Goal: Transaction & Acquisition: Purchase product/service

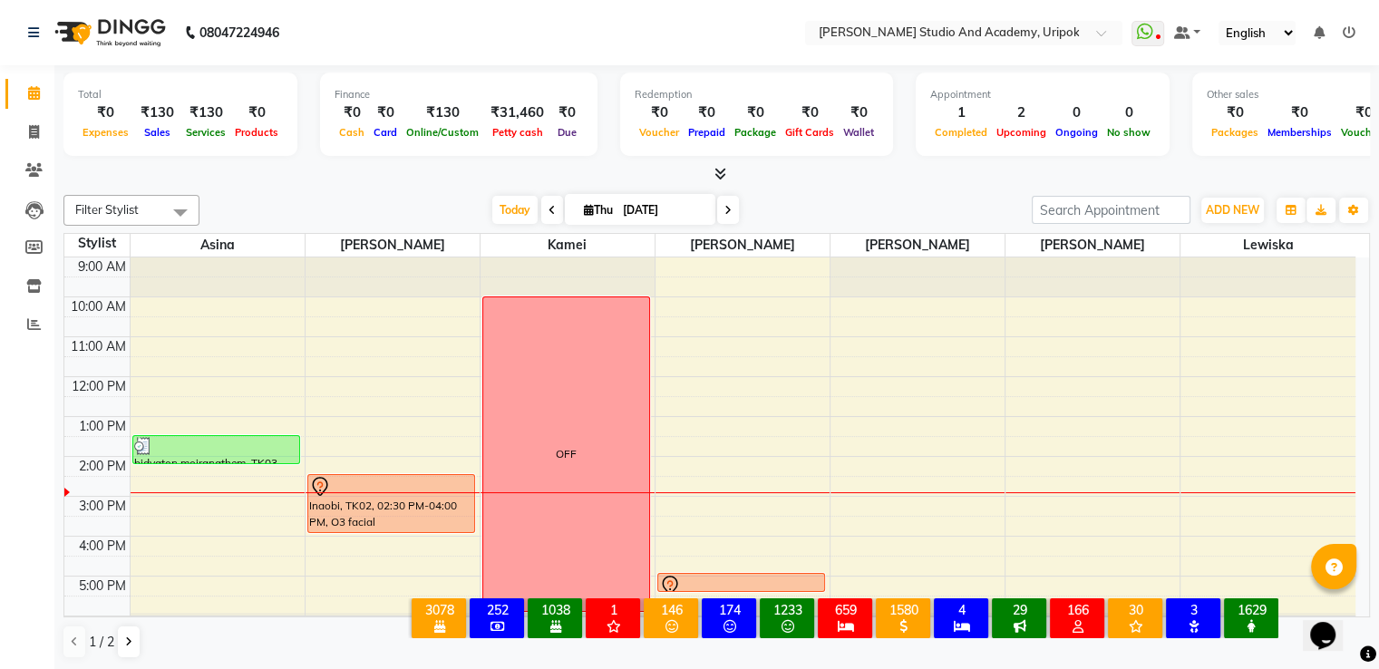
scroll to position [34, 0]
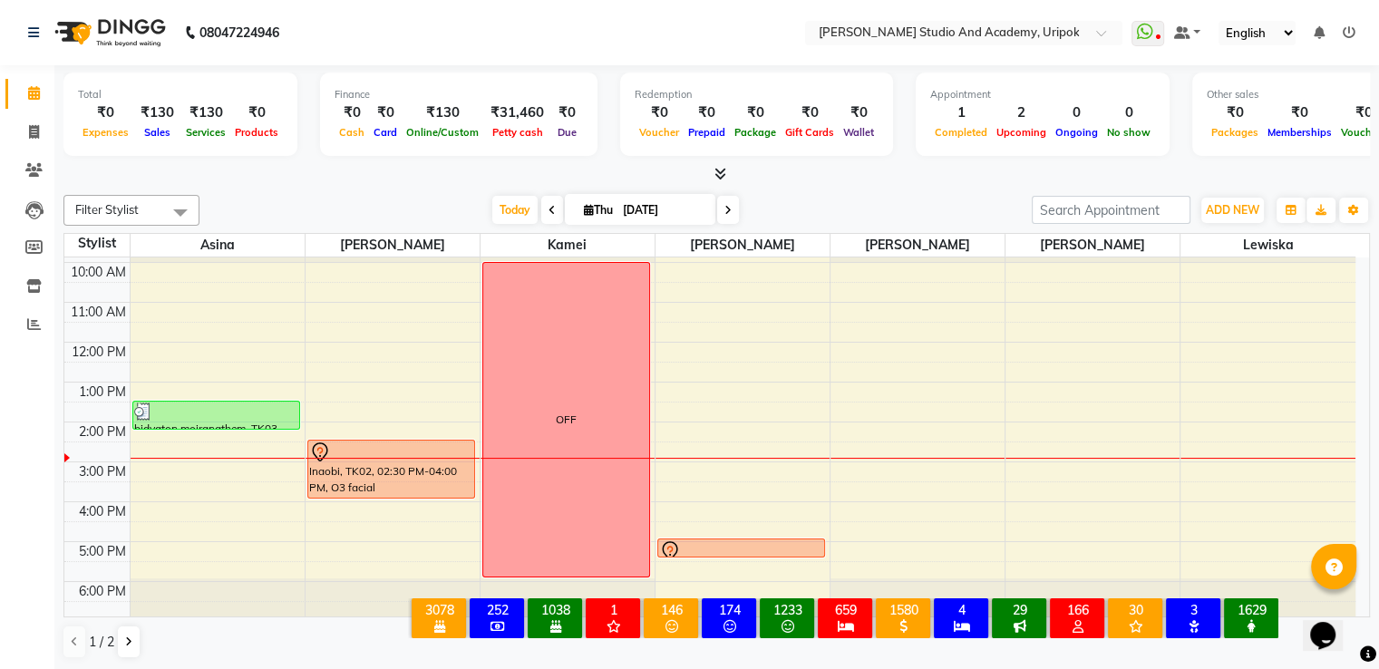
click at [726, 210] on icon at bounding box center [728, 210] width 7 height 11
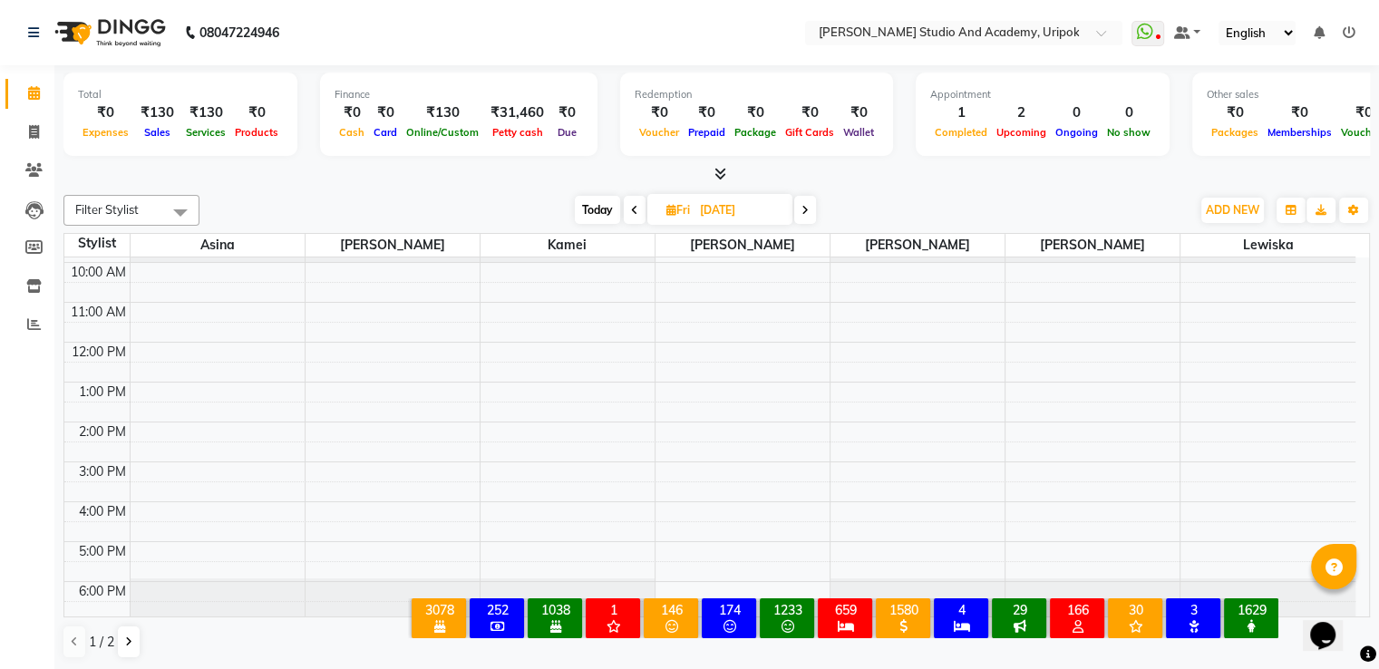
scroll to position [1, 0]
click at [631, 208] on icon at bounding box center [634, 209] width 7 height 11
type input "[DATE]"
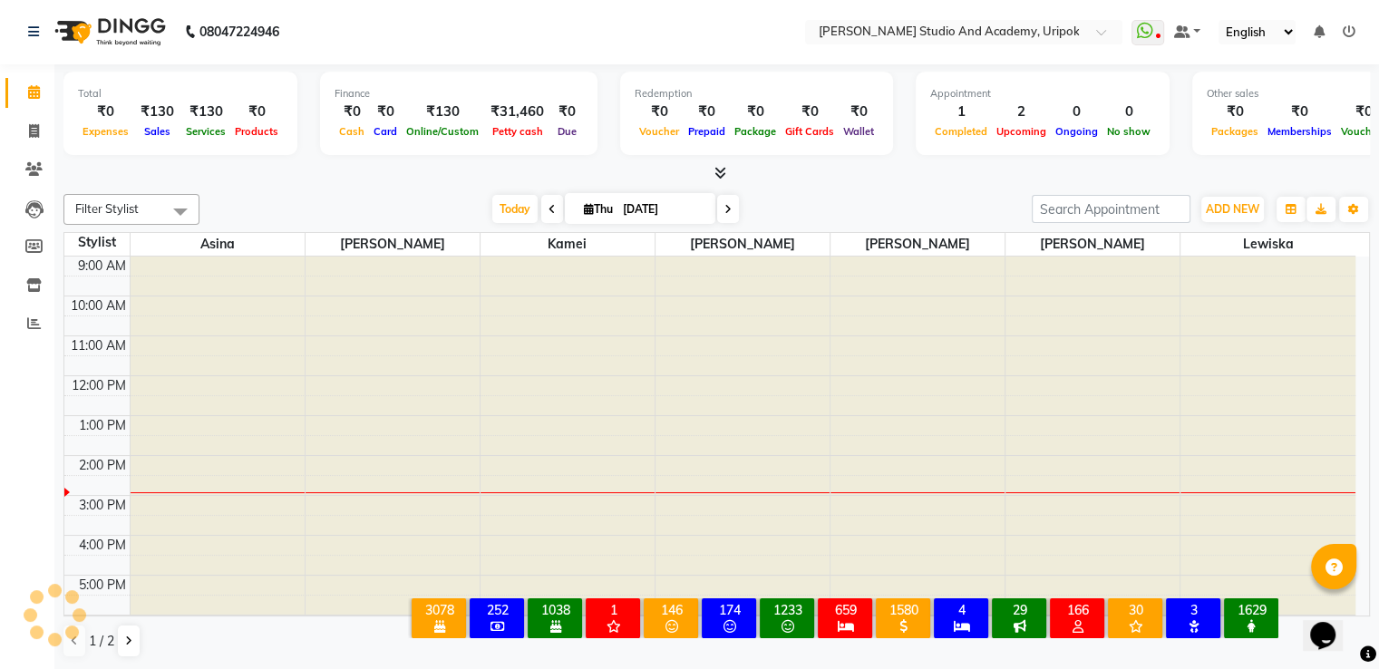
scroll to position [34, 0]
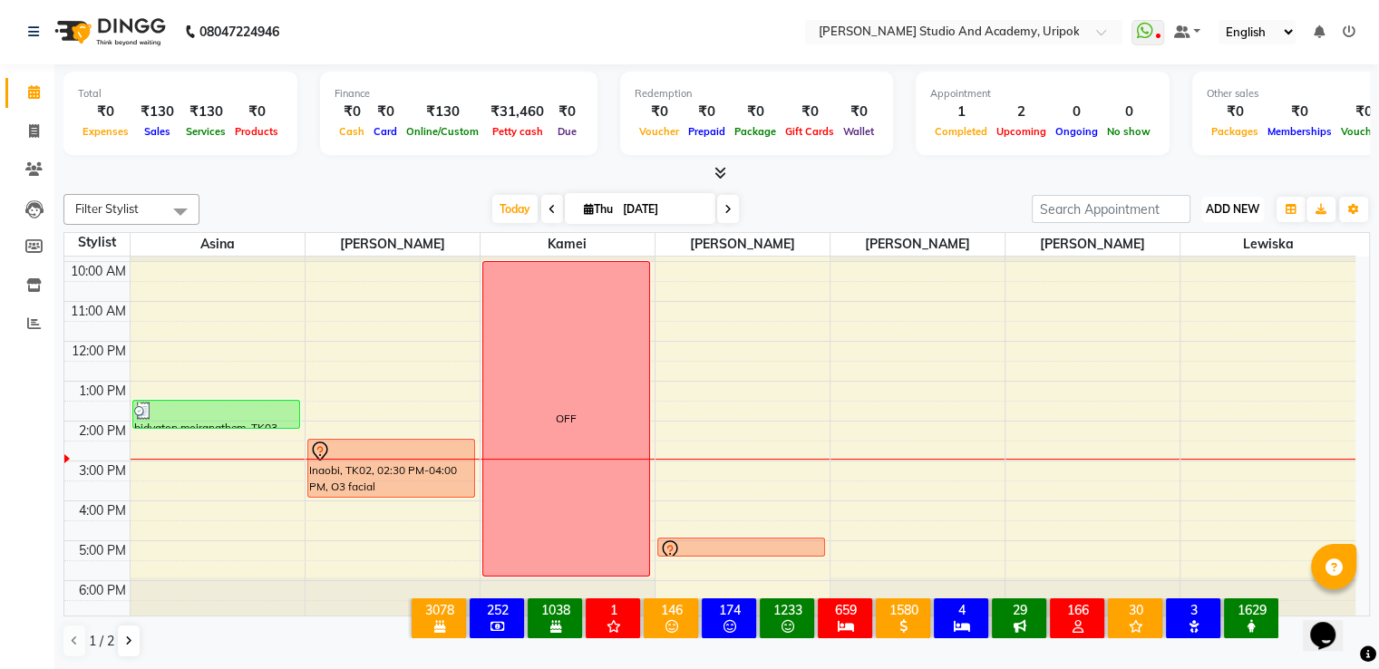
click at [1222, 202] on span "ADD NEW" at bounding box center [1233, 209] width 54 height 14
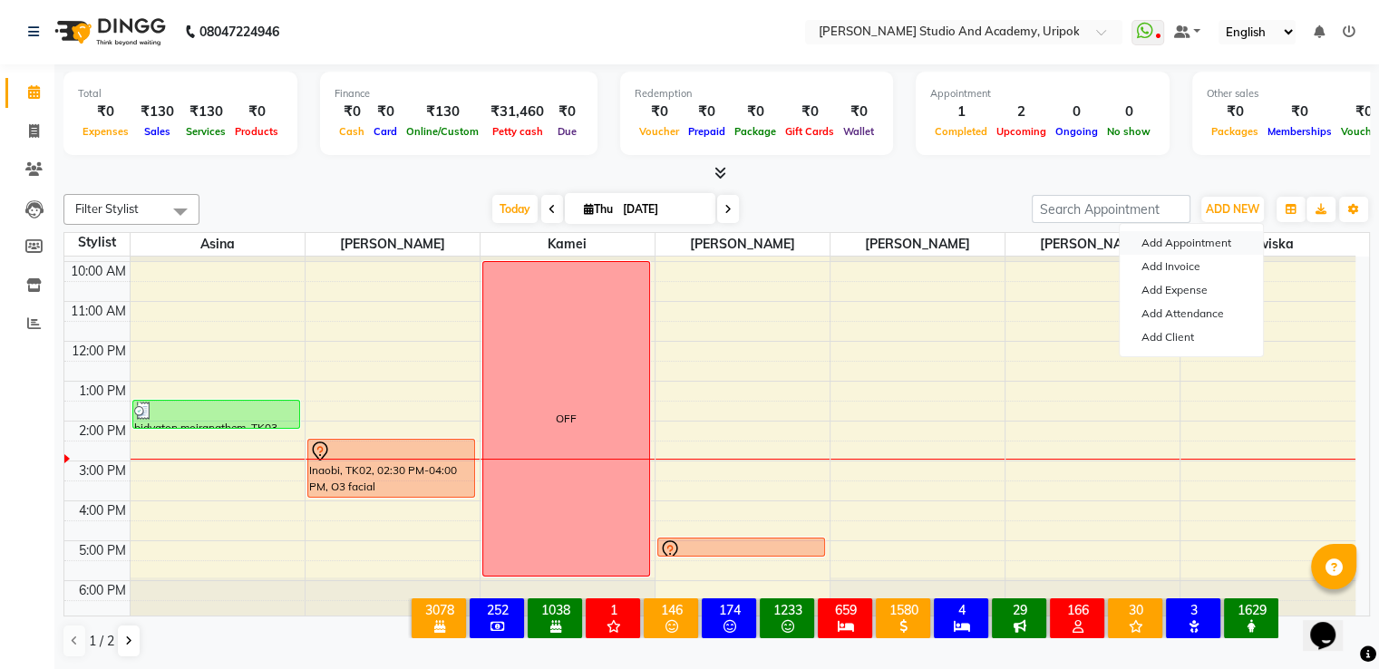
click at [1162, 248] on button "Add Appointment" at bounding box center [1191, 243] width 143 height 24
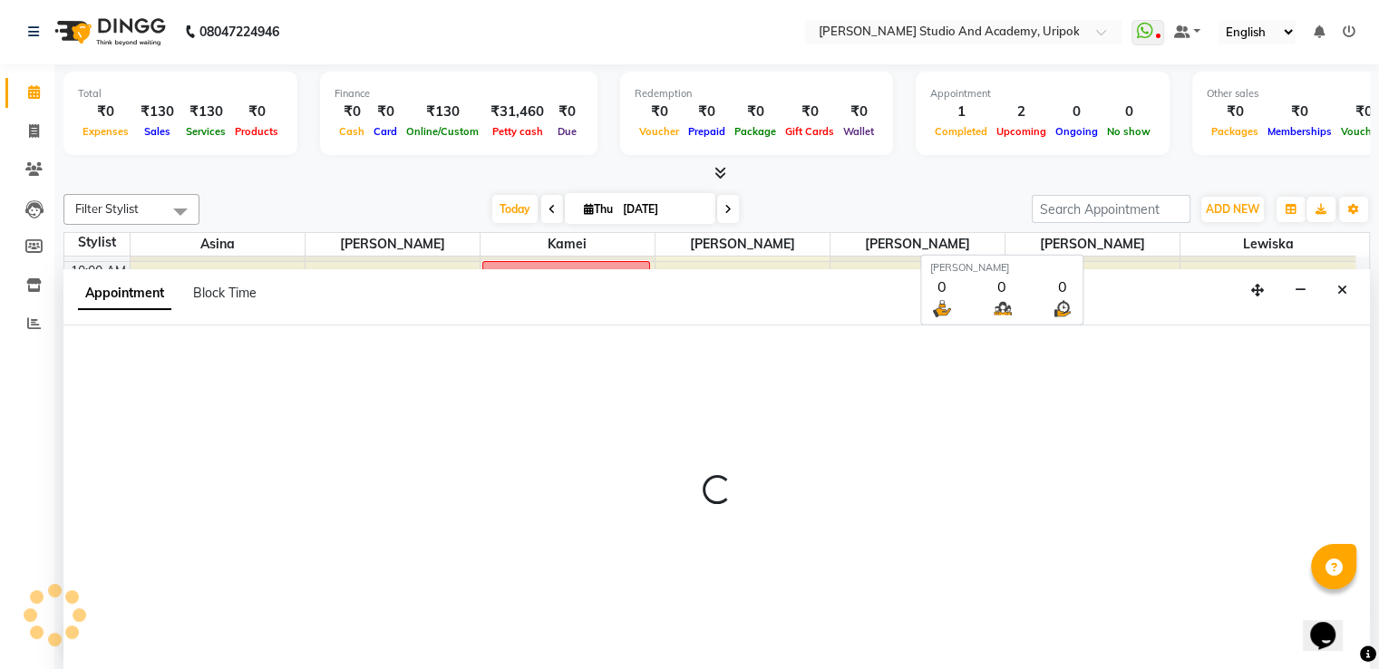
select select "tentative"
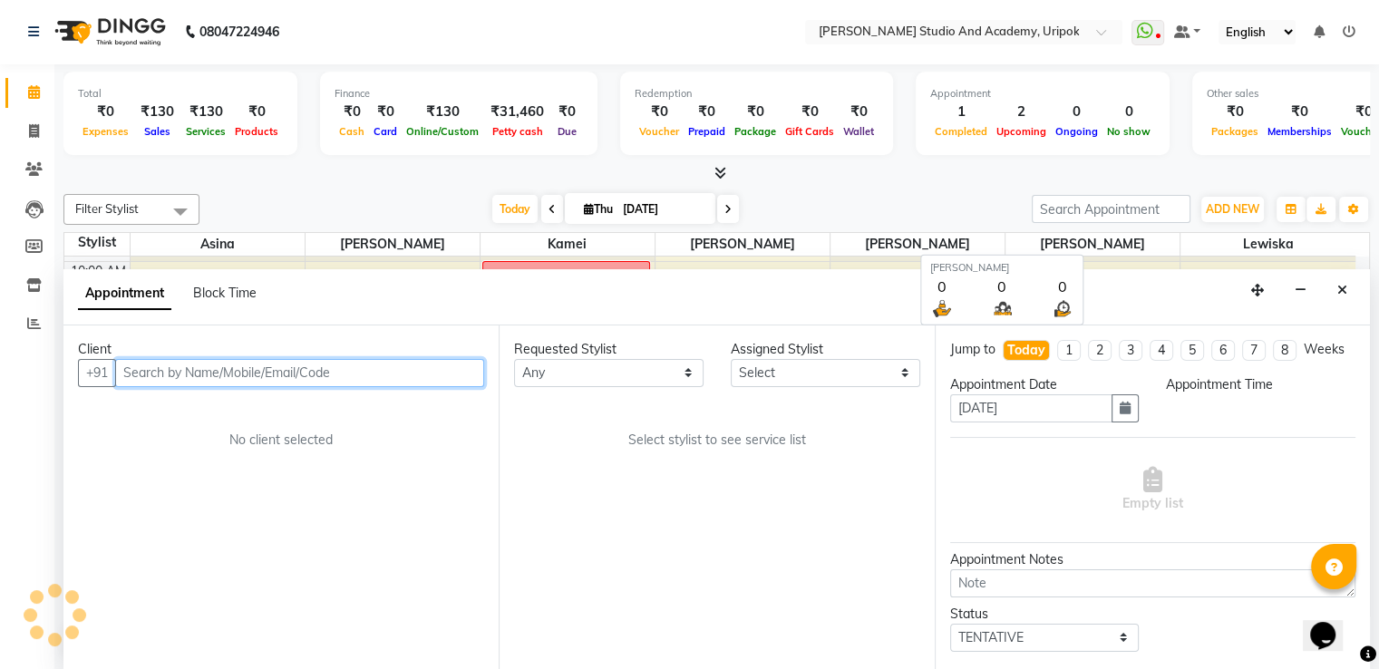
select select "600"
click at [155, 370] on input "text" at bounding box center [299, 373] width 369 height 28
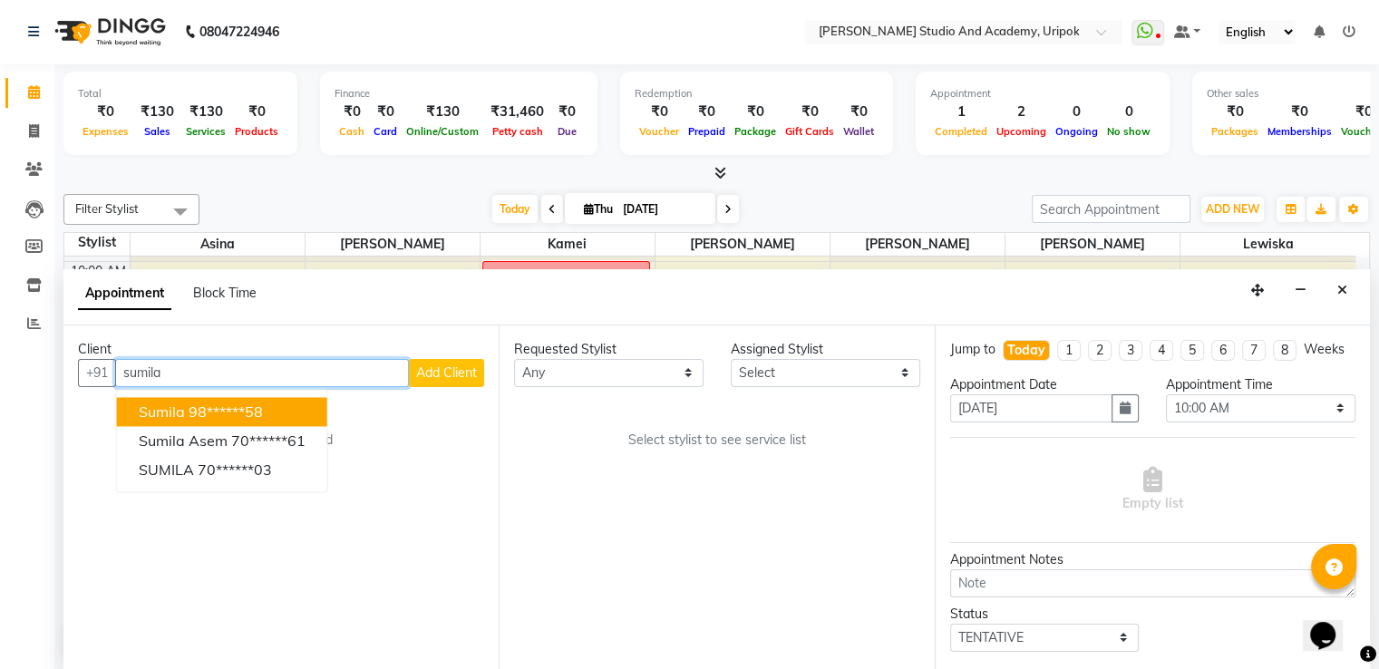
click at [174, 370] on input "sumila" at bounding box center [262, 373] width 294 height 28
type input "s"
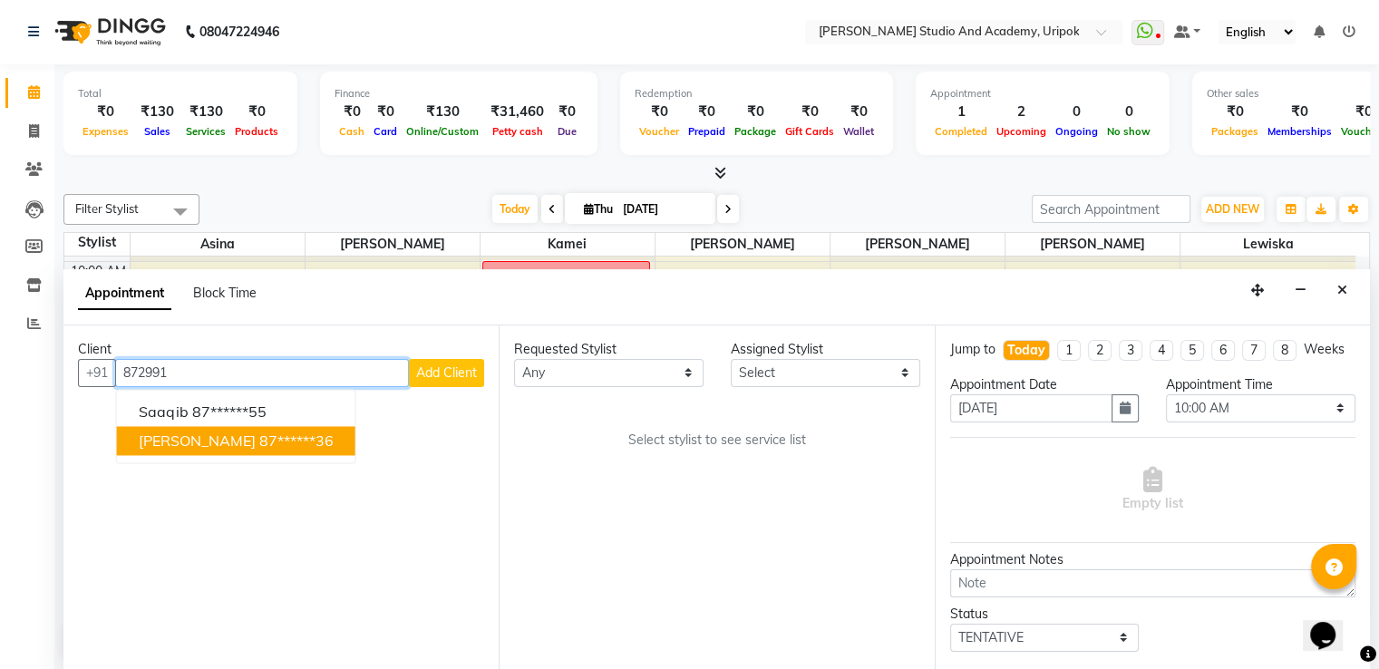
click at [178, 440] on span "[PERSON_NAME]" at bounding box center [197, 441] width 117 height 18
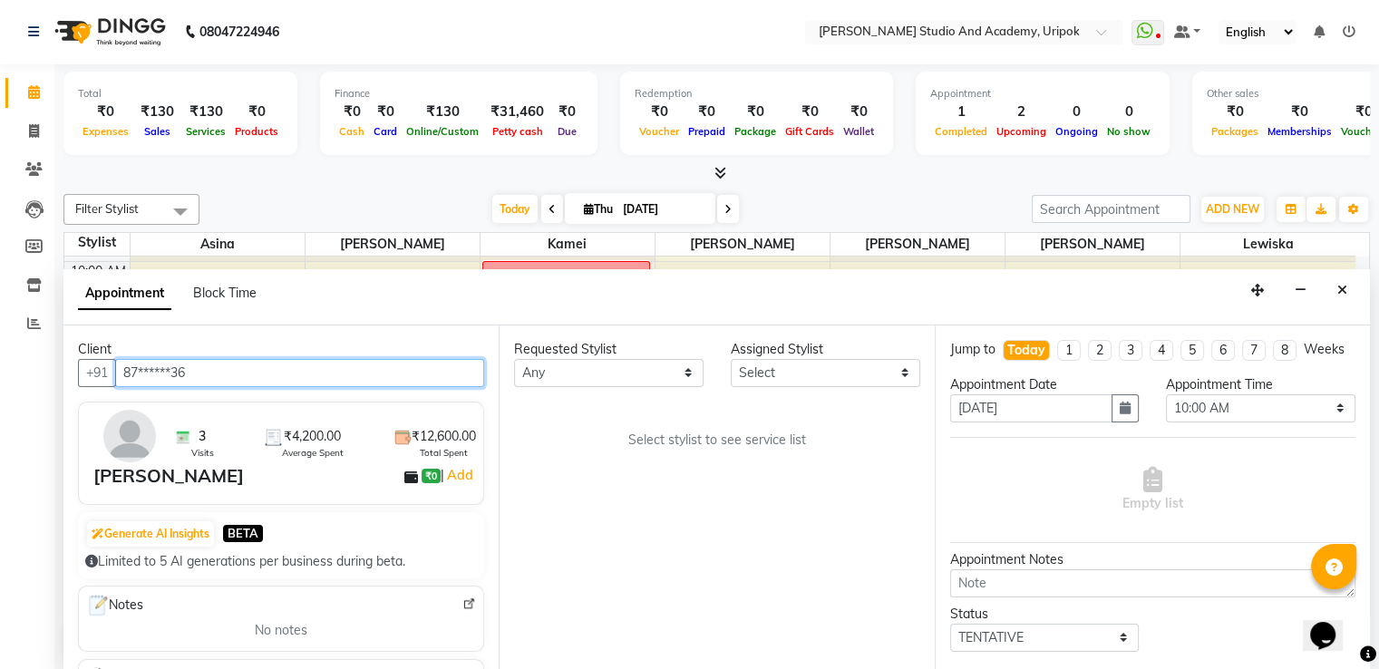
type input "87******36"
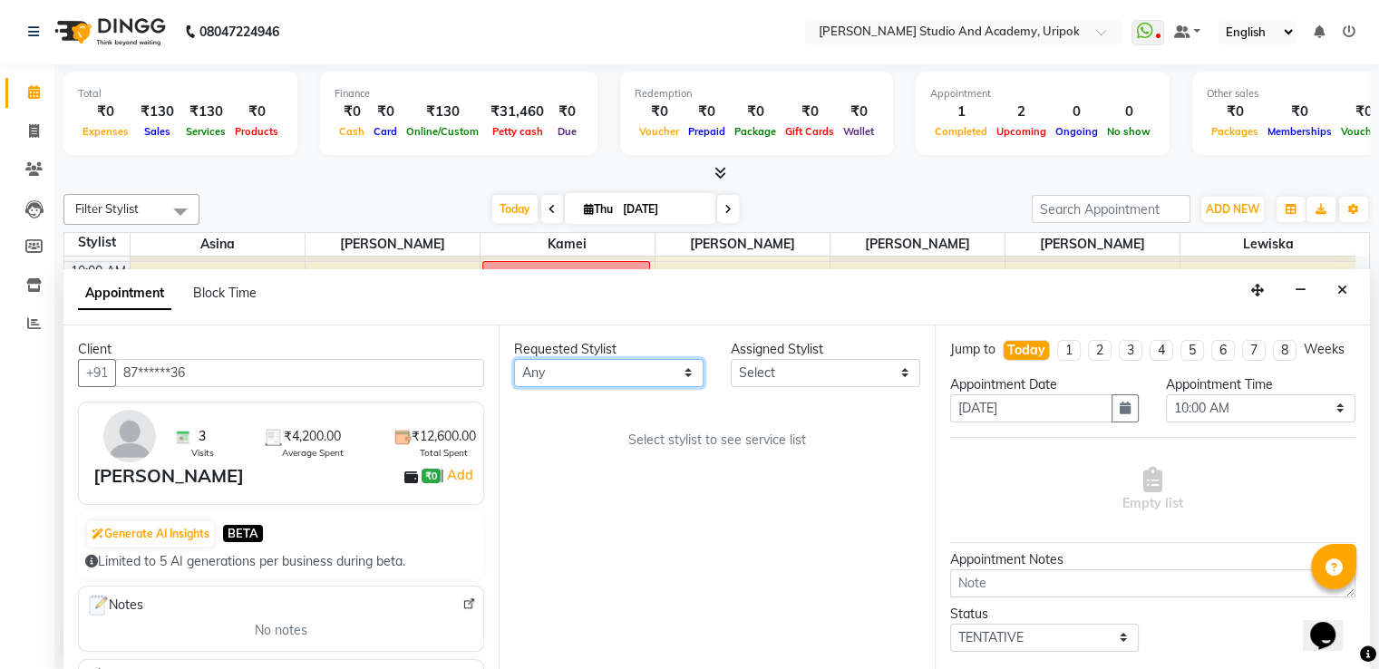
click at [618, 375] on select "Any [PERSON_NAME] [PERSON_NAME] Maimom [PERSON_NAME] [PERSON_NAME]" at bounding box center [609, 373] width 190 height 28
select select "29614"
click at [514, 359] on select "Any [PERSON_NAME] [PERSON_NAME] Maimom [PERSON_NAME] [PERSON_NAME]" at bounding box center [609, 373] width 190 height 28
select select "29614"
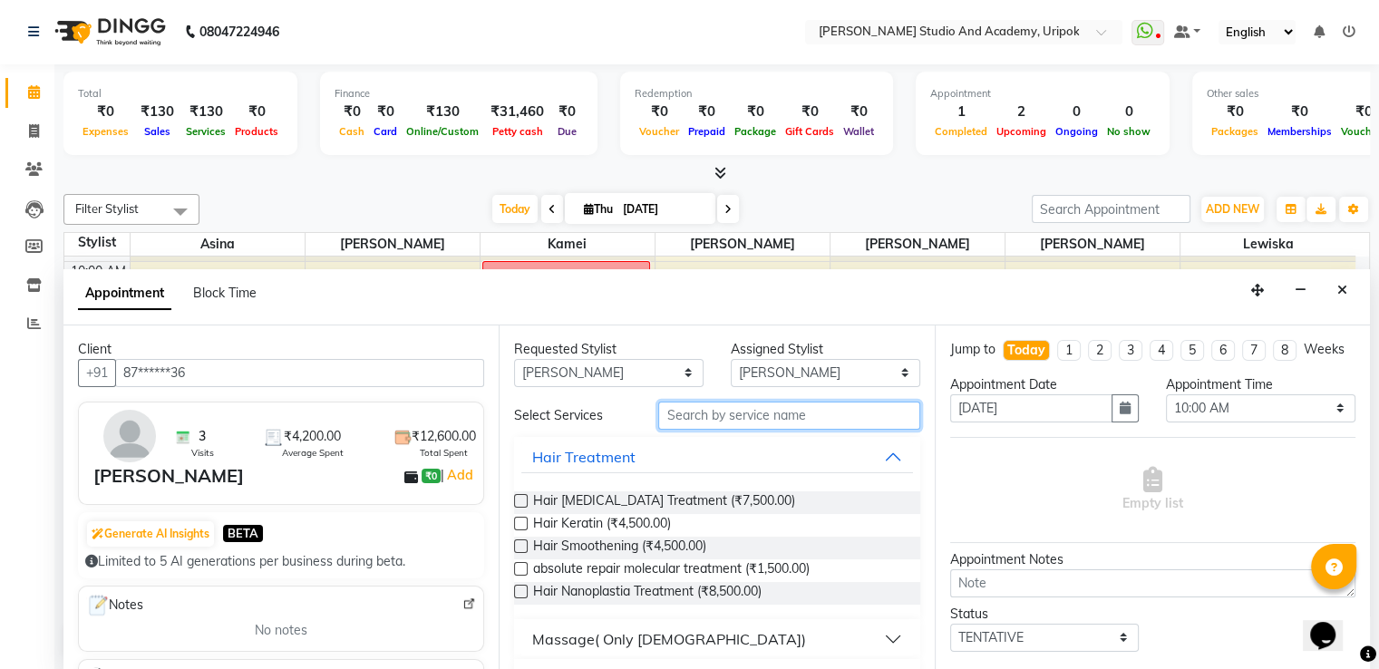
click at [681, 415] on input "text" at bounding box center [788, 416] width 261 height 28
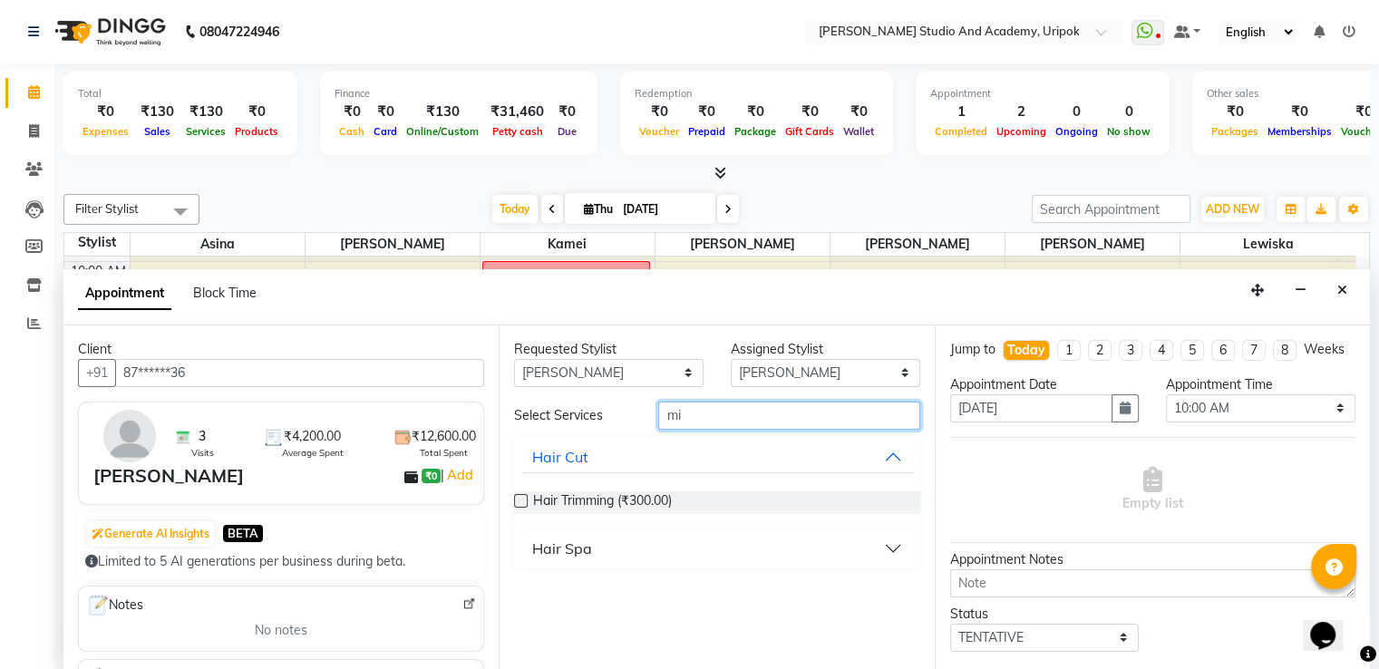
type input "m"
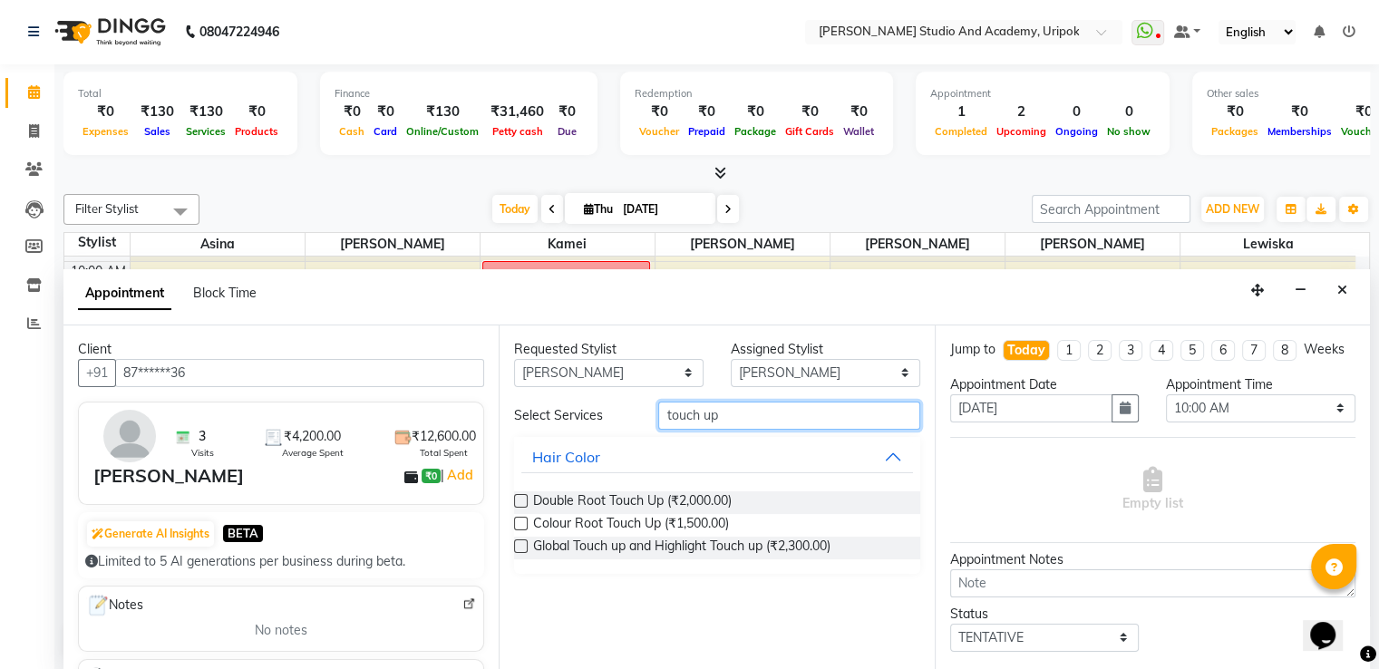
type input "touch up"
click at [518, 520] on label at bounding box center [521, 524] width 14 height 14
click at [518, 520] on input "checkbox" at bounding box center [520, 526] width 12 height 12
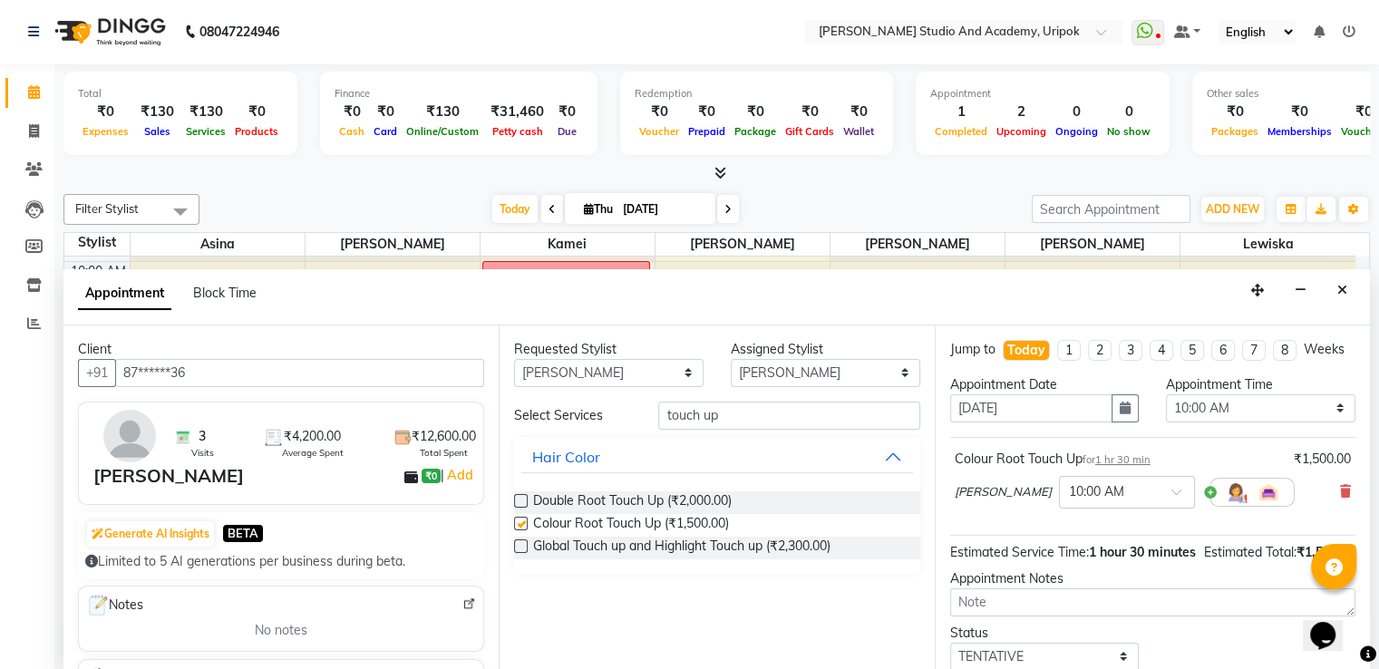
checkbox input "false"
click at [1109, 501] on div at bounding box center [1127, 491] width 134 height 19
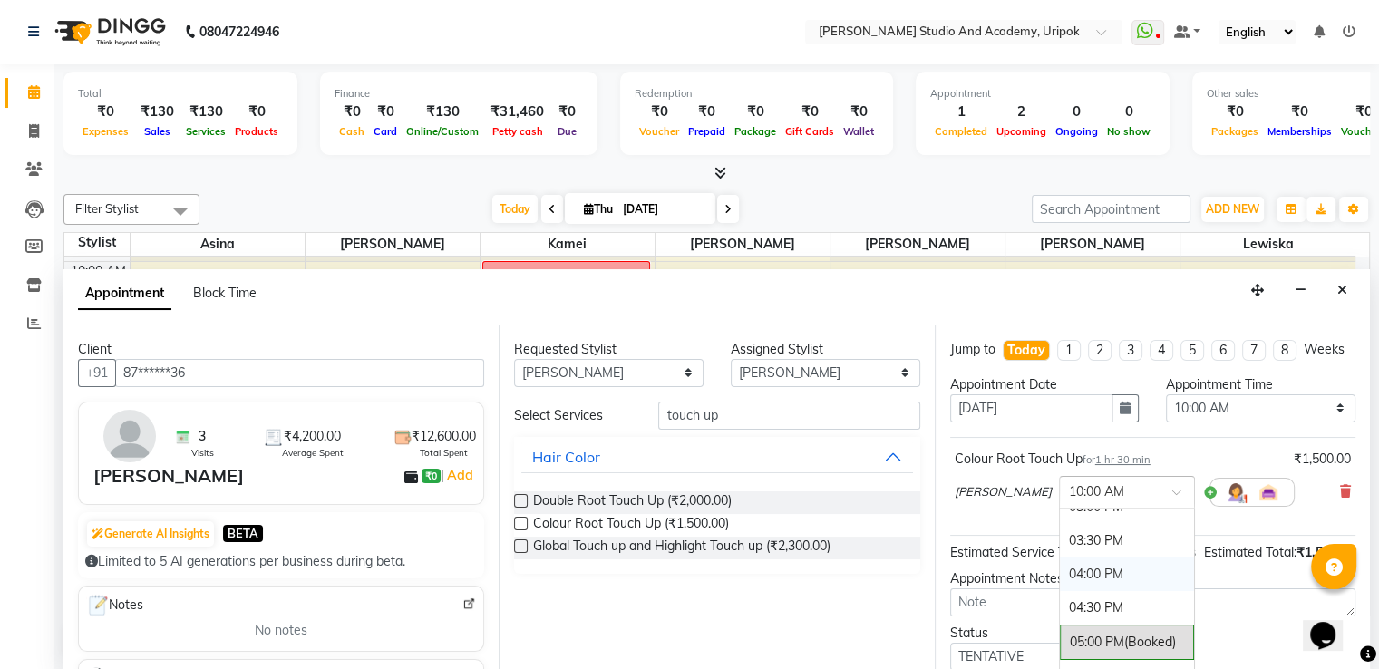
click at [1063, 590] on div "04:00 PM" at bounding box center [1127, 575] width 134 height 34
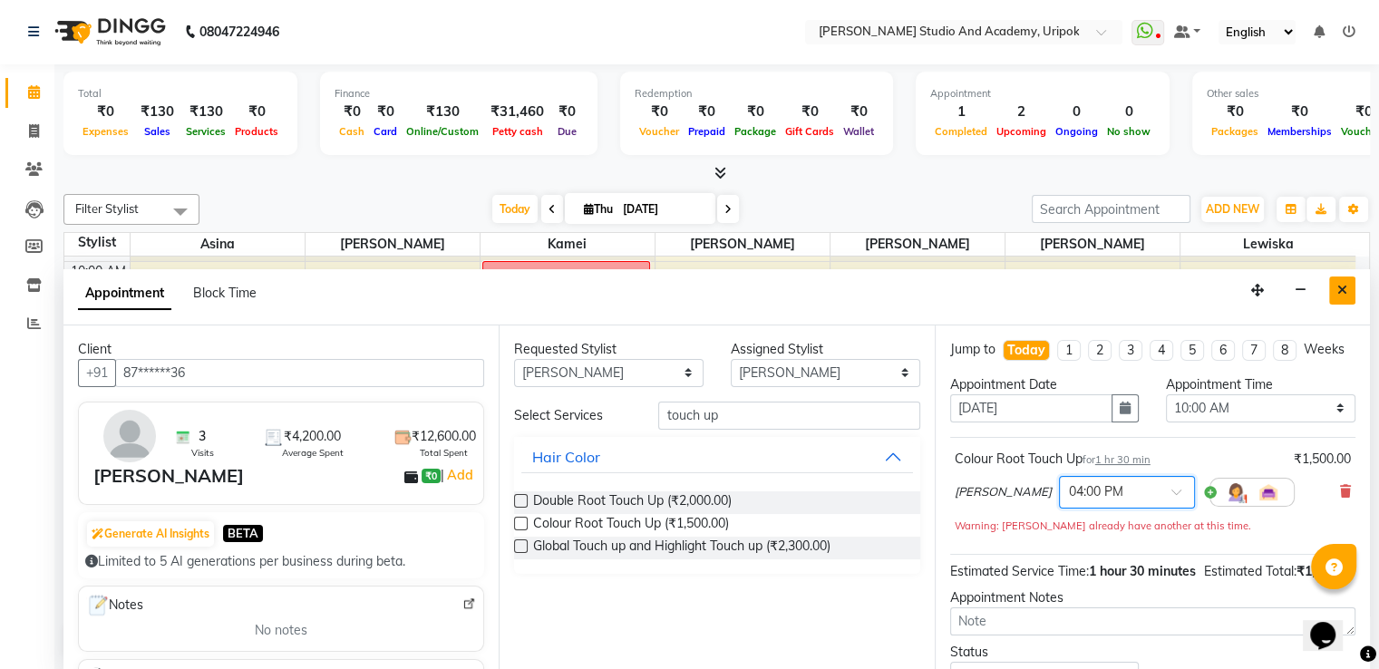
click at [1346, 287] on icon "Close" at bounding box center [1343, 290] width 10 height 13
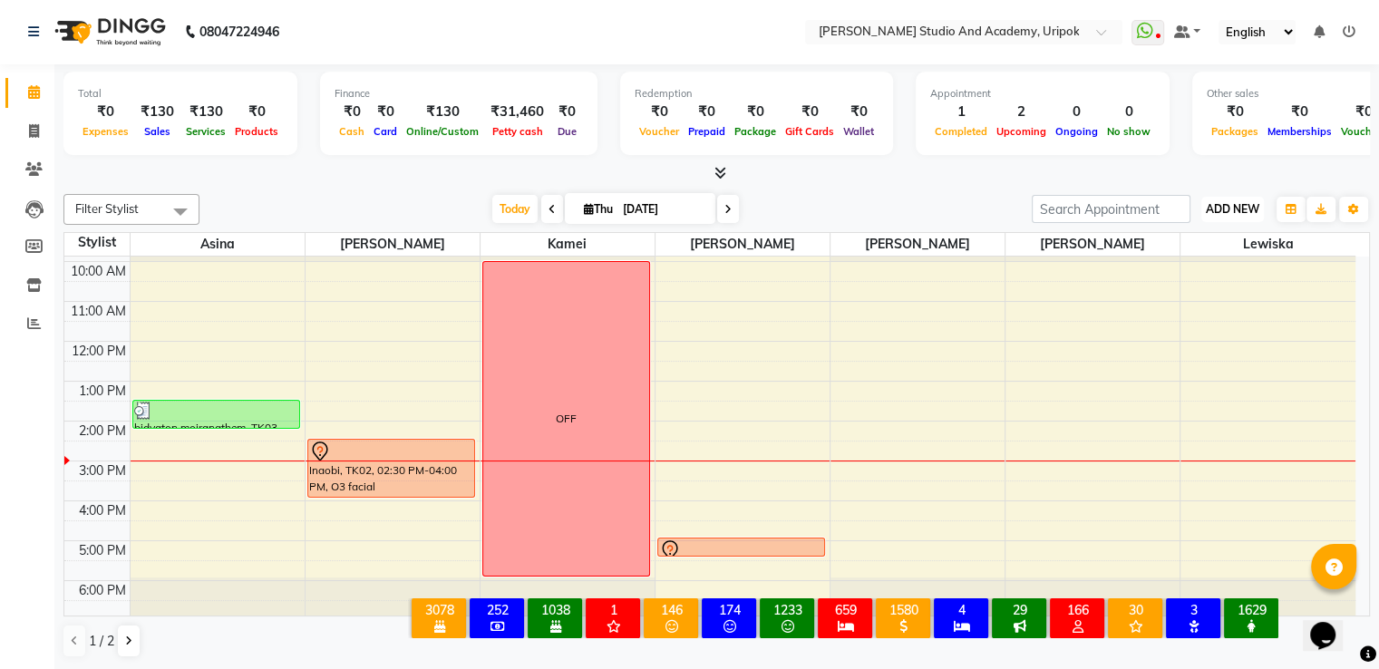
click at [1226, 203] on span "ADD NEW" at bounding box center [1233, 209] width 54 height 14
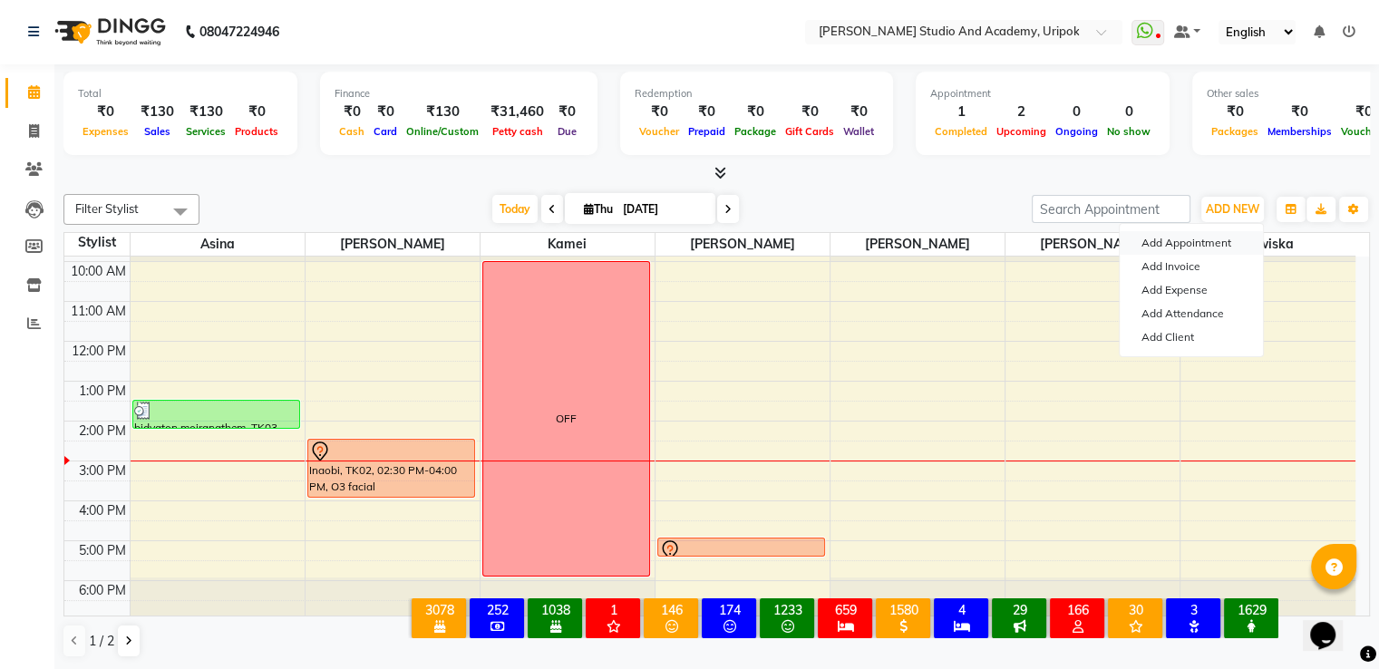
click at [1154, 239] on button "Add Appointment" at bounding box center [1191, 243] width 143 height 24
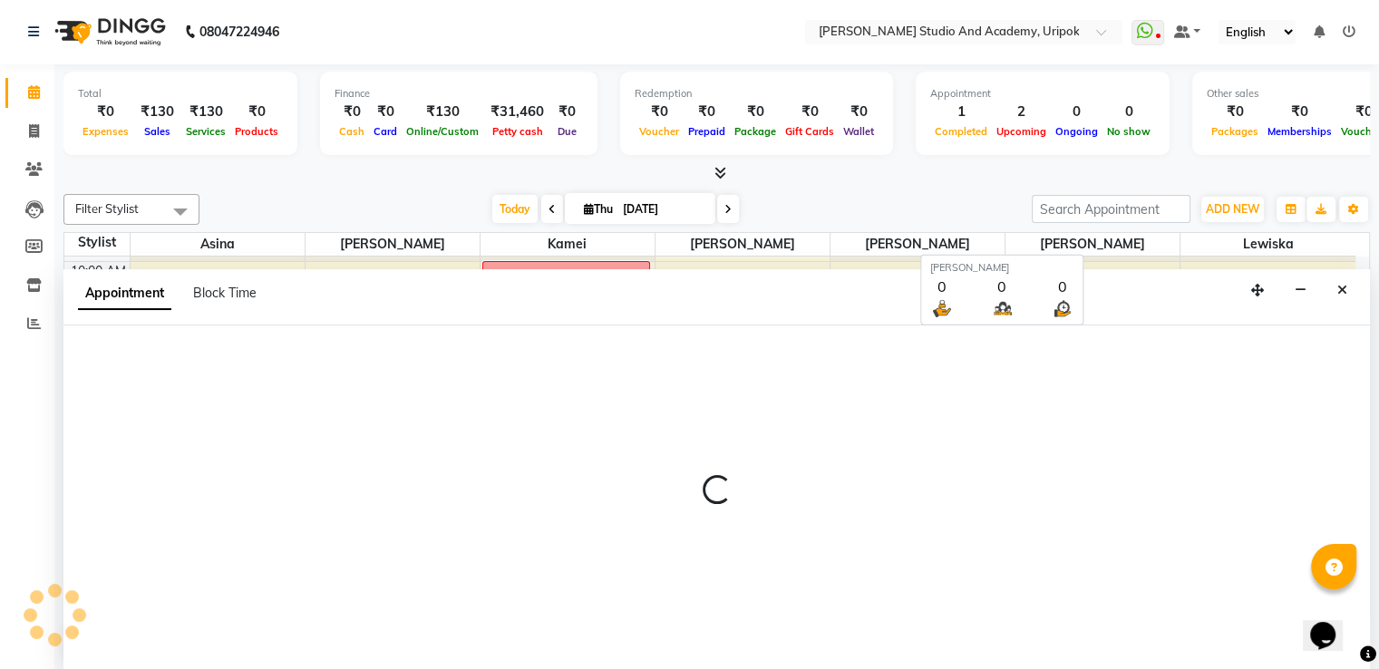
select select "600"
select select "tentative"
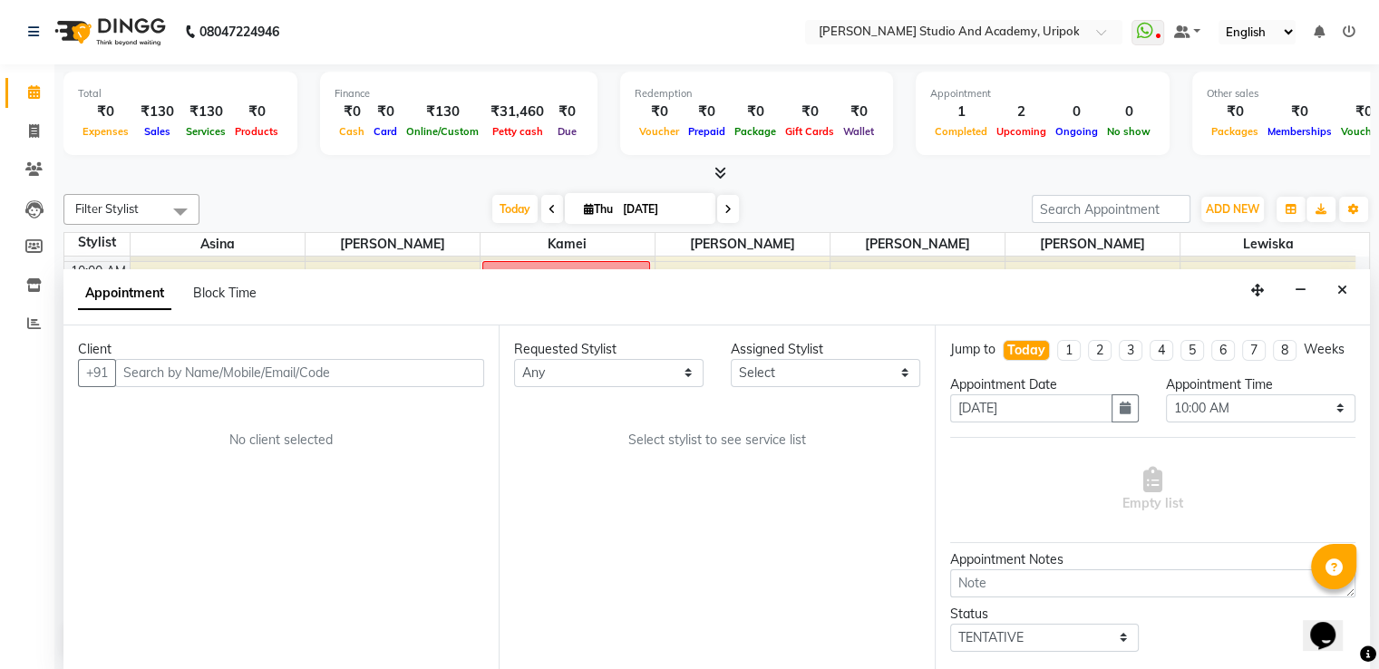
click at [129, 371] on input "text" at bounding box center [299, 373] width 369 height 28
type input "i"
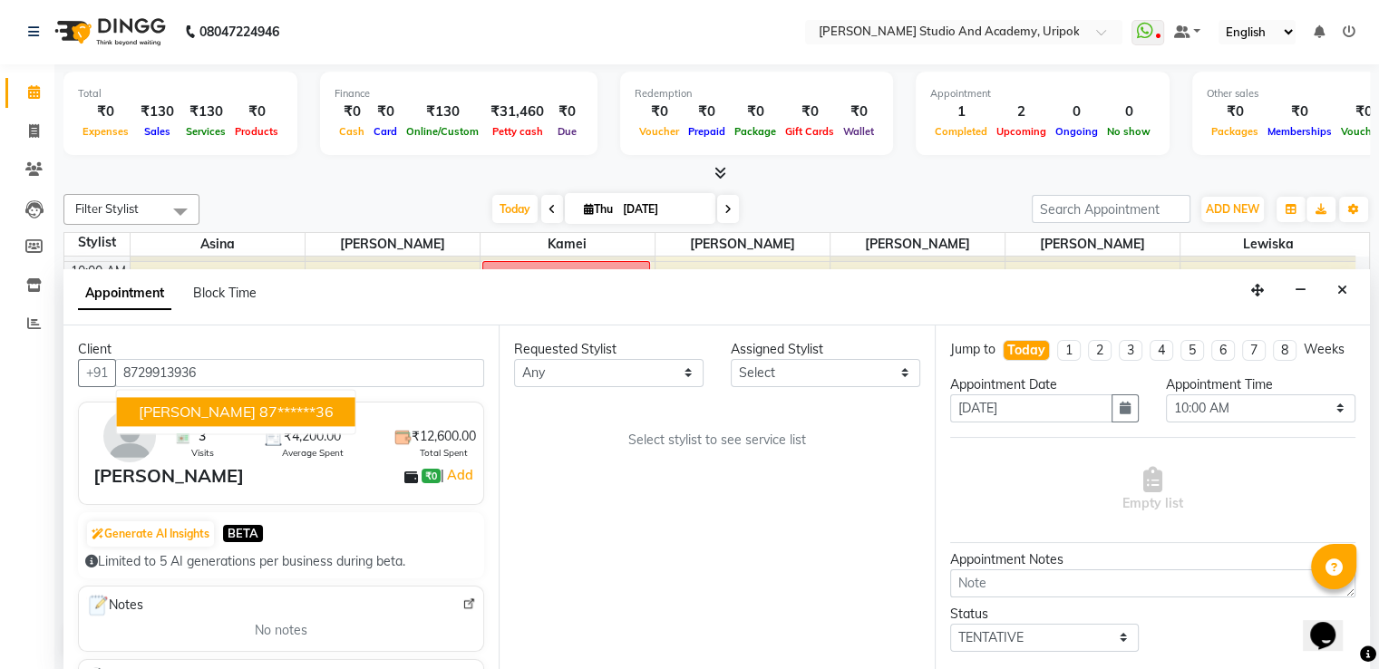
click at [161, 414] on span "[PERSON_NAME]" at bounding box center [197, 412] width 117 height 18
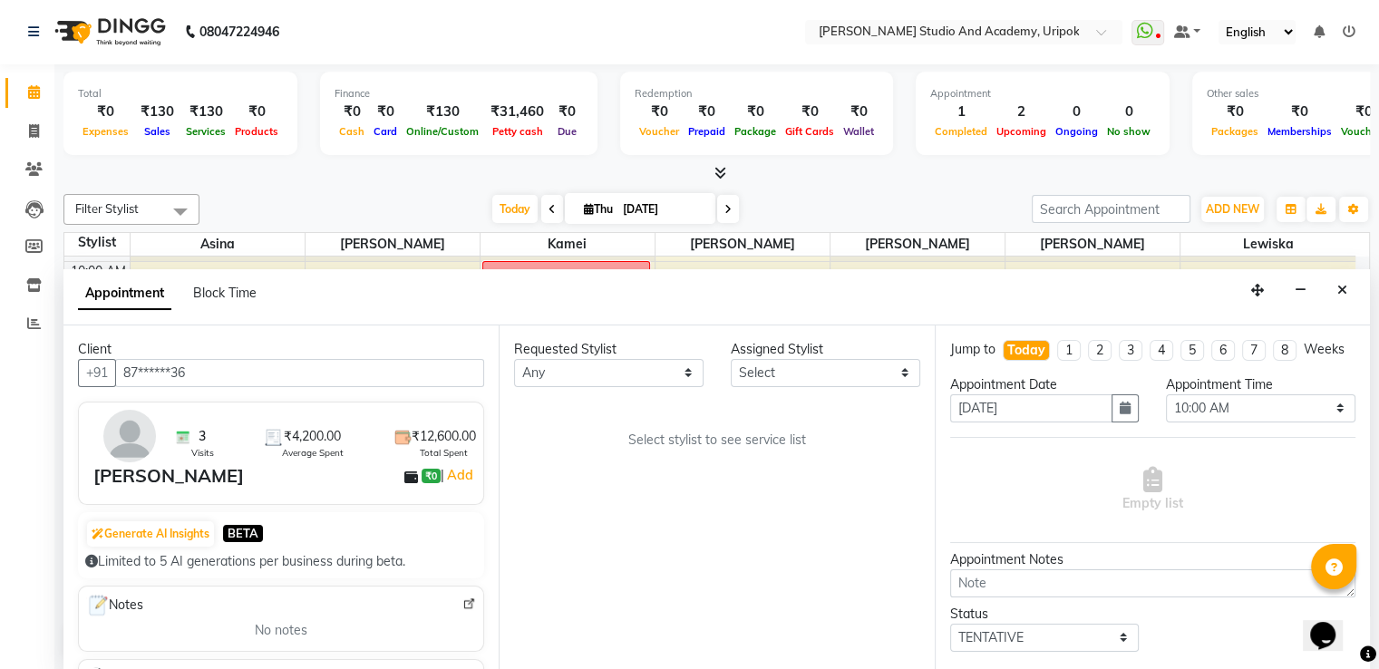
type input "87******36"
click at [570, 368] on select "Any [PERSON_NAME] [PERSON_NAME] Maimom [PERSON_NAME] [PERSON_NAME]" at bounding box center [609, 373] width 190 height 28
select select "29614"
click at [514, 359] on select "Any [PERSON_NAME] [PERSON_NAME] Maimom [PERSON_NAME] [PERSON_NAME]" at bounding box center [609, 373] width 190 height 28
select select "29614"
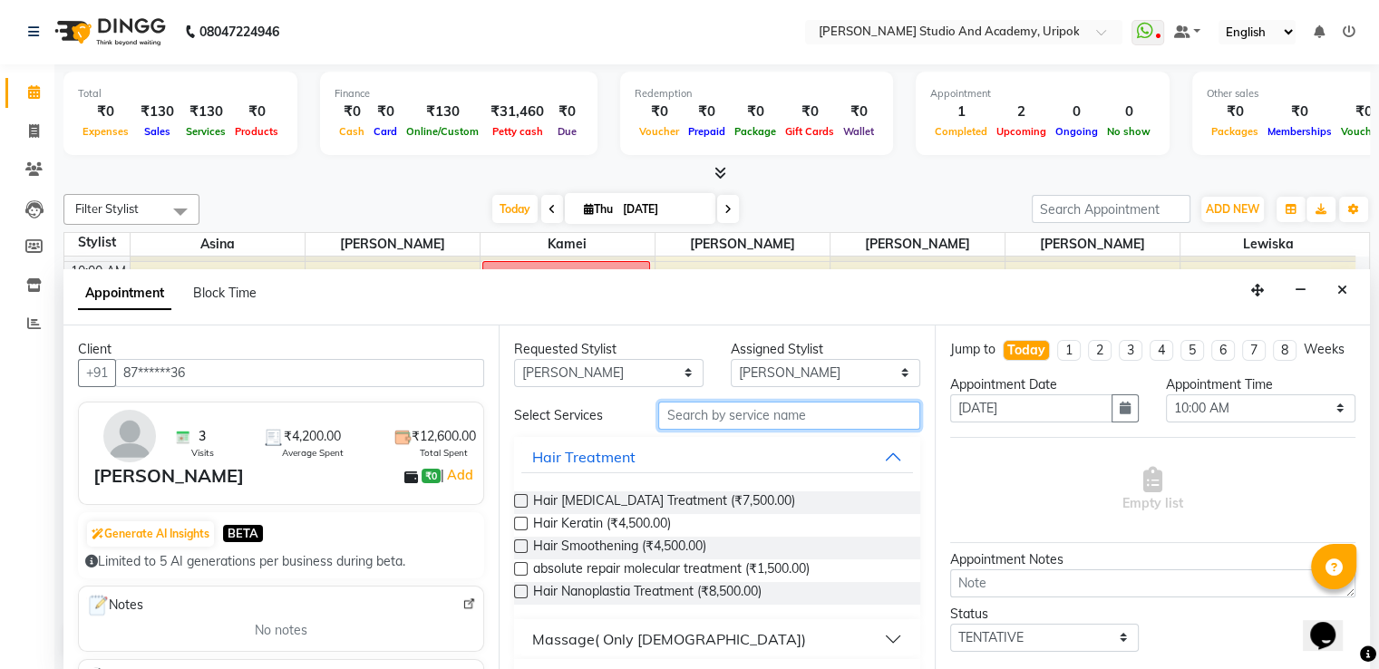
click at [702, 410] on input "text" at bounding box center [788, 416] width 261 height 28
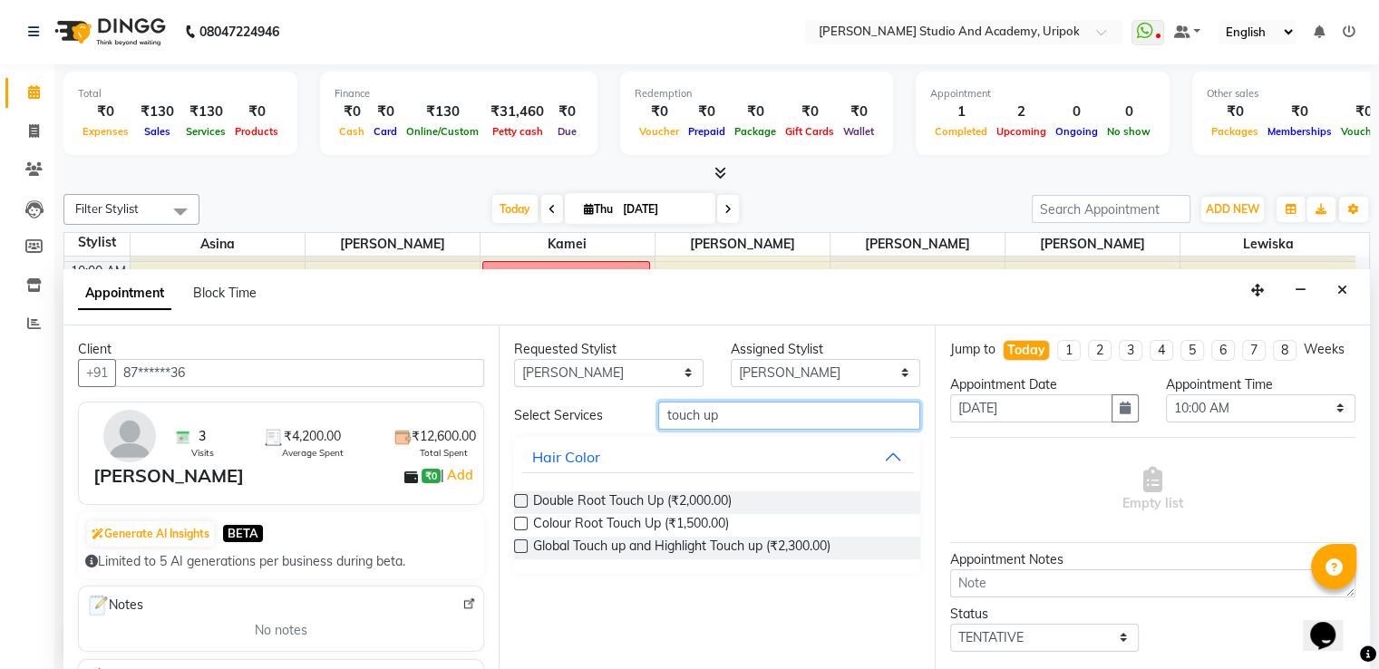
type input "touch up"
click at [520, 518] on label at bounding box center [521, 524] width 14 height 14
click at [520, 520] on input "checkbox" at bounding box center [520, 526] width 12 height 12
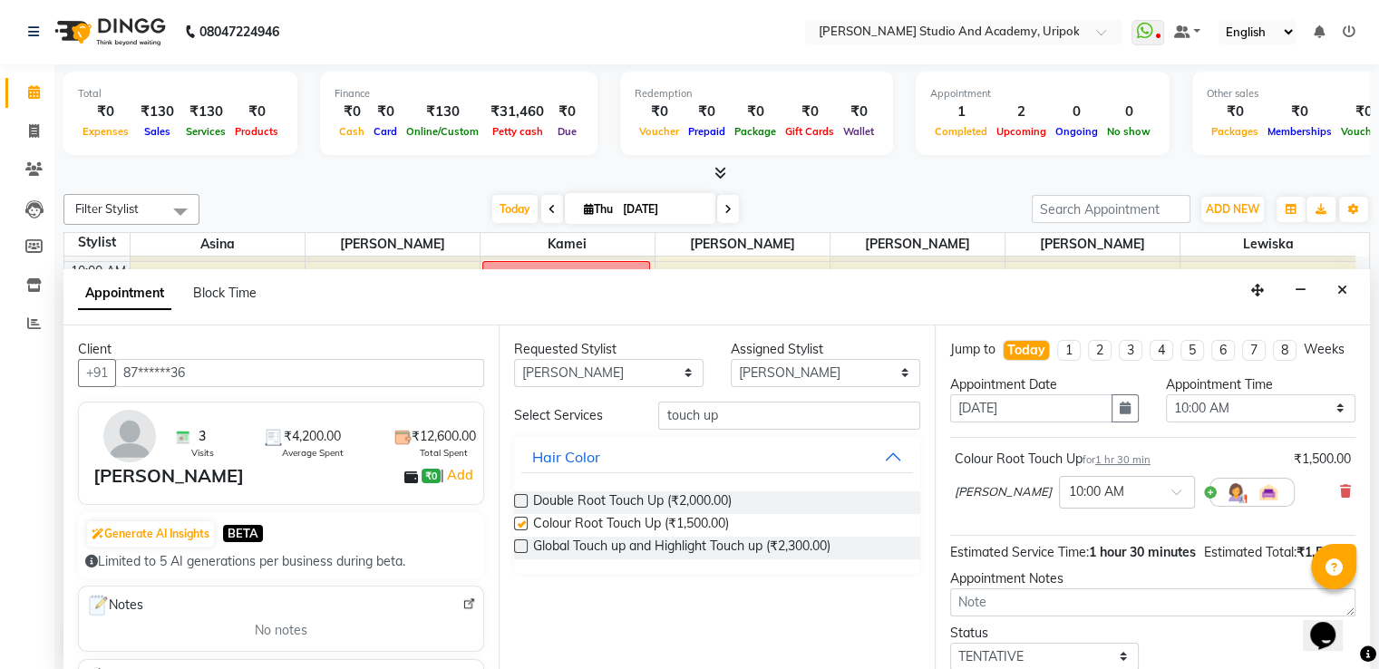
checkbox input "false"
click at [1172, 504] on span at bounding box center [1183, 497] width 23 height 19
click at [1060, 658] on div "04:00 PM" at bounding box center [1127, 649] width 134 height 34
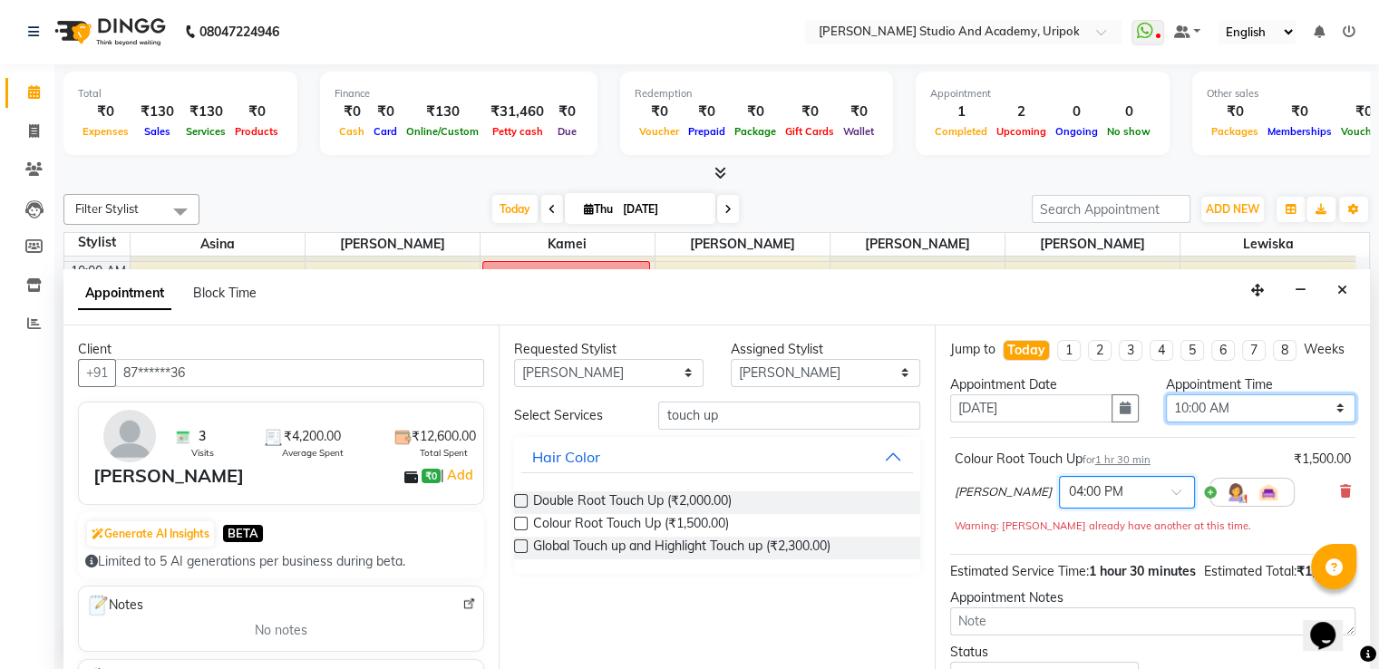
click at [1324, 423] on select "Select 10:00 AM 10:30 AM 11:00 AM 11:30 AM 12:00 PM 12:30 PM 01:00 PM 01:30 PM …" at bounding box center [1261, 408] width 190 height 28
select select "960"
click at [1166, 409] on select "Select 10:00 AM 10:30 AM 11:00 AM 11:30 AM 12:00 PM 12:30 PM 01:00 PM 01:30 PM …" at bounding box center [1261, 408] width 190 height 28
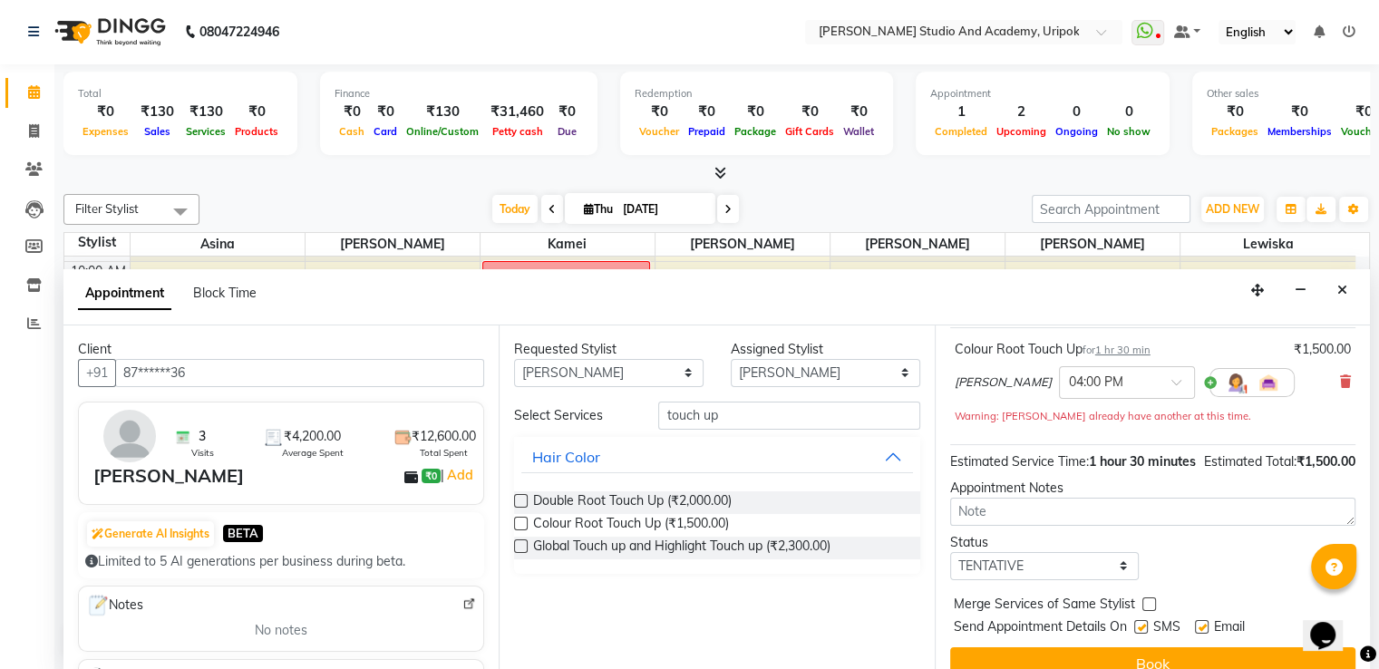
scroll to position [169, 0]
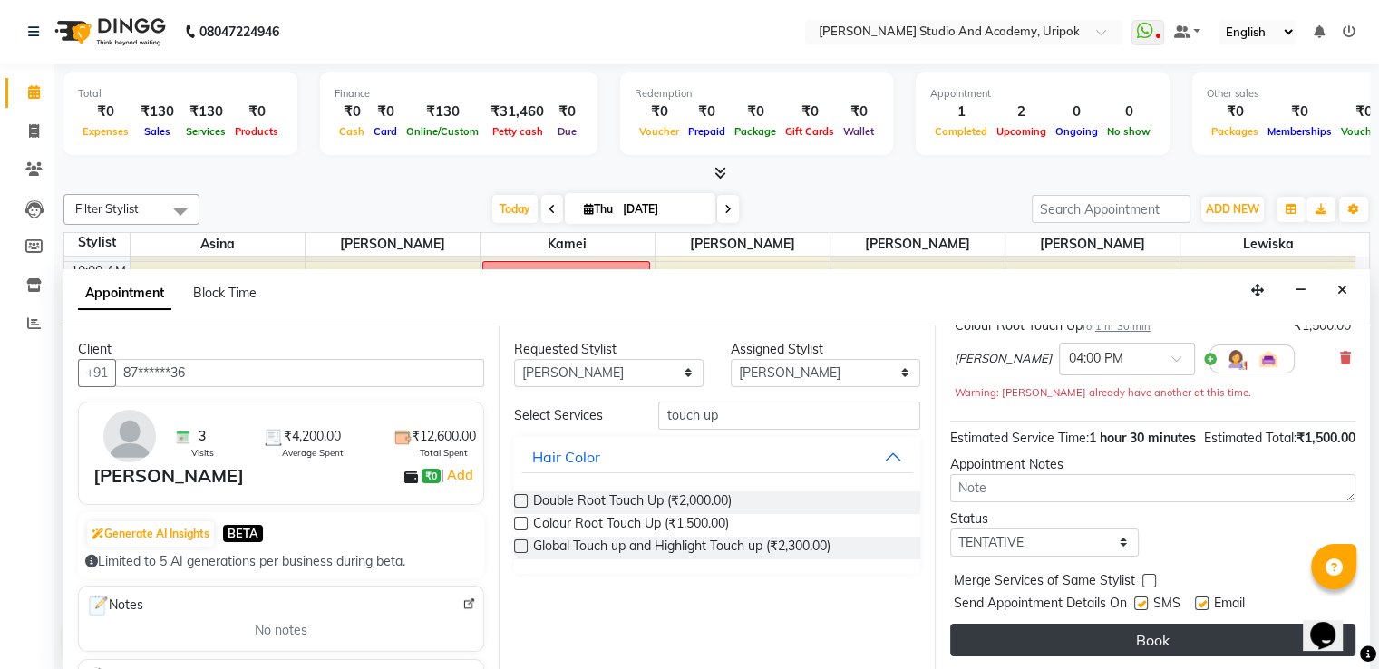
click at [1141, 632] on button "Book" at bounding box center [1152, 640] width 405 height 33
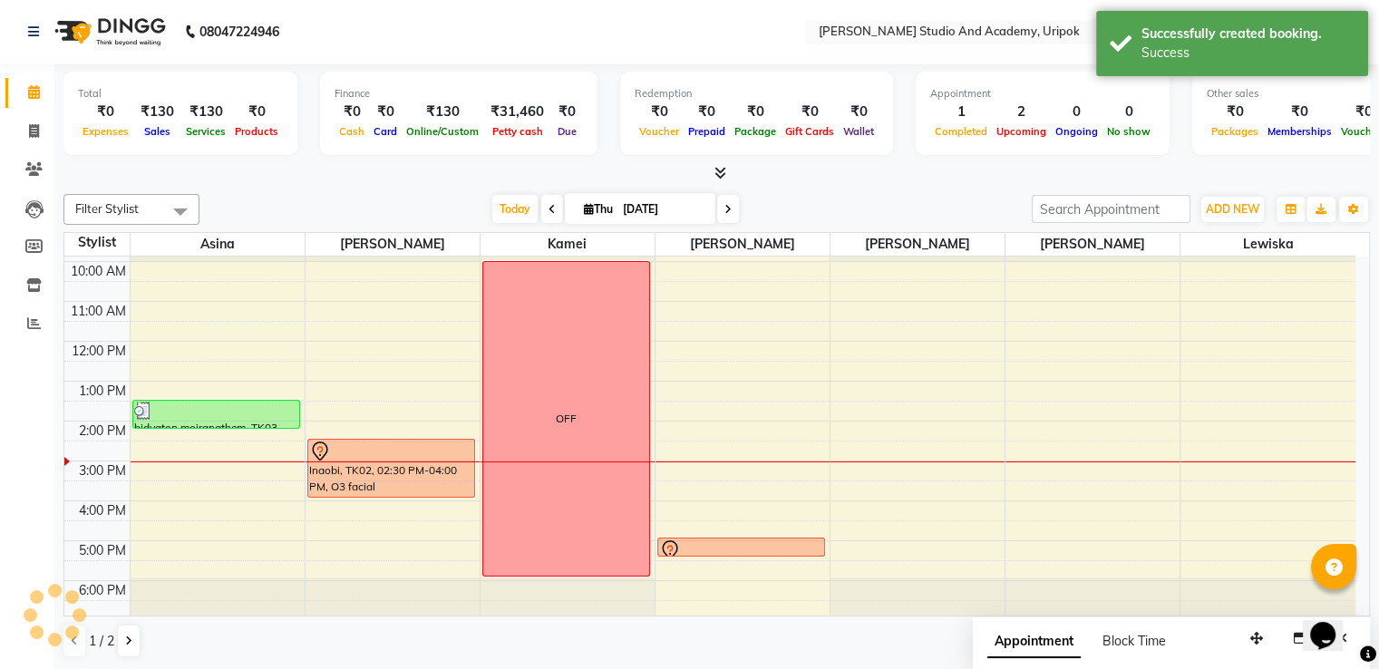
scroll to position [0, 0]
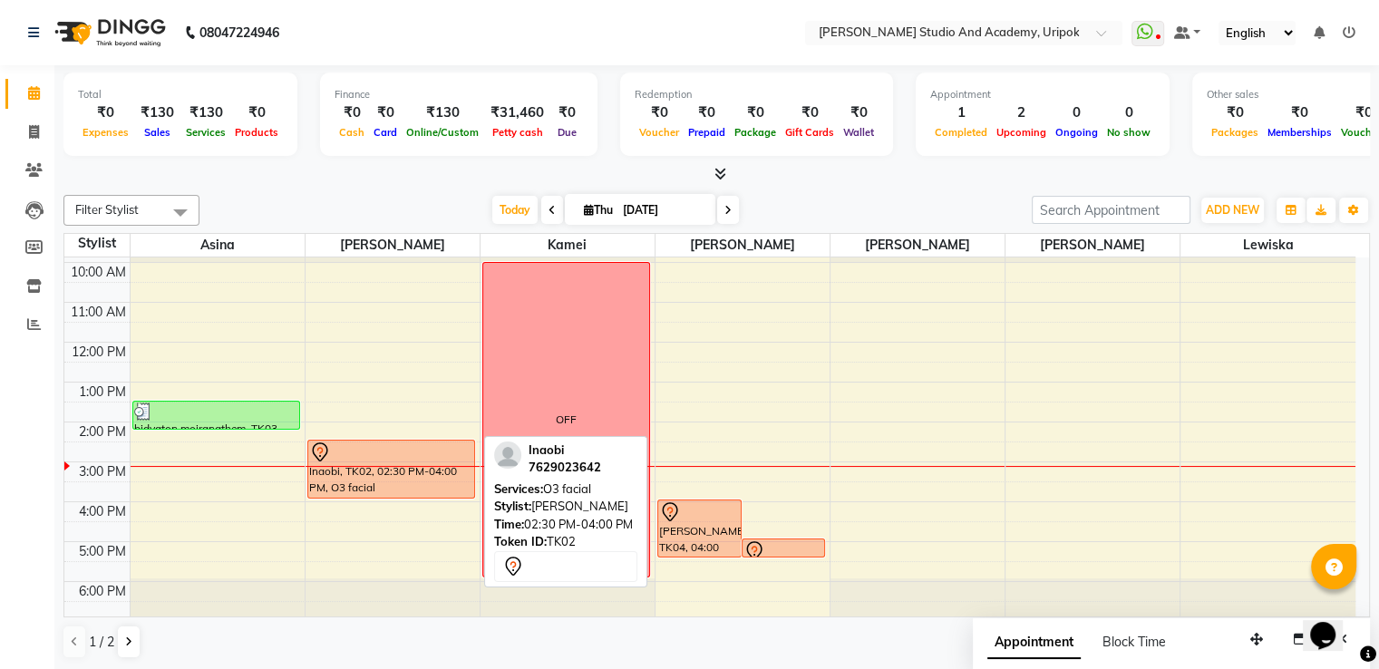
click at [386, 450] on div at bounding box center [391, 453] width 164 height 22
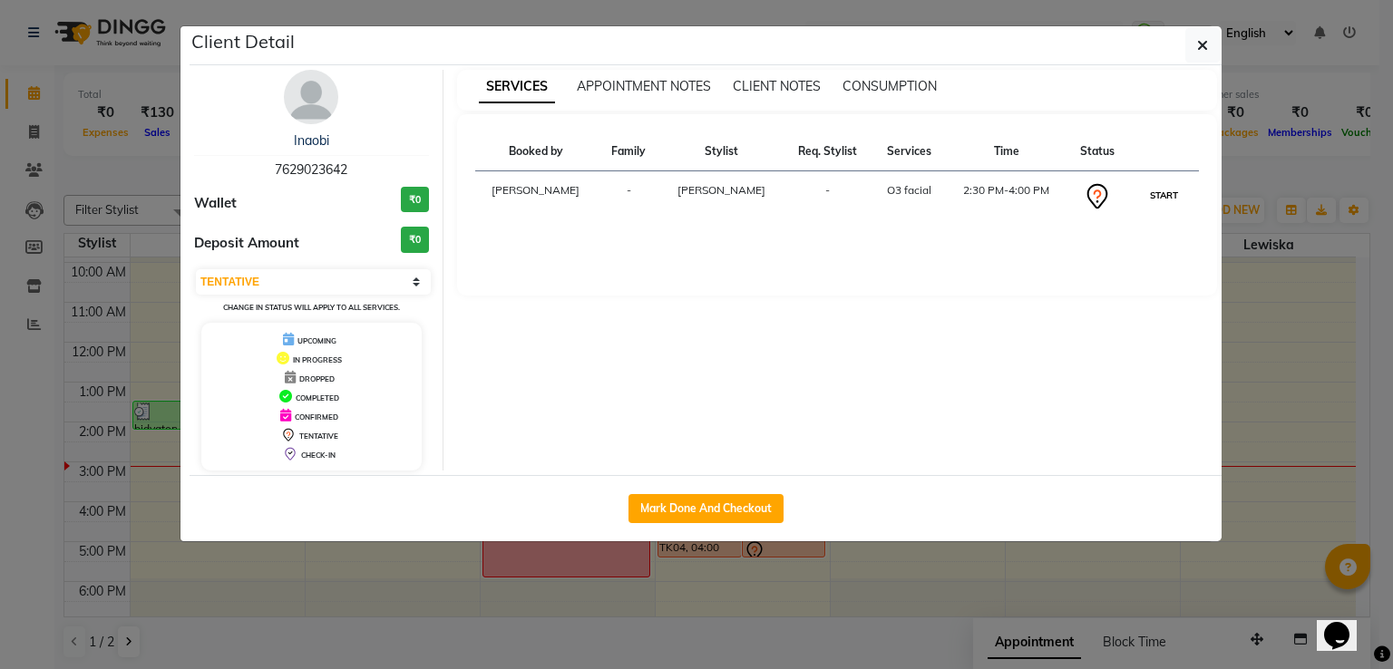
click at [1159, 204] on button "START" at bounding box center [1163, 195] width 37 height 23
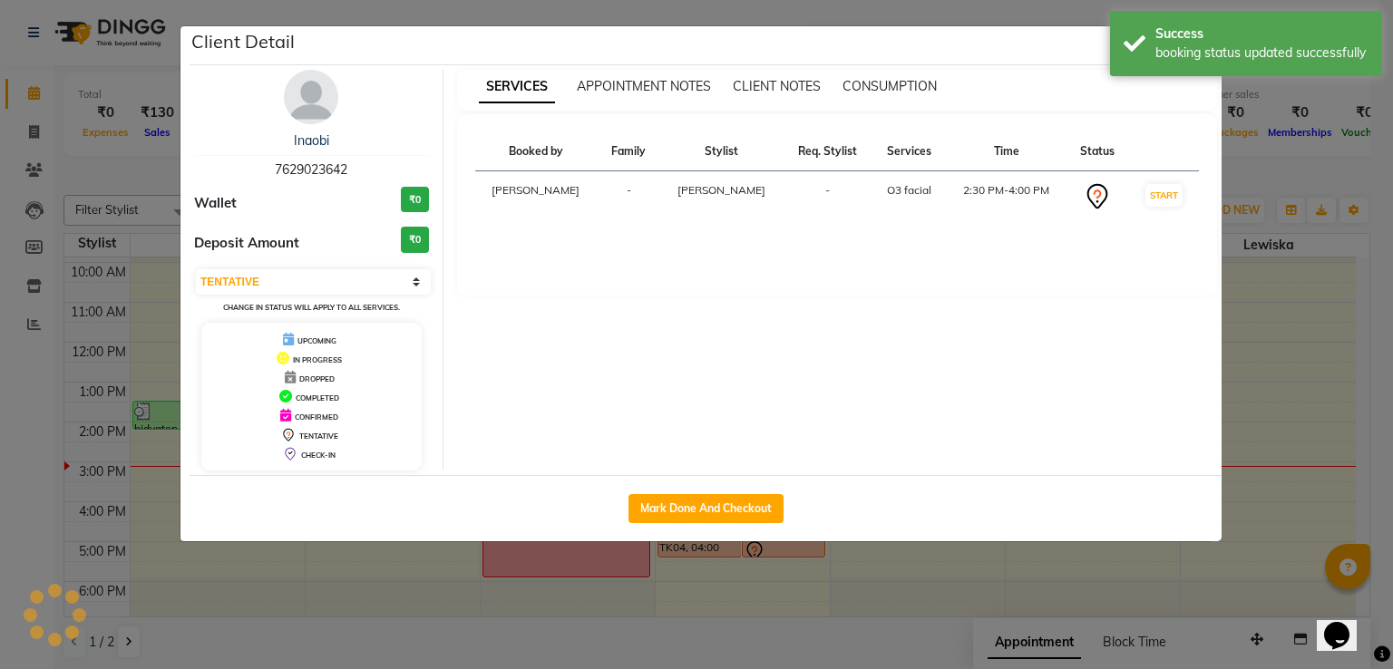
select select "1"
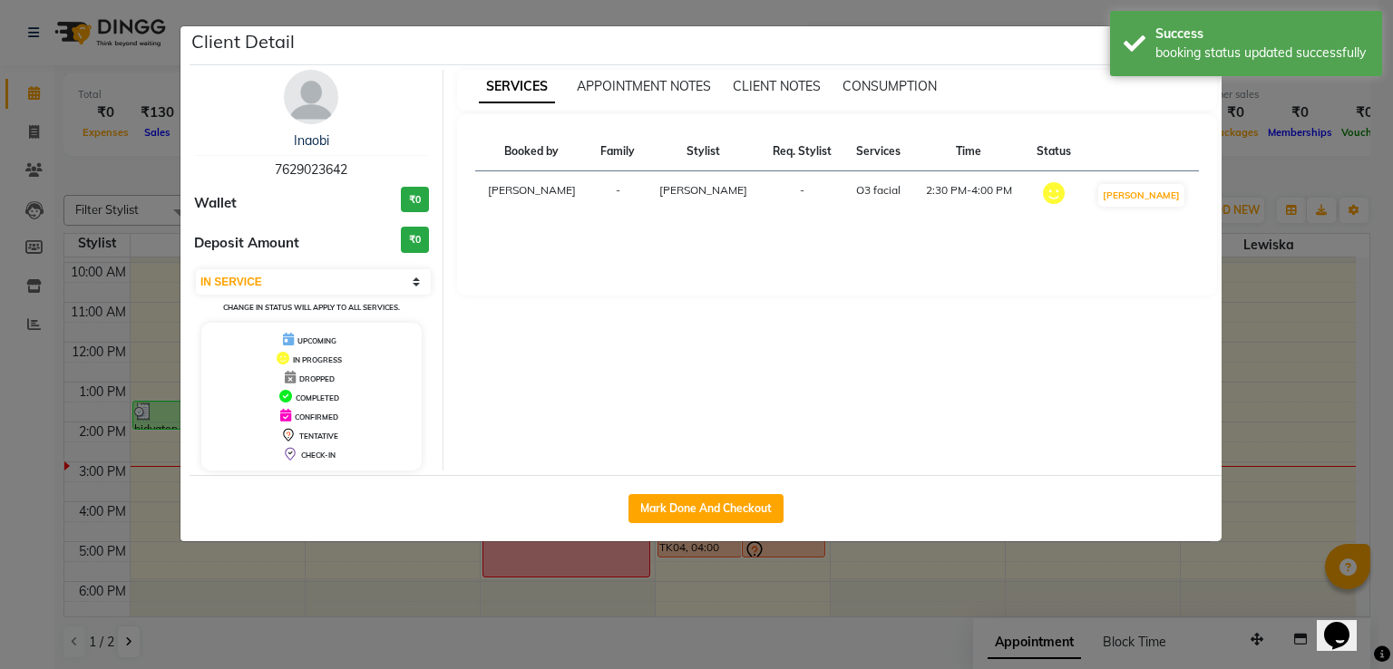
click at [1245, 175] on ngb-modal-window "Client Detail Inaobi 7629023642 Wallet ₹0 Deposit Amount ₹0 Select IN SERVICE C…" at bounding box center [696, 334] width 1393 height 669
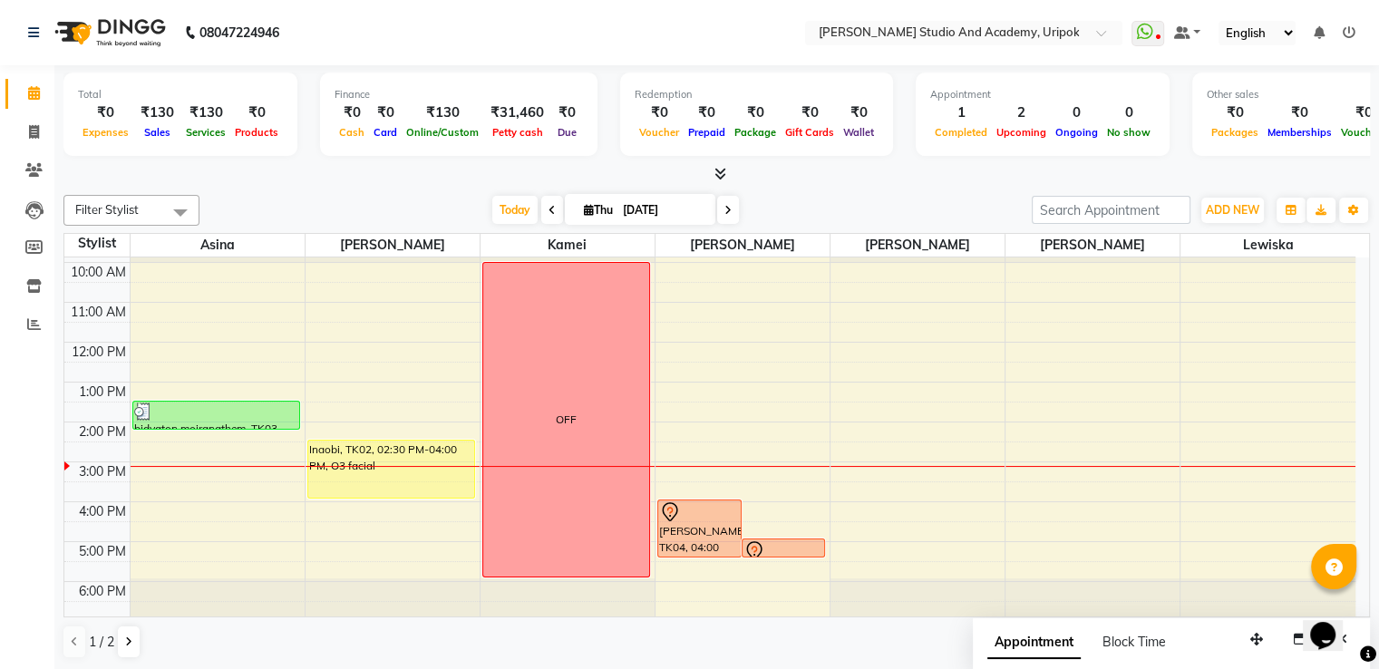
click at [866, 264] on div "9:00 AM 10:00 AM 11:00 AM 12:00 PM 1:00 PM 2:00 PM 3:00 PM 4:00 PM 5:00 PM 6:00…" at bounding box center [709, 422] width 1291 height 398
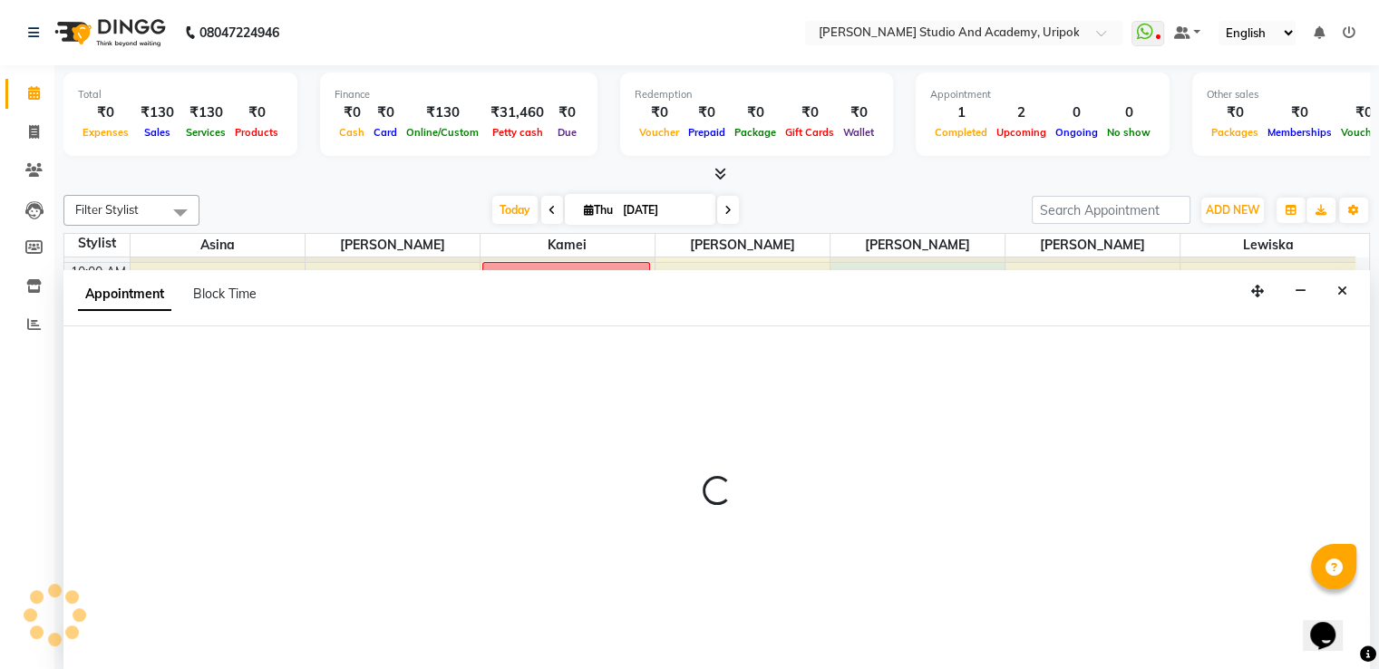
select select "29583"
select select "tentative"
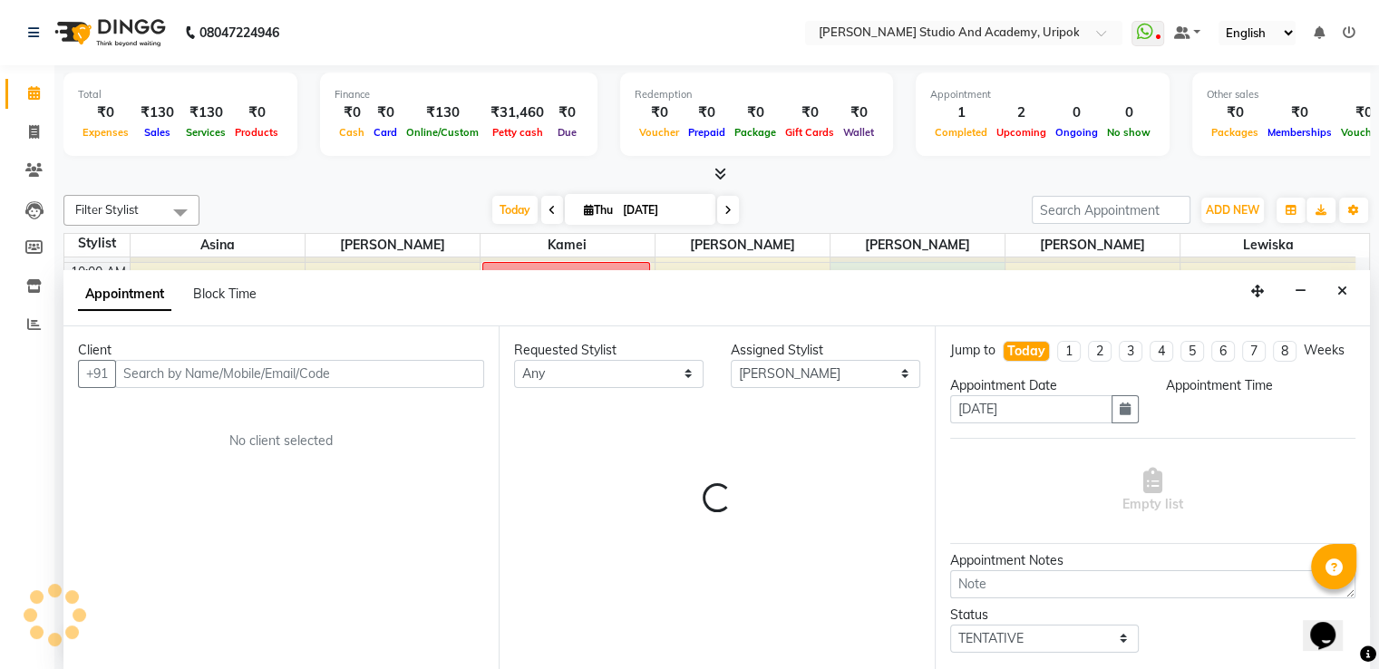
scroll to position [1, 0]
select select "600"
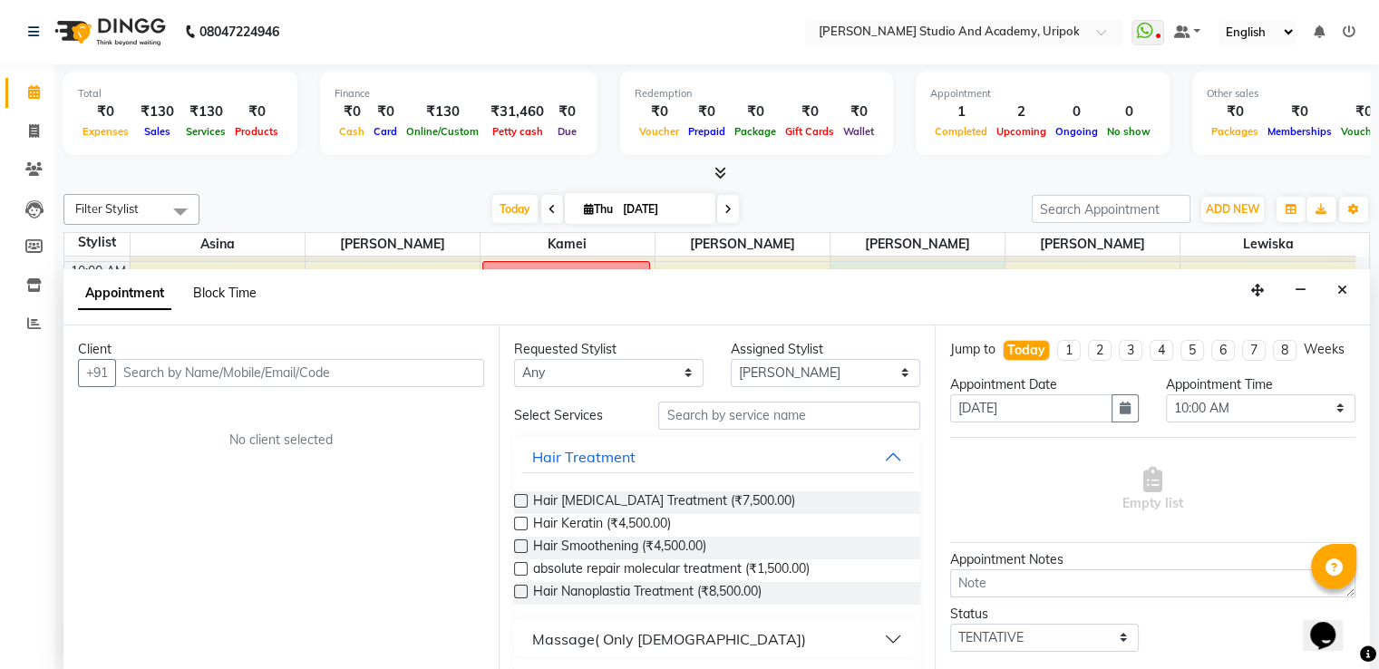
click at [236, 290] on span "Block Time" at bounding box center [224, 293] width 63 height 16
select select "29583"
select select "600"
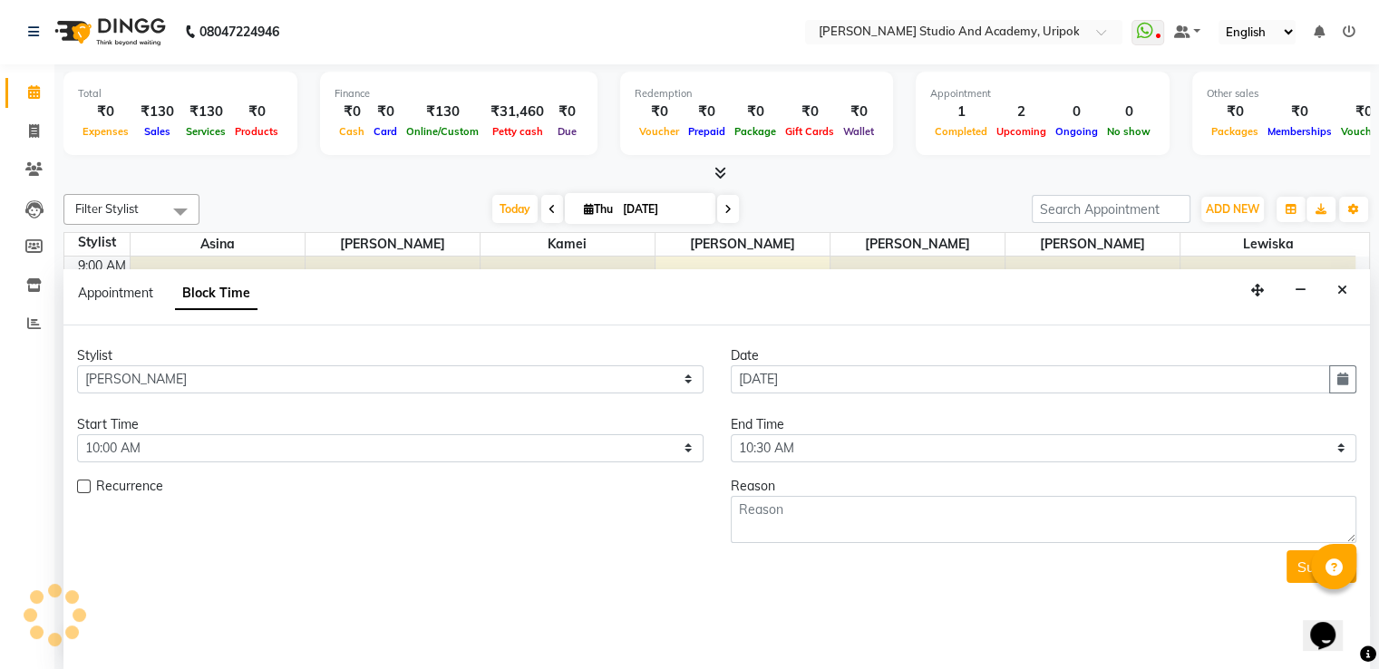
scroll to position [34, 0]
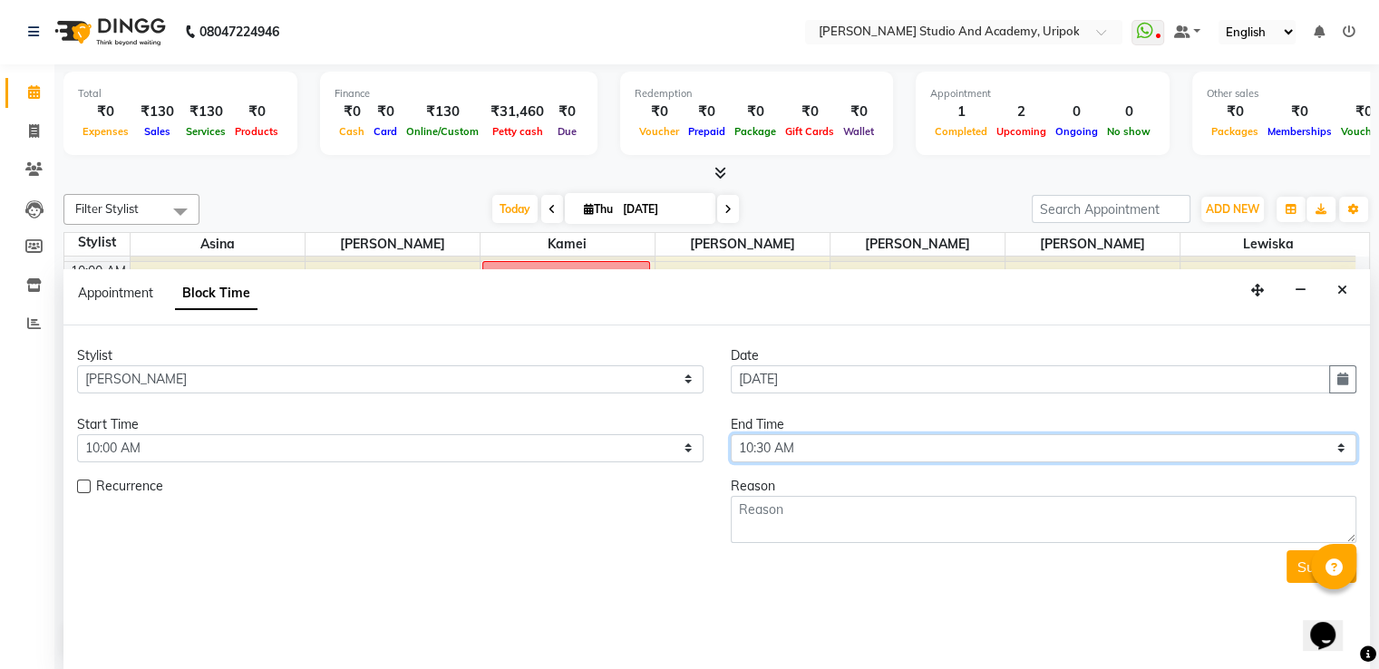
click at [825, 452] on select "Select 10:00 AM 10:30 AM 11:00 AM 11:30 AM 12:00 PM 12:30 PM 01:00 PM 01:30 PM …" at bounding box center [1044, 448] width 627 height 28
select select "1080"
click at [731, 434] on select "Select 10:00 AM 10:30 AM 11:00 AM 11:30 AM 12:00 PM 12:30 PM 01:00 PM 01:30 PM …" at bounding box center [1044, 448] width 627 height 28
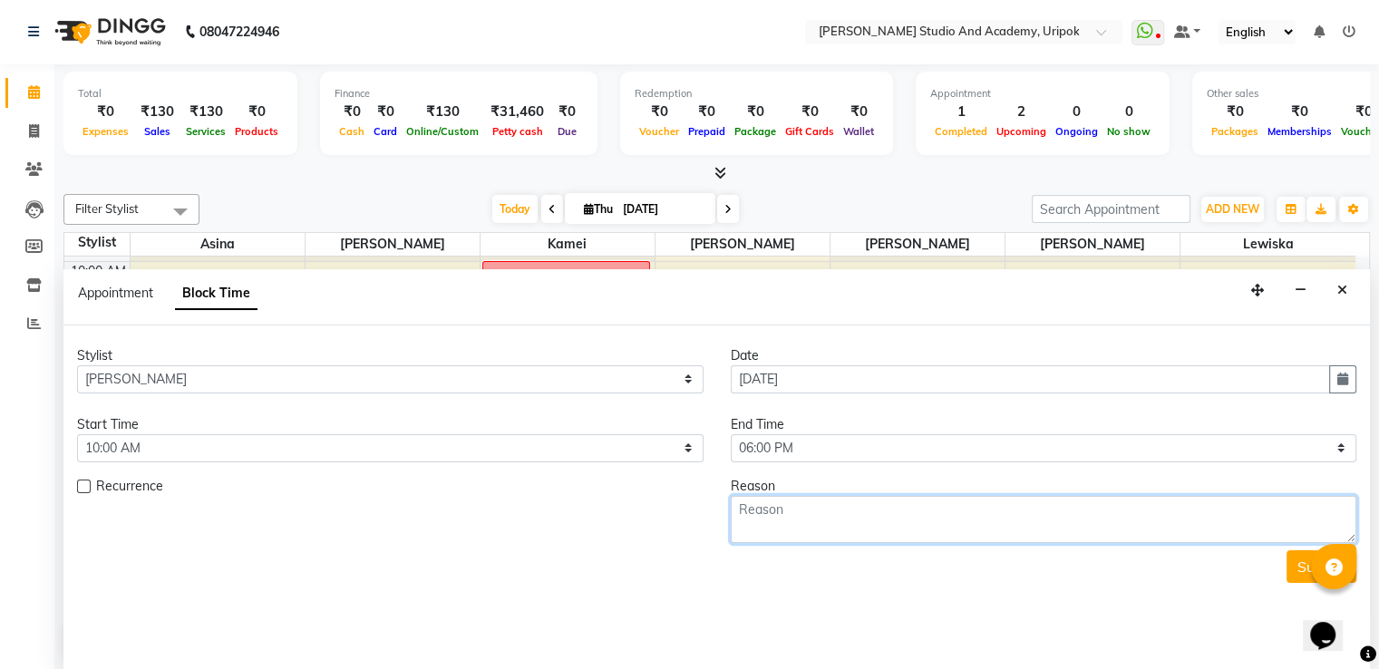
click at [810, 512] on textarea at bounding box center [1044, 519] width 627 height 47
type textarea "leave"
click at [1298, 578] on button "Submit" at bounding box center [1322, 566] width 70 height 33
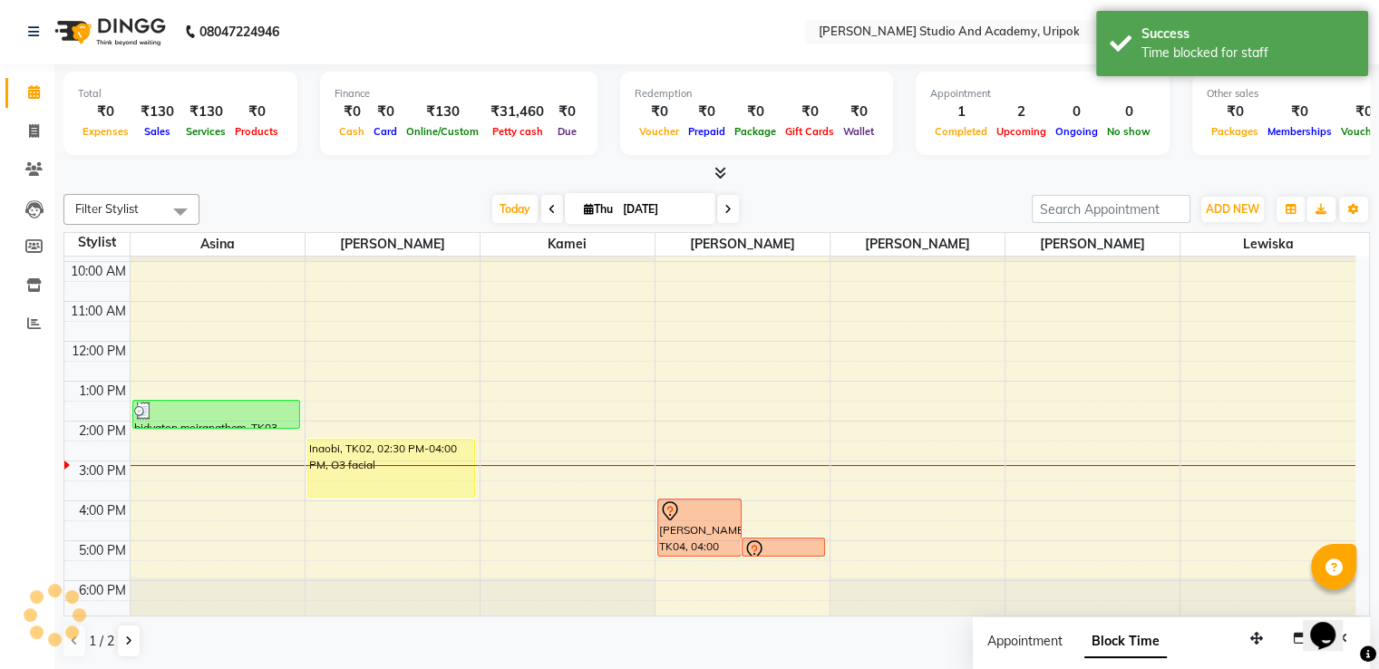
scroll to position [0, 0]
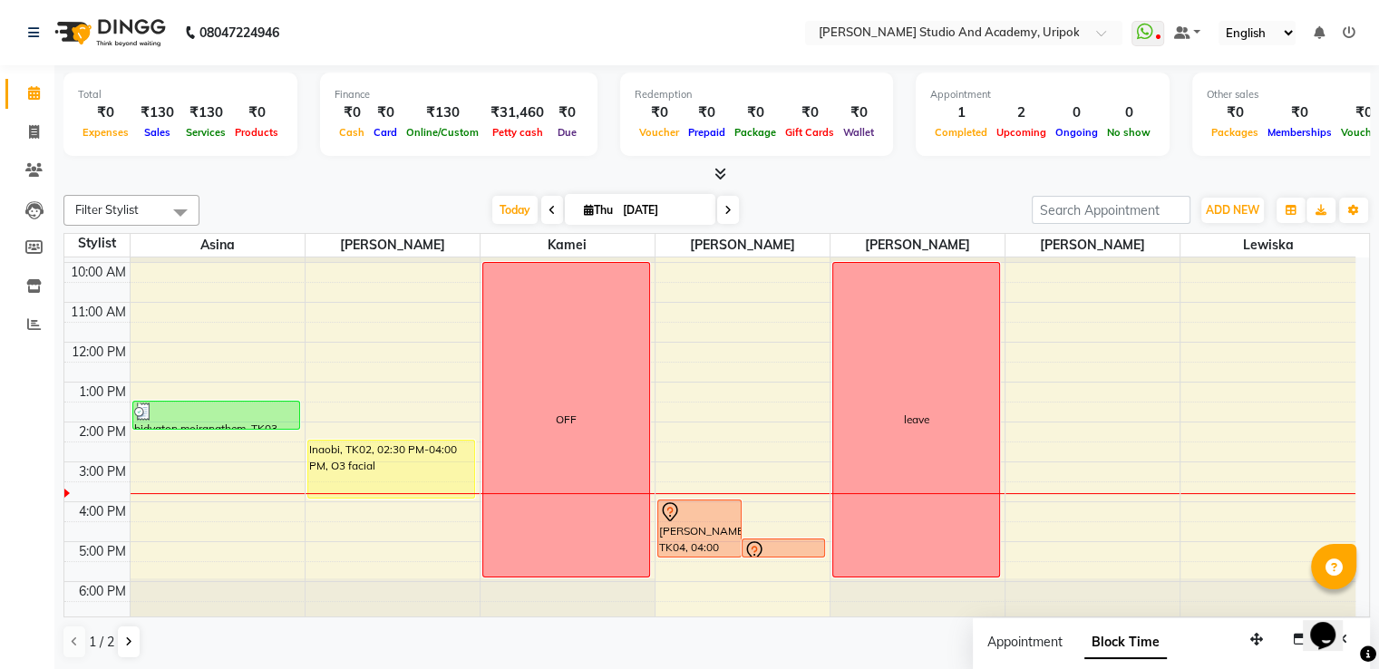
click at [682, 608] on td at bounding box center [743, 611] width 1226 height 20
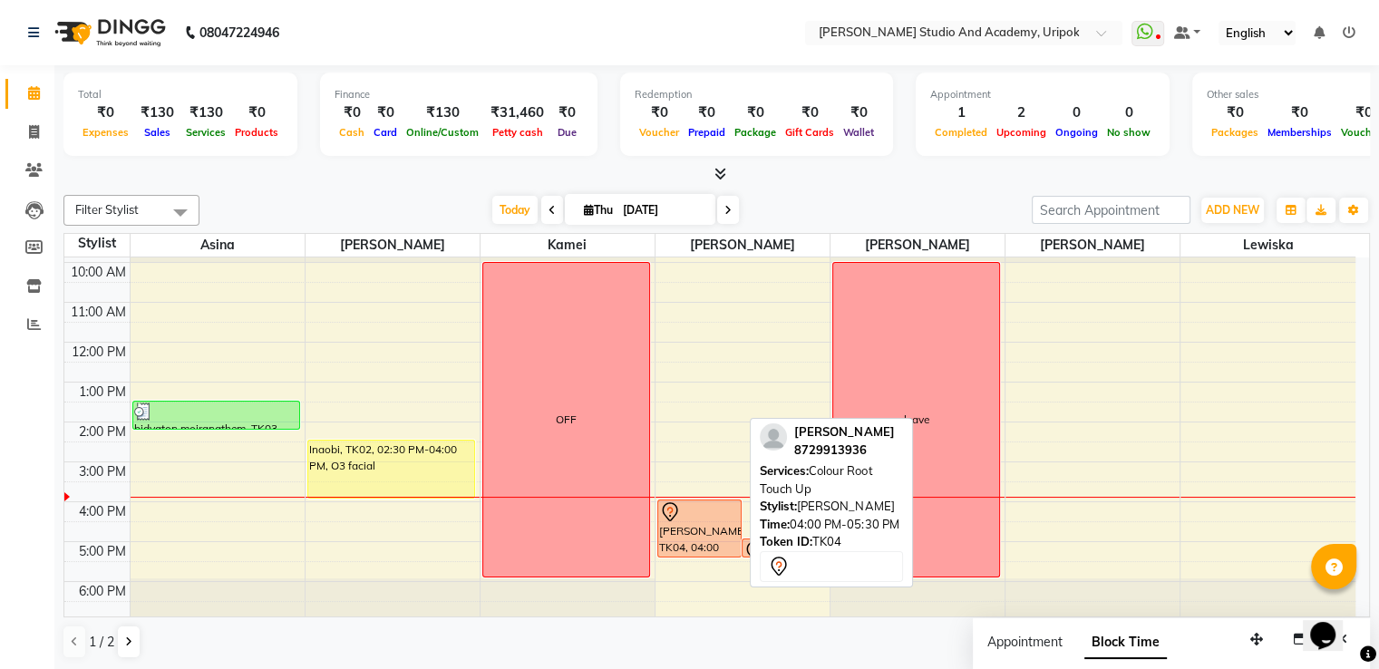
click at [701, 527] on div "[PERSON_NAME], TK04, 04:00 PM-05:30 PM, Colour Root Touch Up" at bounding box center [699, 529] width 83 height 56
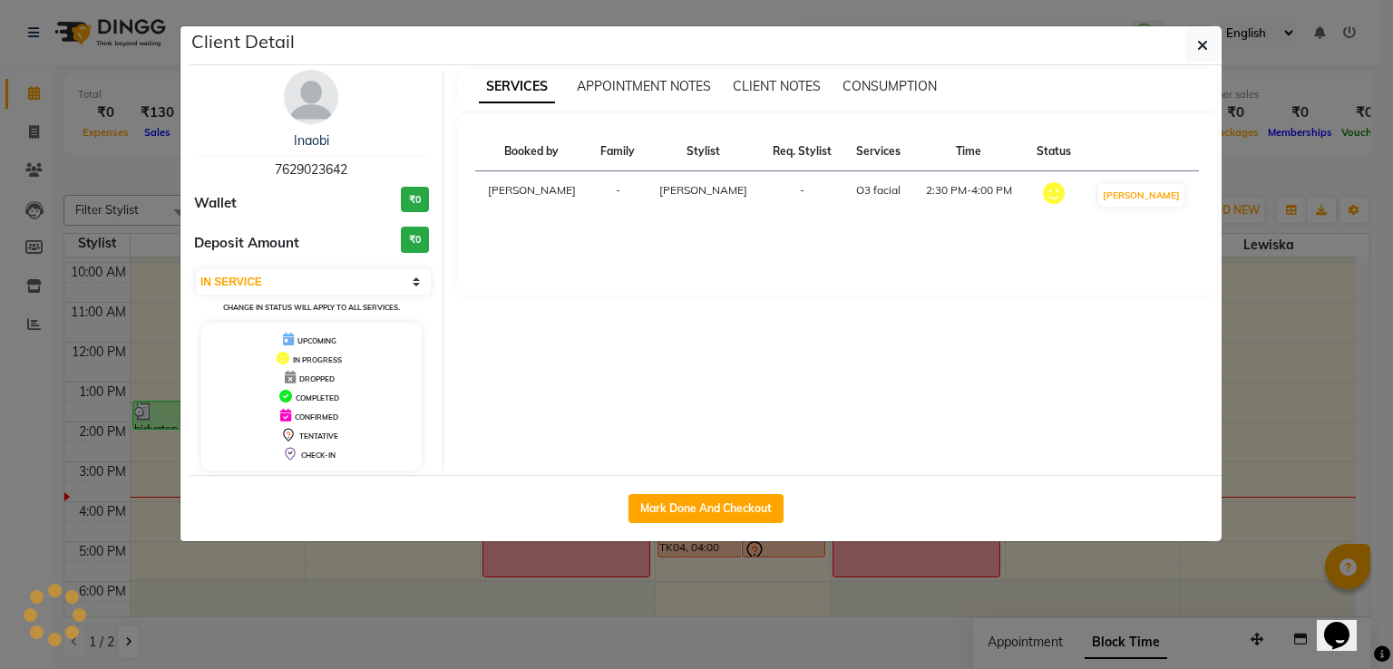
select select "7"
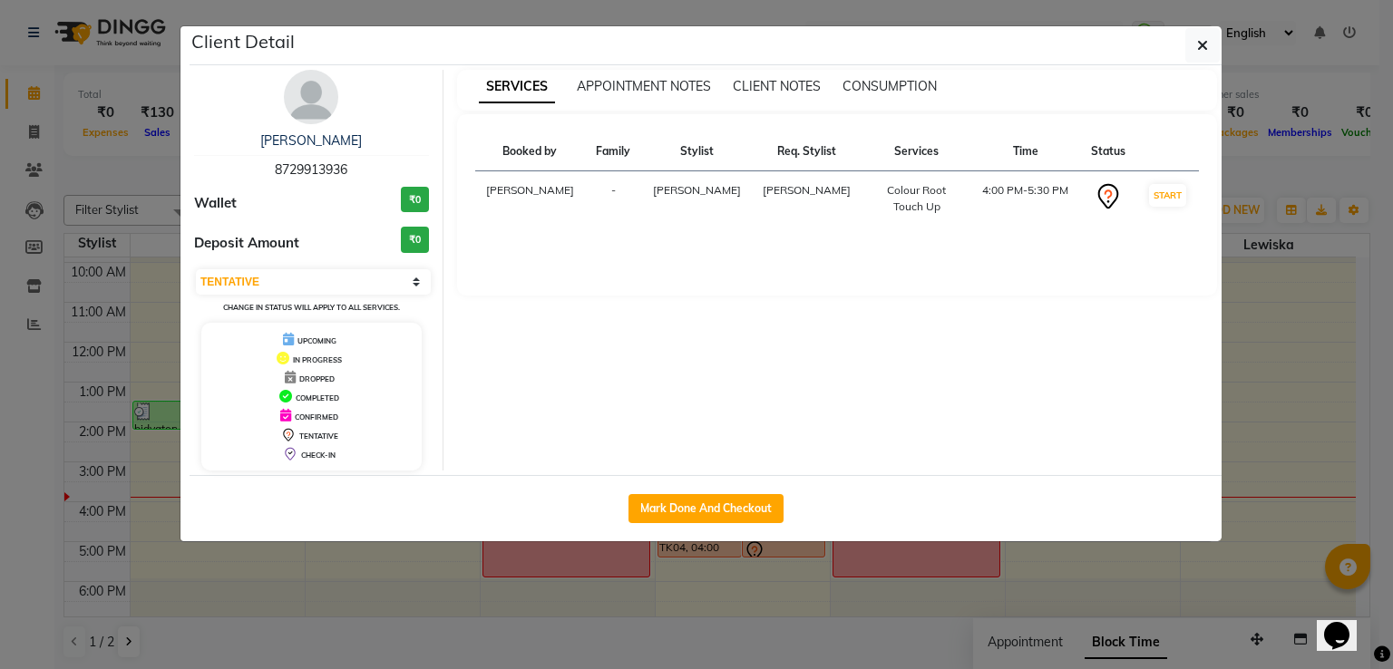
click at [710, 641] on ngb-modal-window "Client Detail [PERSON_NAME] 8729913936 Wallet ₹0 Deposit Amount ₹0 Select IN SE…" at bounding box center [696, 334] width 1393 height 669
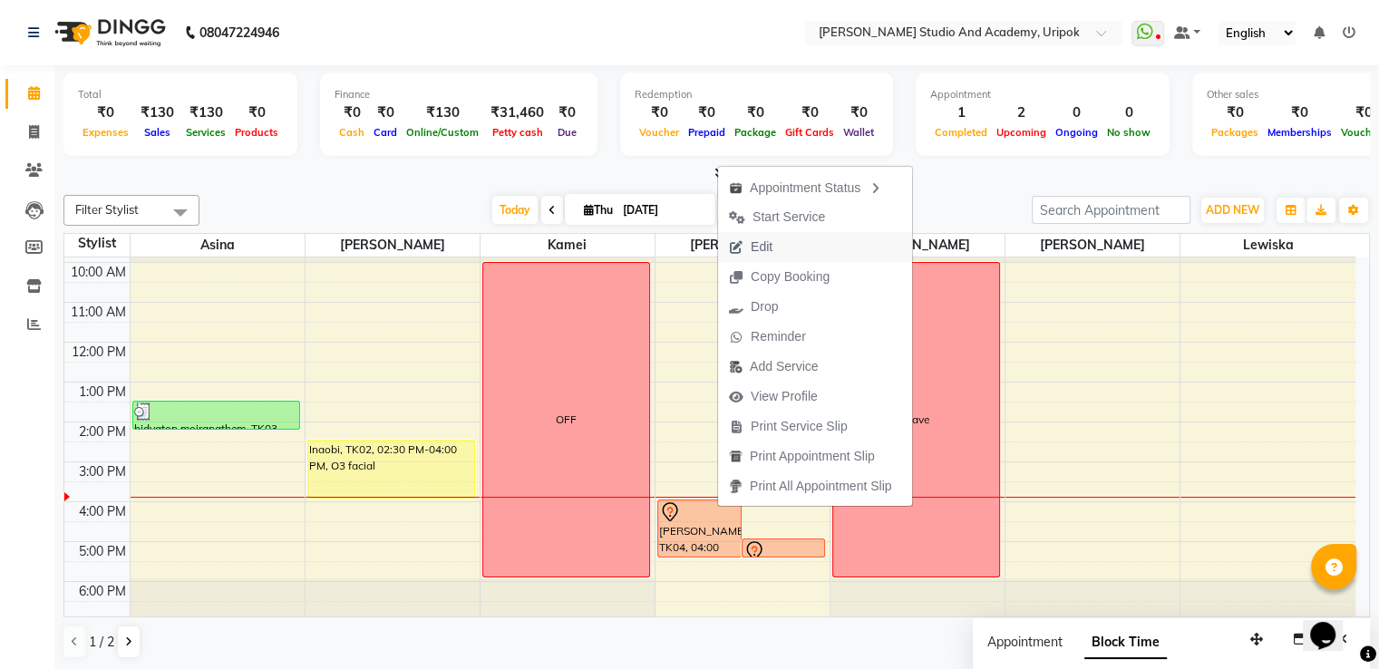
click at [777, 242] on span "Edit" at bounding box center [750, 247] width 65 height 30
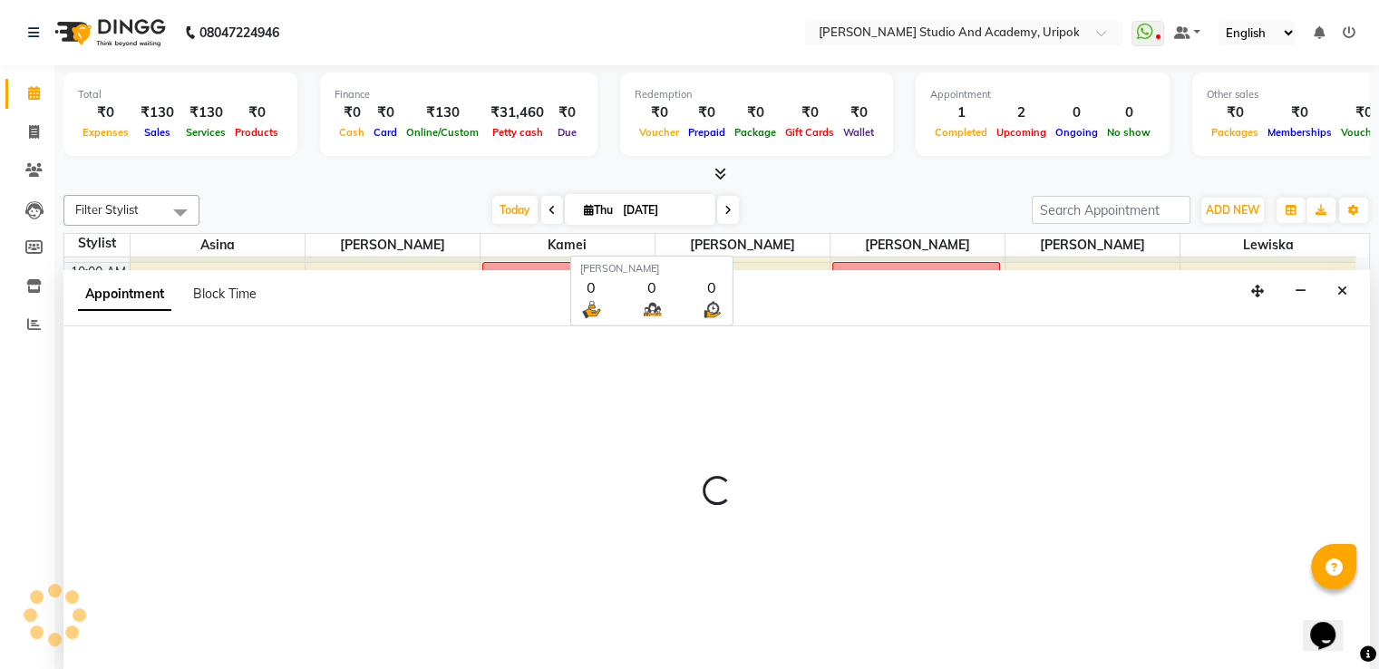
scroll to position [1, 0]
select select "tentative"
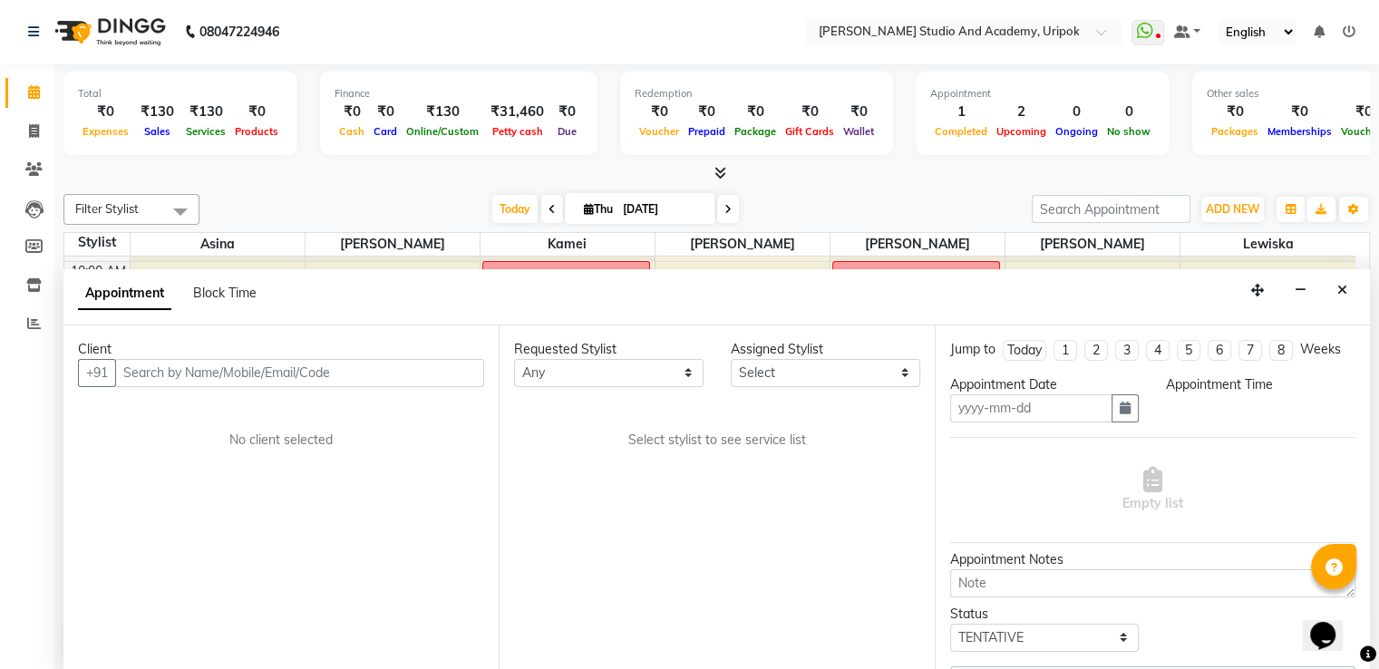
type input "[DATE]"
select select "960"
select select "29614"
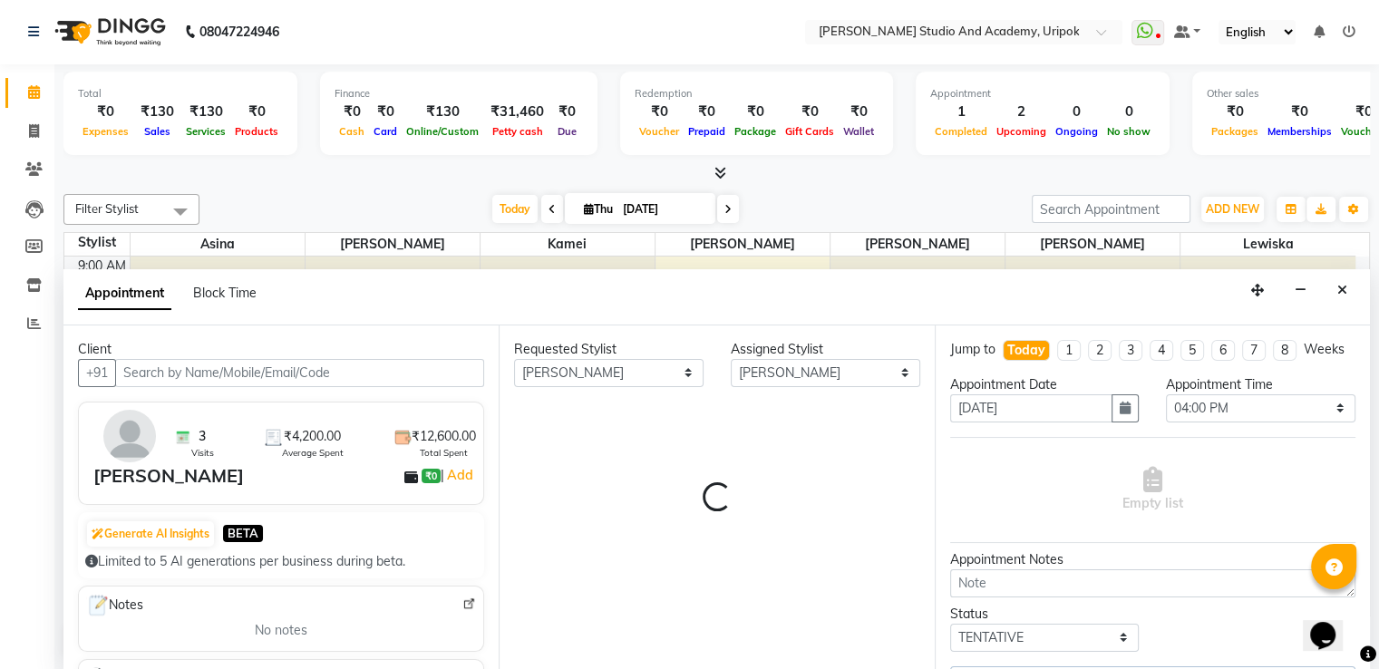
scroll to position [34, 0]
select select "2142"
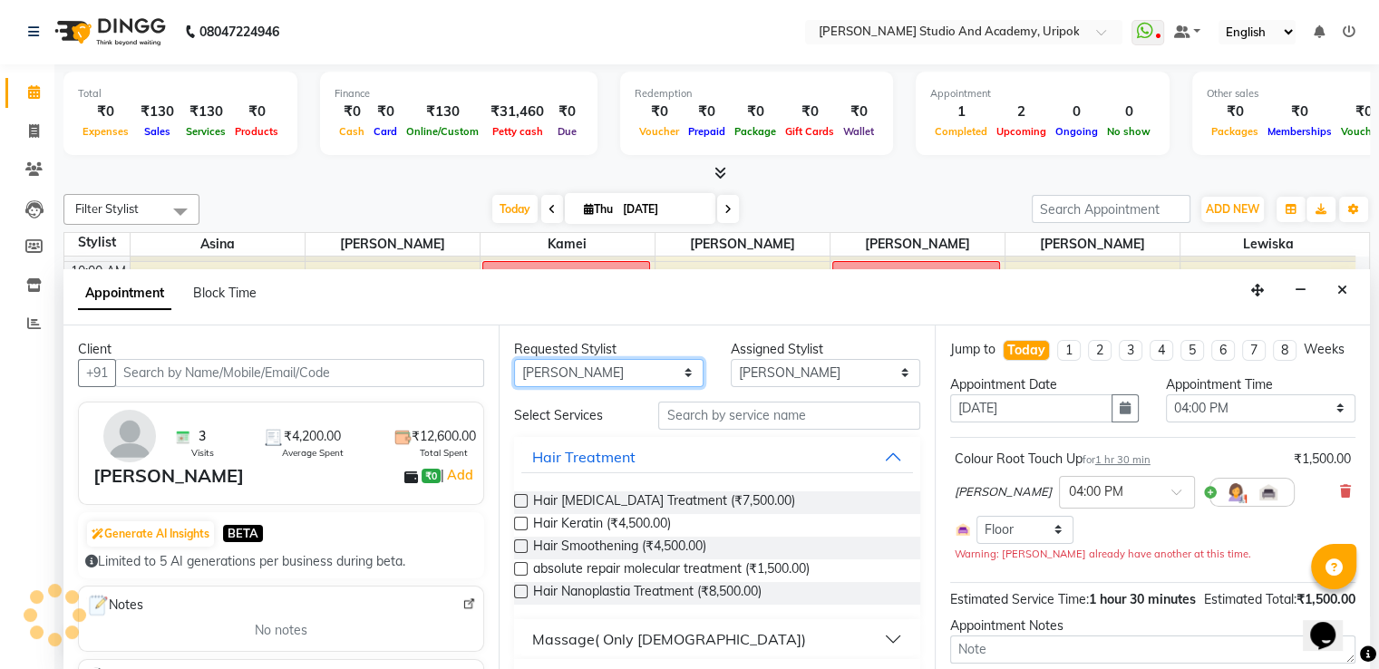
click at [676, 375] on select "Any [PERSON_NAME] [PERSON_NAME] Maimom [PERSON_NAME] [PERSON_NAME]" at bounding box center [609, 373] width 190 height 28
select select "71758"
click at [514, 359] on select "Any [PERSON_NAME] [PERSON_NAME] Maimom [PERSON_NAME] [PERSON_NAME]" at bounding box center [609, 373] width 190 height 28
select select "71758"
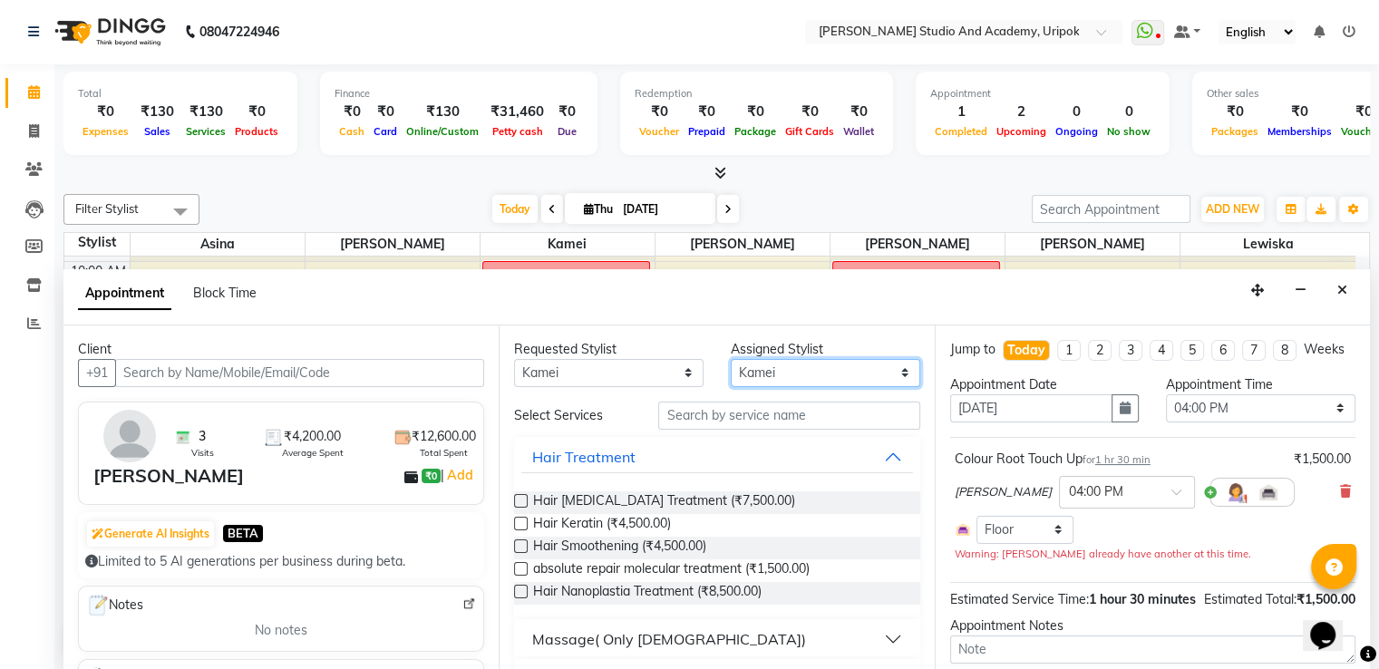
click at [863, 372] on select "Select [PERSON_NAME] [PERSON_NAME] Maimom [PERSON_NAME] [PERSON_NAME]" at bounding box center [826, 373] width 190 height 28
click at [1172, 507] on span at bounding box center [1183, 497] width 23 height 19
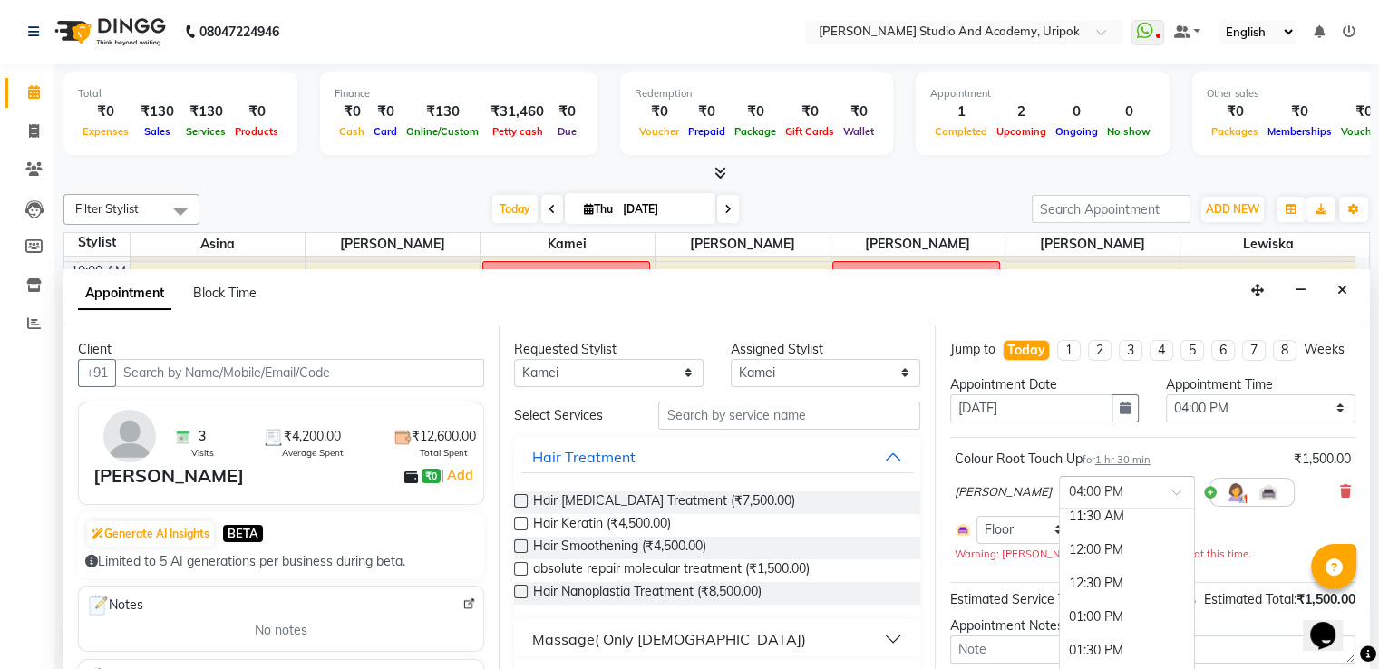
scroll to position [0, 0]
click at [1060, 541] on div "10:00 AM" at bounding box center [1127, 526] width 134 height 34
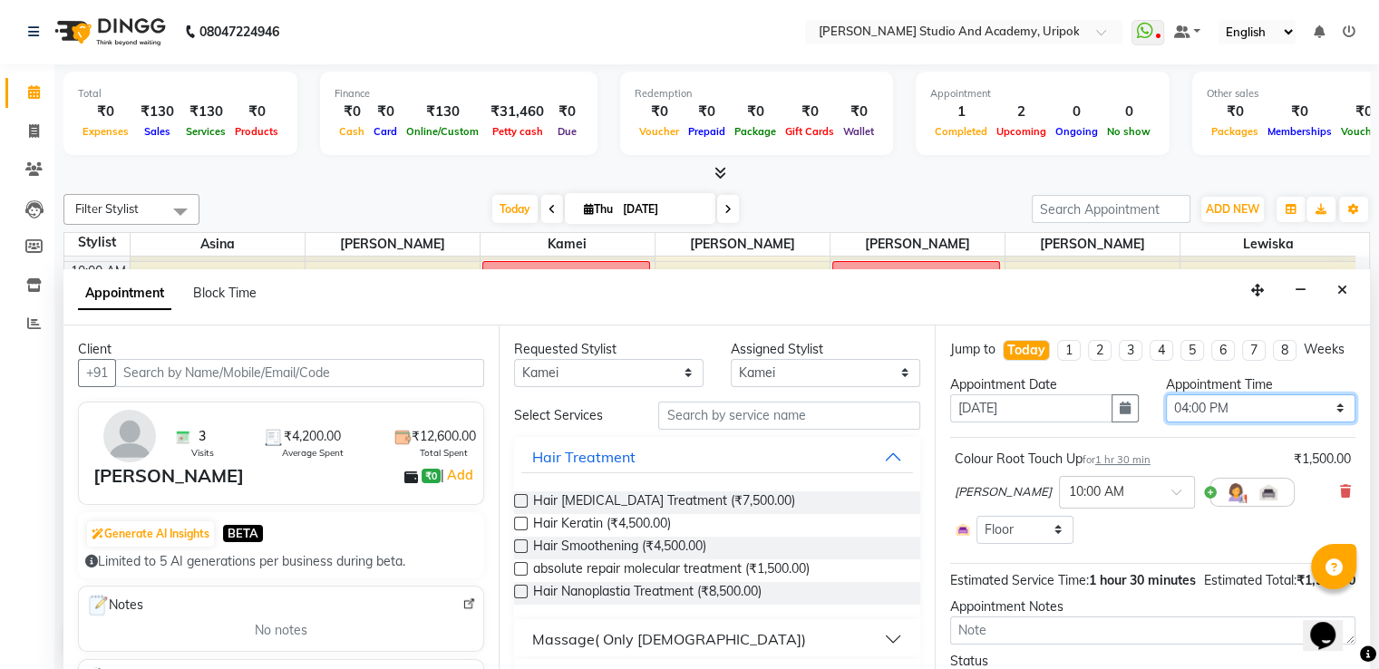
click at [1313, 423] on select "Select 10:00 AM 10:30 AM 11:00 AM 11:30 AM 12:00 PM 12:30 PM 01:00 PM 01:30 PM …" at bounding box center [1261, 408] width 190 height 28
select select "600"
click at [1166, 409] on select "Select 10:00 AM 10:30 AM 11:00 AM 11:30 AM 12:00 PM 12:30 PM 01:00 PM 01:30 PM …" at bounding box center [1261, 408] width 190 height 28
click at [1112, 423] on button "button" at bounding box center [1125, 408] width 27 height 28
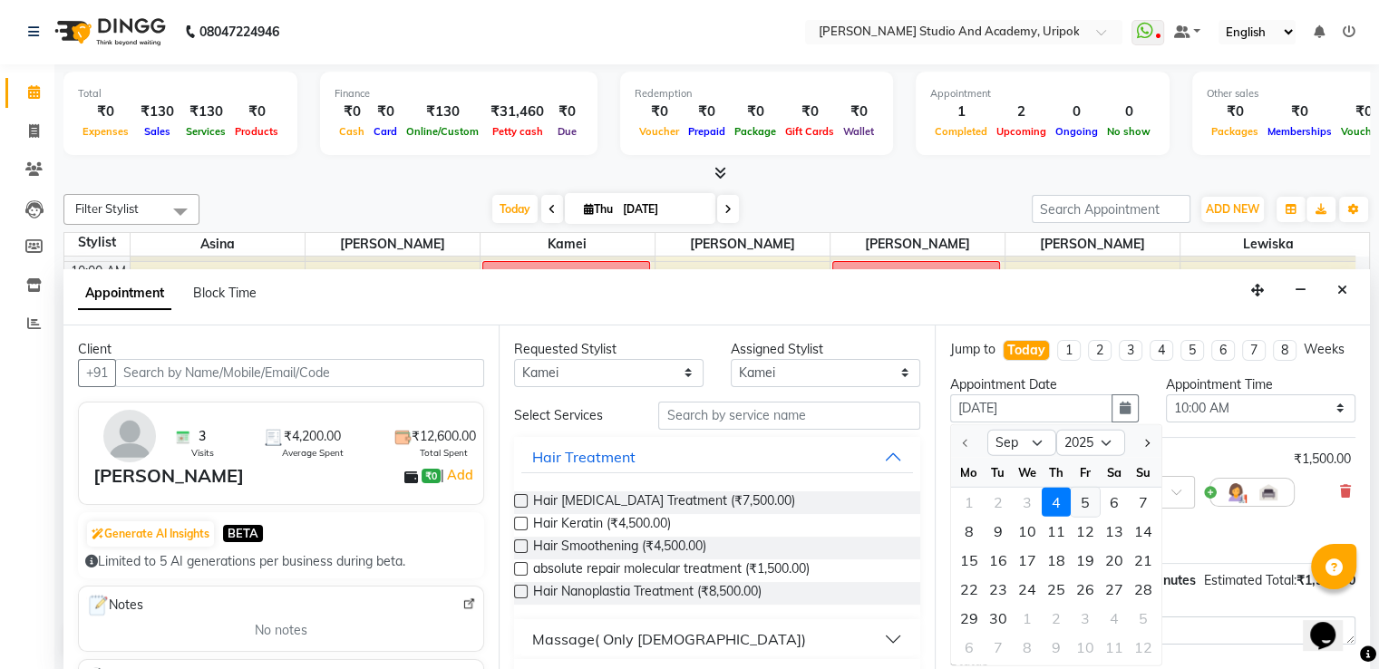
click at [1084, 516] on div "5" at bounding box center [1085, 501] width 29 height 29
type input "[DATE]"
select select "600"
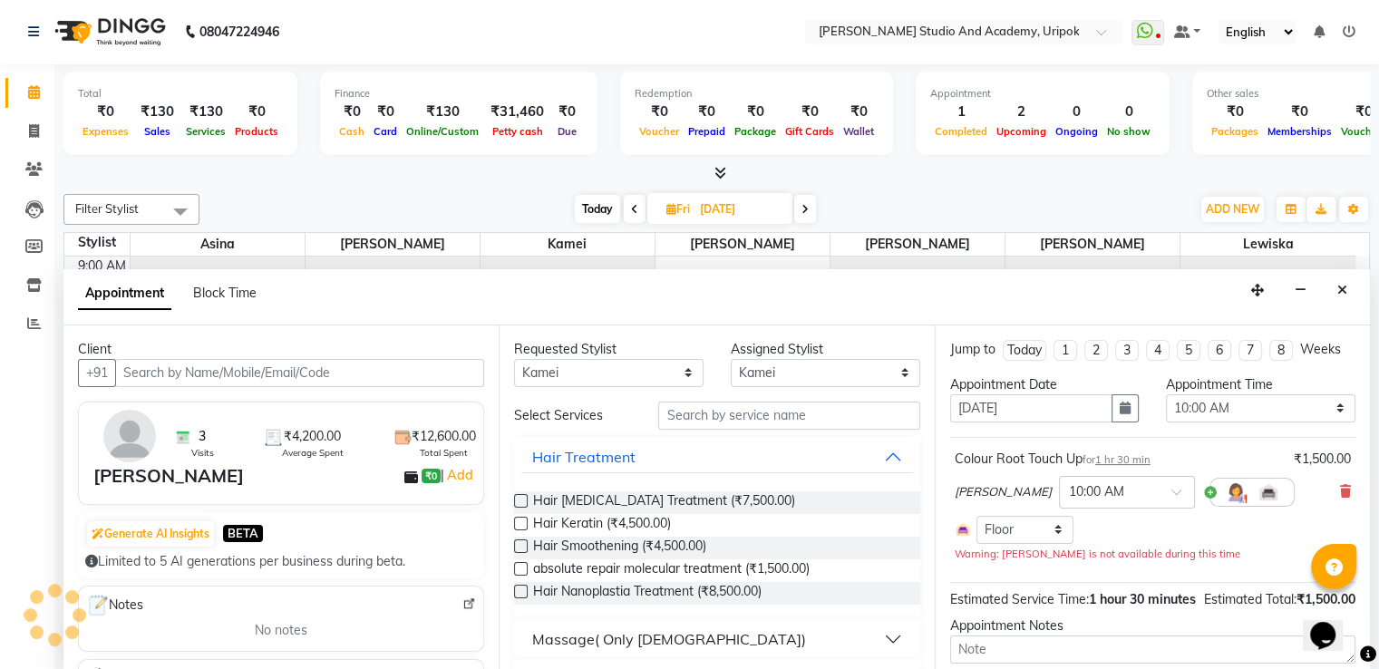
scroll to position [34, 0]
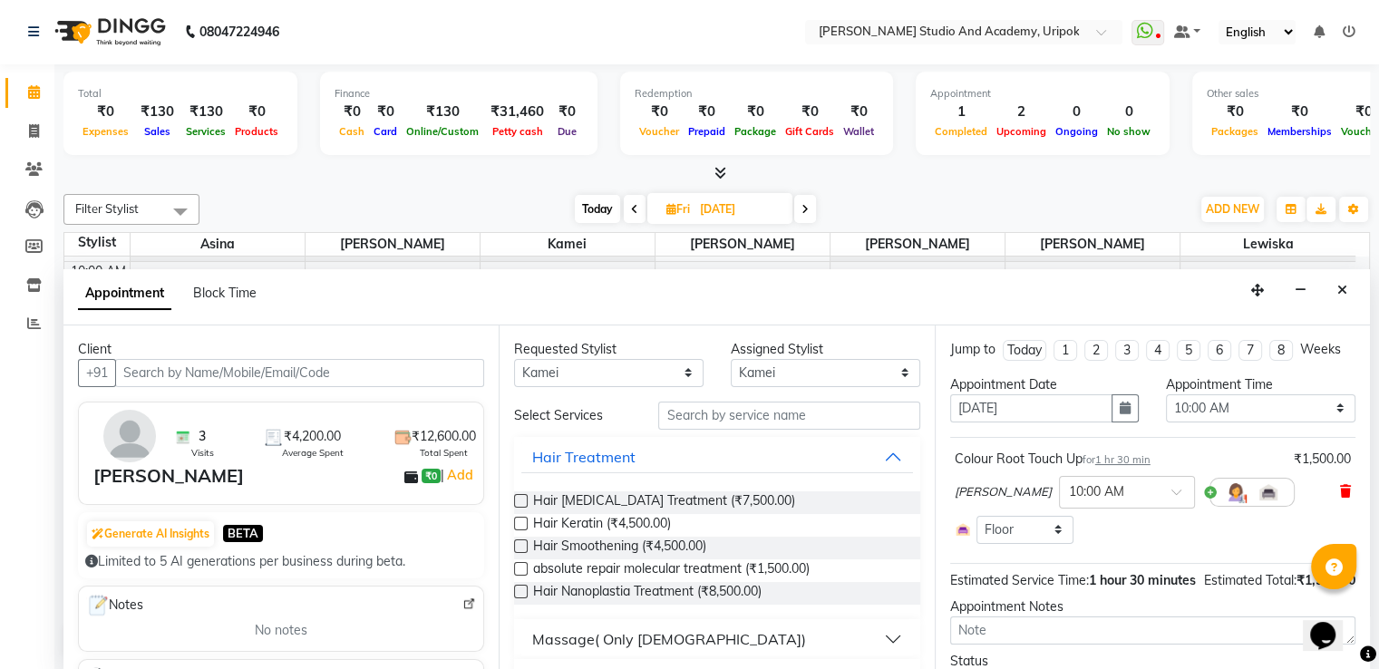
click at [1340, 495] on icon at bounding box center [1345, 491] width 11 height 13
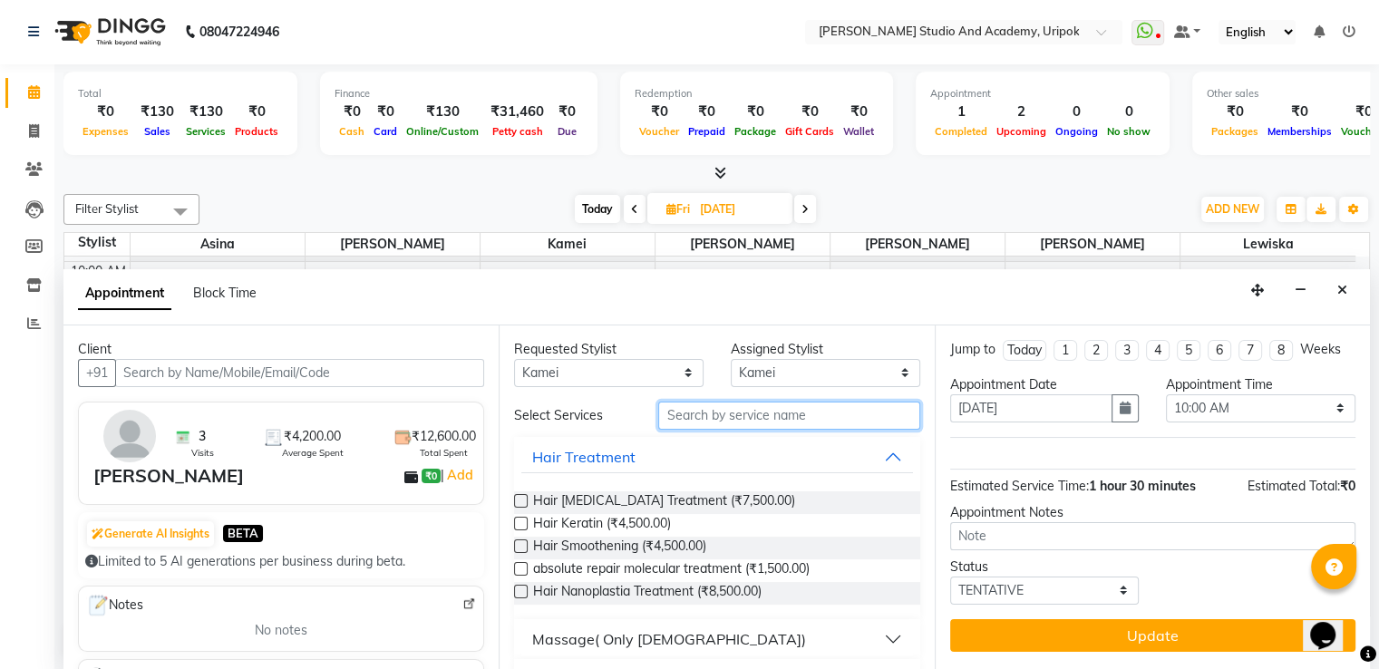
click at [776, 414] on input "text" at bounding box center [788, 416] width 261 height 28
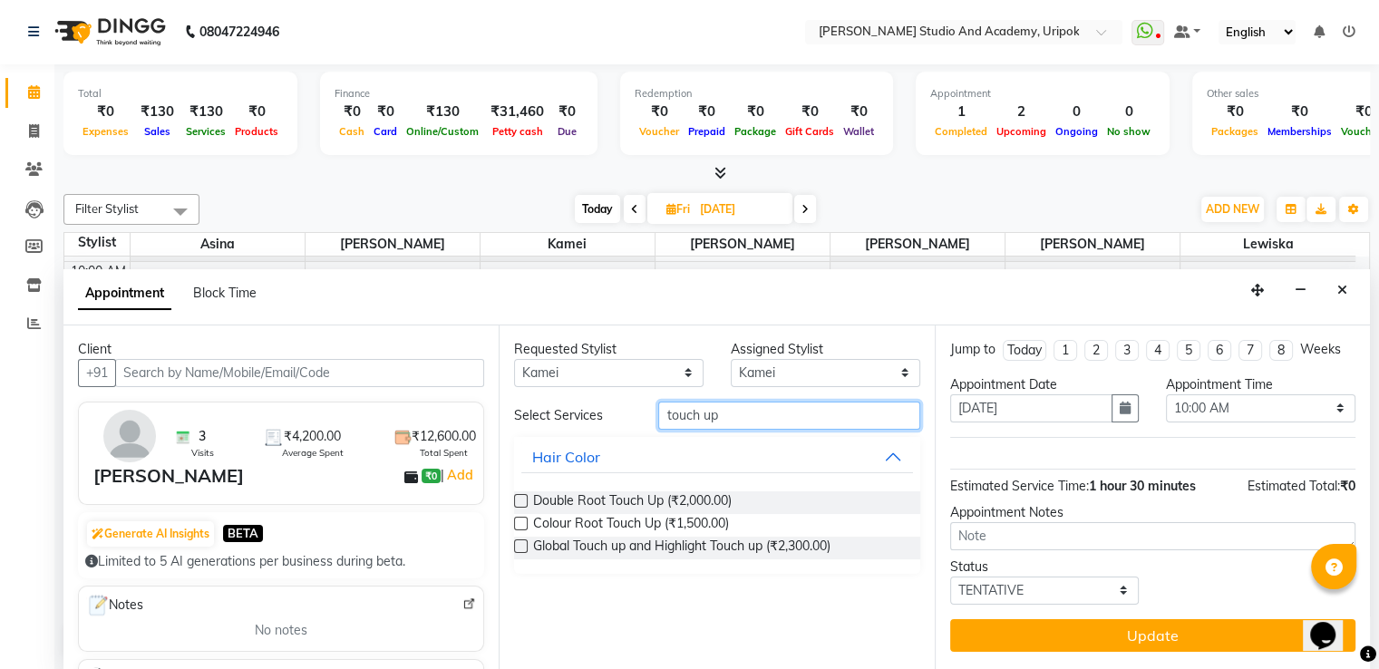
type input "touch up"
click at [517, 523] on label at bounding box center [521, 524] width 14 height 14
click at [517, 523] on input "checkbox" at bounding box center [520, 526] width 12 height 12
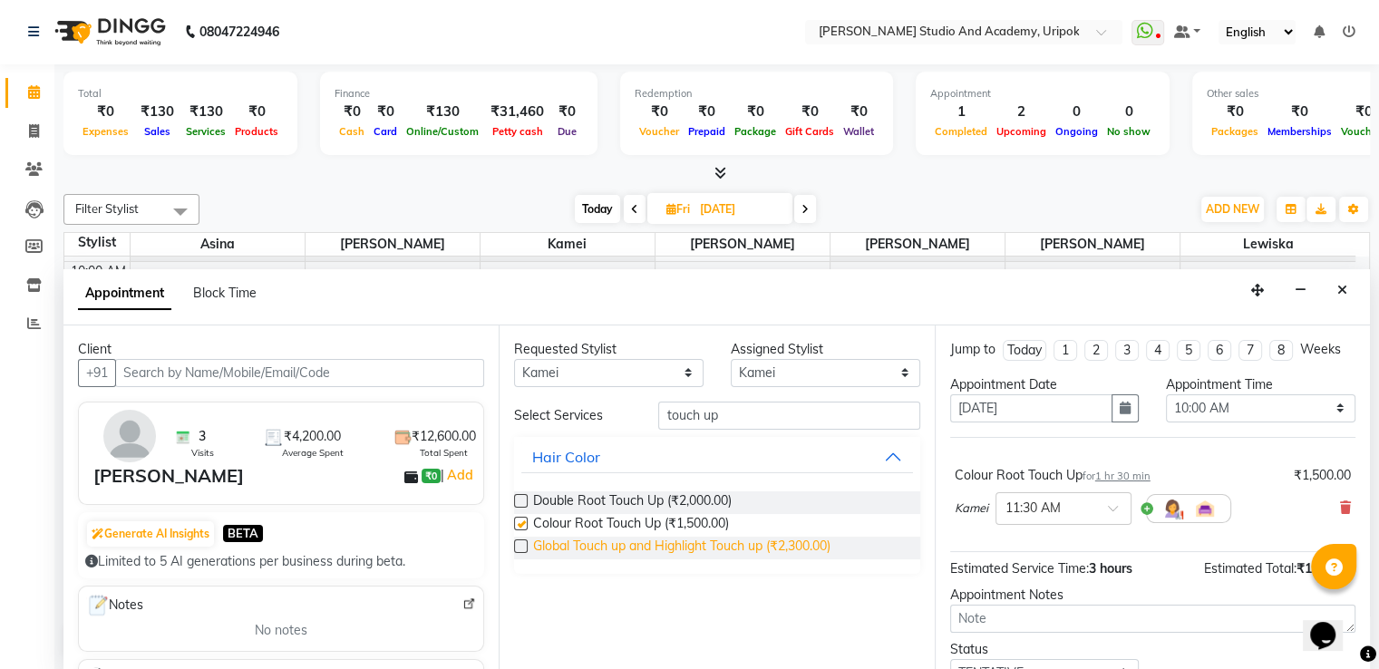
checkbox input "false"
click at [1113, 506] on span at bounding box center [1119, 513] width 23 height 19
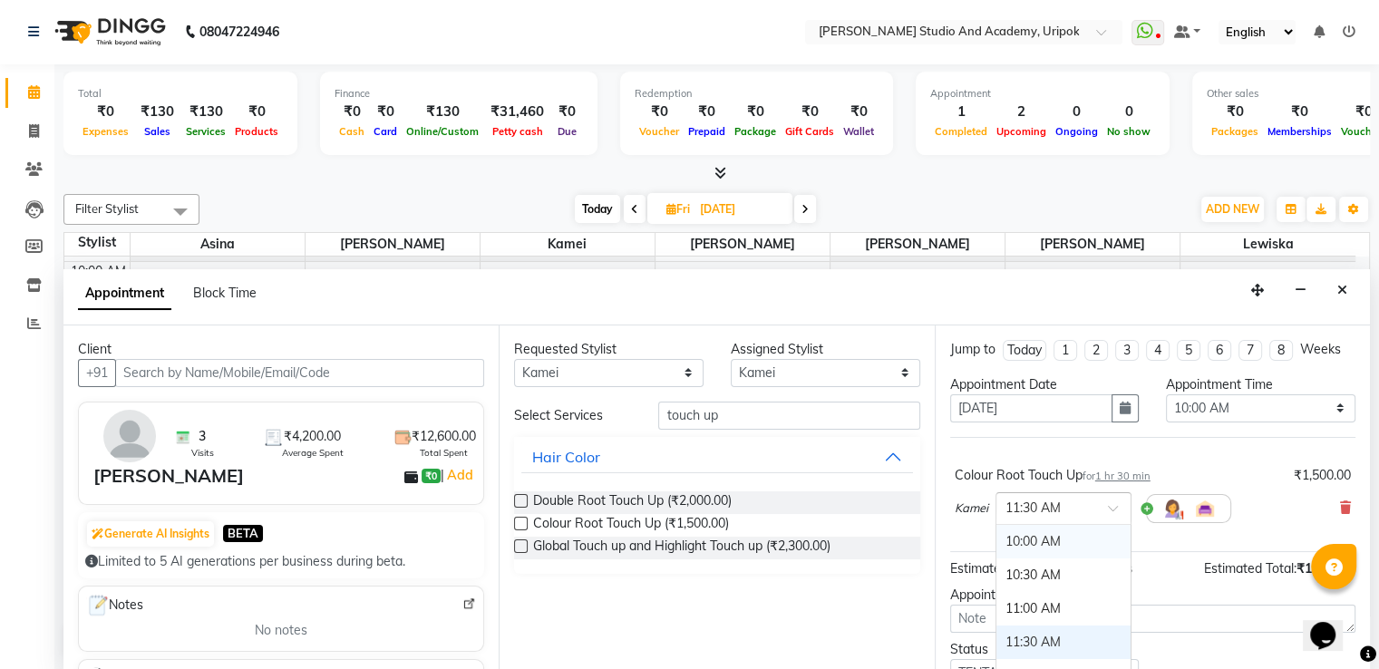
click at [1096, 541] on div "10:00 AM" at bounding box center [1064, 542] width 134 height 34
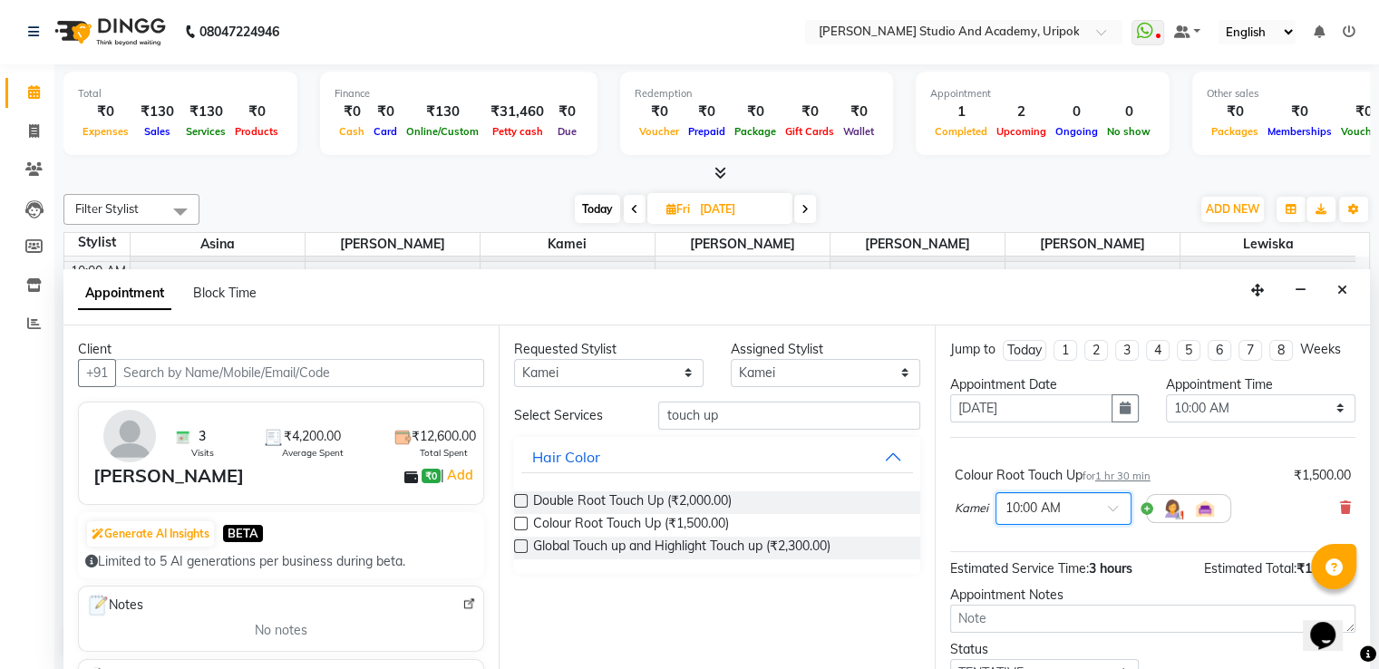
scroll to position [77, 0]
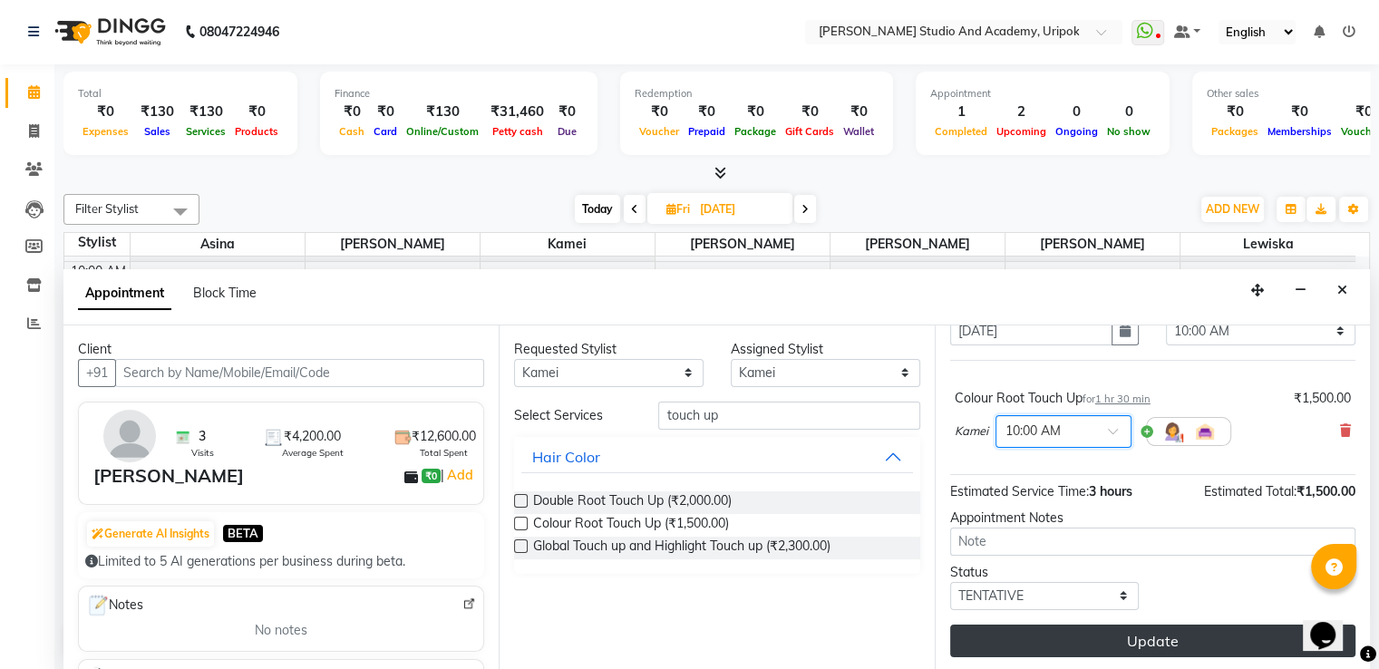
click at [1174, 650] on button "Update" at bounding box center [1152, 641] width 405 height 33
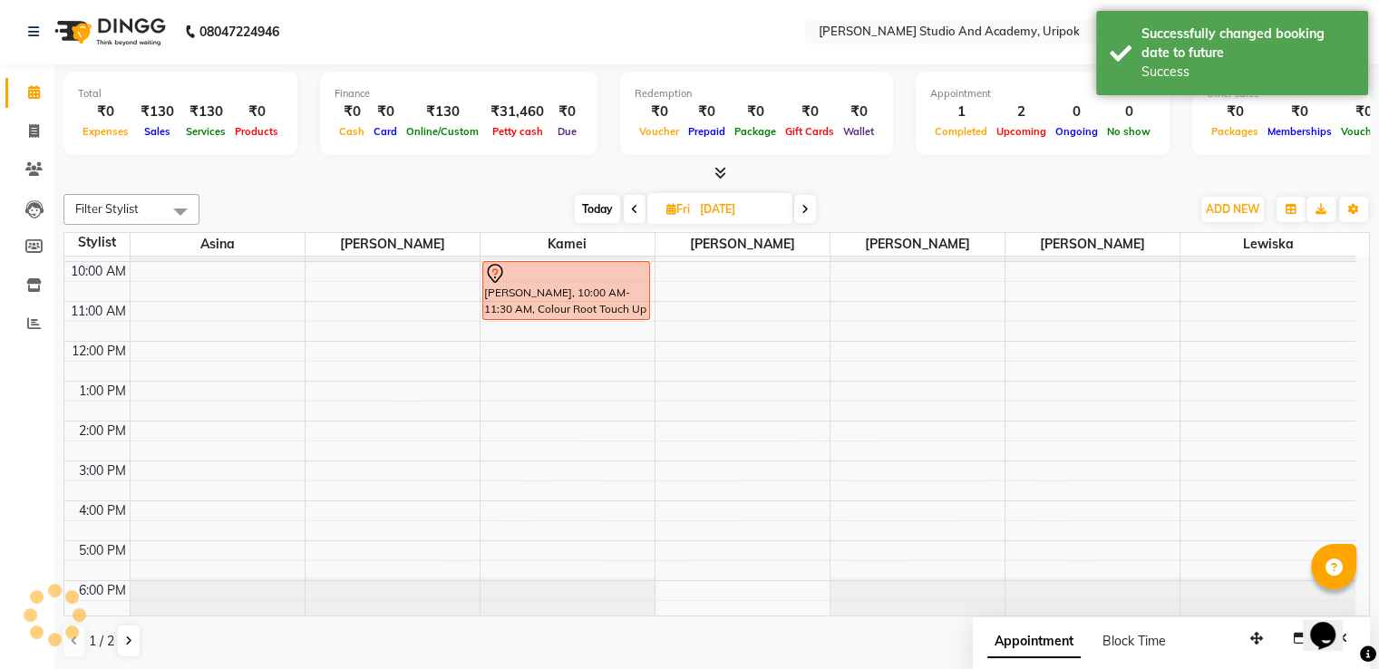
scroll to position [0, 0]
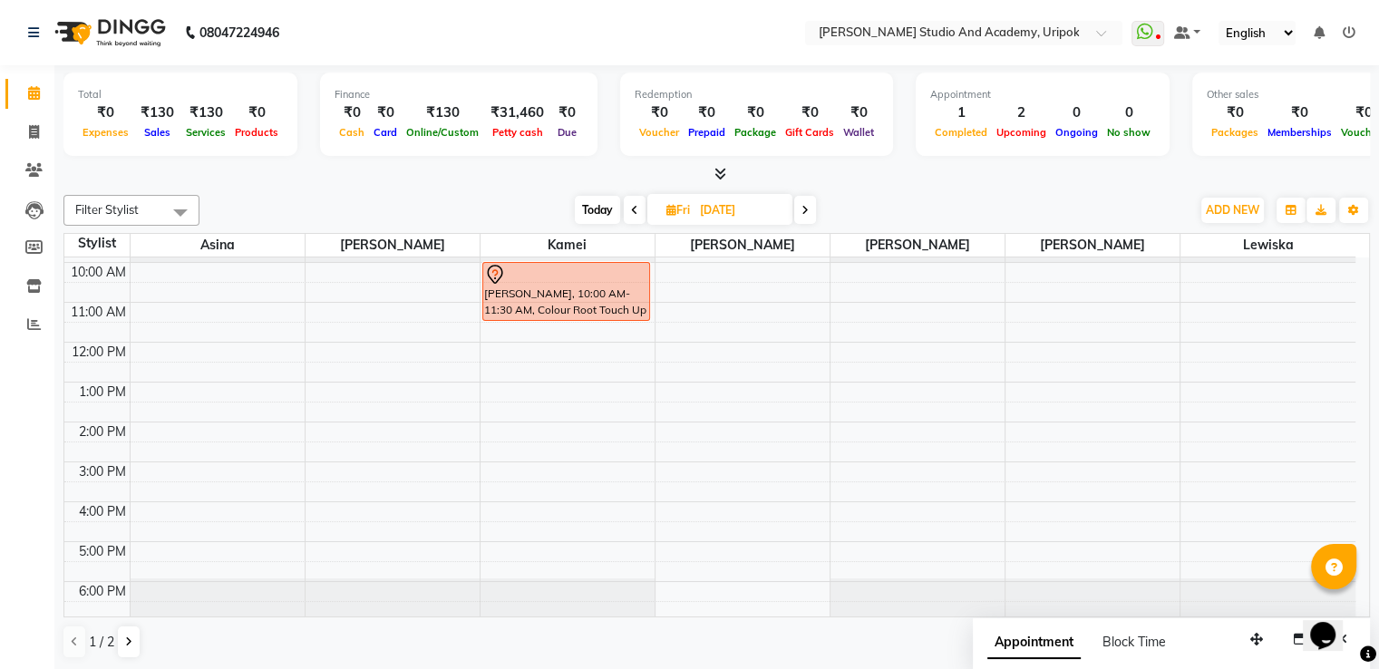
click at [633, 208] on icon at bounding box center [634, 210] width 7 height 11
type input "[DATE]"
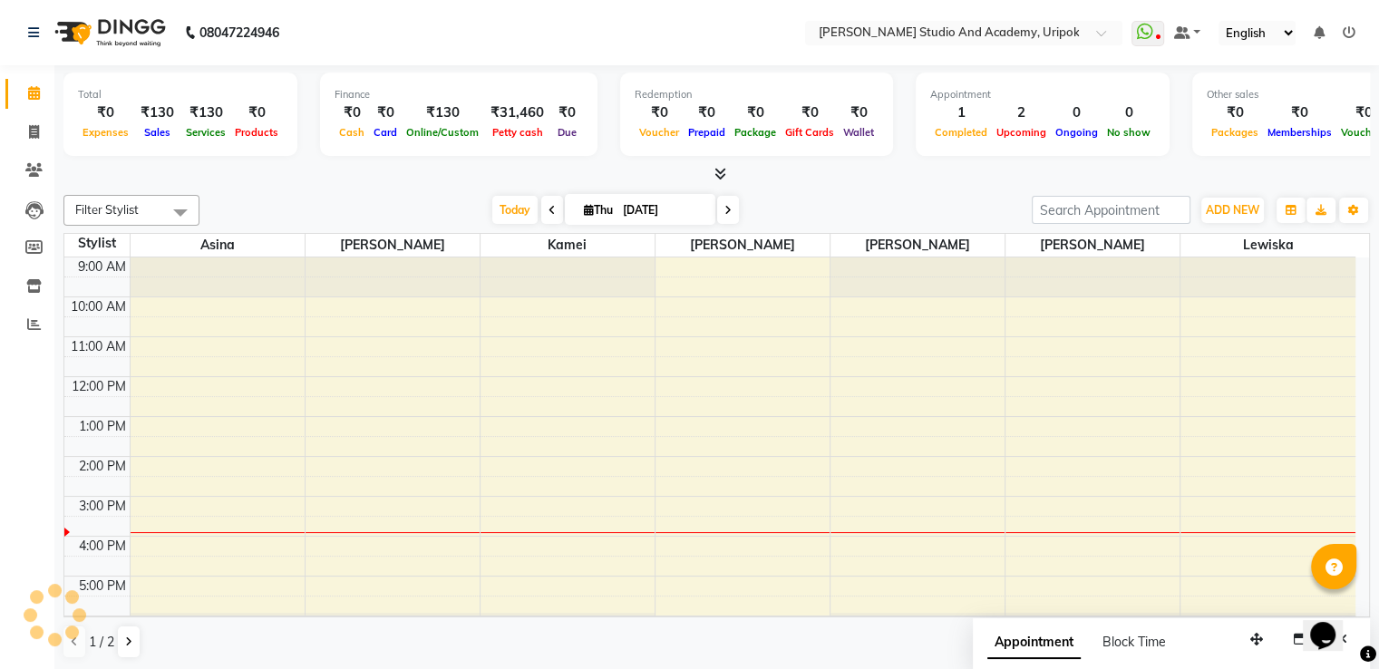
scroll to position [34, 0]
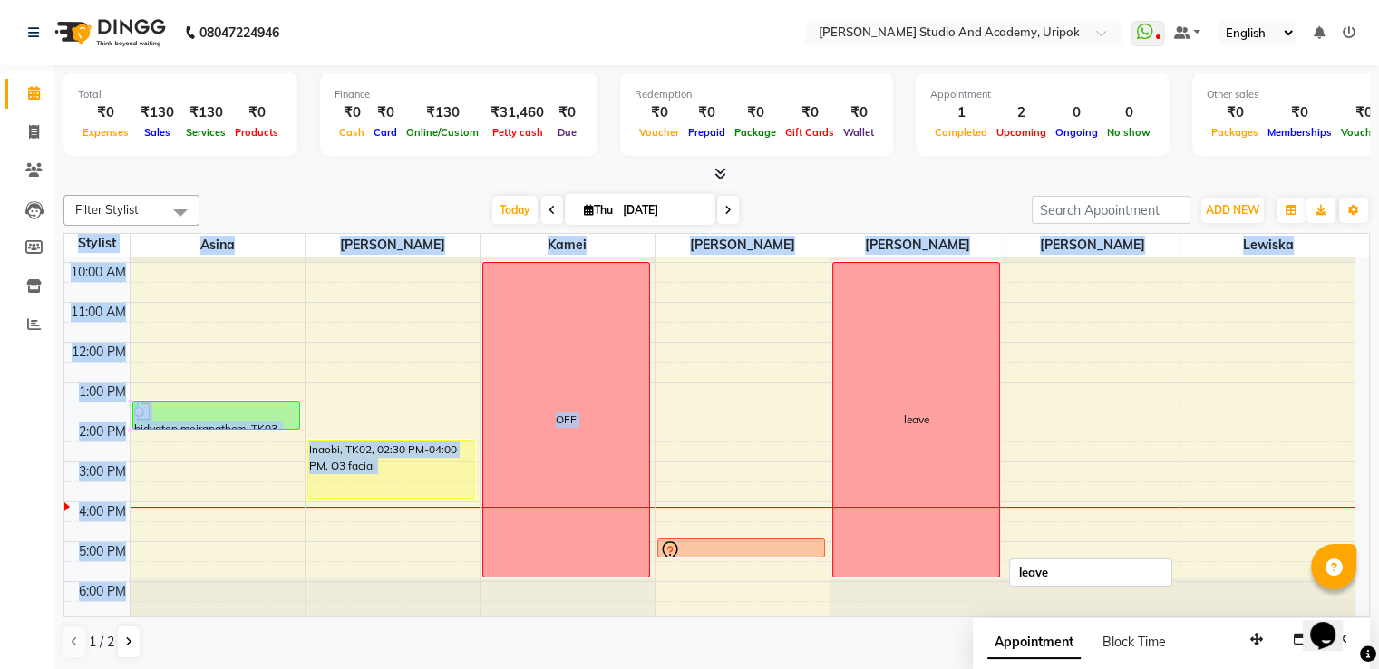
drag, startPoint x: 914, startPoint y: 228, endPoint x: 881, endPoint y: 420, distance: 195.2
click at [881, 420] on div "Filter Stylist Select All Asina [PERSON_NAME] Kamei [PERSON_NAME] [PERSON_NAME]…" at bounding box center [716, 427] width 1307 height 479
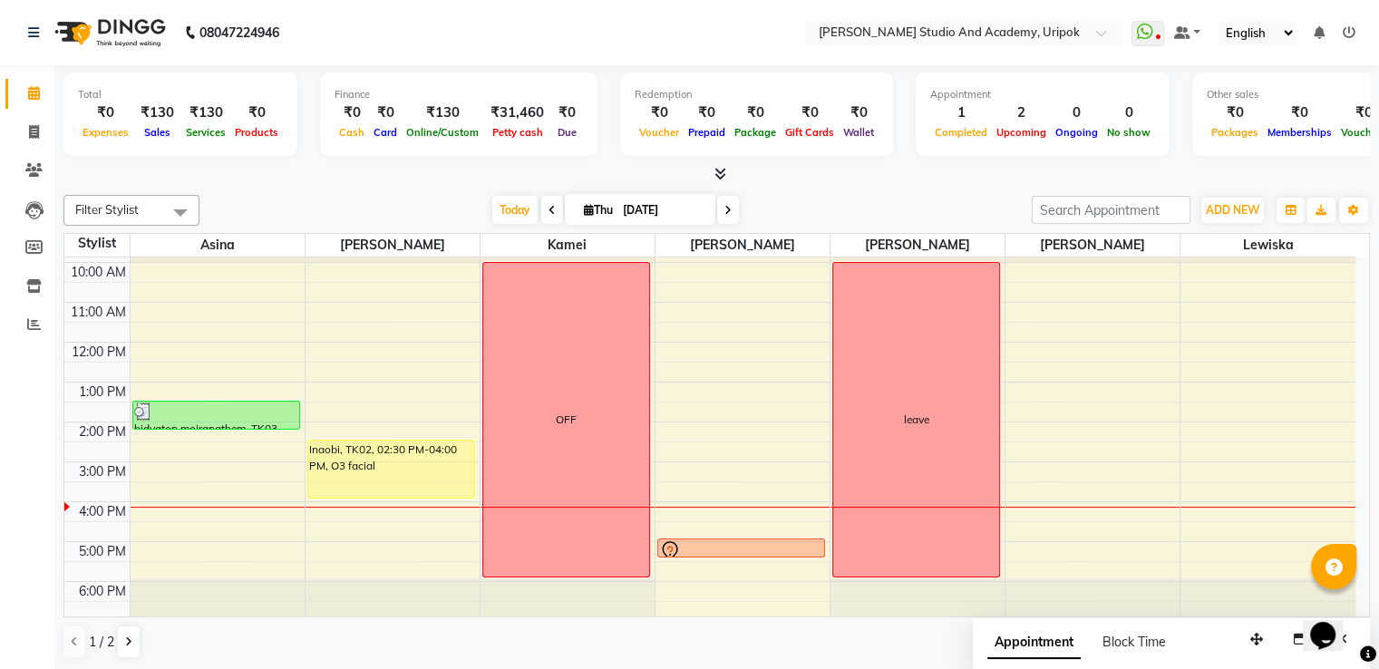
click at [805, 654] on div "1 / 2" at bounding box center [716, 642] width 1307 height 34
click at [34, 131] on icon at bounding box center [34, 132] width 10 height 14
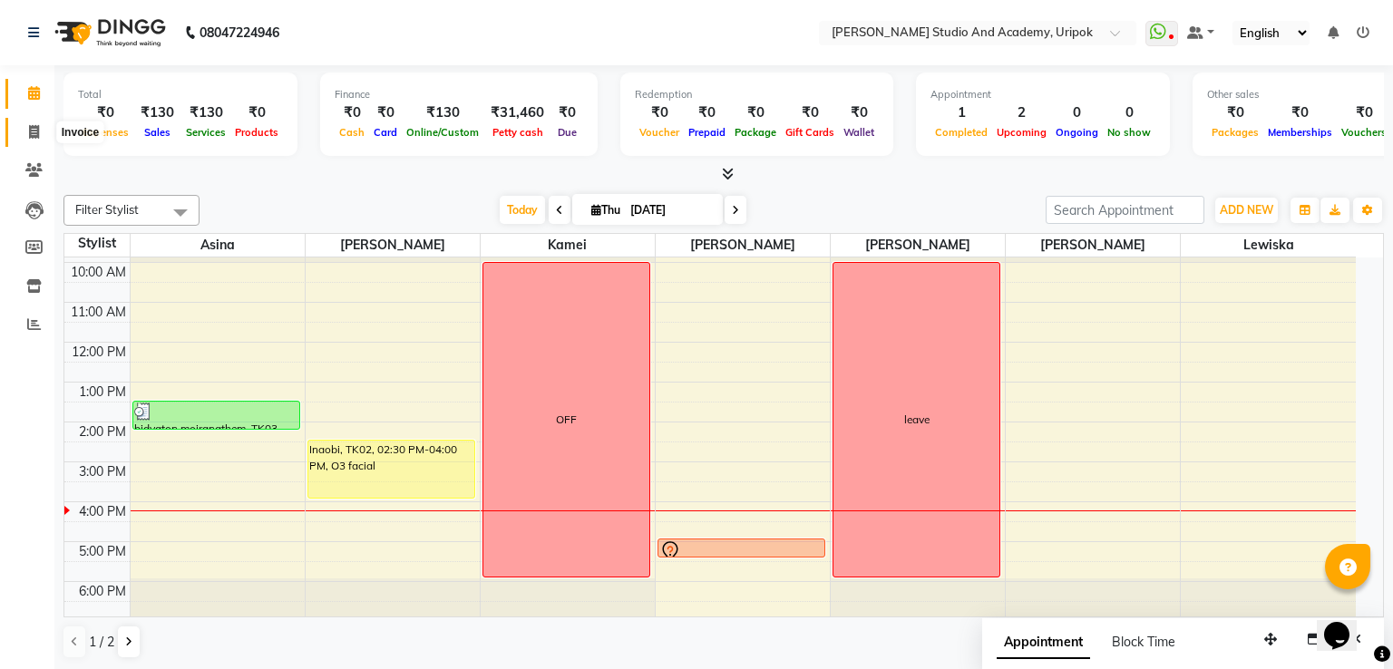
select select "service"
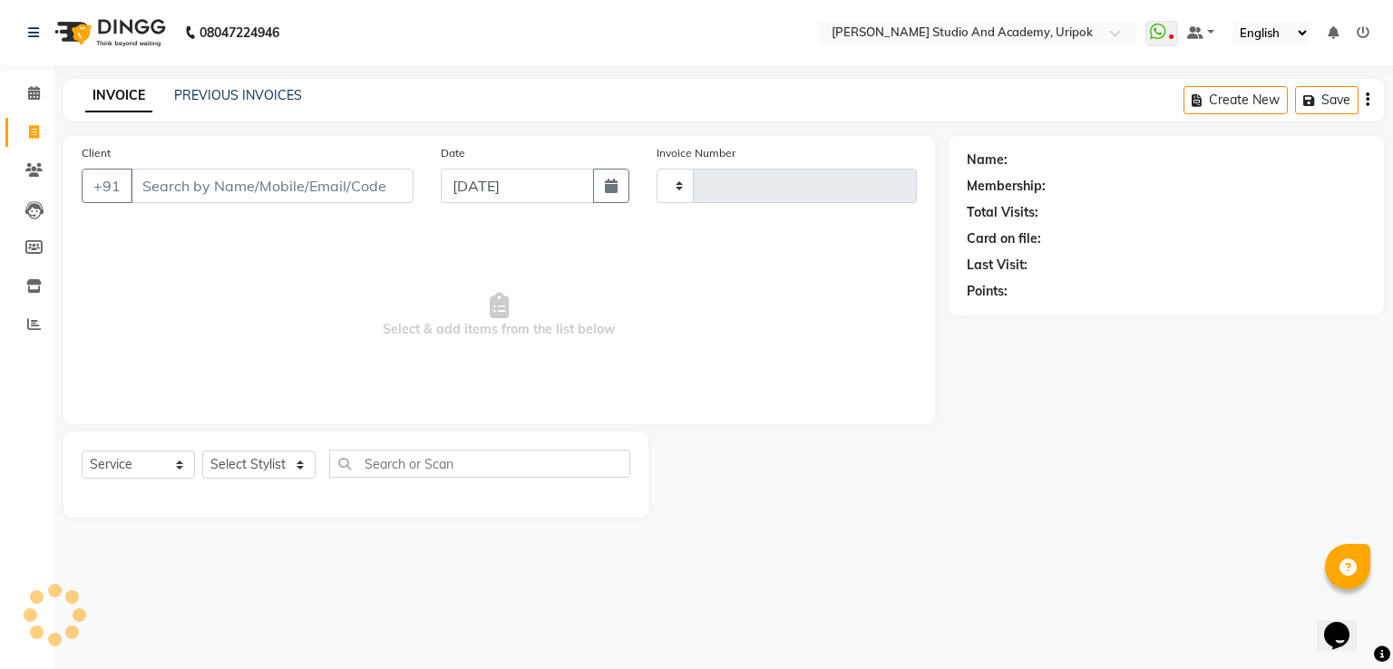
type input "1199"
select select "4880"
click at [236, 467] on select "Select Stylist [PERSON_NAME] [PERSON_NAME] [PERSON_NAME] [PERSON_NAME] [PERSON_…" at bounding box center [258, 465] width 113 height 28
select select "84642"
click at [202, 452] on select "Select Stylist [PERSON_NAME] [PERSON_NAME] [PERSON_NAME] [PERSON_NAME] [PERSON_…" at bounding box center [258, 465] width 113 height 28
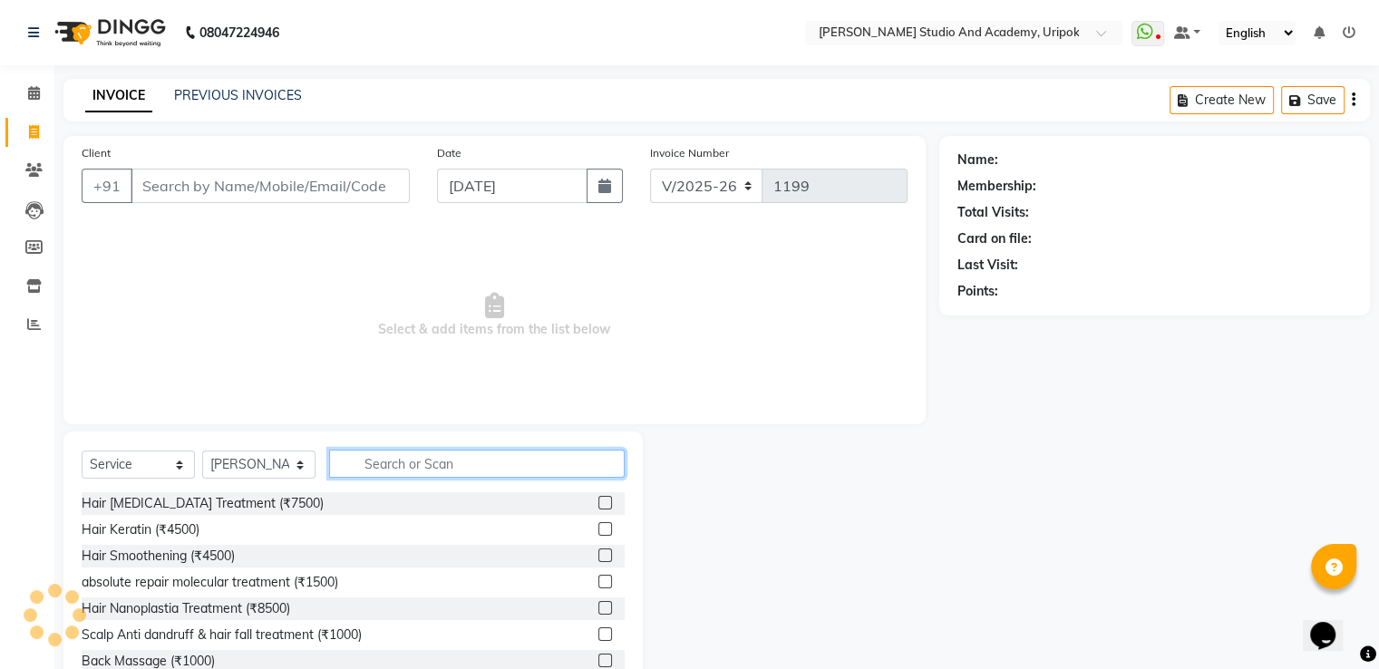
click at [390, 466] on input "text" at bounding box center [477, 464] width 296 height 28
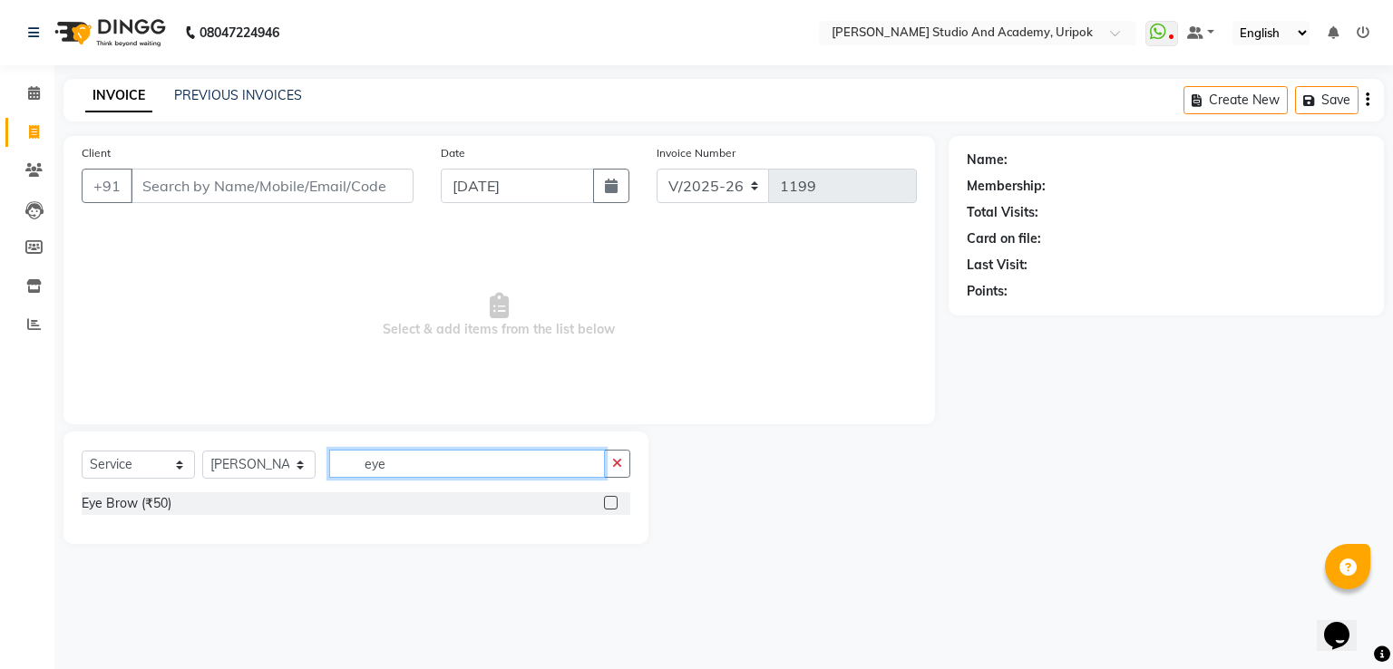
type input "eye"
click at [609, 503] on label at bounding box center [611, 503] width 14 height 14
click at [609, 503] on input "checkbox" at bounding box center [610, 504] width 12 height 12
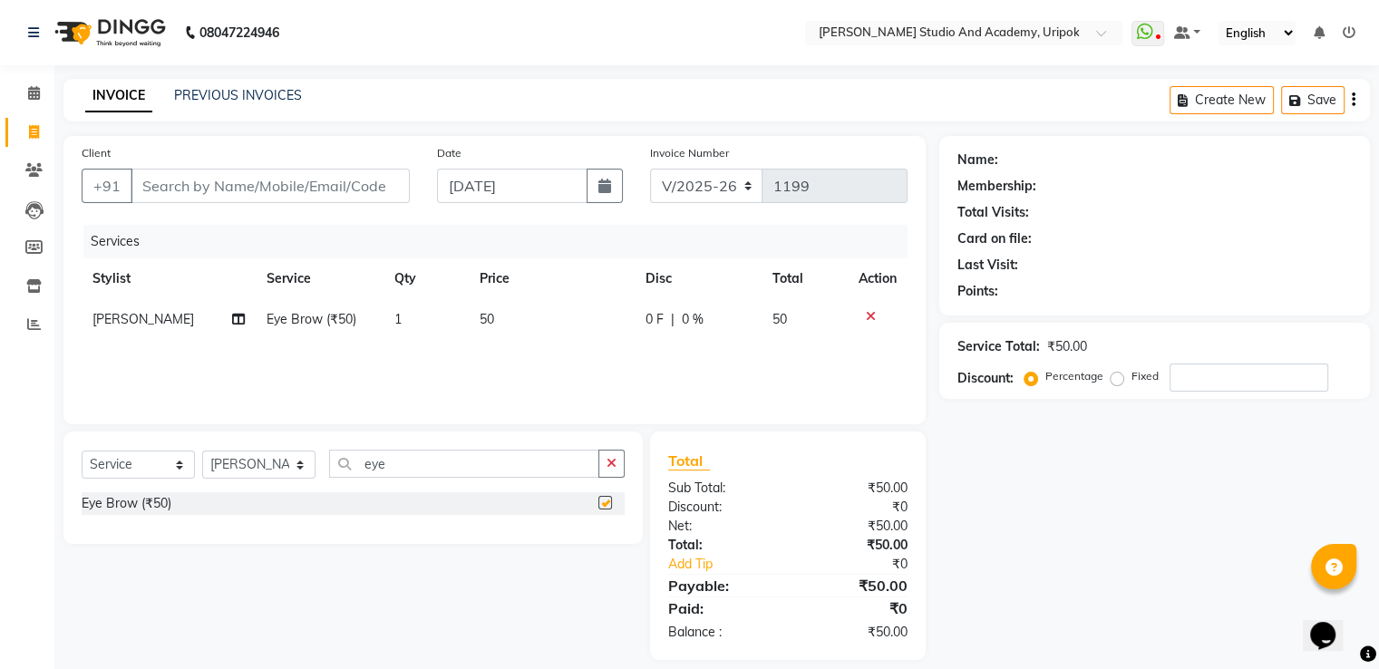
checkbox input "false"
click at [163, 183] on input "Client" at bounding box center [270, 186] width 279 height 34
type input "w"
type input "0"
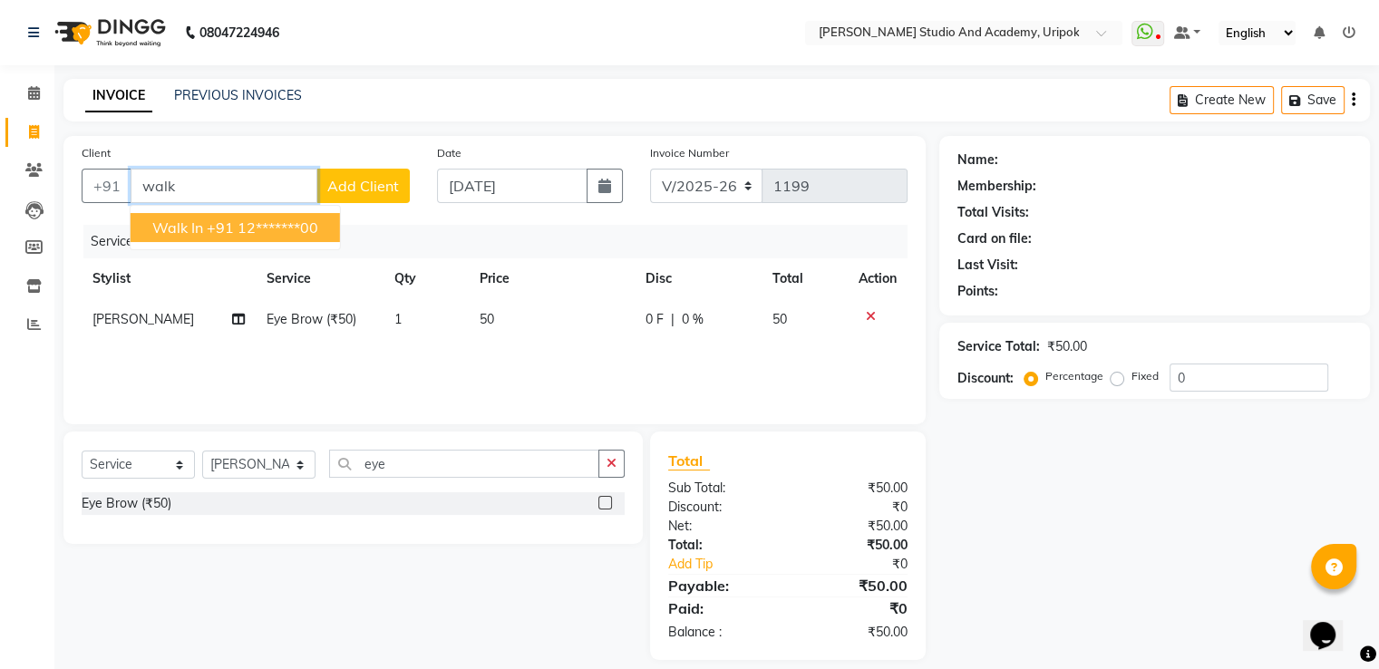
click at [184, 226] on span "Walk In" at bounding box center [177, 228] width 51 height 18
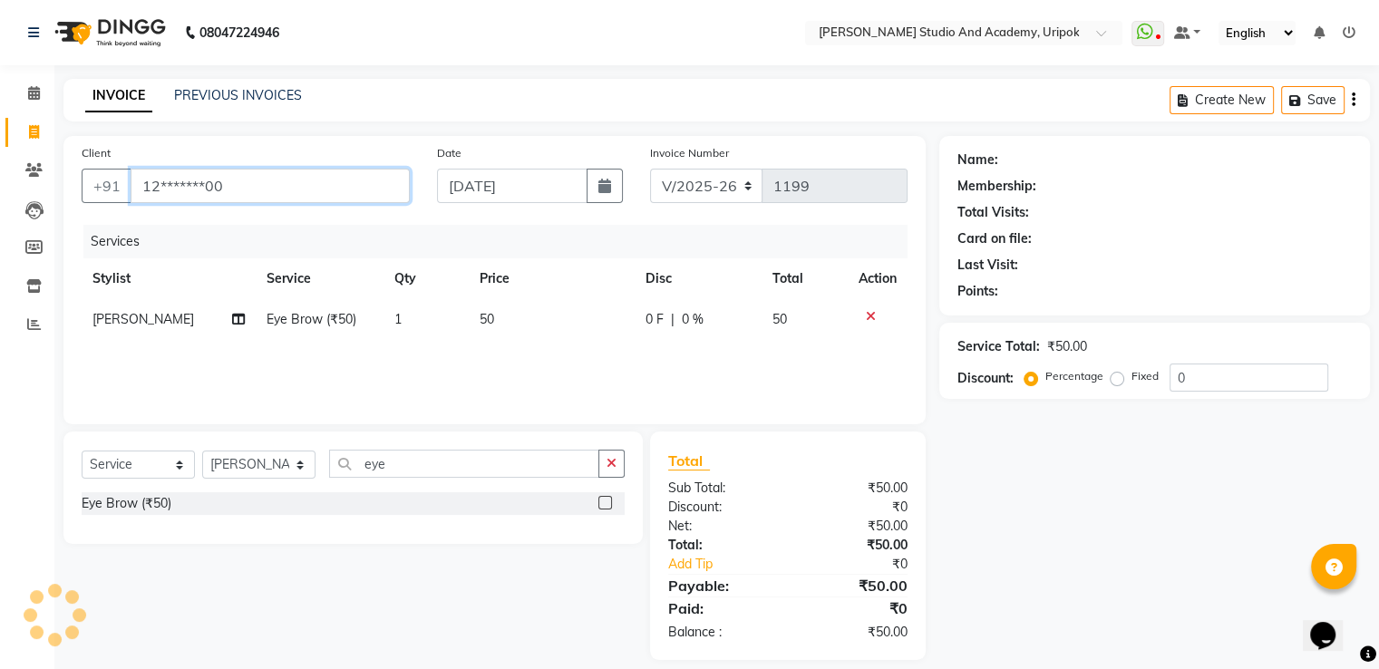
type input "12*******00"
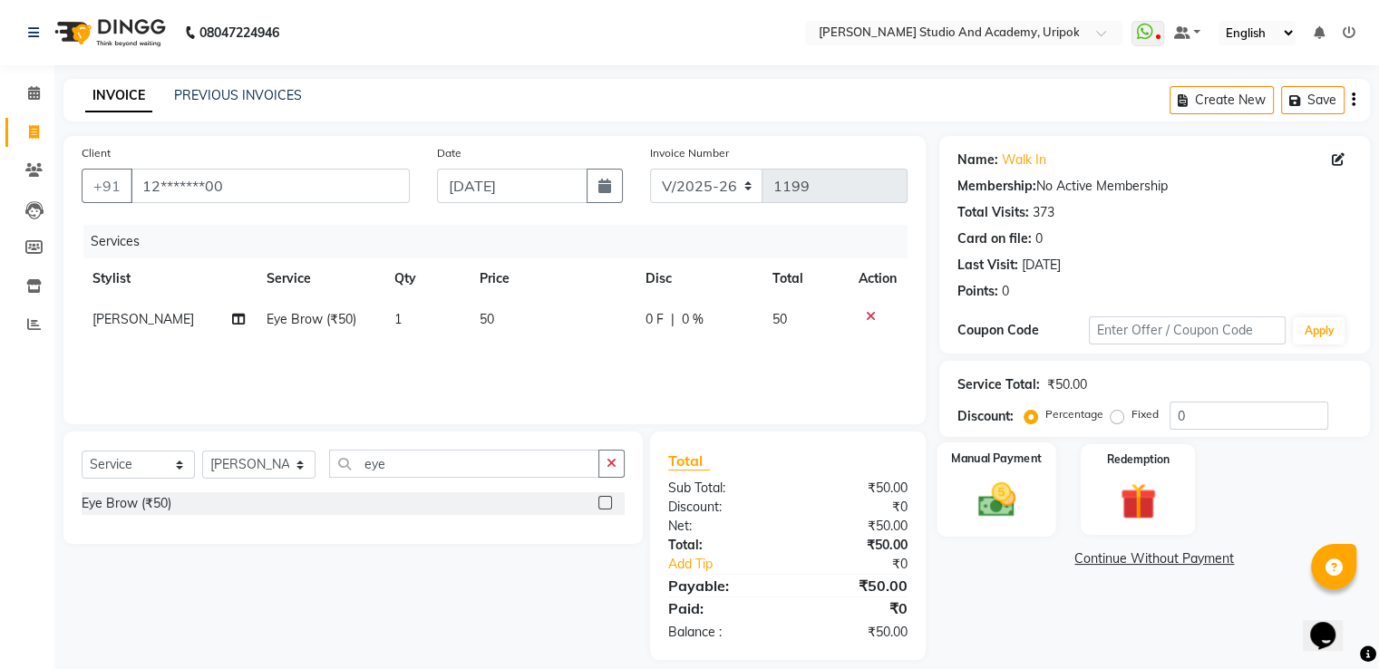
click at [999, 498] on img at bounding box center [996, 501] width 61 height 44
click at [1088, 566] on span "CASH" at bounding box center [1090, 560] width 39 height 21
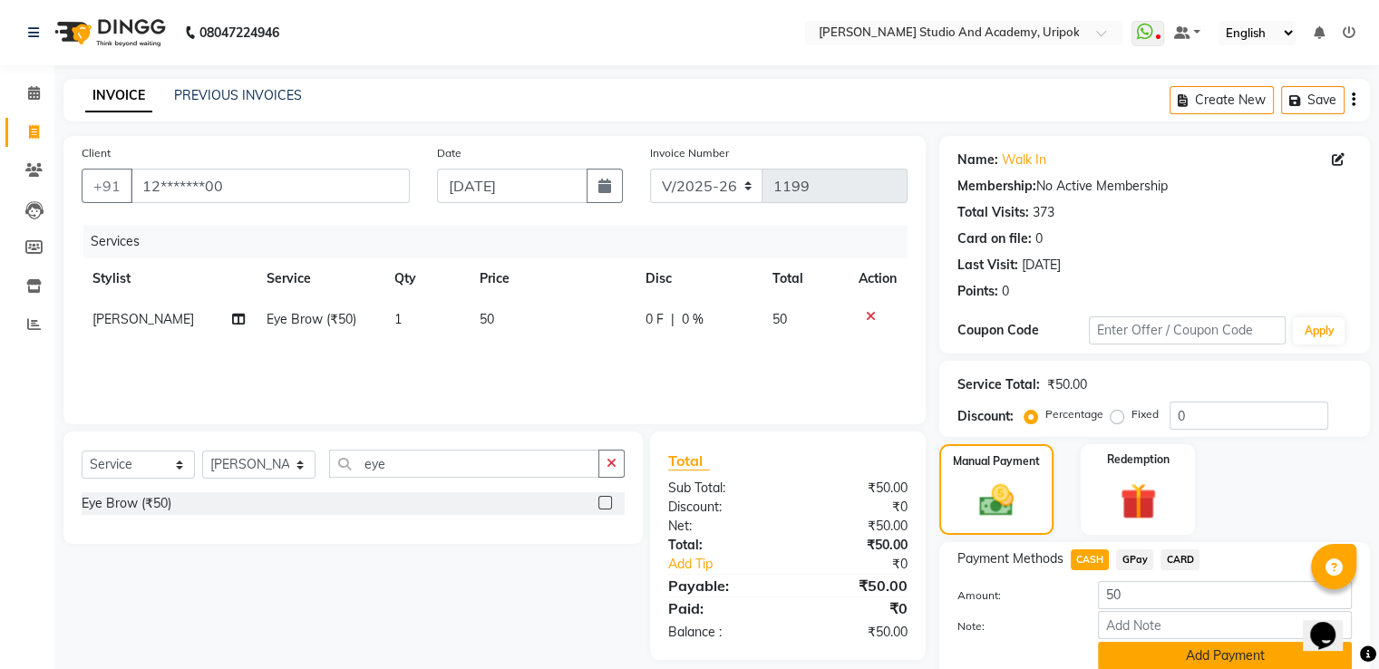
click at [1146, 649] on button "Add Payment" at bounding box center [1225, 656] width 254 height 28
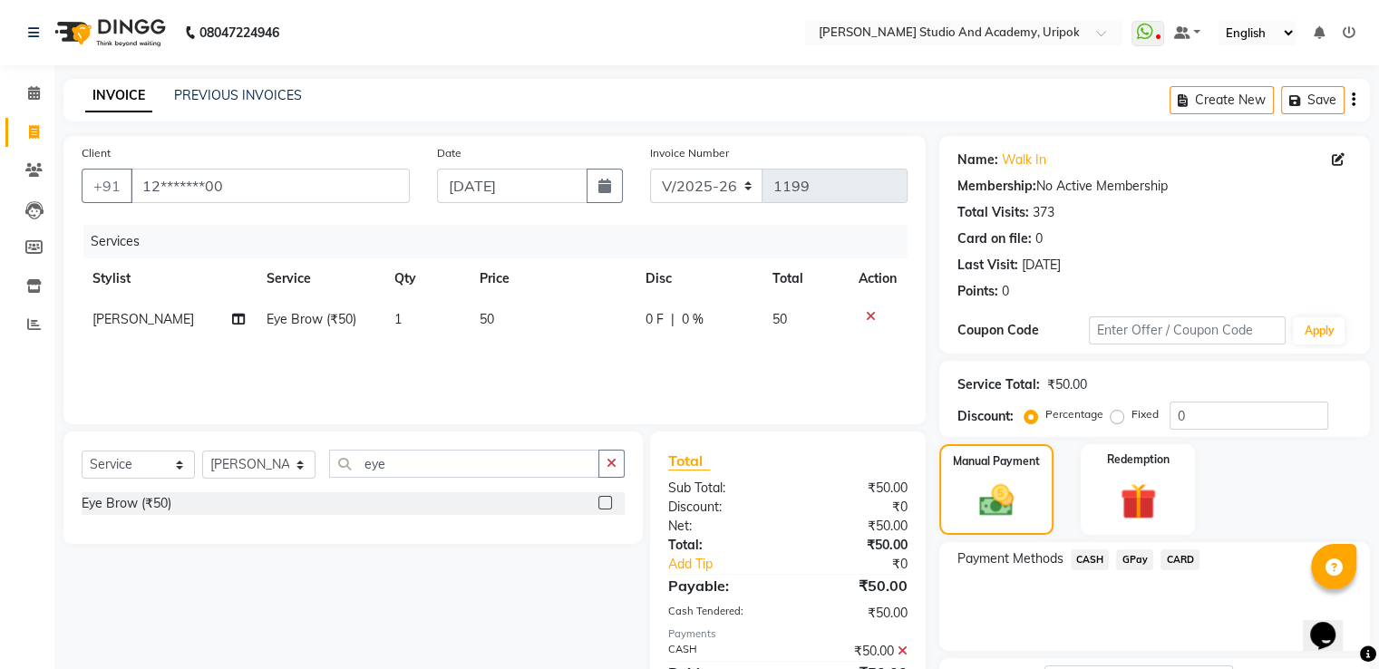
scroll to position [148, 0]
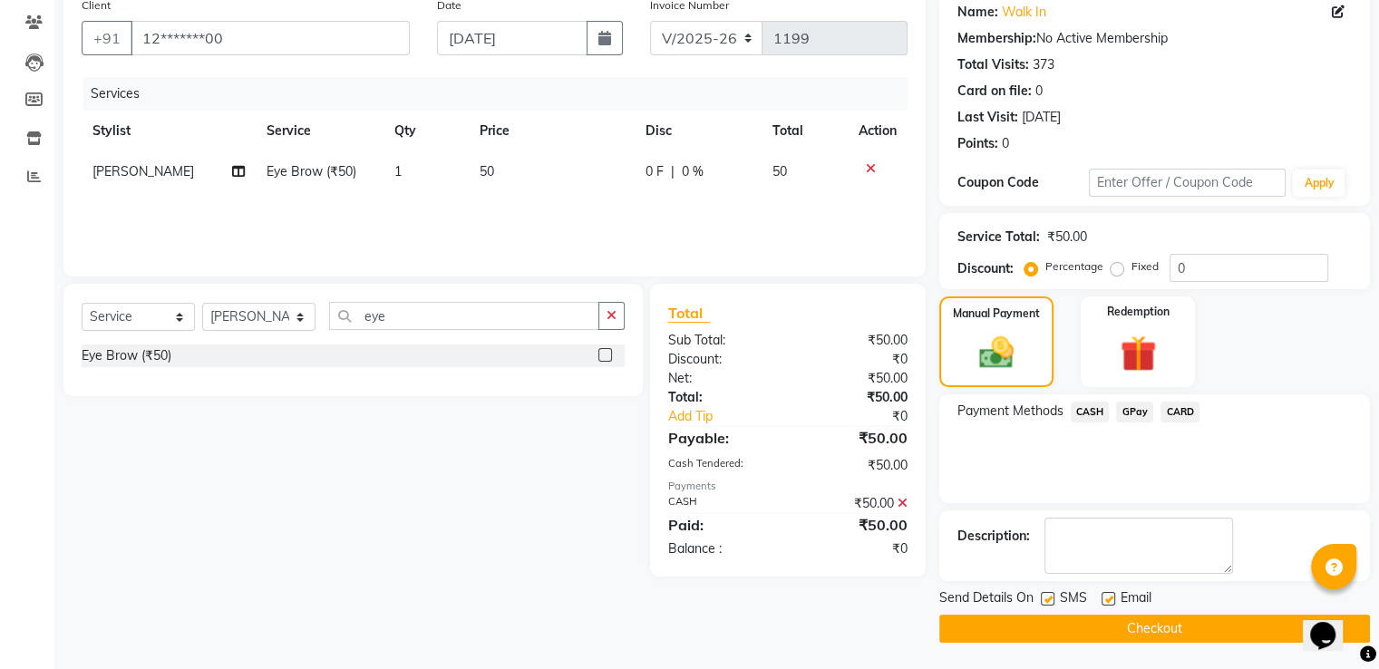
click at [1204, 622] on button "Checkout" at bounding box center [1155, 629] width 431 height 28
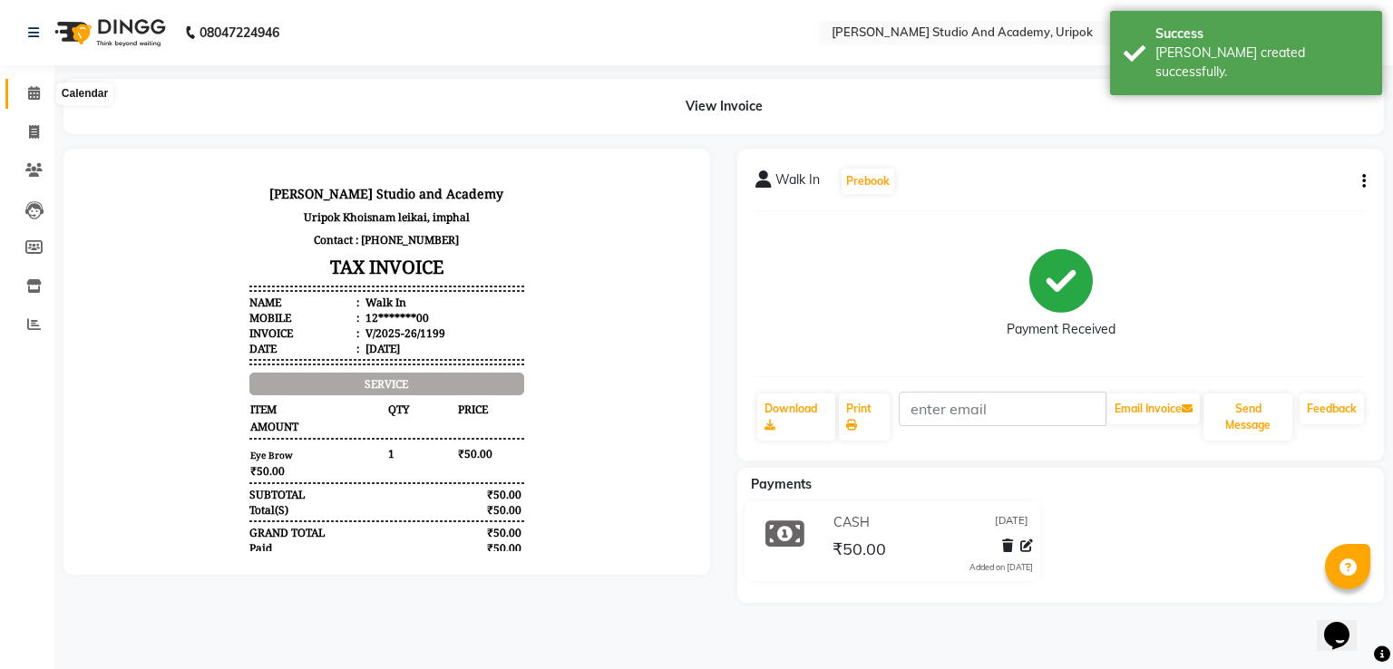
click at [34, 93] on icon at bounding box center [34, 93] width 12 height 14
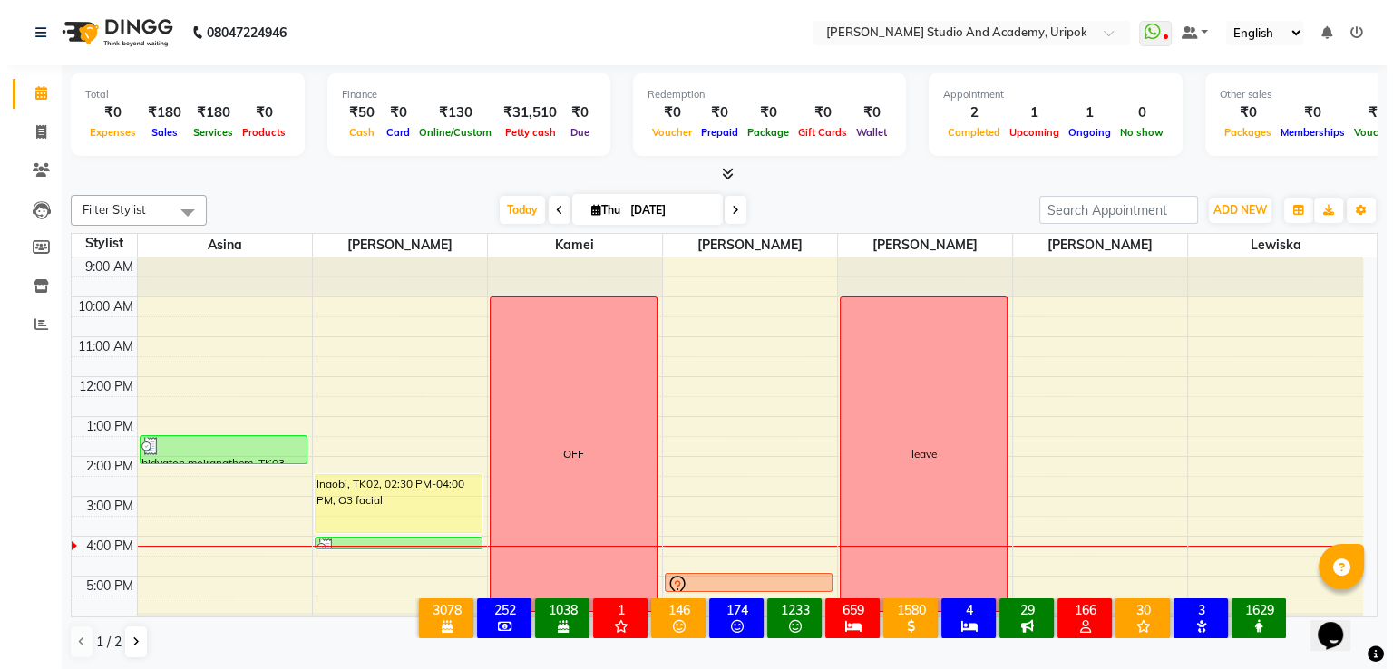
scroll to position [34, 0]
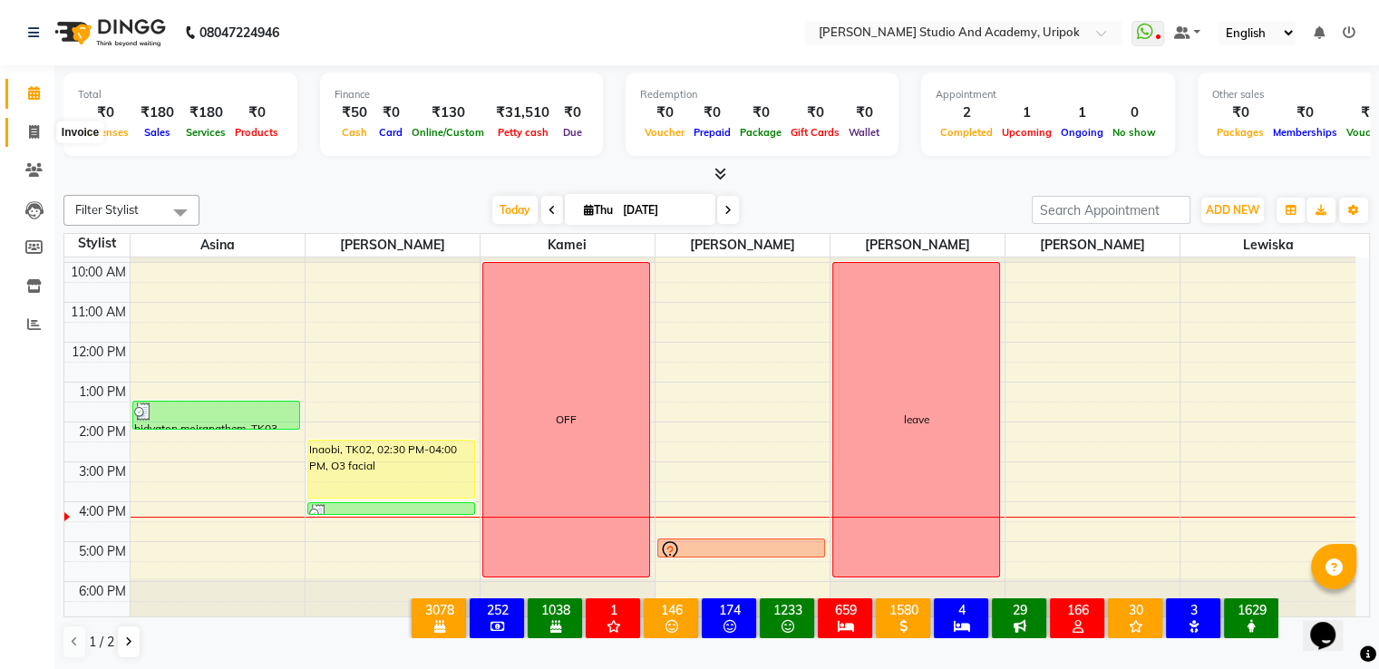
click at [33, 134] on icon at bounding box center [34, 132] width 10 height 14
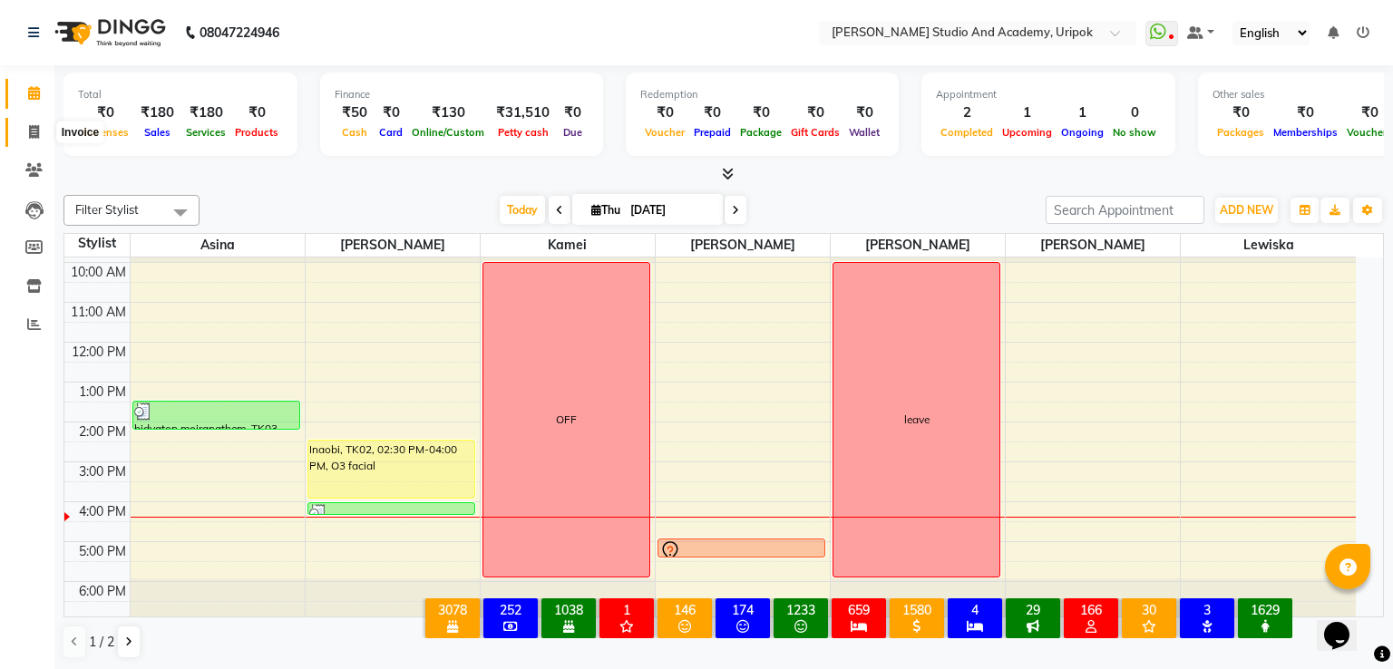
select select "service"
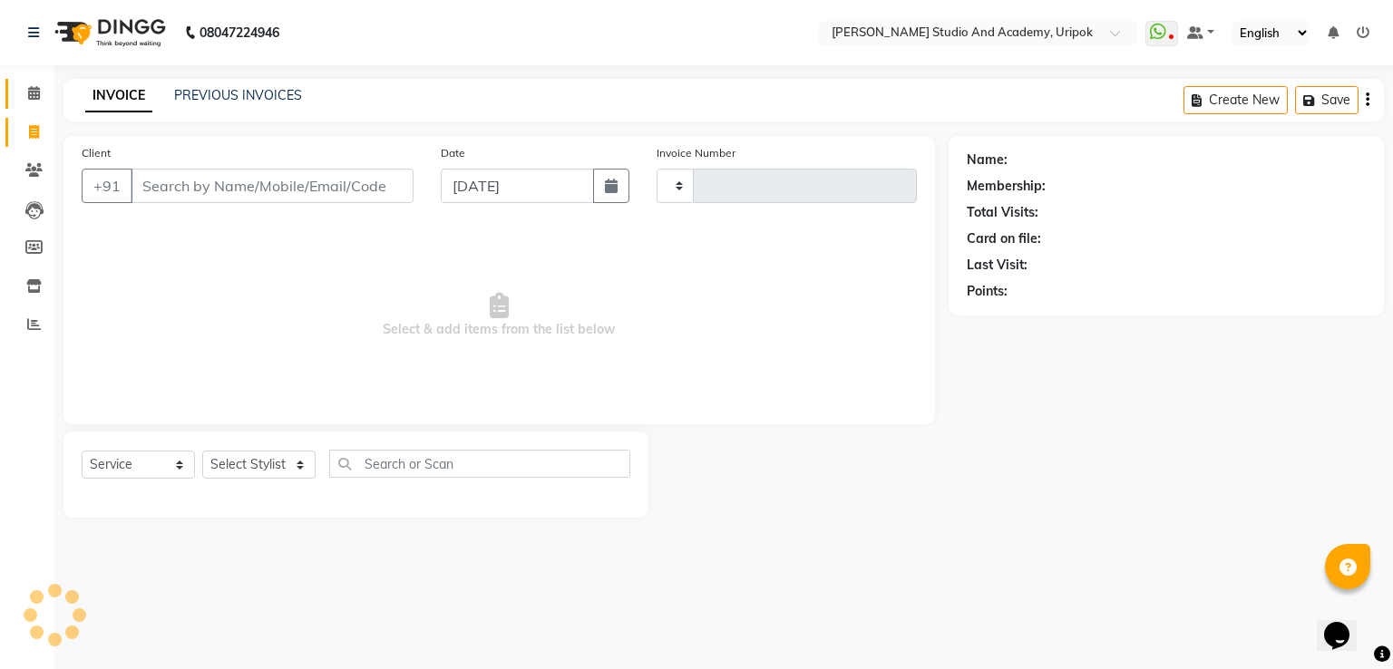
type input "1200"
select select "4880"
click at [290, 471] on select "Select Stylist [PERSON_NAME] [PERSON_NAME] [PERSON_NAME] [PERSON_NAME] [PERSON_…" at bounding box center [258, 465] width 113 height 28
select select "29614"
click at [202, 452] on select "Select Stylist [PERSON_NAME] [PERSON_NAME] [PERSON_NAME] [PERSON_NAME] [PERSON_…" at bounding box center [258, 465] width 113 height 28
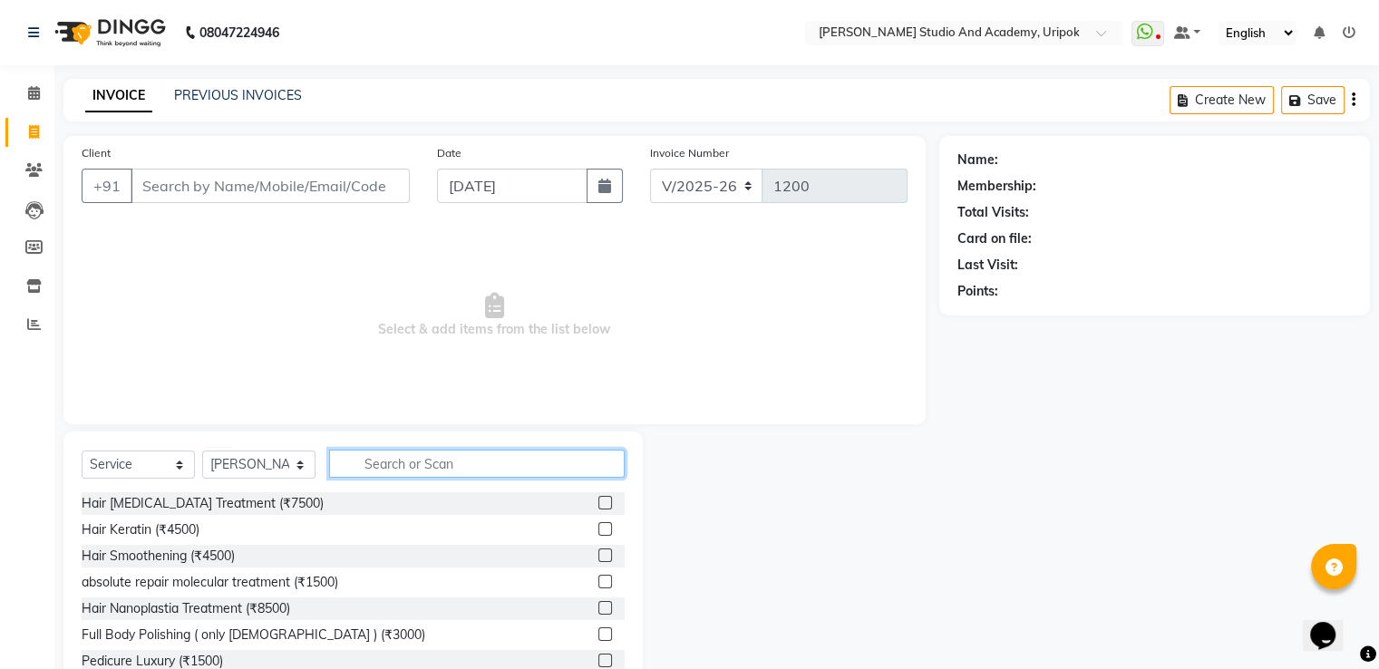
click at [396, 471] on input "text" at bounding box center [477, 464] width 296 height 28
type input "hair"
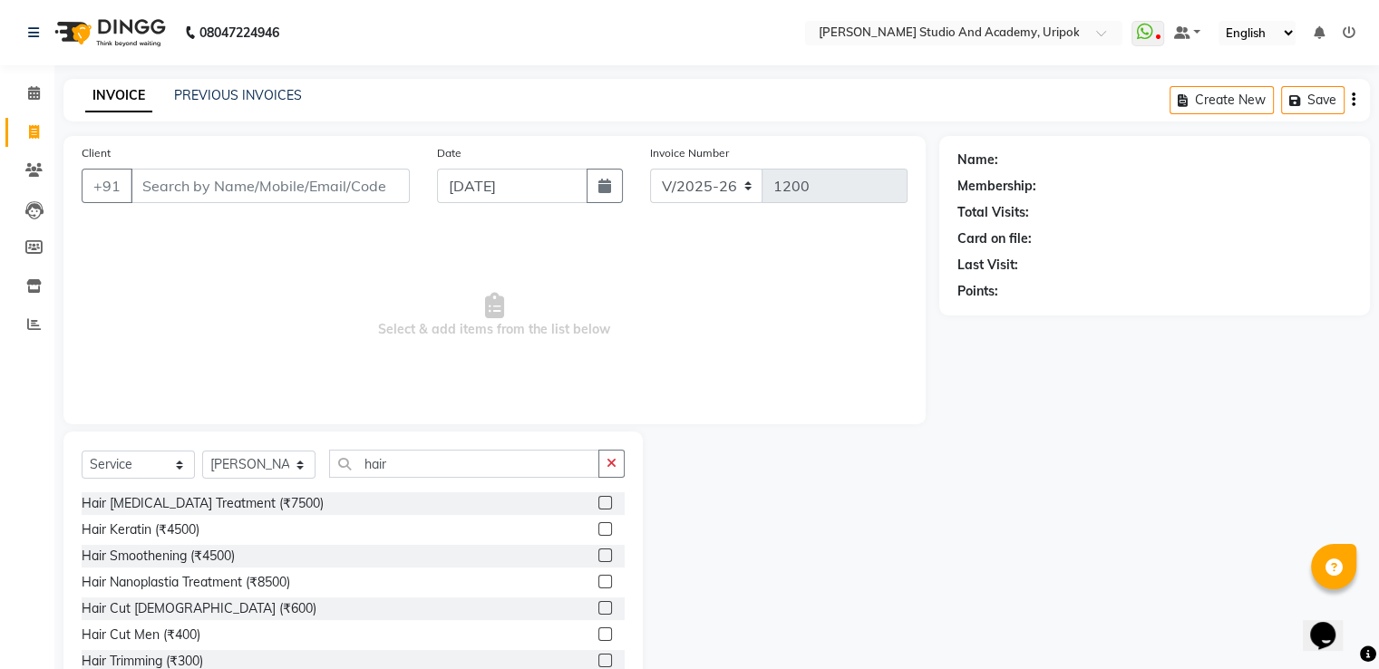
click at [599, 630] on label at bounding box center [606, 635] width 14 height 14
click at [599, 630] on input "checkbox" at bounding box center [605, 635] width 12 height 12
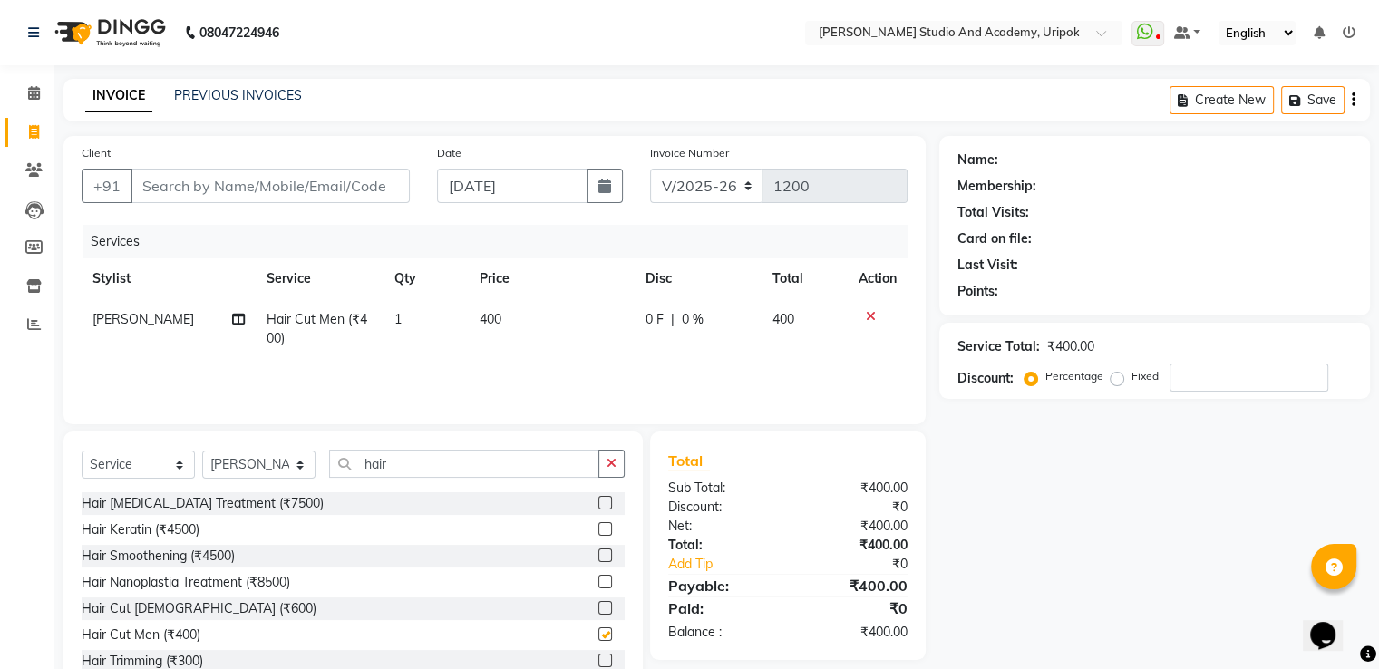
checkbox input "false"
click at [394, 466] on input "hair" at bounding box center [464, 464] width 270 height 28
type input "h"
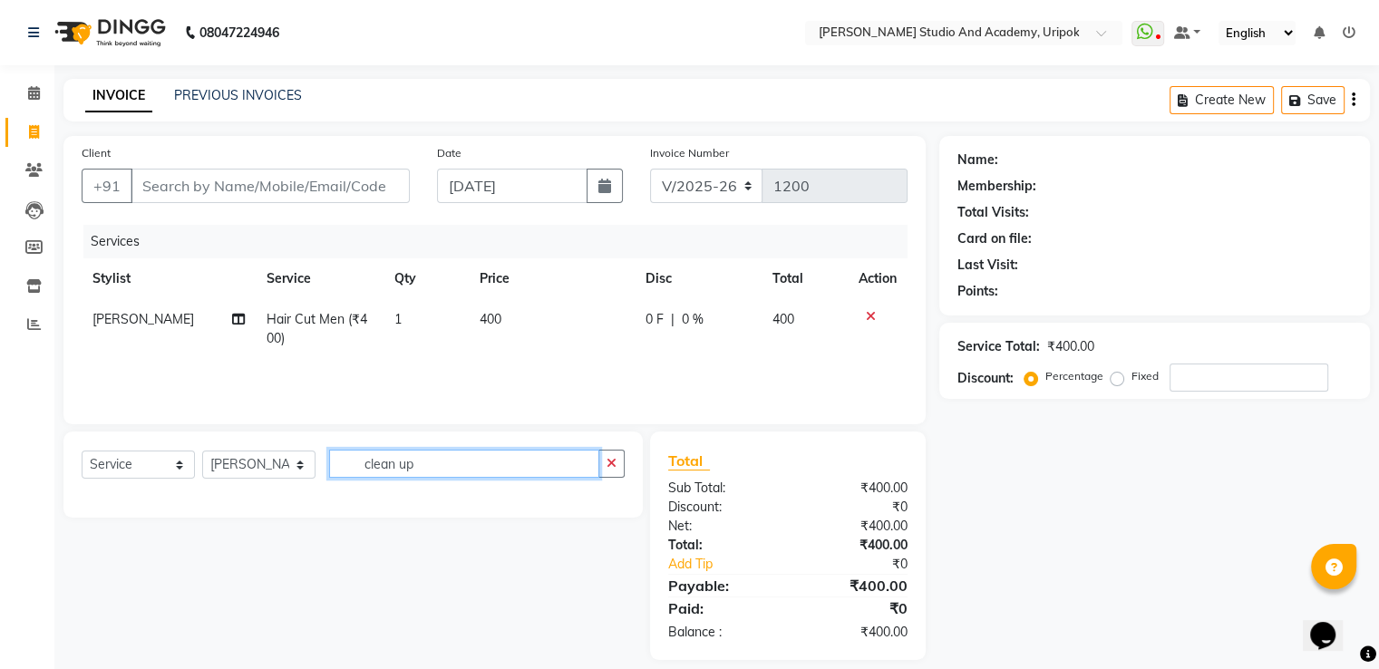
click at [439, 469] on input "clean up" at bounding box center [464, 464] width 270 height 28
type input "clean up"
click at [293, 472] on select "Select Stylist [PERSON_NAME] [PERSON_NAME] [PERSON_NAME] [PERSON_NAME] [PERSON_…" at bounding box center [258, 465] width 113 height 28
select select "29613"
click at [202, 452] on select "Select Stylist [PERSON_NAME] [PERSON_NAME] [PERSON_NAME] [PERSON_NAME] [PERSON_…" at bounding box center [258, 465] width 113 height 28
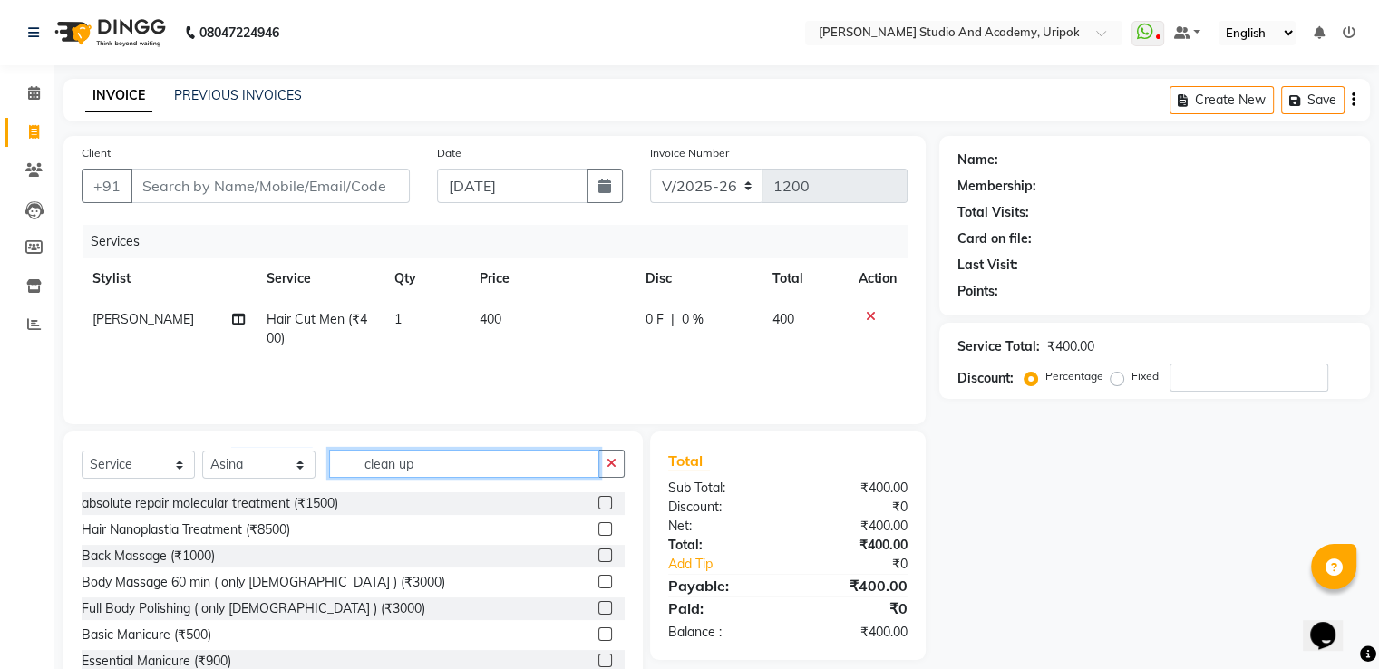
click at [492, 463] on input "clean up" at bounding box center [464, 464] width 270 height 28
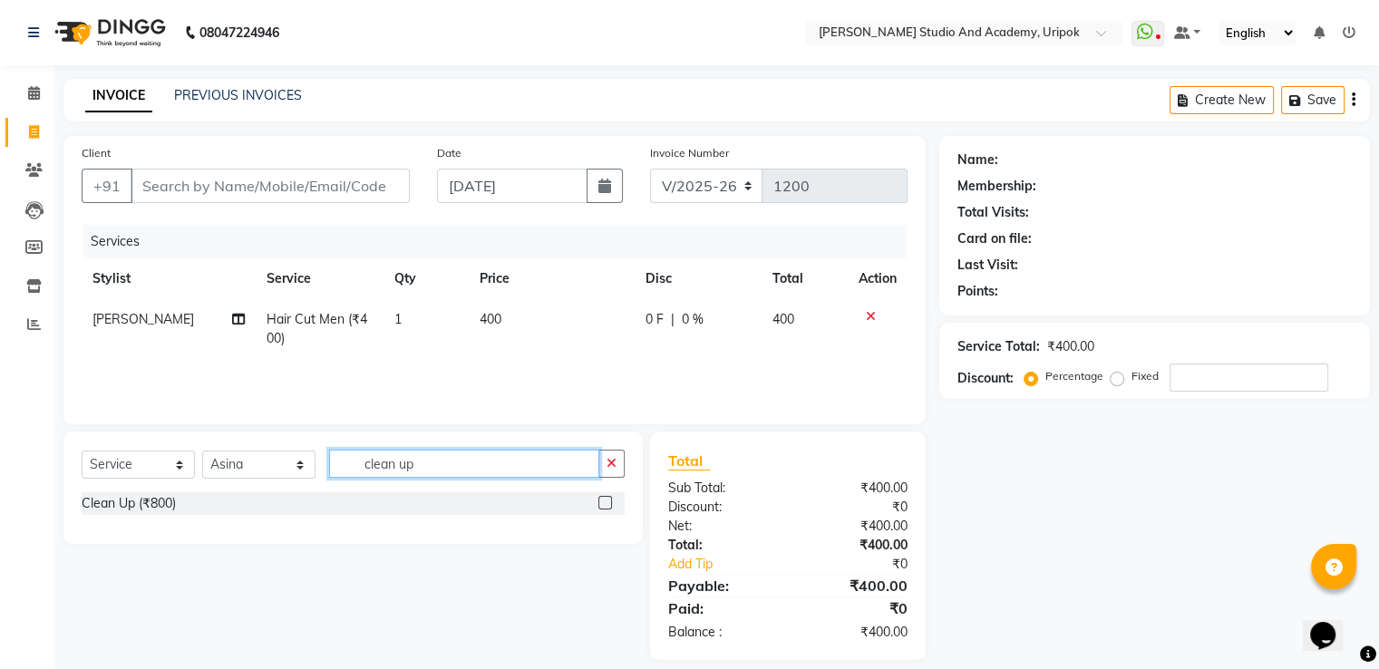
type input "clean up"
click at [601, 505] on label at bounding box center [606, 503] width 14 height 14
click at [601, 505] on input "checkbox" at bounding box center [605, 504] width 12 height 12
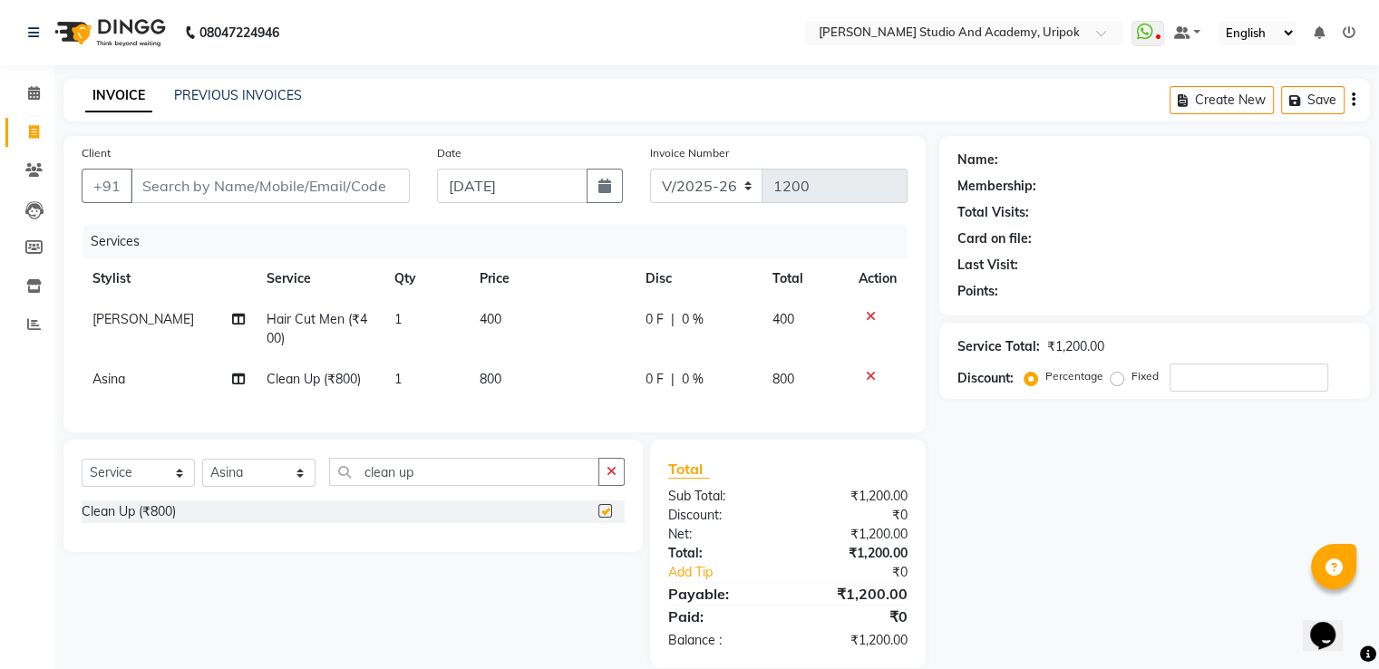
checkbox input "false"
click at [501, 375] on td "800" at bounding box center [552, 379] width 166 height 41
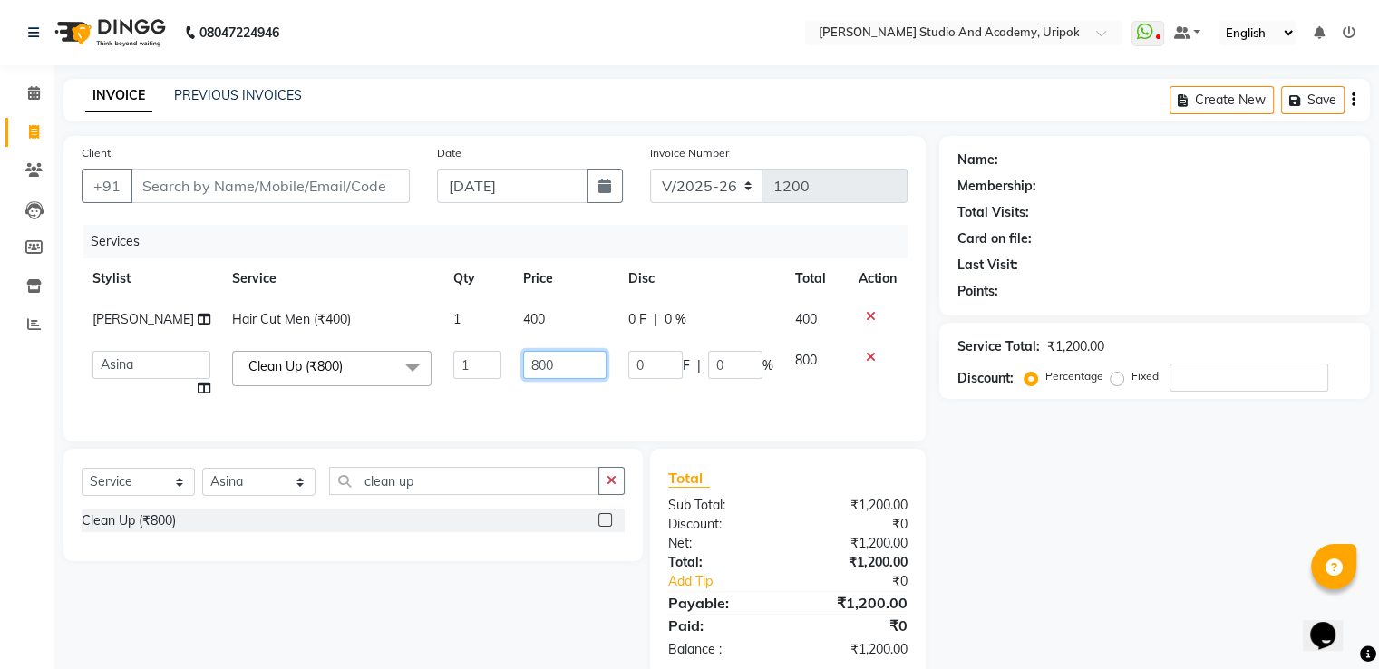
click at [543, 367] on input "800" at bounding box center [564, 365] width 83 height 28
type input "8"
type input "1000"
click at [537, 394] on td "1000" at bounding box center [564, 374] width 105 height 69
click at [198, 185] on input "Client" at bounding box center [270, 186] width 279 height 34
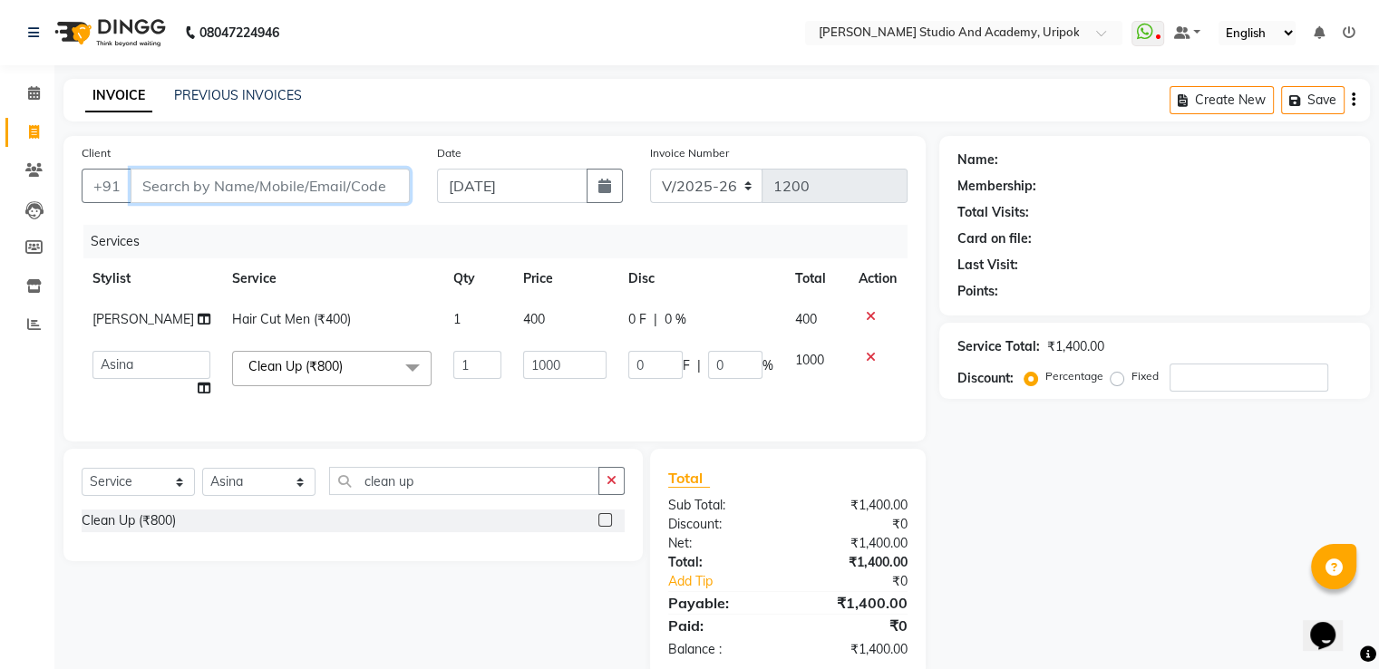
click at [146, 188] on input "Client" at bounding box center [270, 186] width 279 height 34
click at [143, 186] on input "Client" at bounding box center [270, 186] width 279 height 34
type input "9"
type input "0"
type input "9612959238"
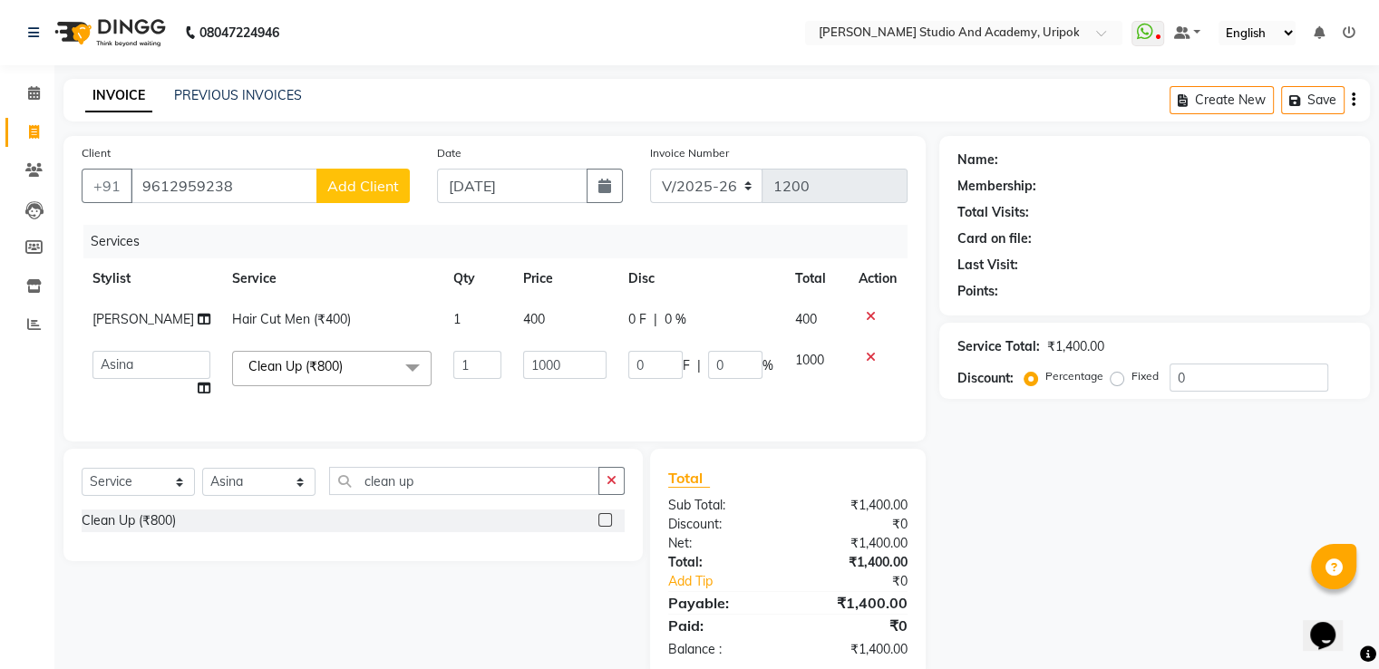
click at [367, 188] on span "Add Client" at bounding box center [363, 186] width 72 height 18
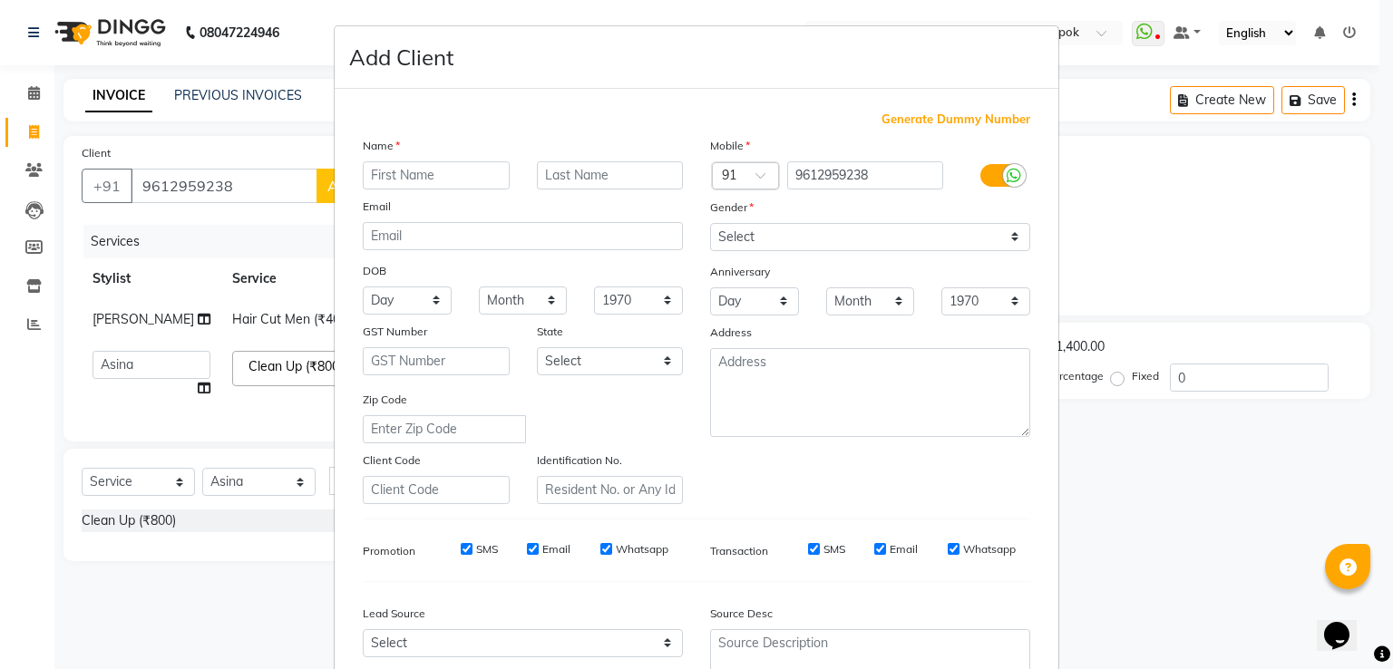
click at [449, 178] on input "text" at bounding box center [436, 175] width 147 height 28
type input "r"
click at [406, 179] on input "[PERSON_NAME]" at bounding box center [436, 175] width 147 height 28
type input "[PERSON_NAME]"
click at [891, 244] on select "Select [DEMOGRAPHIC_DATA] [DEMOGRAPHIC_DATA] Other Prefer Not To Say" at bounding box center [870, 237] width 320 height 28
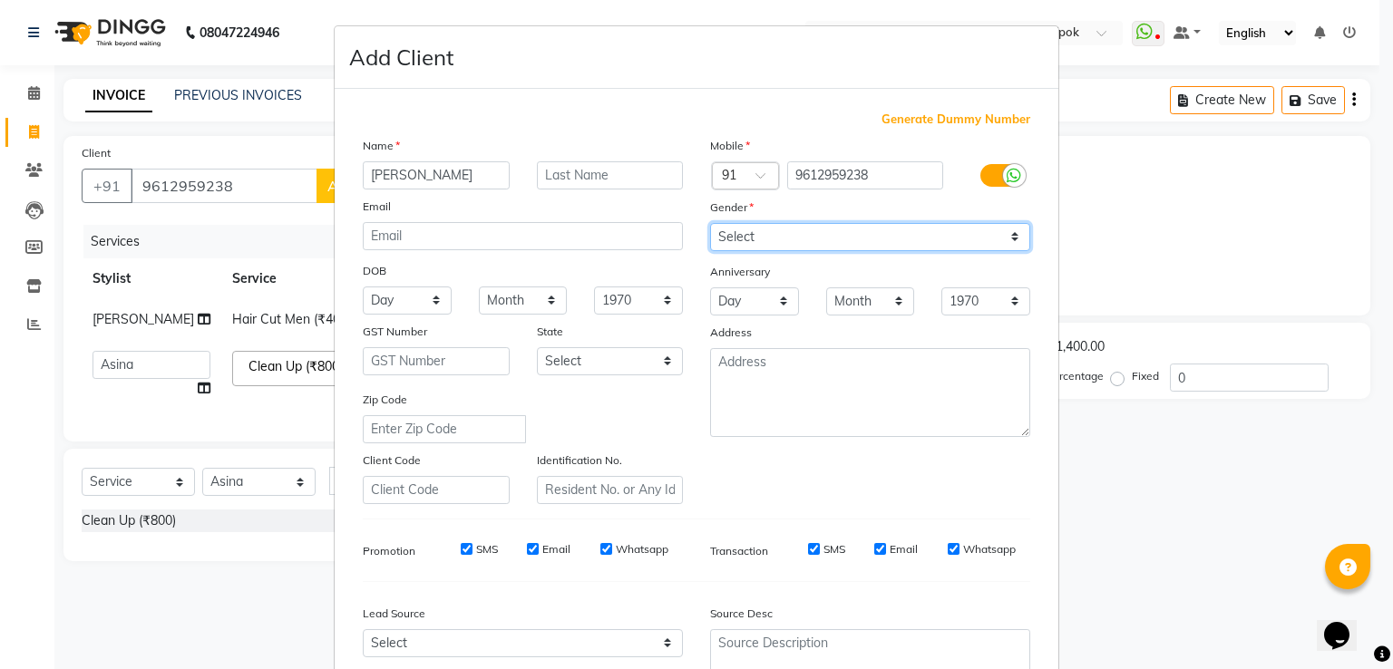
select select "[DEMOGRAPHIC_DATA]"
click at [710, 224] on select "Select [DEMOGRAPHIC_DATA] [DEMOGRAPHIC_DATA] Other Prefer Not To Say" at bounding box center [870, 237] width 320 height 28
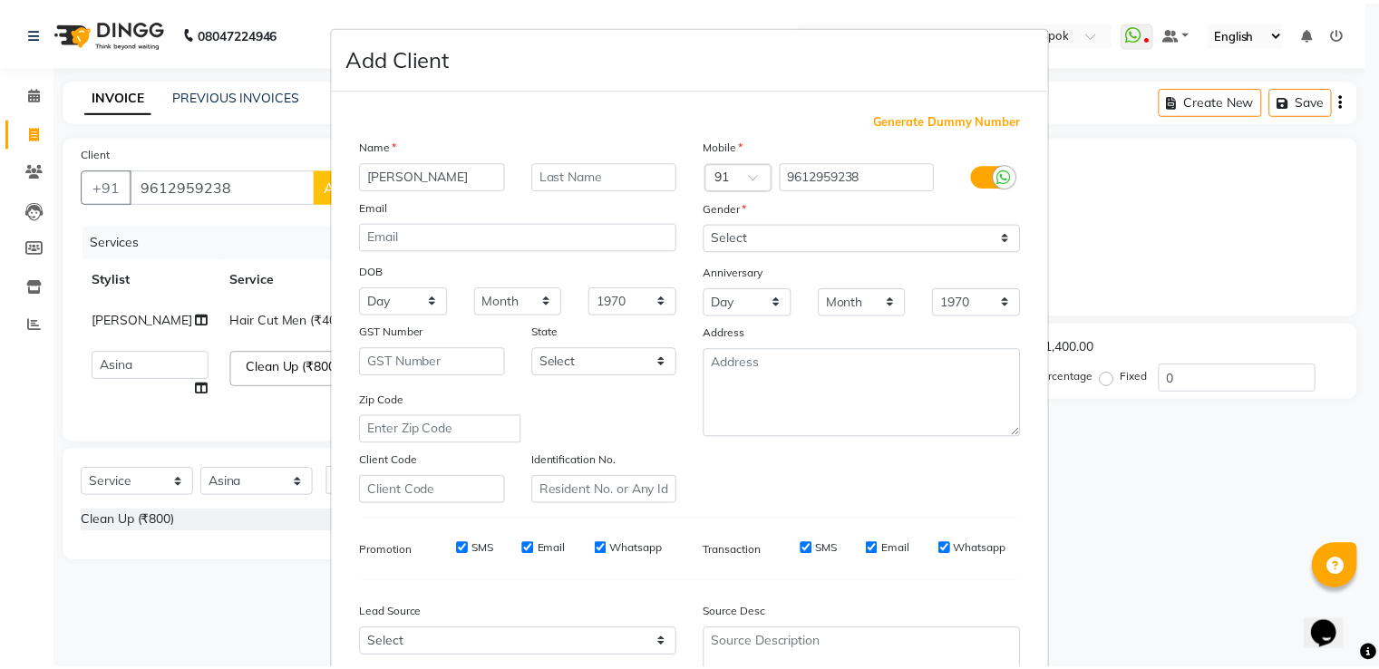
scroll to position [177, 0]
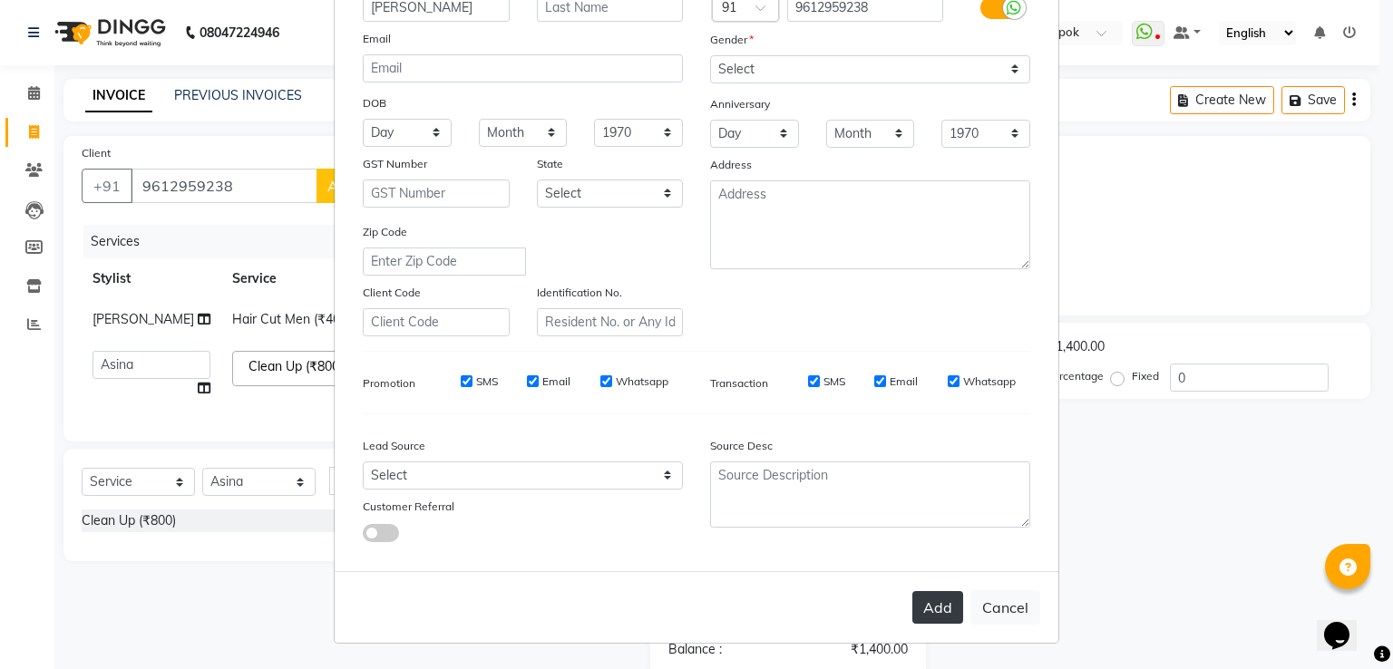
click at [938, 606] on button "Add" at bounding box center [937, 607] width 51 height 33
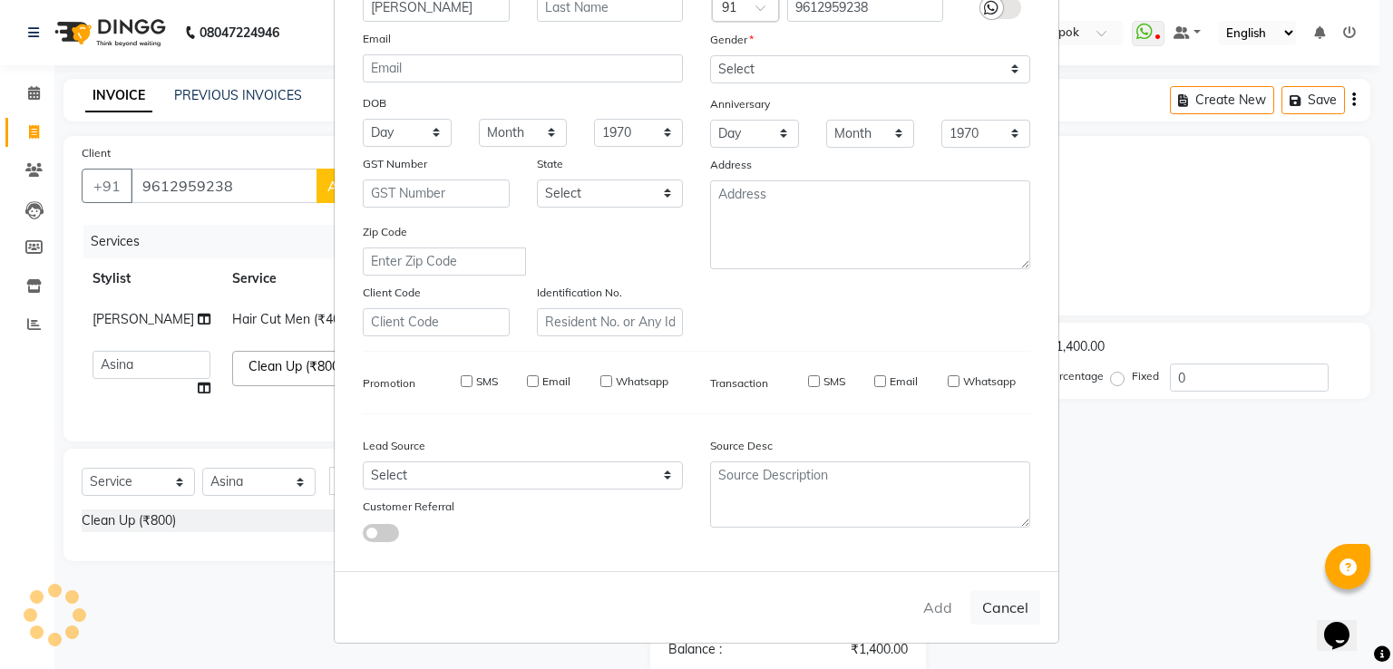
type input "96******38"
select select
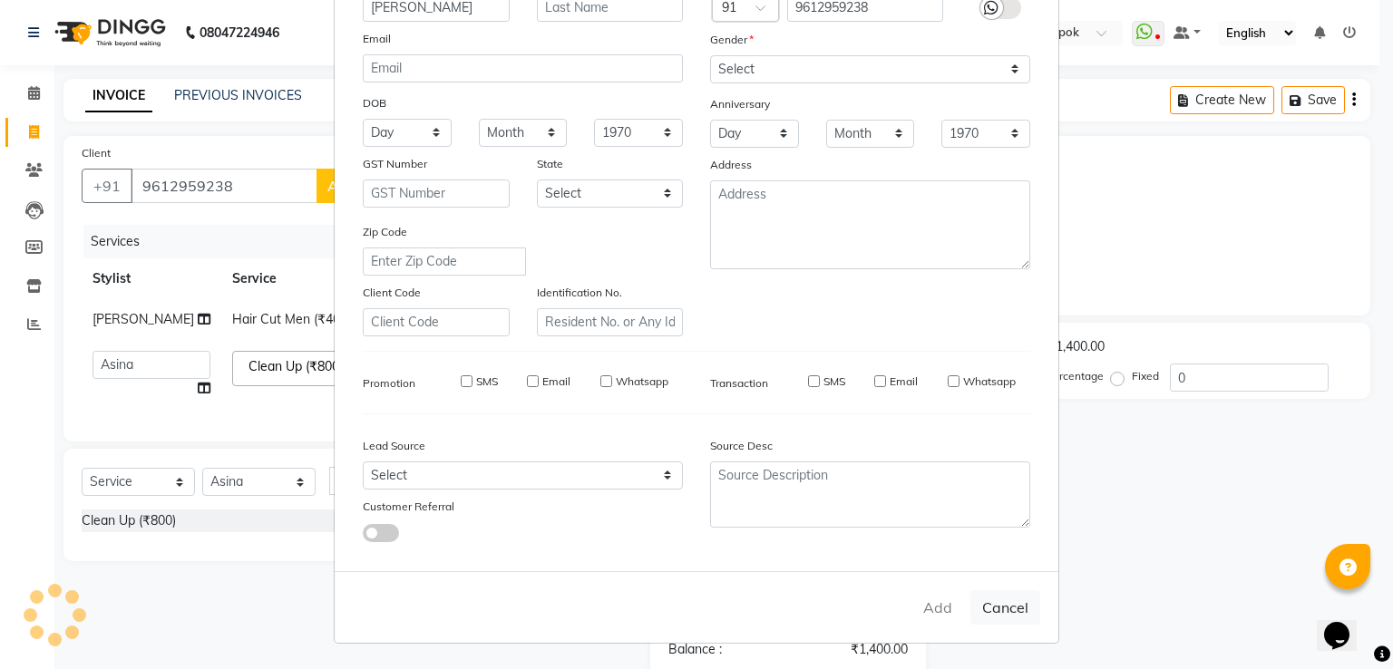
select select
checkbox input "false"
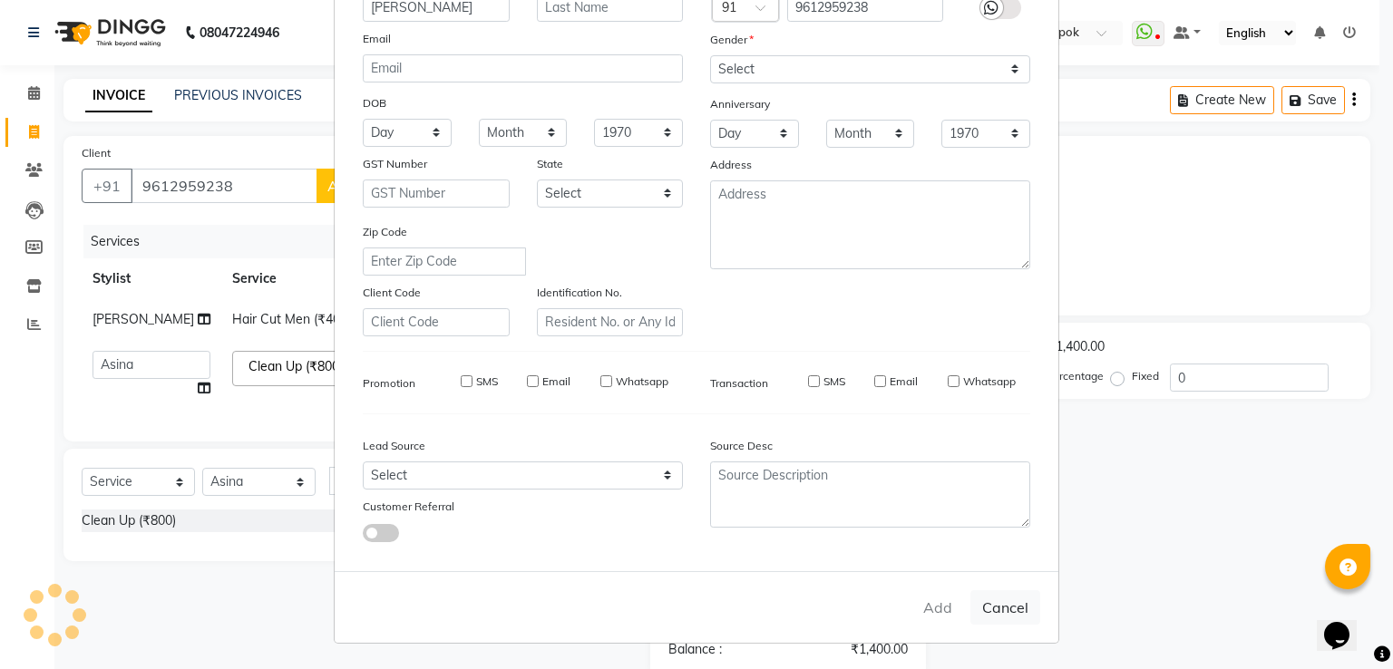
checkbox input "false"
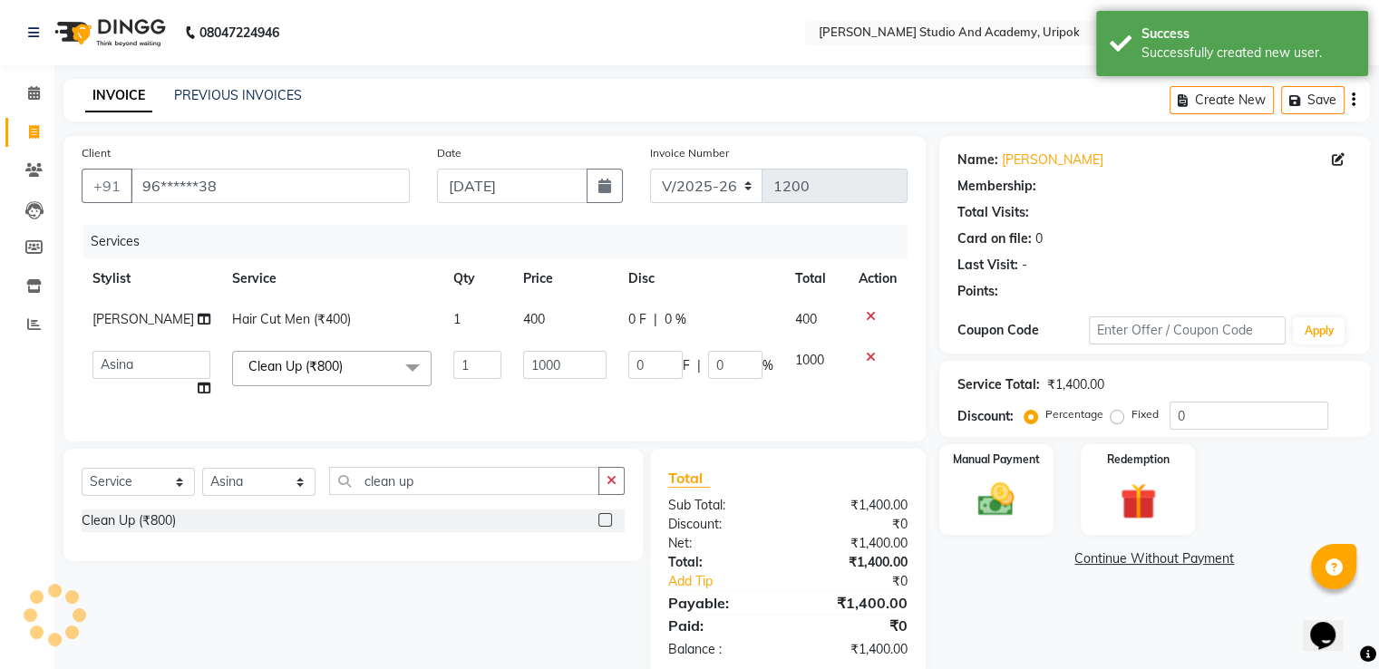
scroll to position [50, 0]
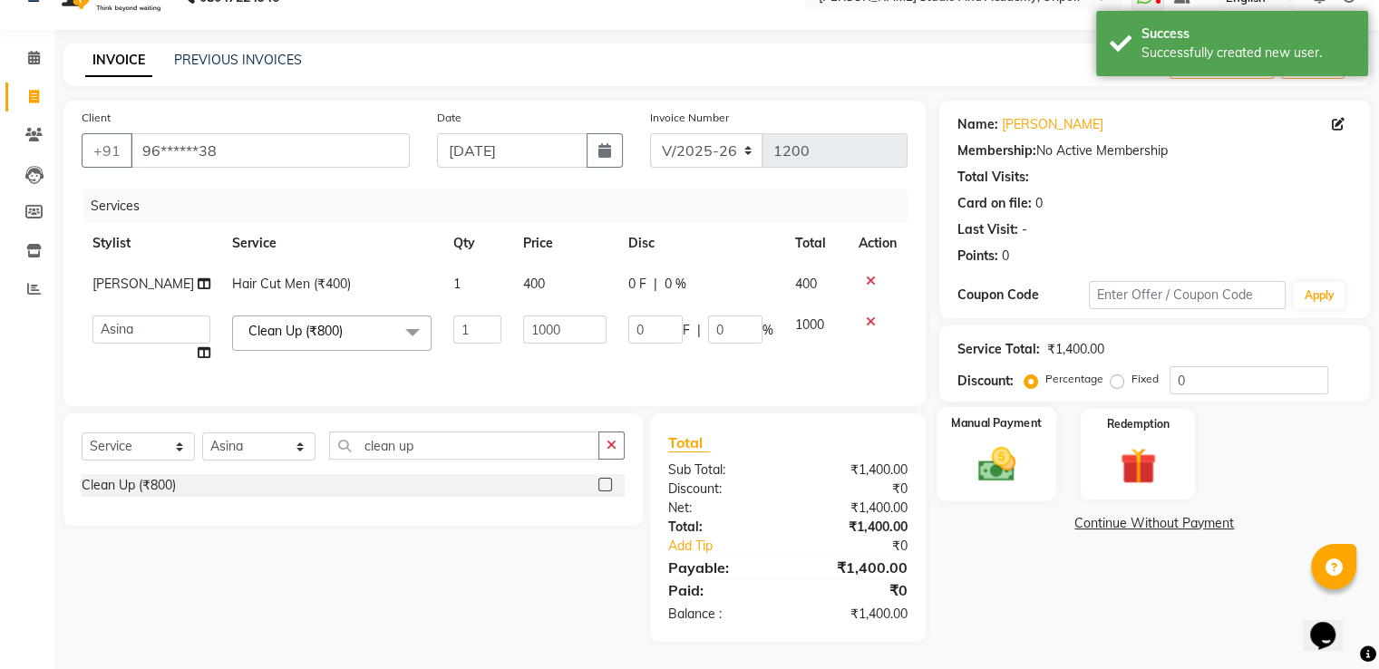
click at [1010, 463] on img at bounding box center [996, 465] width 61 height 44
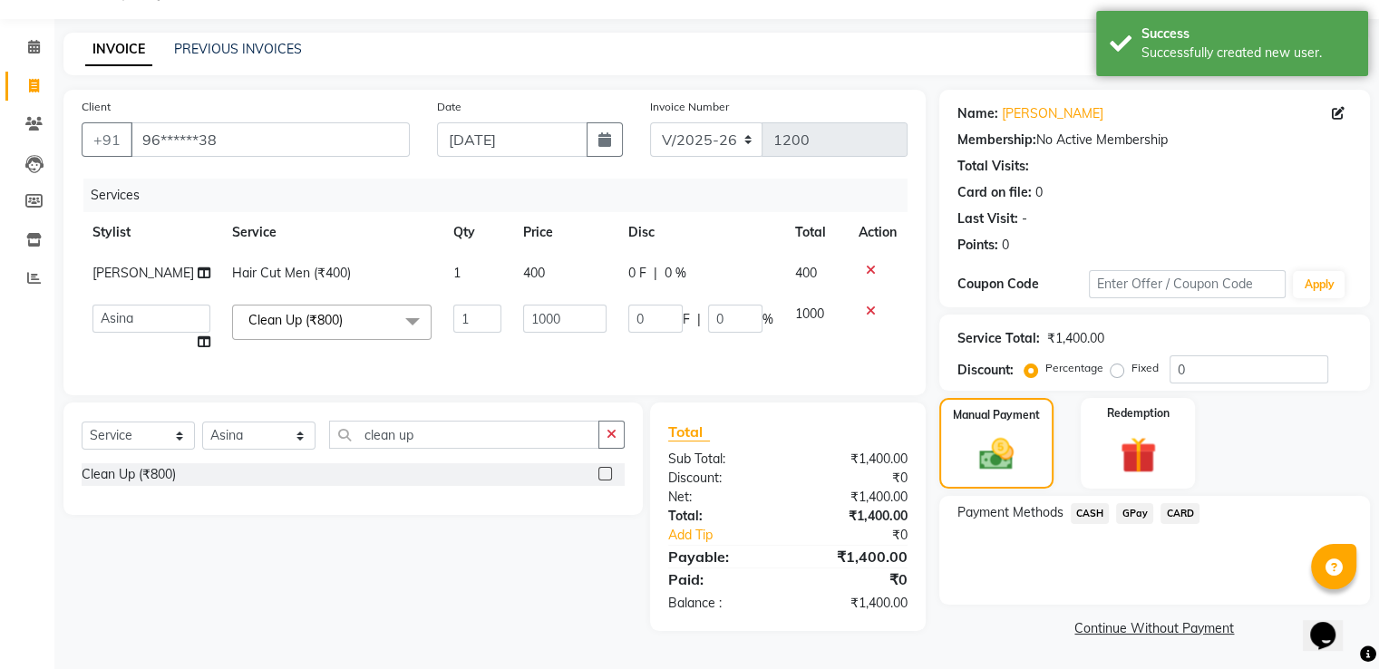
click at [1134, 515] on span "GPay" at bounding box center [1134, 513] width 37 height 21
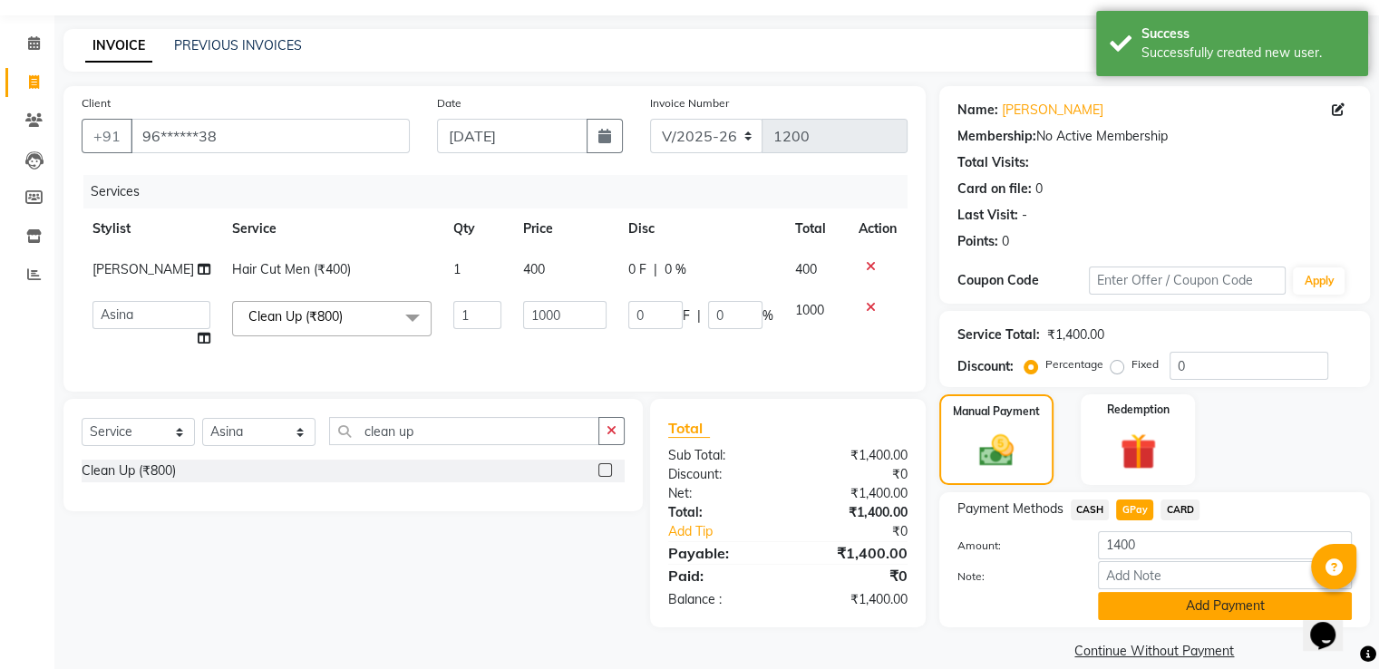
click at [1208, 607] on button "Add Payment" at bounding box center [1225, 606] width 254 height 28
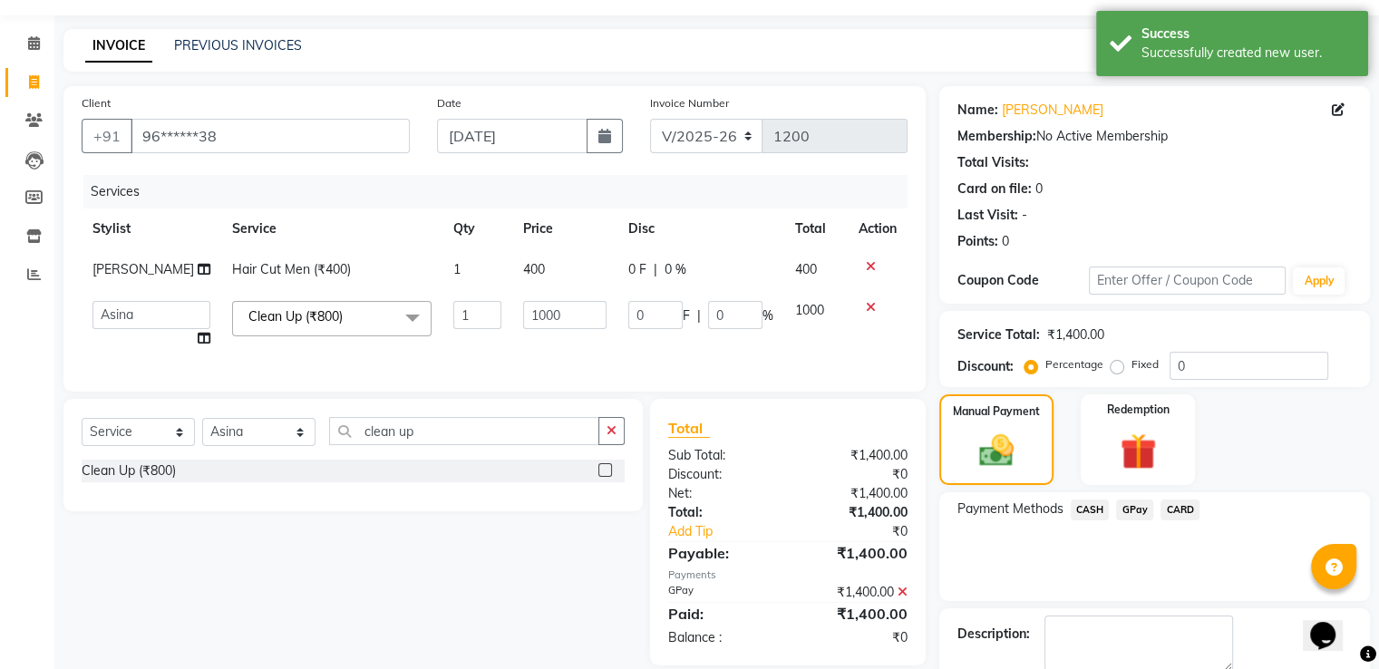
scroll to position [148, 0]
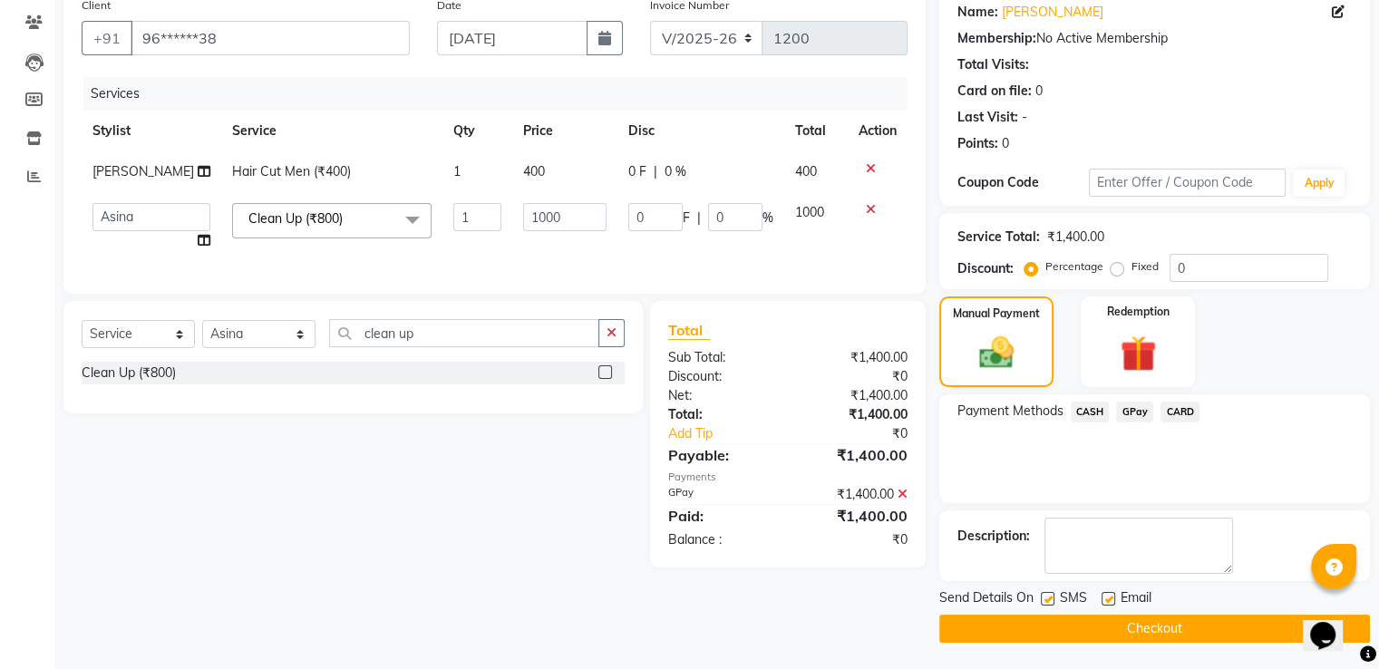
click at [1139, 627] on button "Checkout" at bounding box center [1155, 629] width 431 height 28
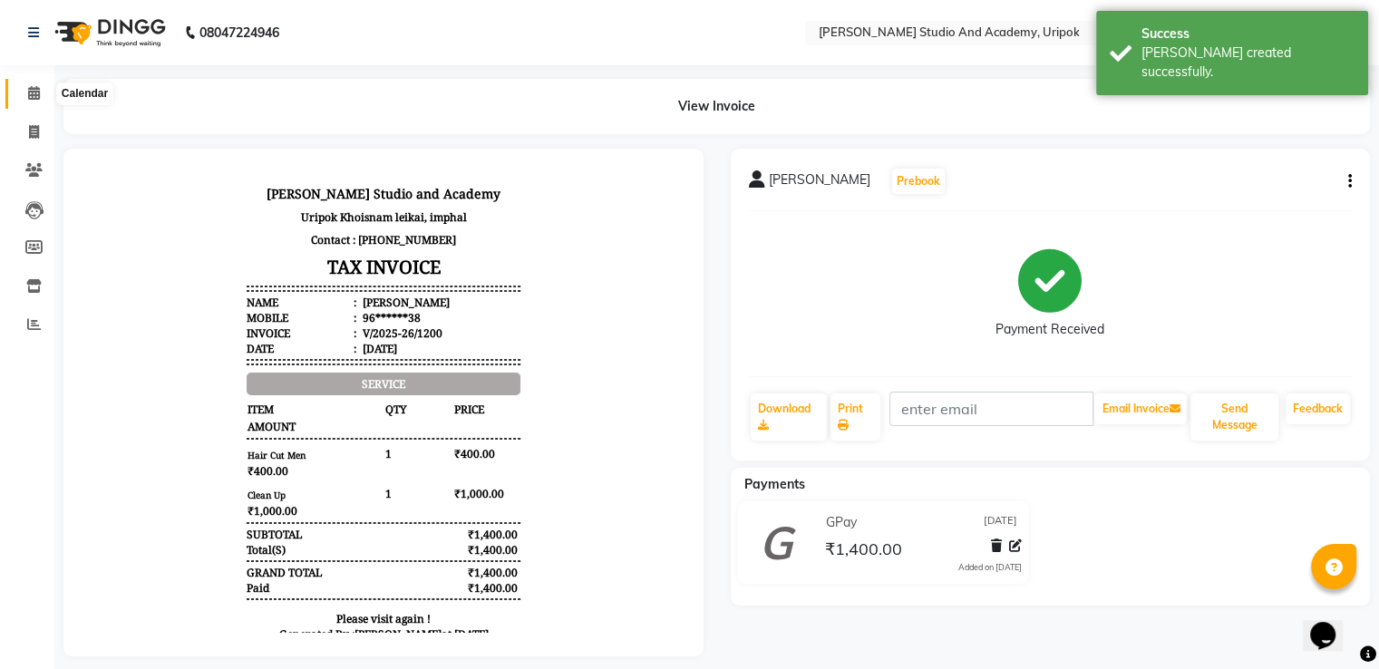
click at [30, 94] on icon at bounding box center [34, 93] width 12 height 14
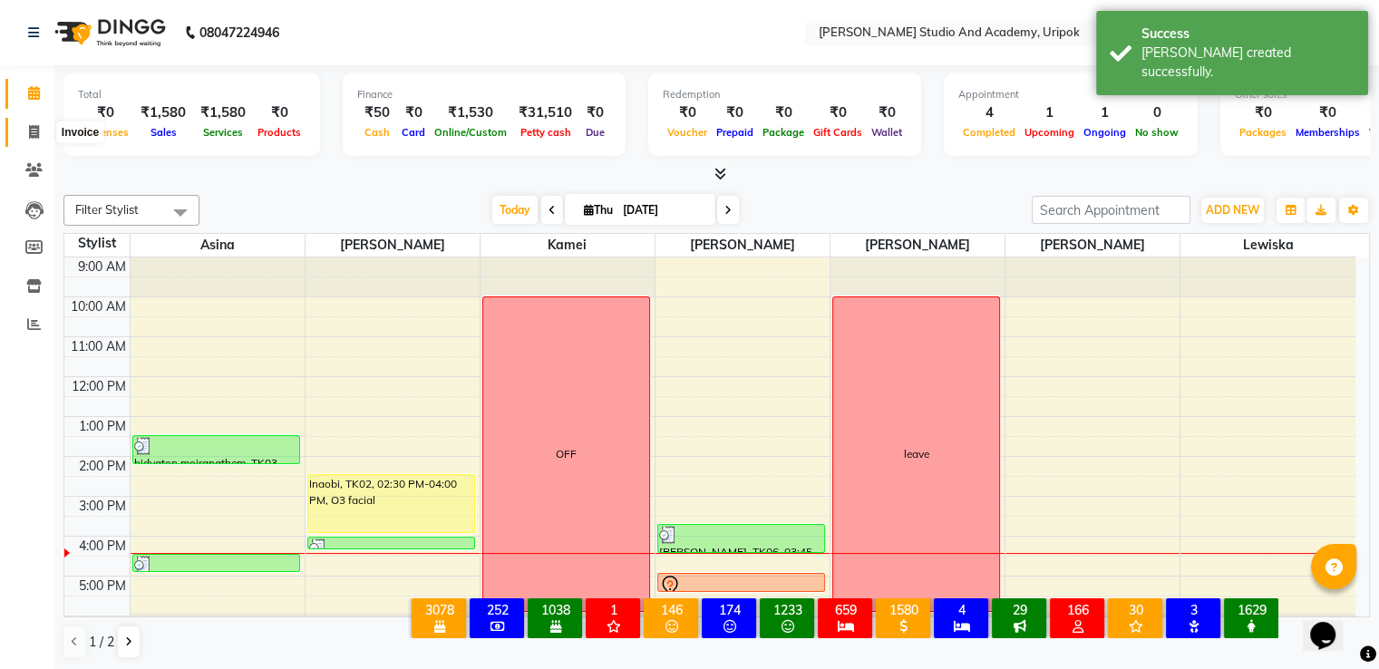
click at [31, 131] on icon at bounding box center [34, 132] width 10 height 14
select select "service"
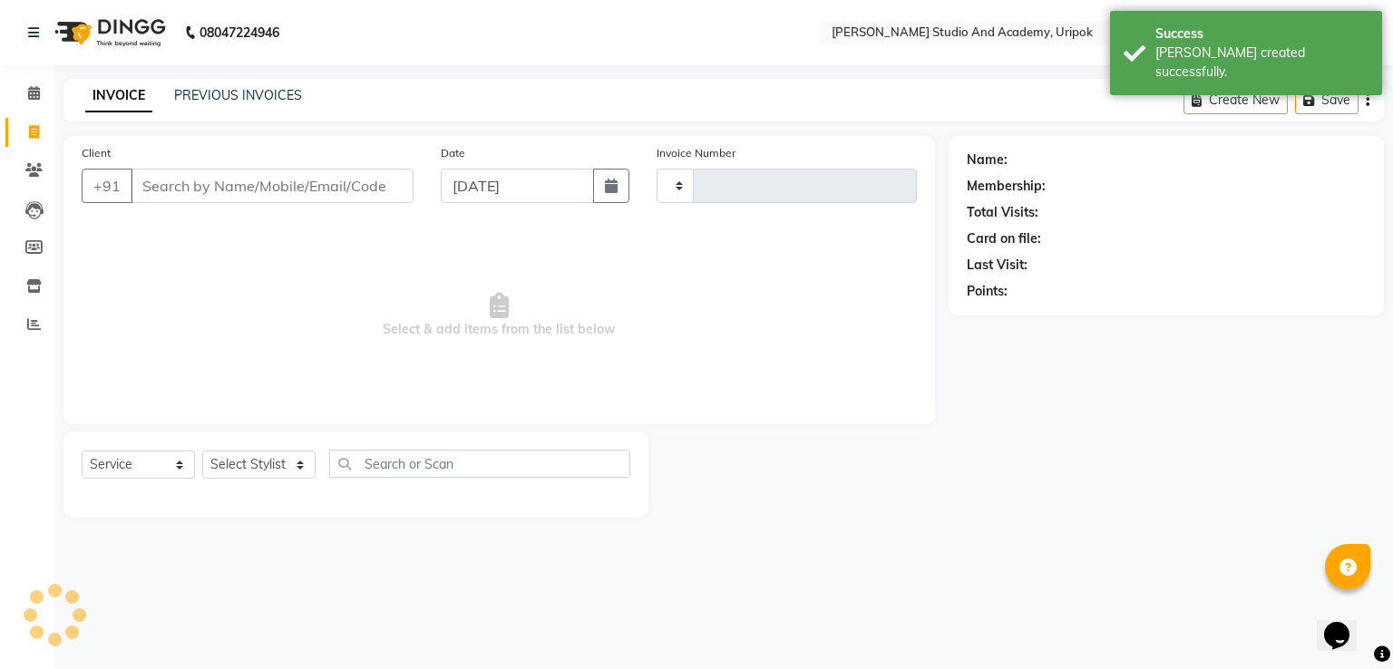
type input "1201"
select select "4880"
click at [289, 458] on select "Select Stylist [PERSON_NAME] [PERSON_NAME] [PERSON_NAME] [PERSON_NAME] [PERSON_…" at bounding box center [258, 465] width 113 height 28
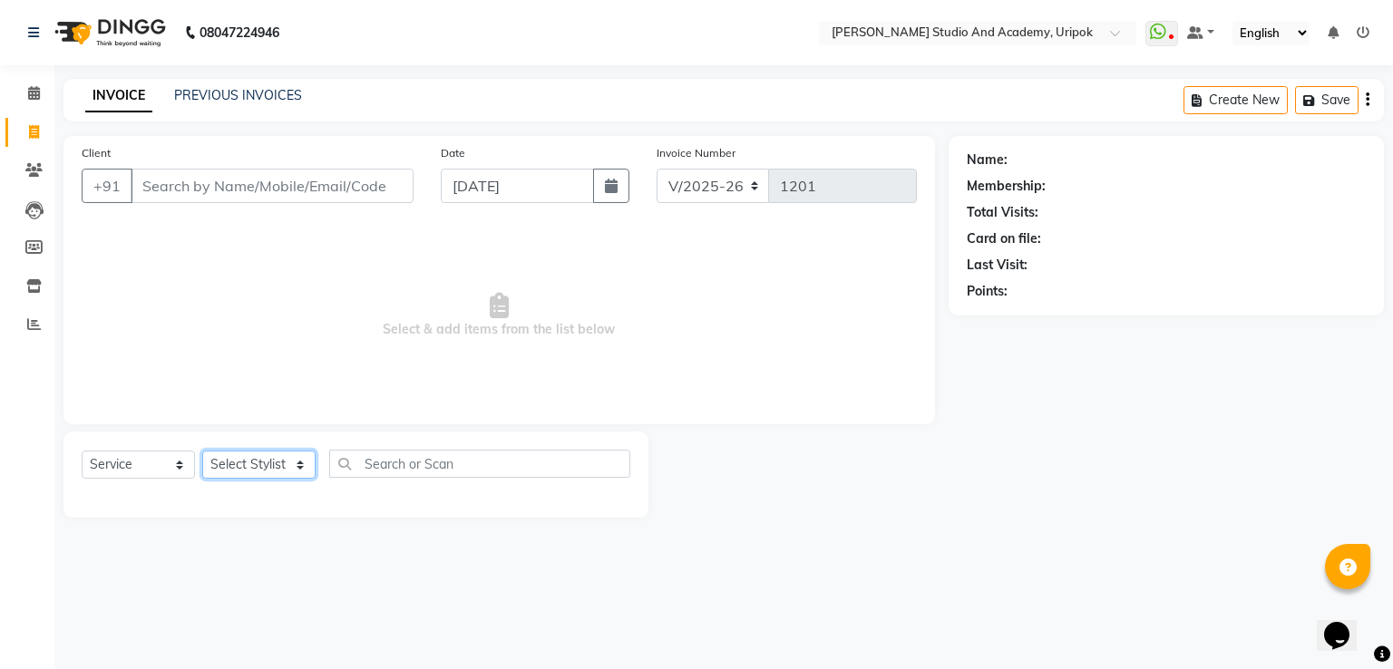
select select "29614"
click at [202, 452] on select "Select Stylist [PERSON_NAME] [PERSON_NAME] [PERSON_NAME] [PERSON_NAME] [PERSON_…" at bounding box center [258, 465] width 113 height 28
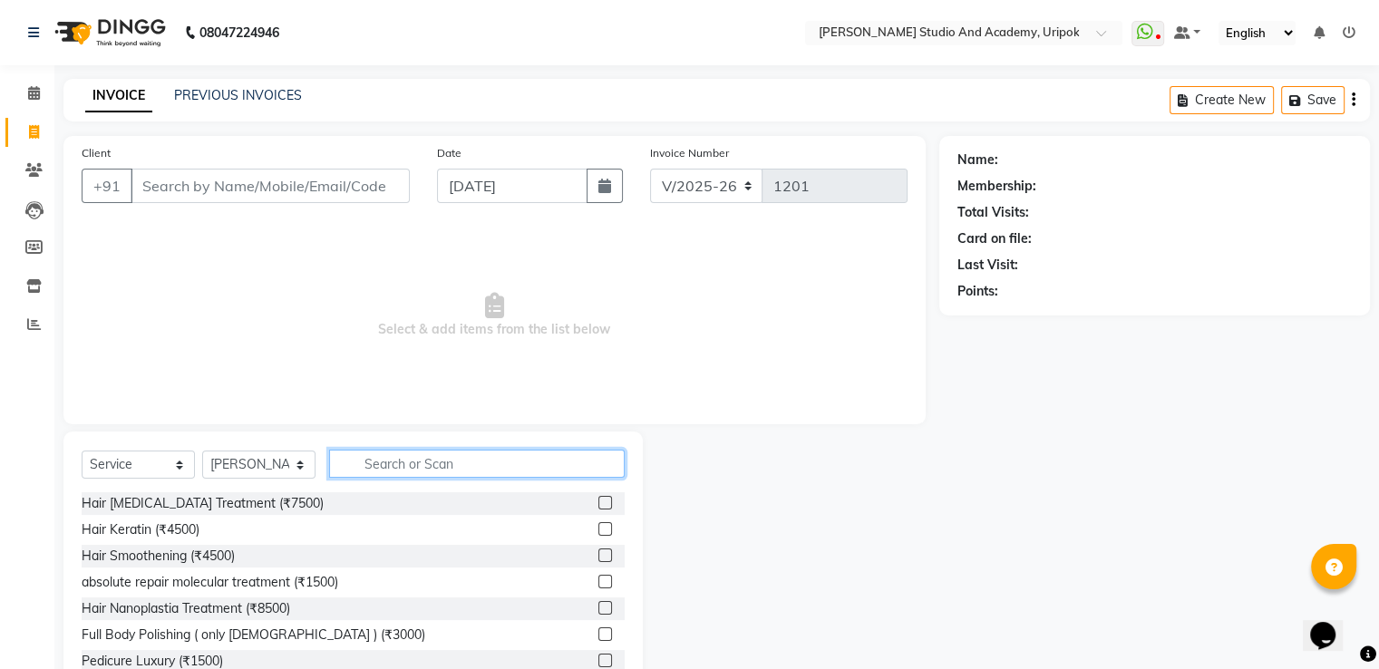
click at [398, 464] on input "text" at bounding box center [477, 464] width 296 height 28
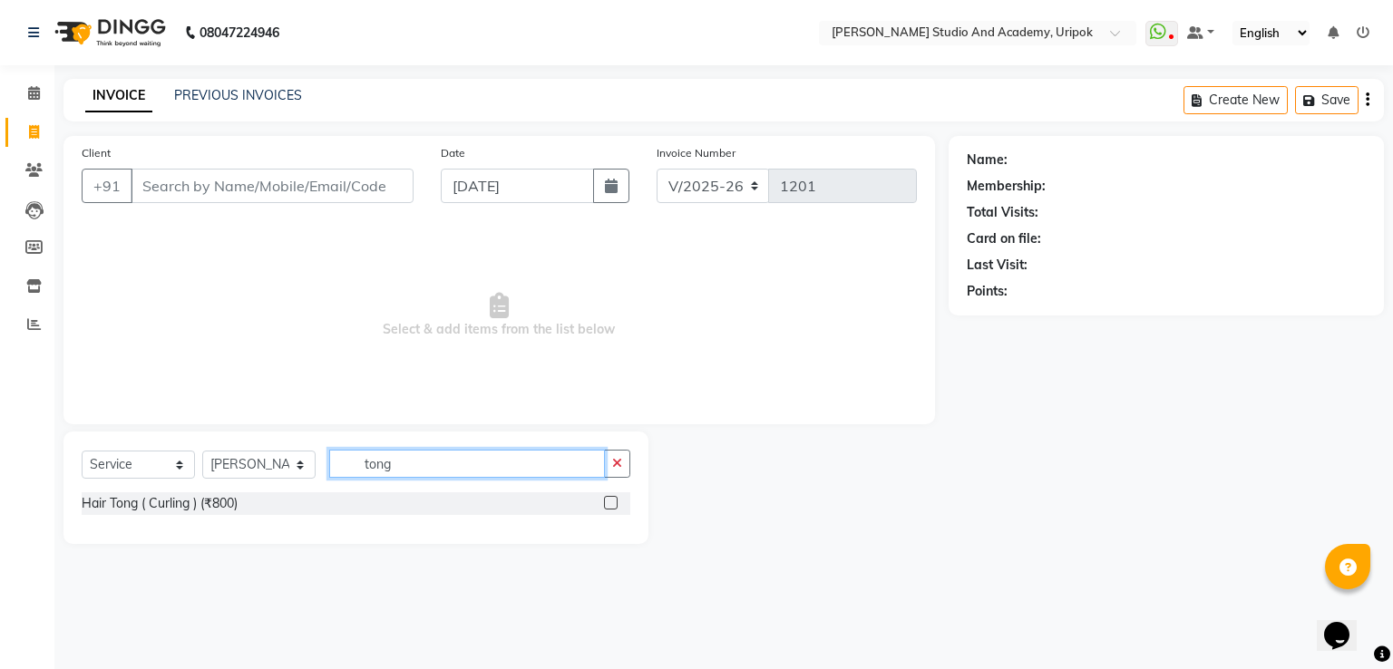
type input "tong"
click at [611, 502] on label at bounding box center [611, 503] width 14 height 14
click at [611, 502] on input "checkbox" at bounding box center [610, 504] width 12 height 12
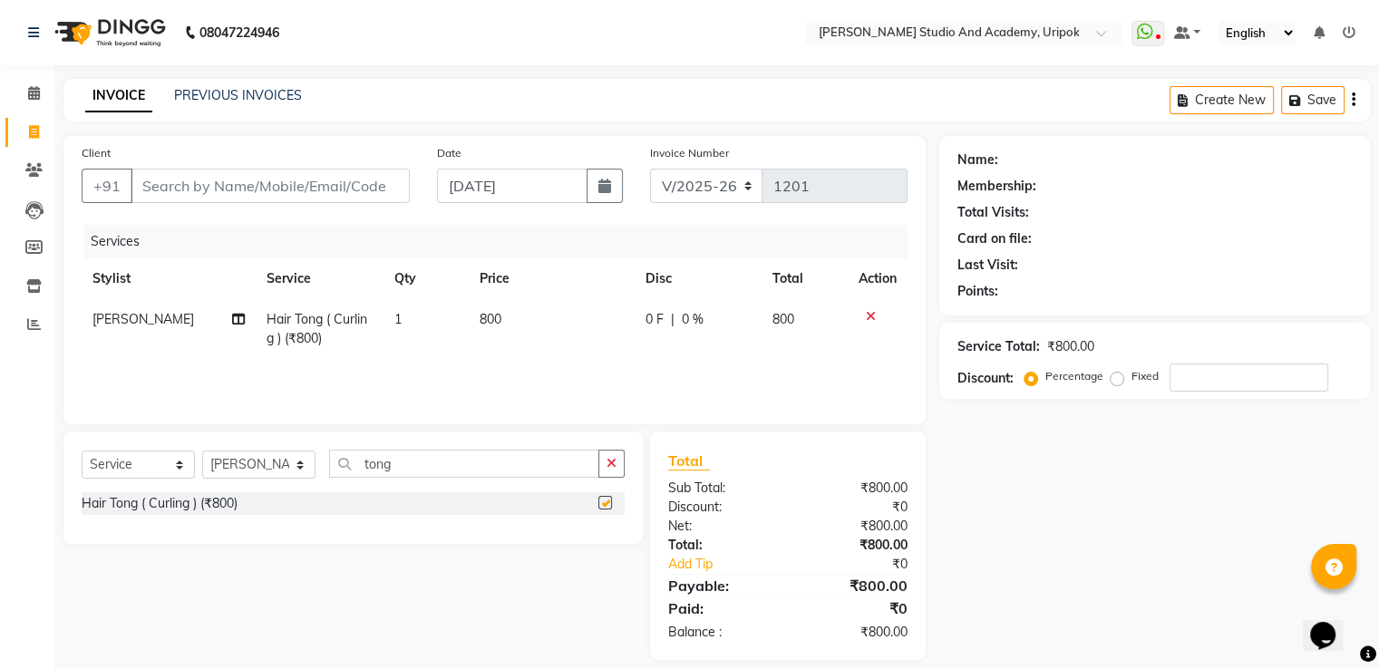
checkbox input "false"
click at [499, 469] on input "tong" at bounding box center [464, 464] width 270 height 28
type input "t"
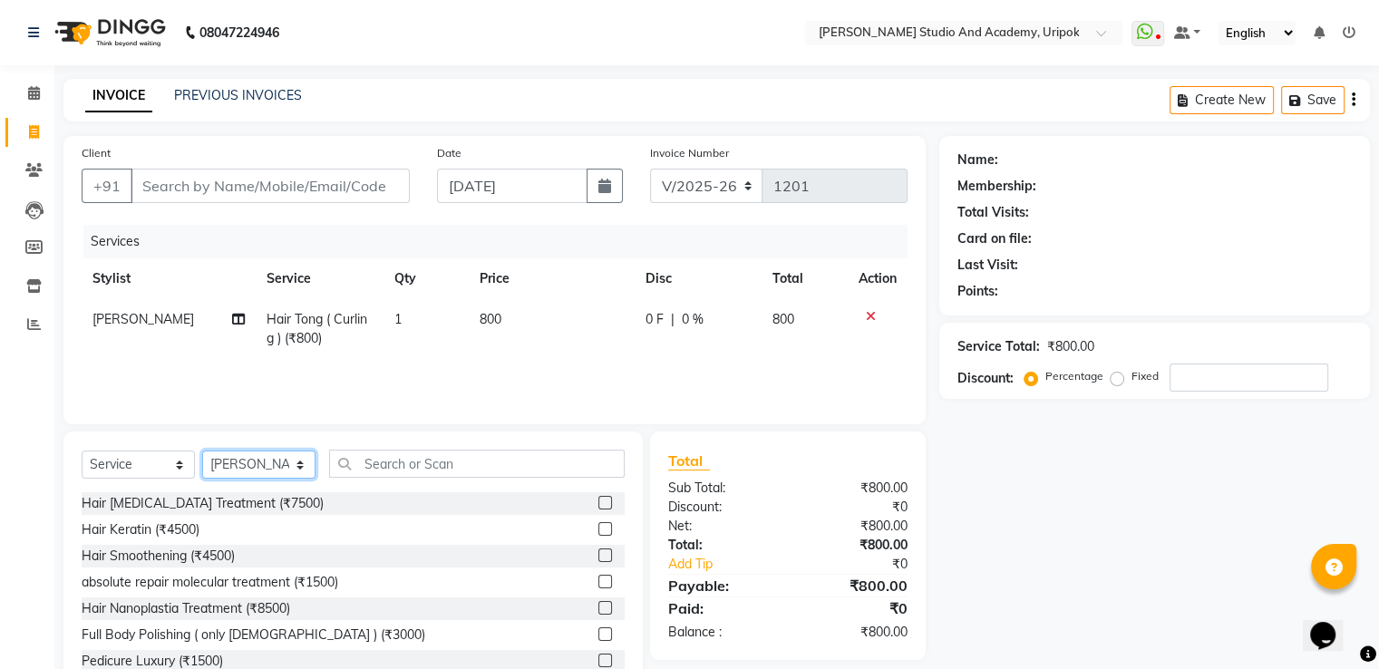
click at [301, 459] on select "Select Stylist [PERSON_NAME] [PERSON_NAME] [PERSON_NAME] [PERSON_NAME] [PERSON_…" at bounding box center [258, 465] width 113 height 28
select select "76851"
click at [202, 452] on select "Select Stylist [PERSON_NAME] [PERSON_NAME] [PERSON_NAME] [PERSON_NAME] [PERSON_…" at bounding box center [258, 465] width 113 height 28
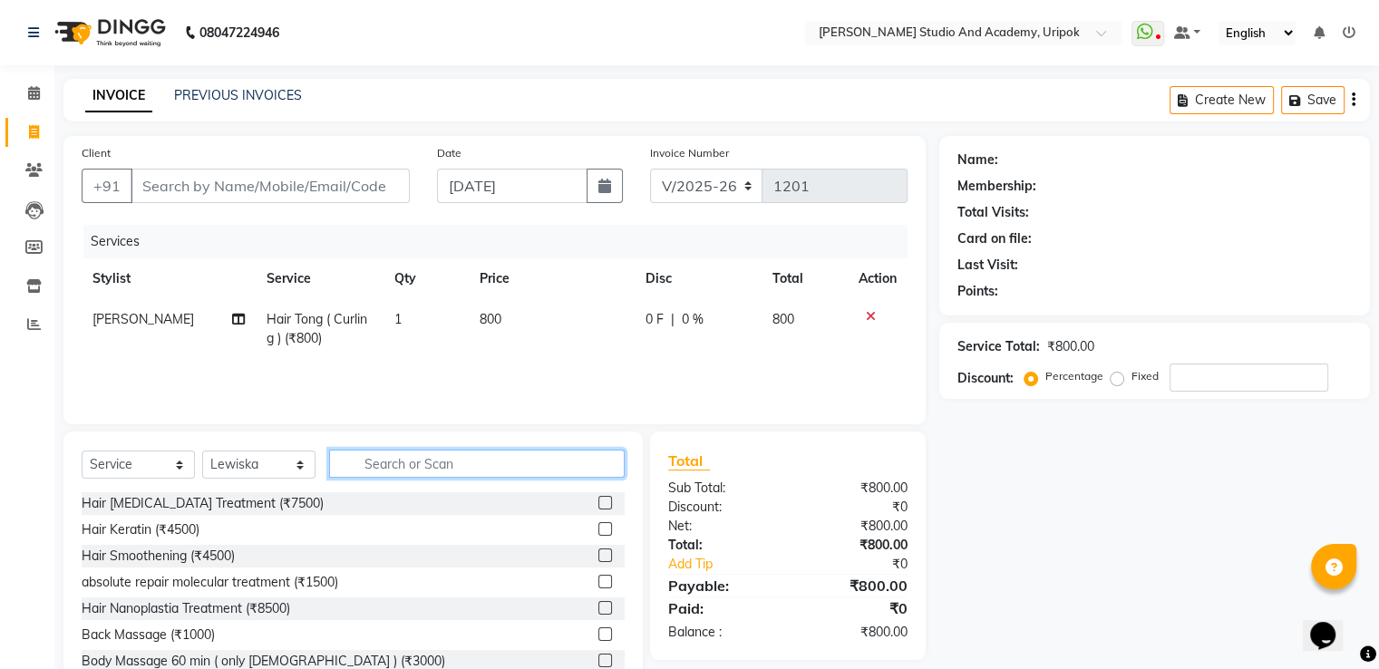
click at [369, 469] on input "text" at bounding box center [477, 464] width 296 height 28
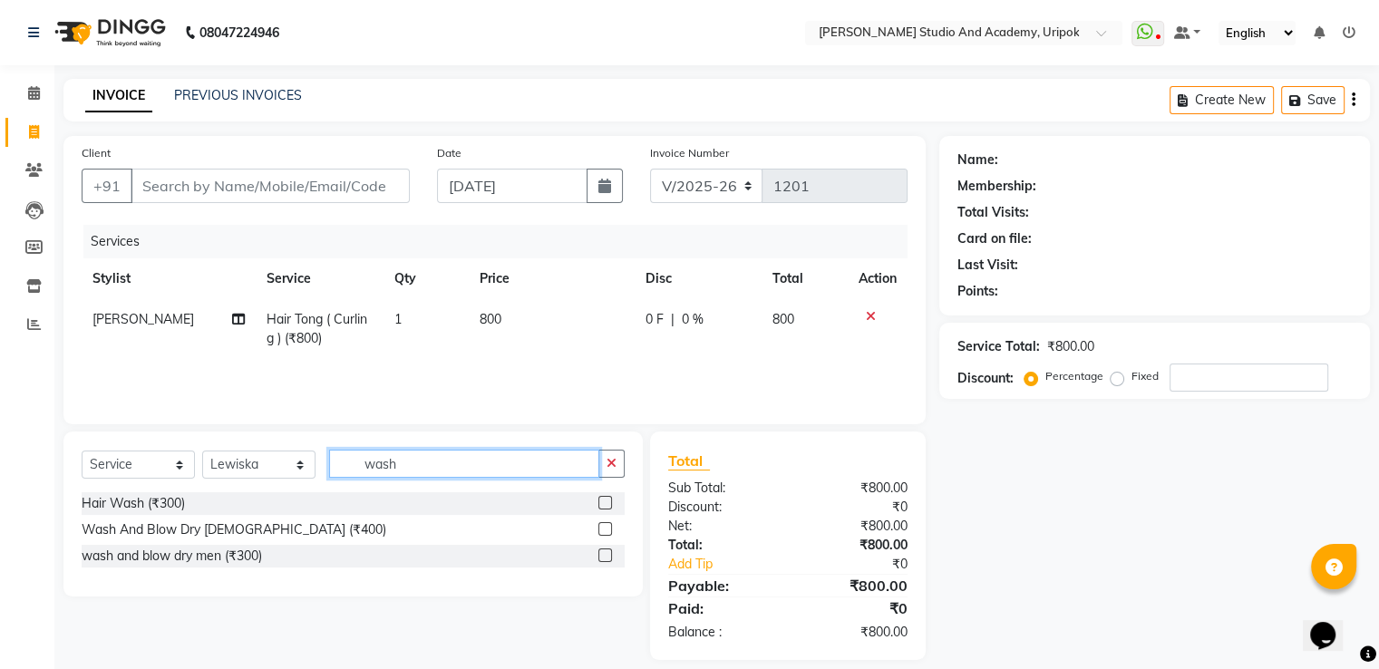
type input "wash"
click at [608, 527] on label at bounding box center [606, 529] width 14 height 14
click at [608, 527] on input "checkbox" at bounding box center [605, 530] width 12 height 12
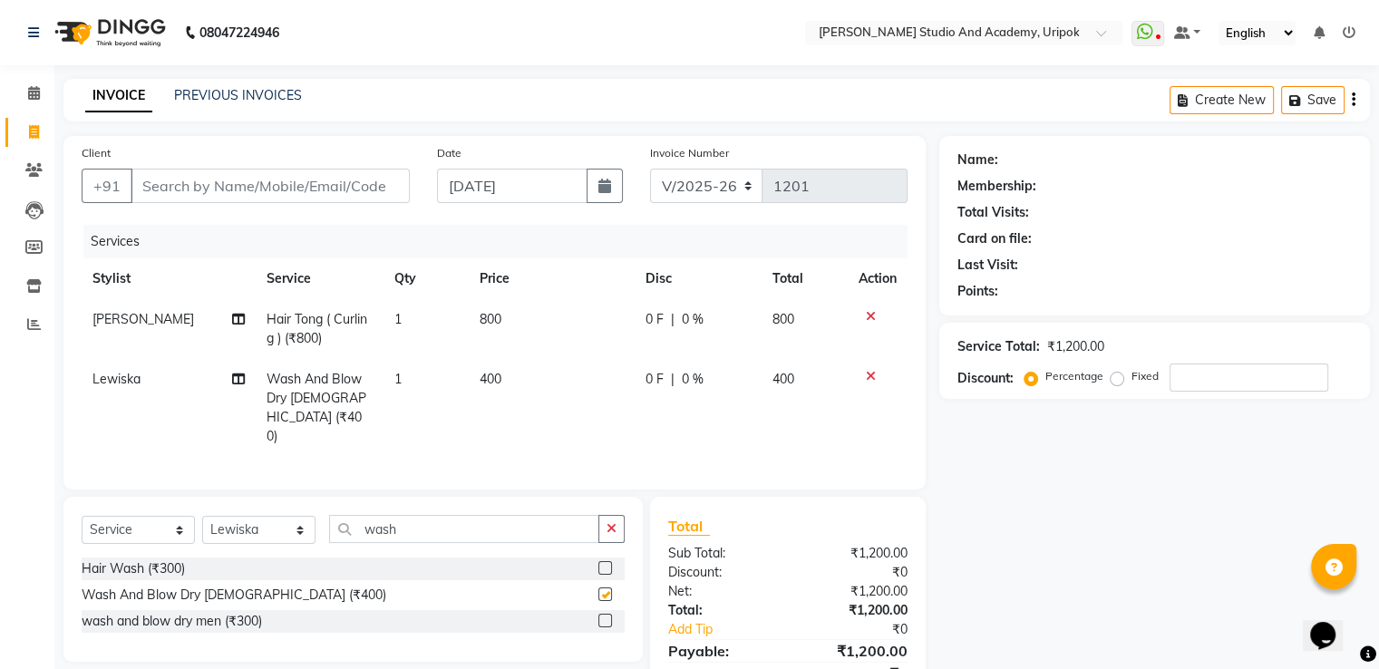
checkbox input "false"
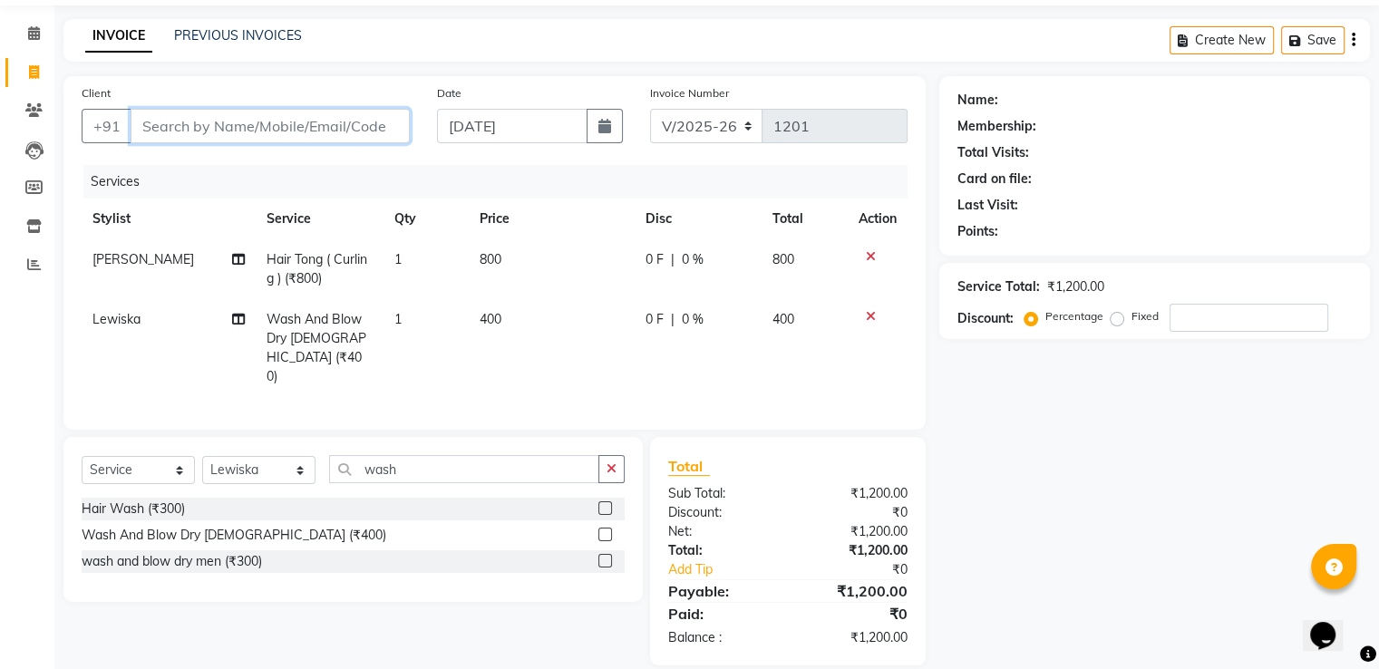
click at [154, 124] on input "Client" at bounding box center [270, 126] width 279 height 34
click at [156, 128] on input "Client" at bounding box center [270, 126] width 279 height 34
click at [152, 127] on input "Client" at bounding box center [270, 126] width 279 height 34
click at [147, 122] on input "Client" at bounding box center [270, 126] width 279 height 34
click at [151, 128] on input "Client" at bounding box center [270, 126] width 279 height 34
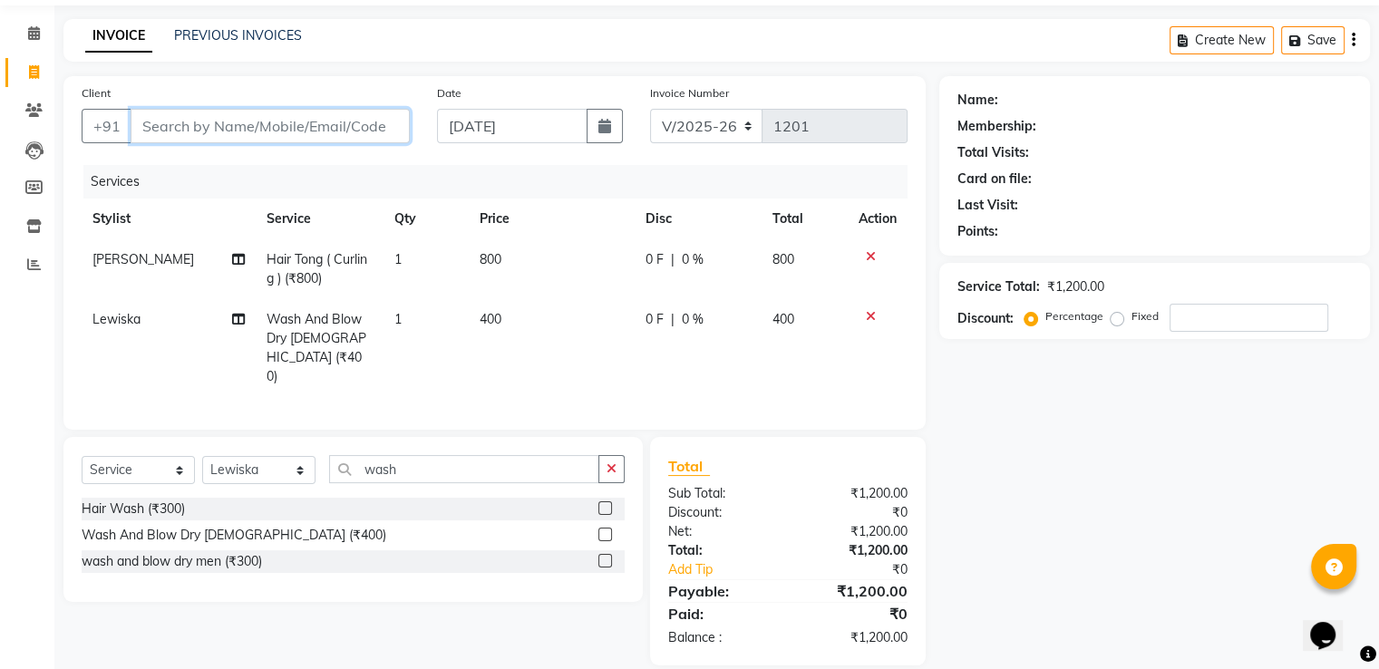
type input "w"
type input "0"
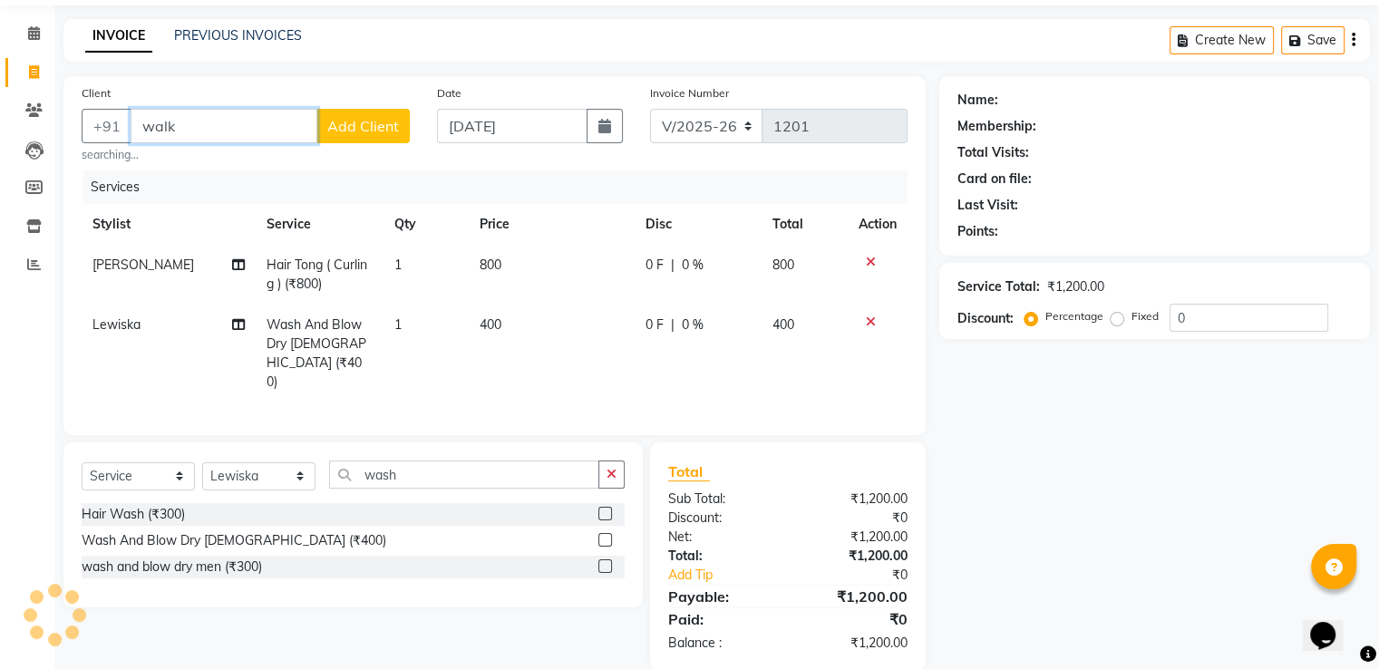
click at [199, 124] on input "walk" at bounding box center [224, 126] width 187 height 34
click at [190, 128] on input "walk" at bounding box center [224, 126] width 187 height 34
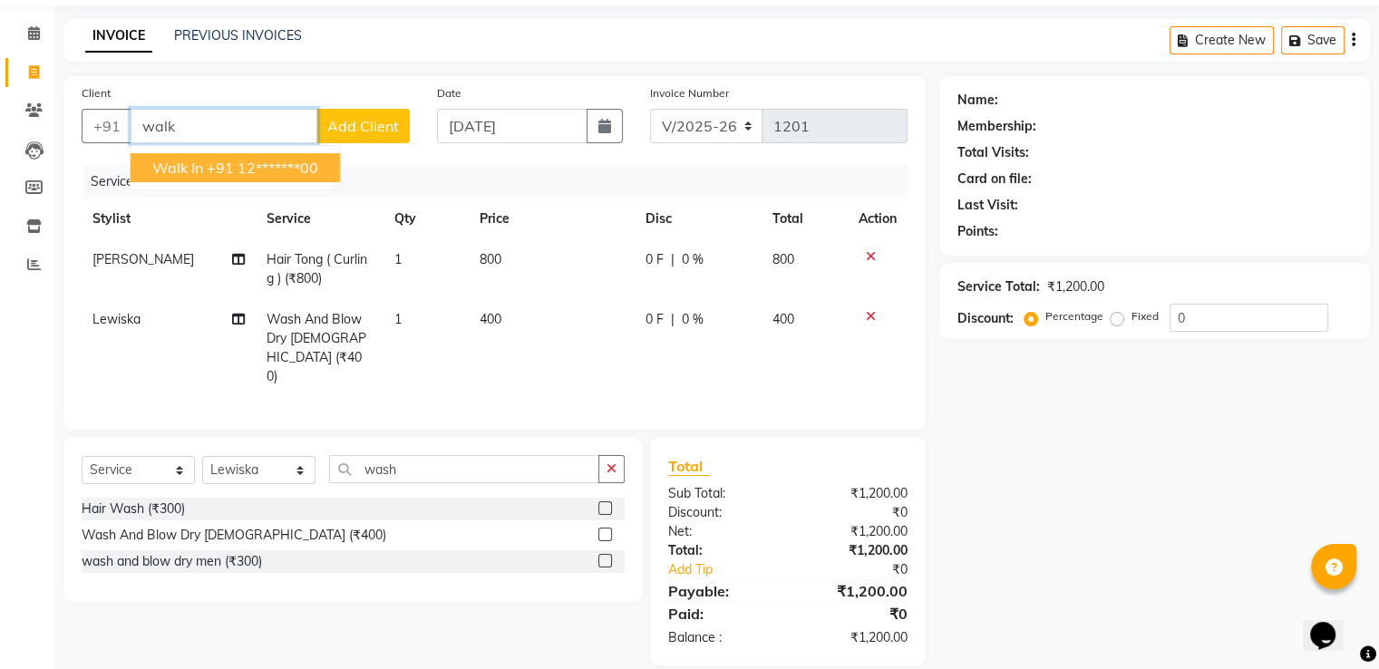
click at [187, 174] on span "Walk In" at bounding box center [177, 168] width 51 height 18
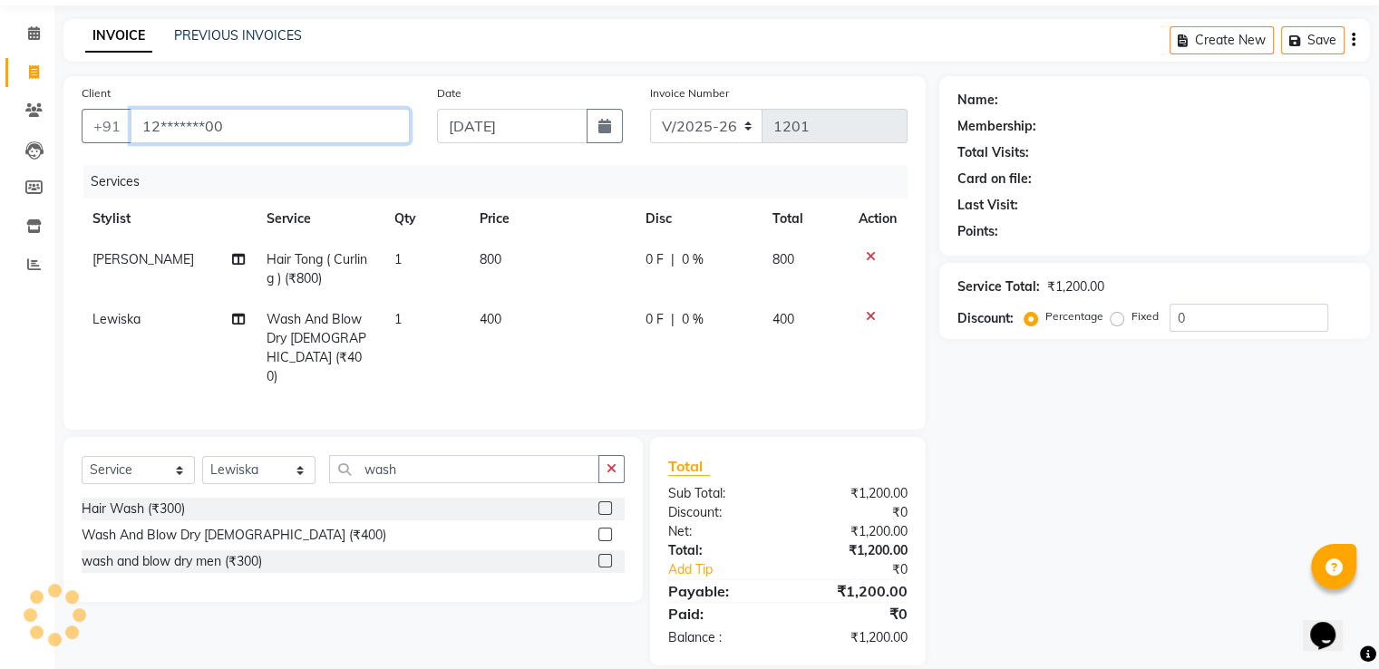
type input "12*******00"
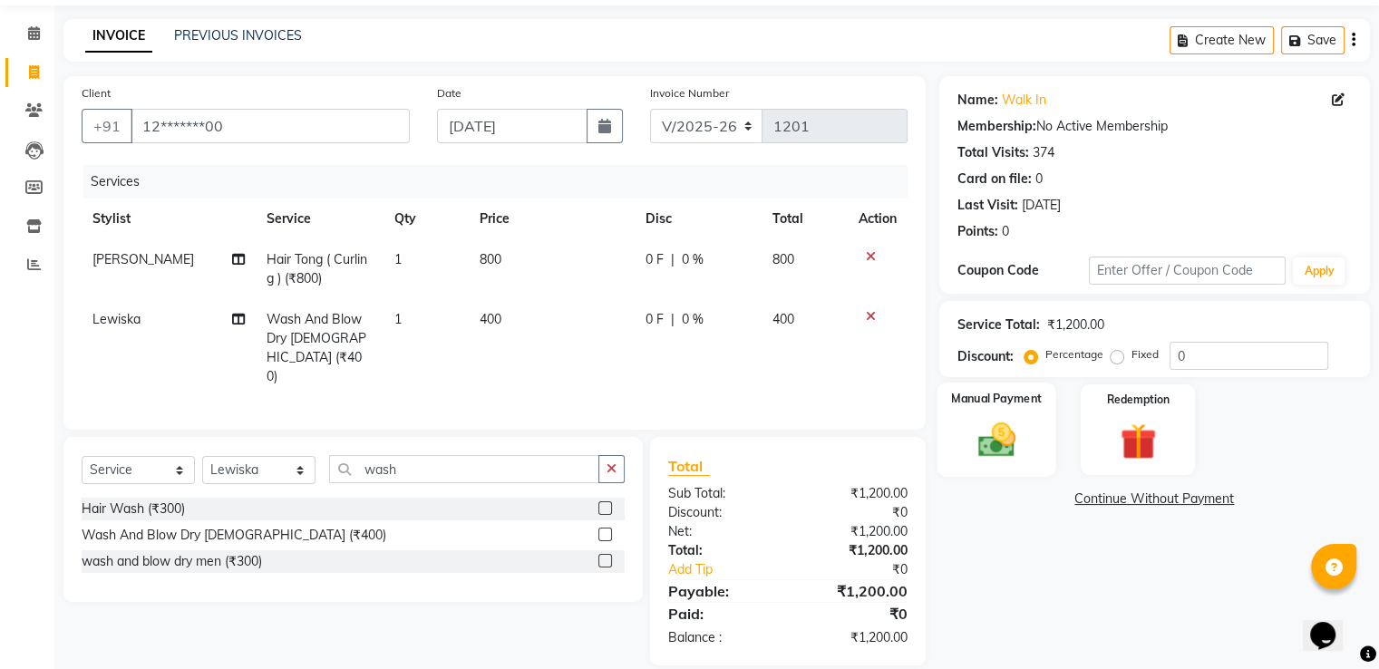
click at [1037, 428] on div "Manual Payment" at bounding box center [996, 429] width 119 height 93
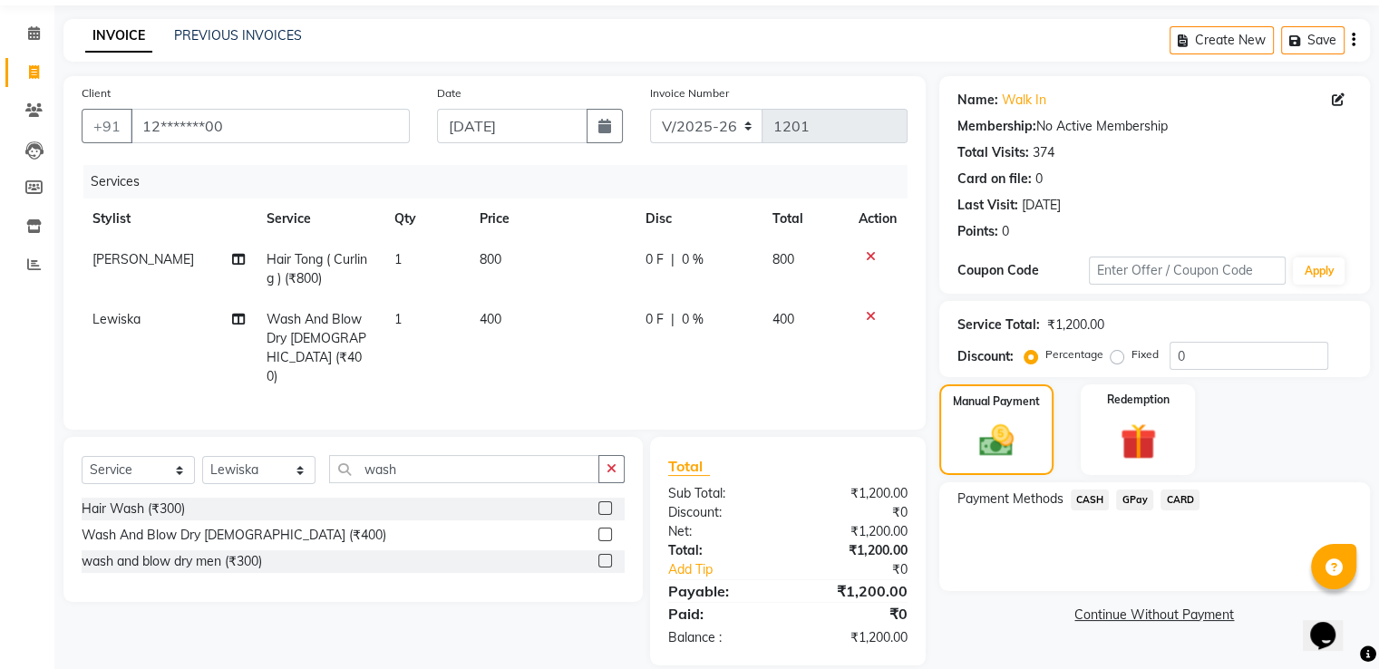
click at [1092, 502] on span "CASH" at bounding box center [1090, 500] width 39 height 21
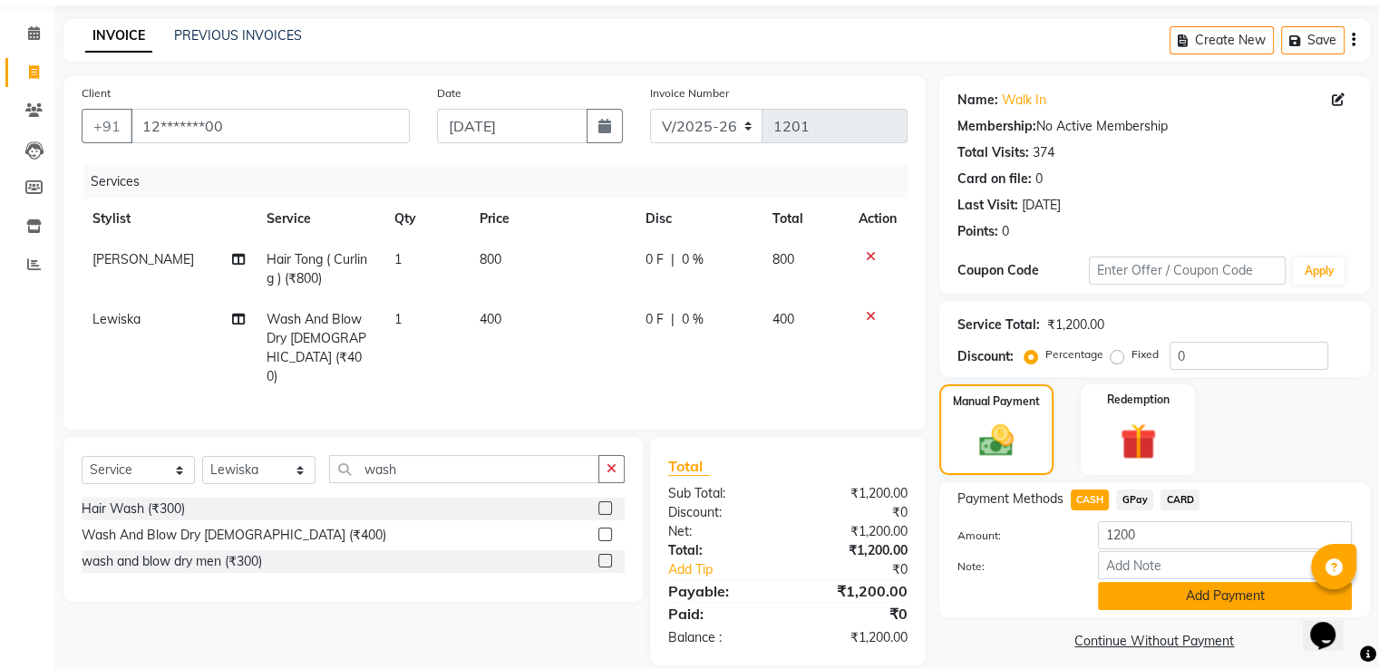
click at [1175, 599] on button "Add Payment" at bounding box center [1225, 596] width 254 height 28
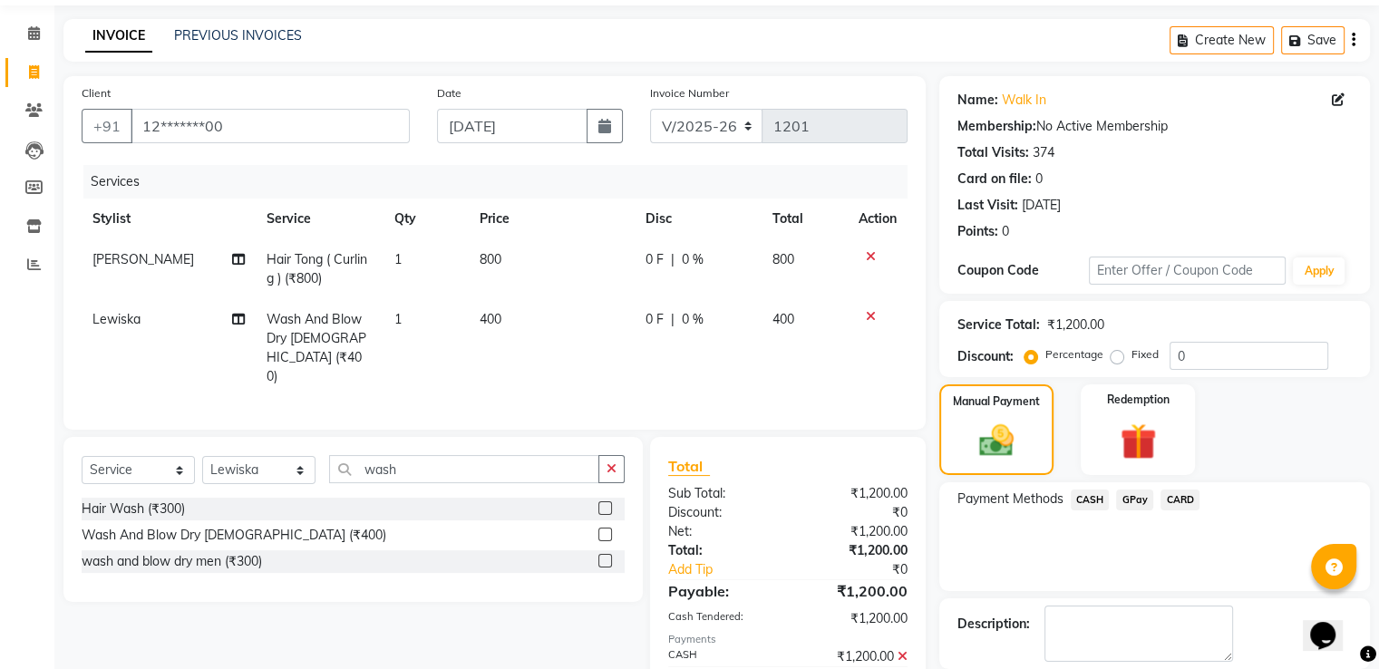
scroll to position [148, 0]
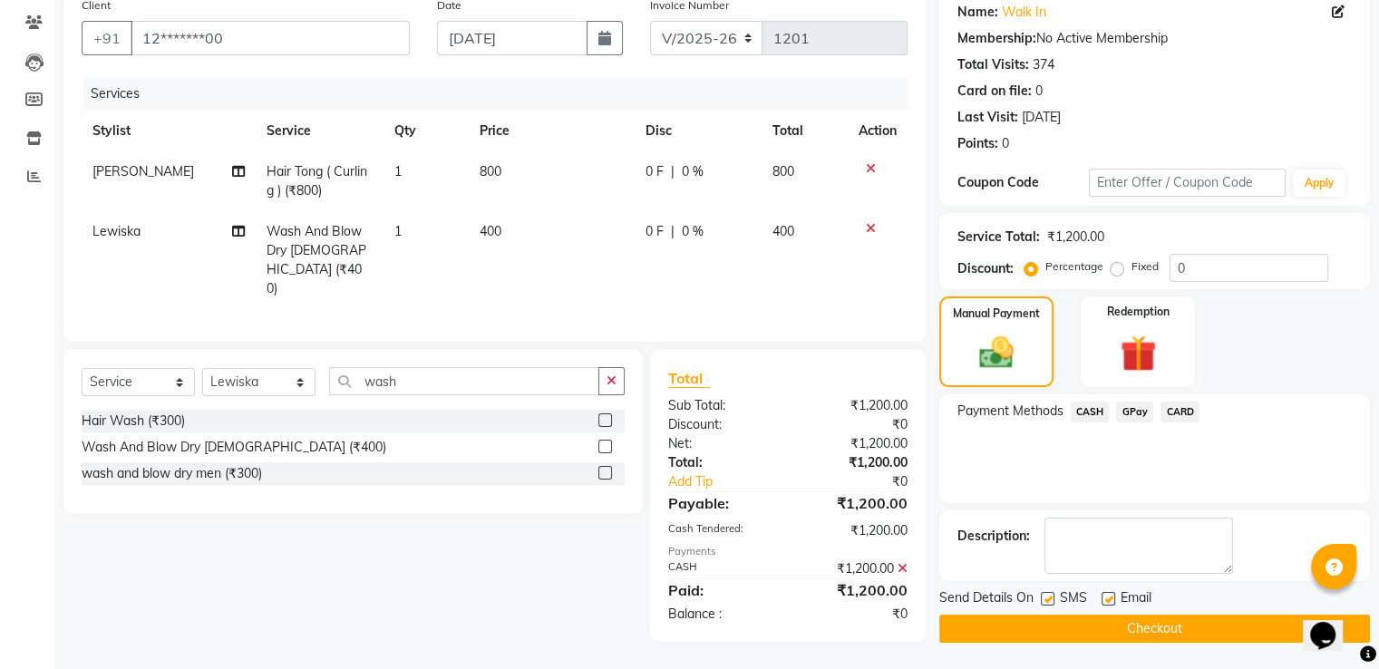
click at [1139, 631] on button "Checkout" at bounding box center [1155, 629] width 431 height 28
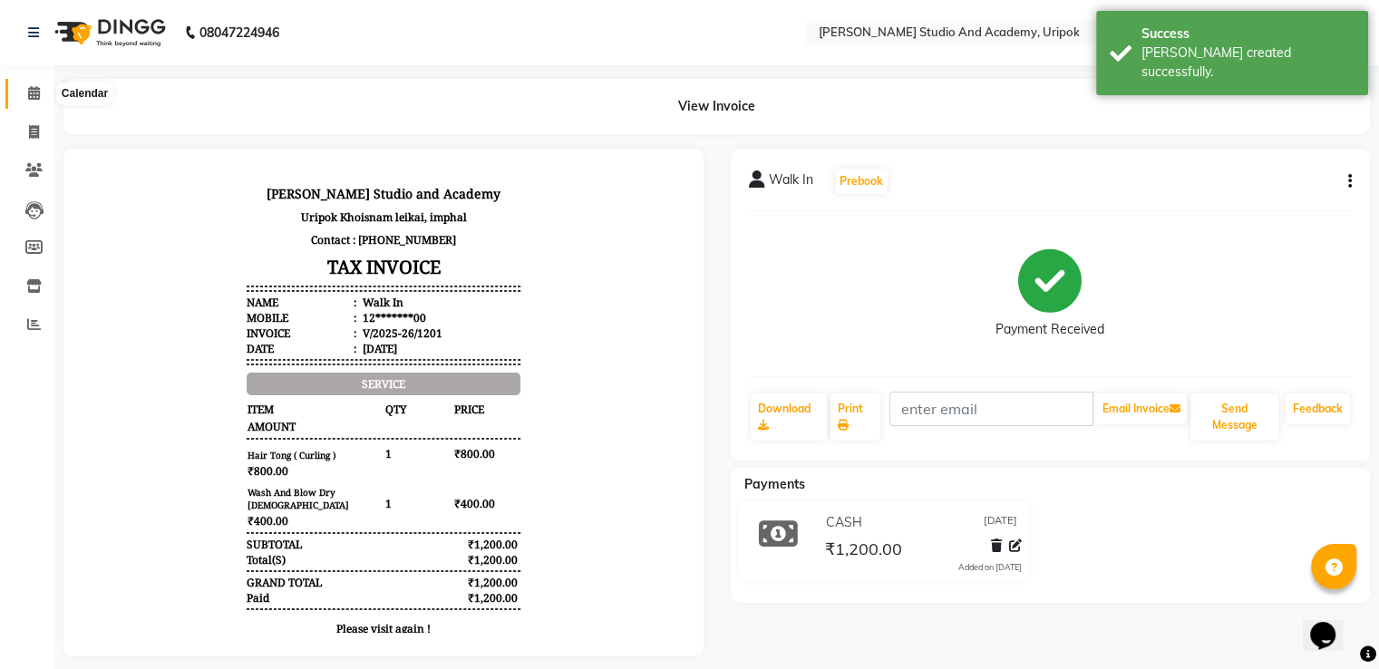
click at [34, 95] on icon at bounding box center [34, 93] width 12 height 14
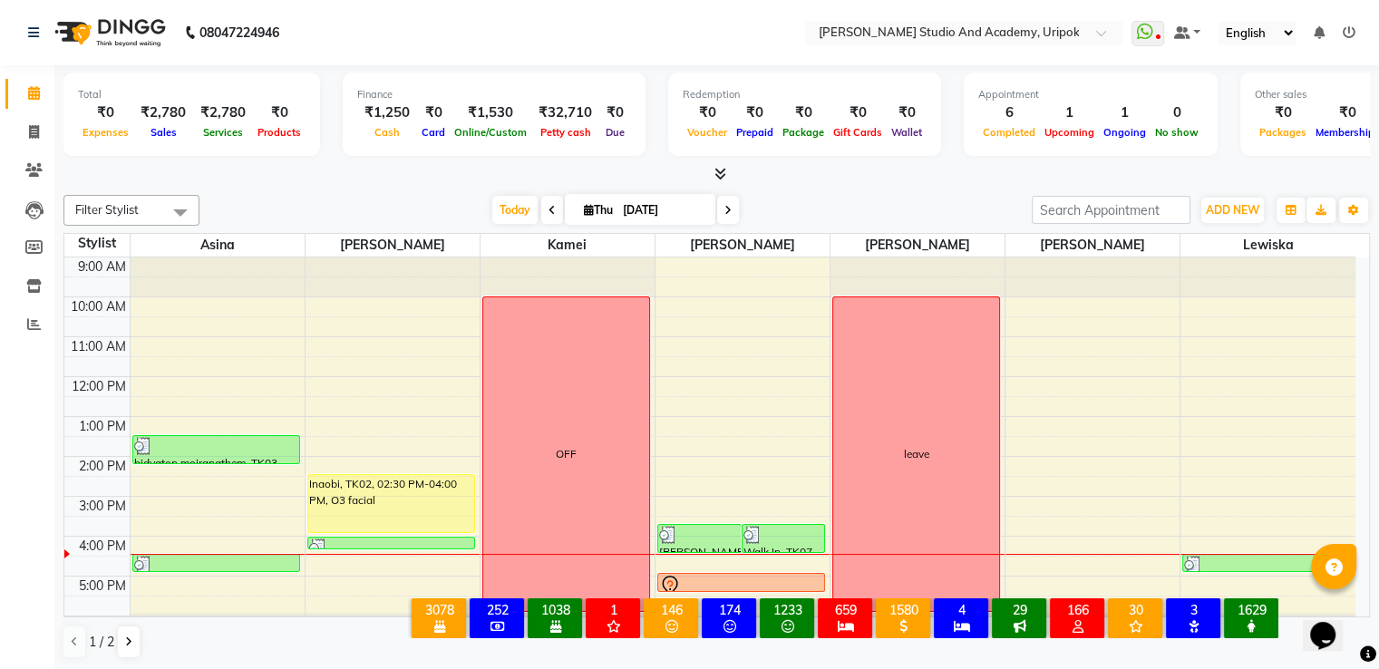
scroll to position [34, 0]
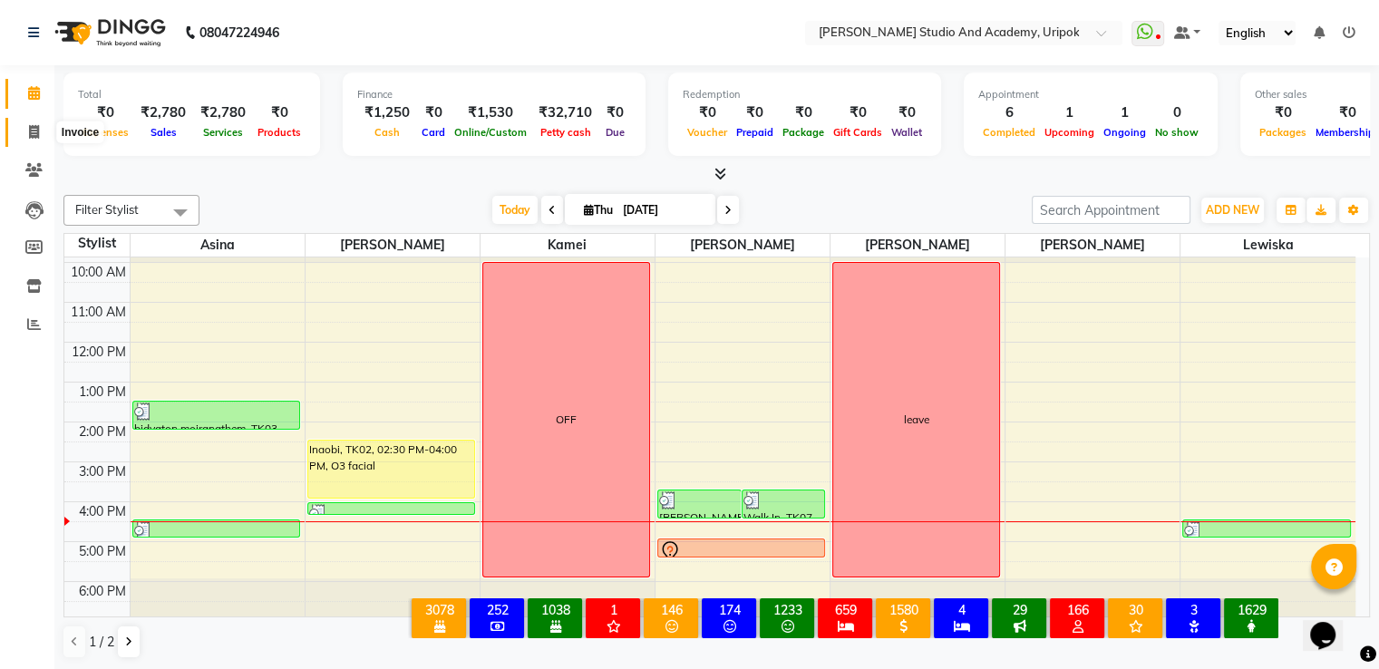
click at [33, 129] on icon at bounding box center [34, 132] width 10 height 14
select select "service"
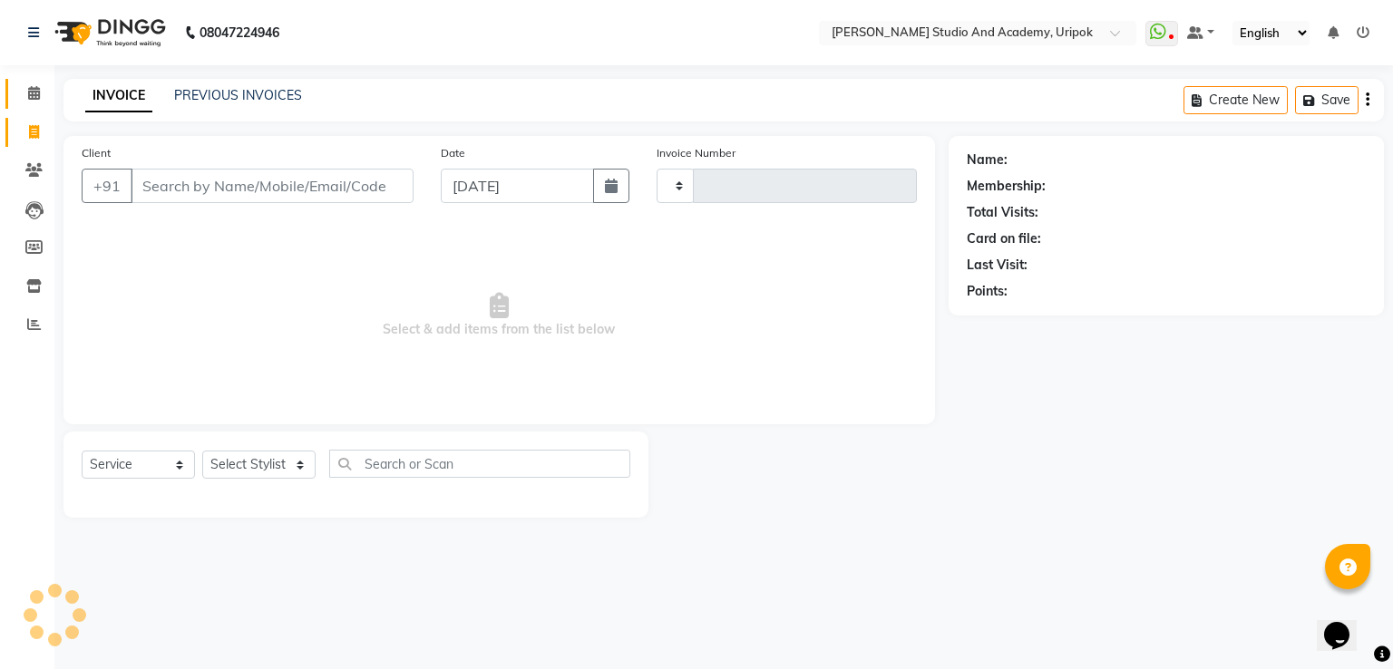
type input "1202"
select select "4880"
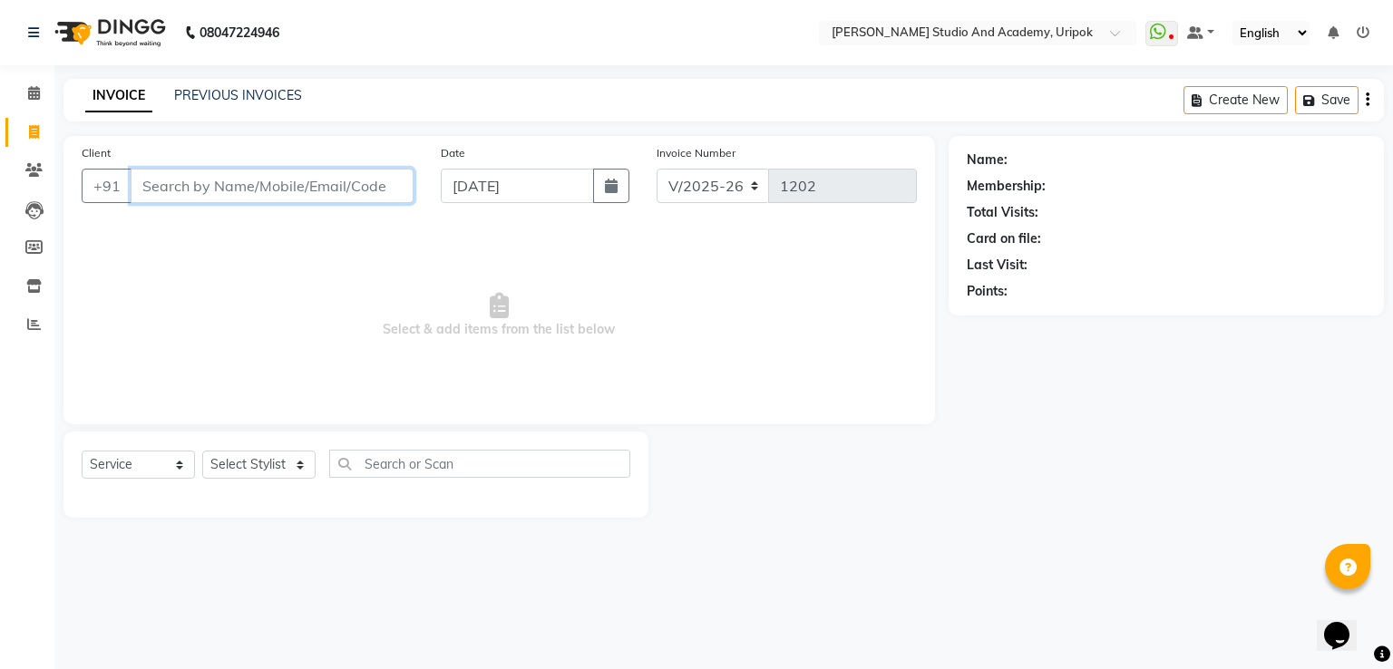
click at [175, 182] on input "Client" at bounding box center [272, 186] width 283 height 34
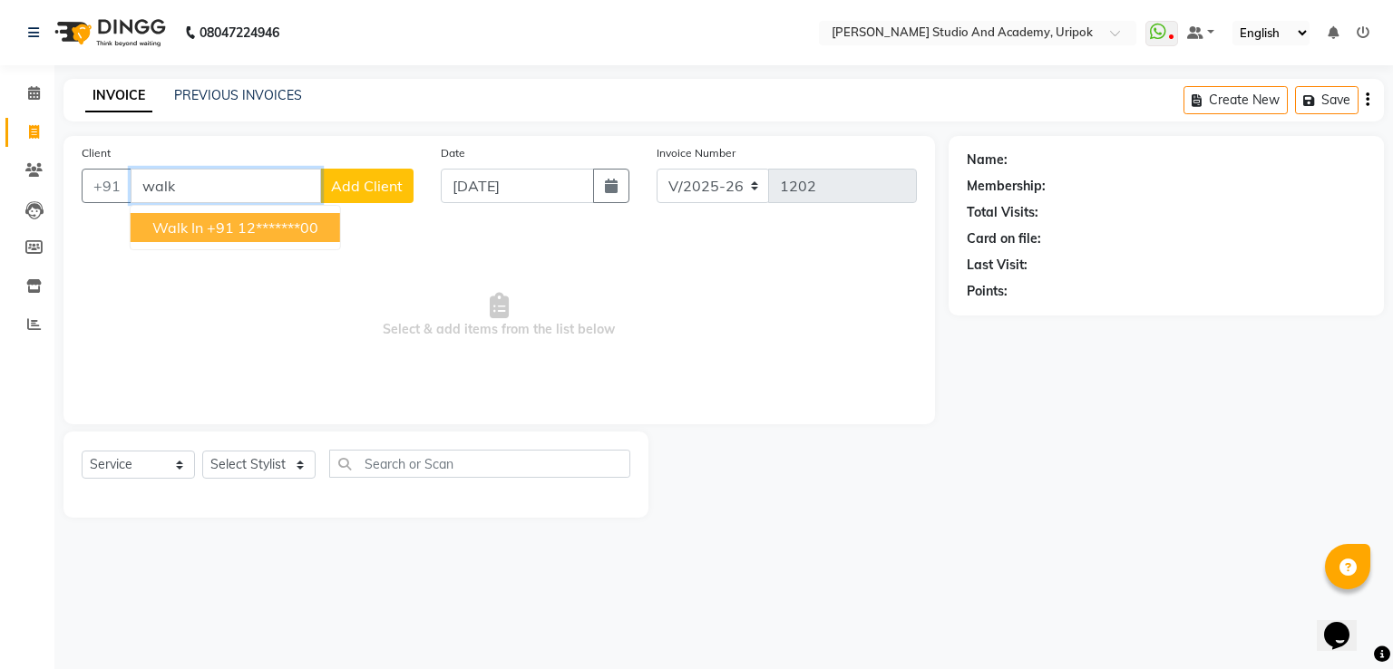
click at [200, 236] on span "Walk In" at bounding box center [177, 228] width 51 height 18
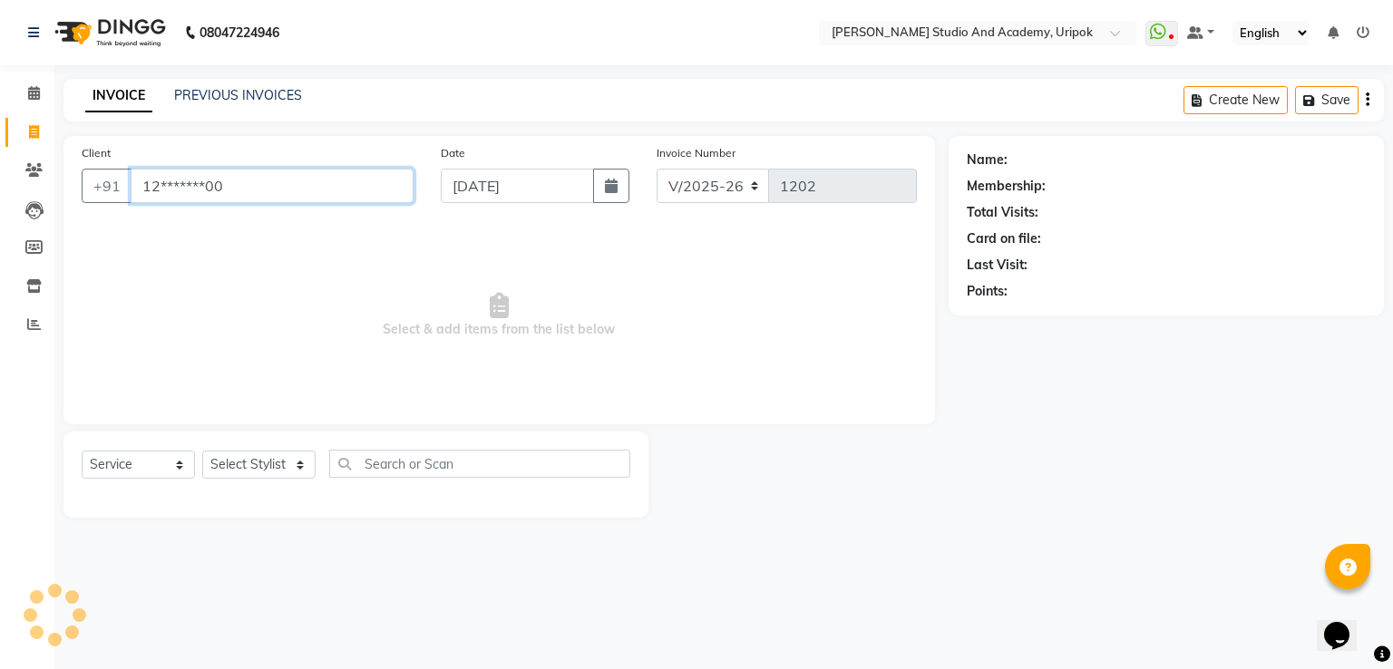
type input "12*******00"
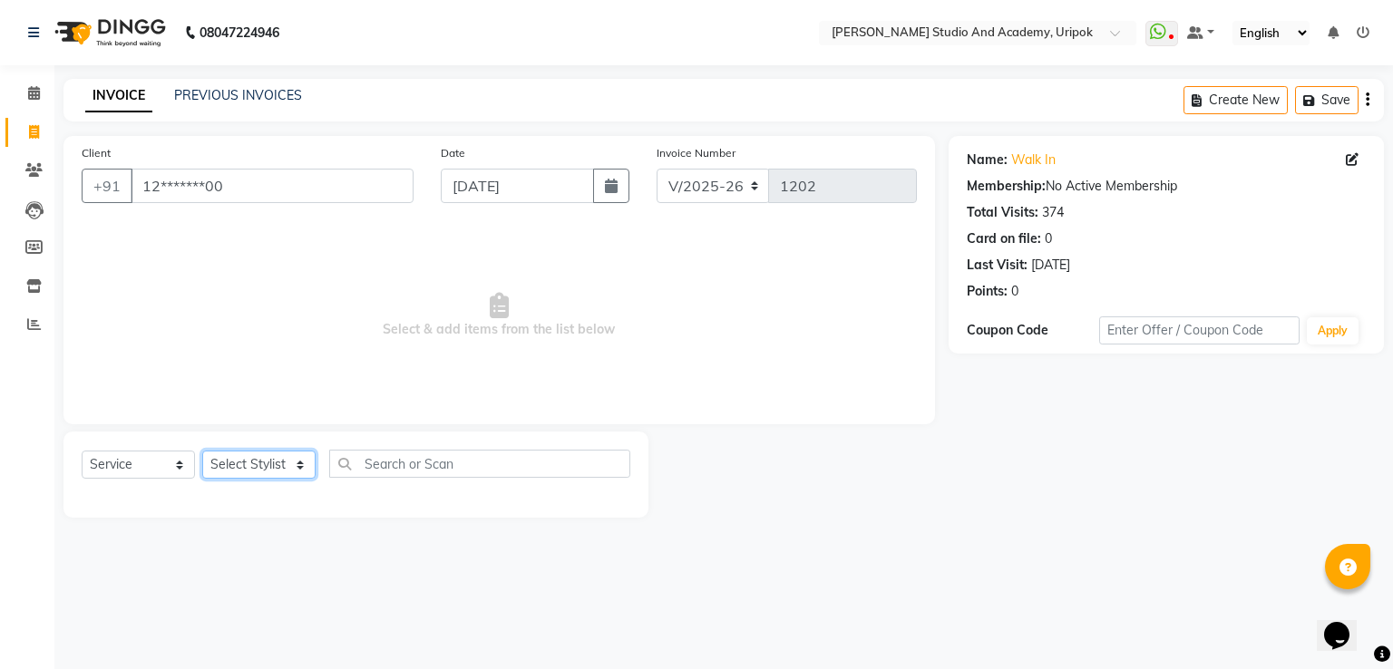
click at [305, 469] on select "Select Stylist [PERSON_NAME] [PERSON_NAME] [PERSON_NAME] [PERSON_NAME] [PERSON_…" at bounding box center [258, 465] width 113 height 28
select select "29613"
click at [202, 452] on select "Select Stylist [PERSON_NAME] [PERSON_NAME] [PERSON_NAME] [PERSON_NAME] [PERSON_…" at bounding box center [258, 465] width 113 height 28
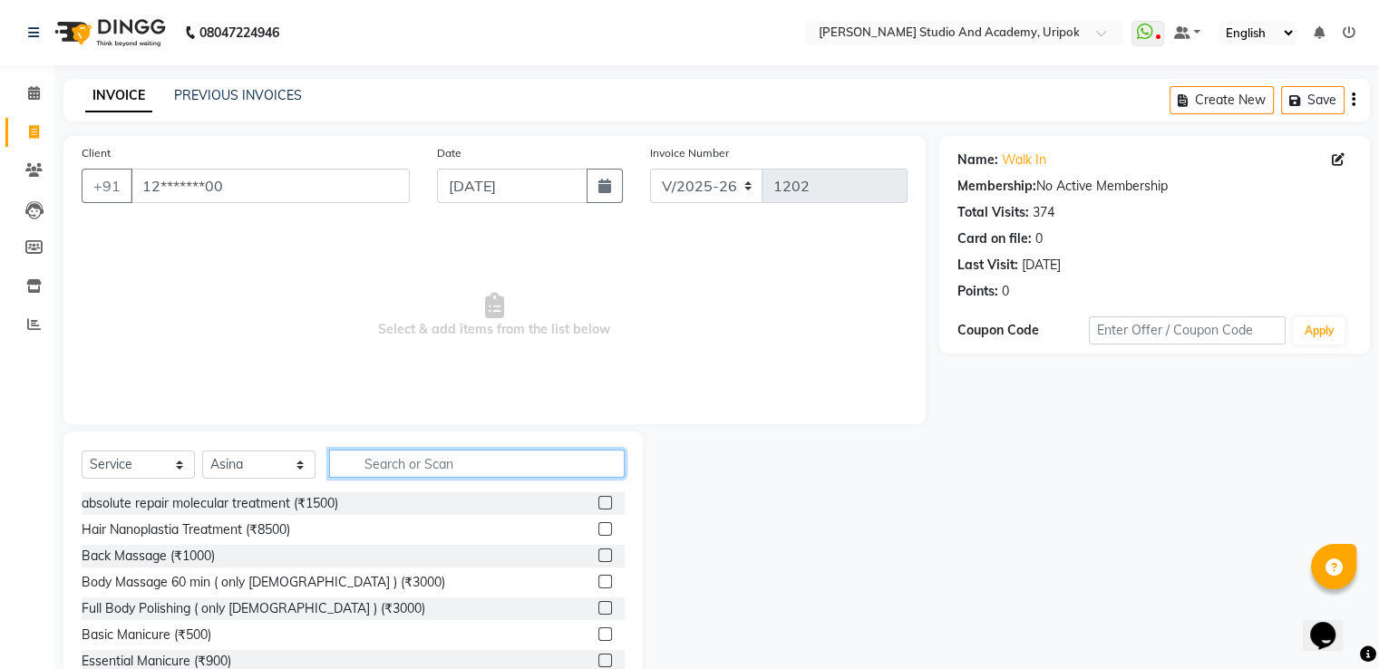
click at [377, 472] on input "text" at bounding box center [477, 464] width 296 height 28
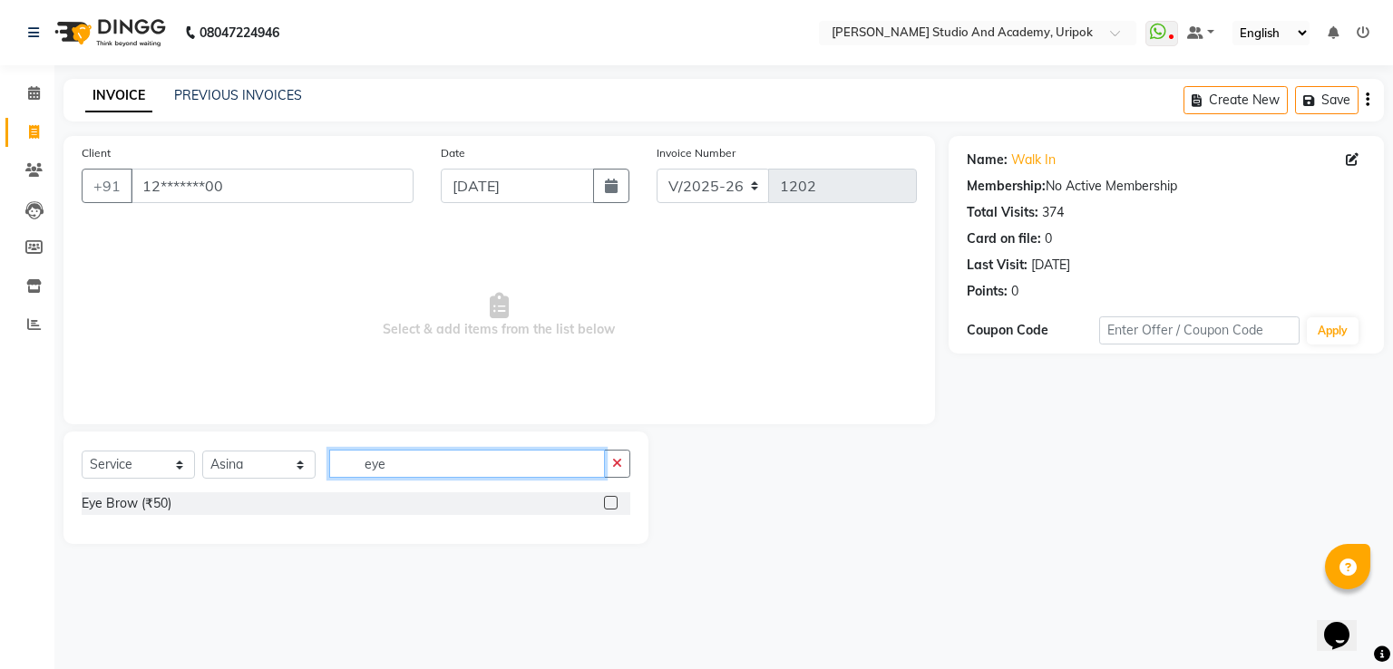
type input "eye"
click at [613, 503] on label at bounding box center [611, 503] width 14 height 14
click at [613, 503] on input "checkbox" at bounding box center [610, 504] width 12 height 12
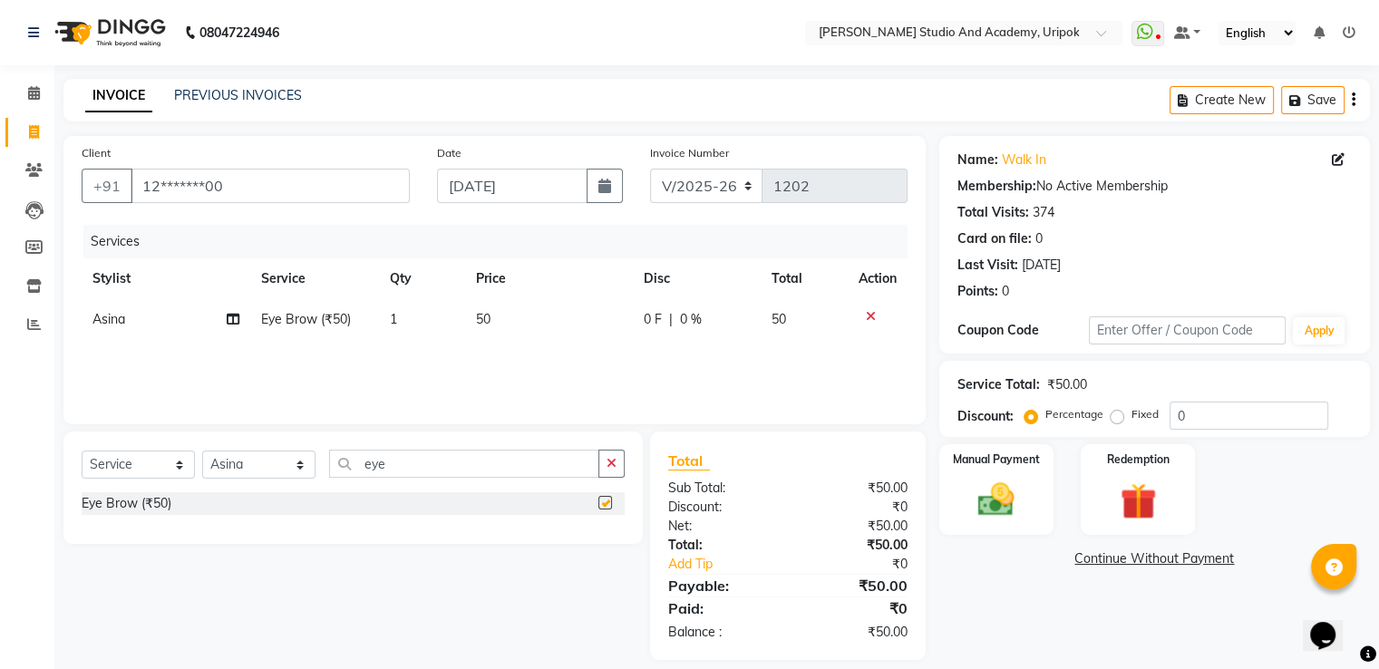
checkbox input "false"
click at [1005, 492] on img at bounding box center [996, 501] width 61 height 44
click at [1099, 563] on span "CASH" at bounding box center [1090, 560] width 39 height 21
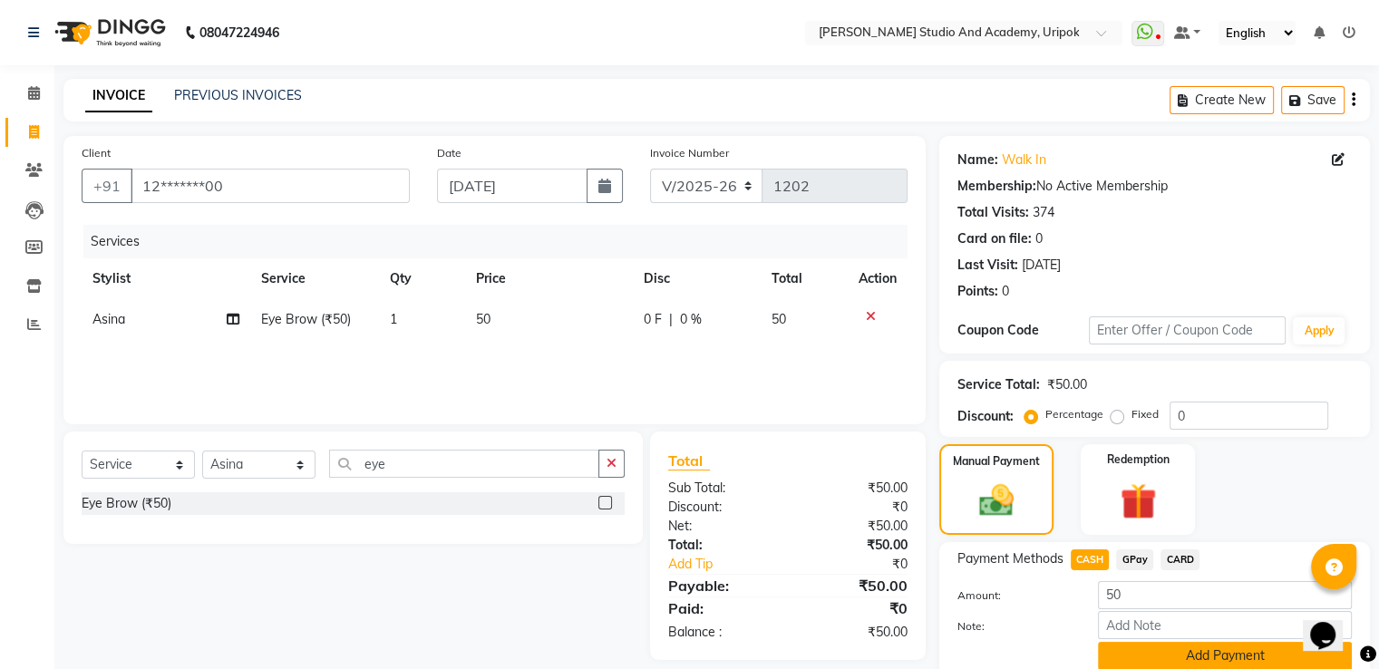
click at [1176, 657] on button "Add Payment" at bounding box center [1225, 656] width 254 height 28
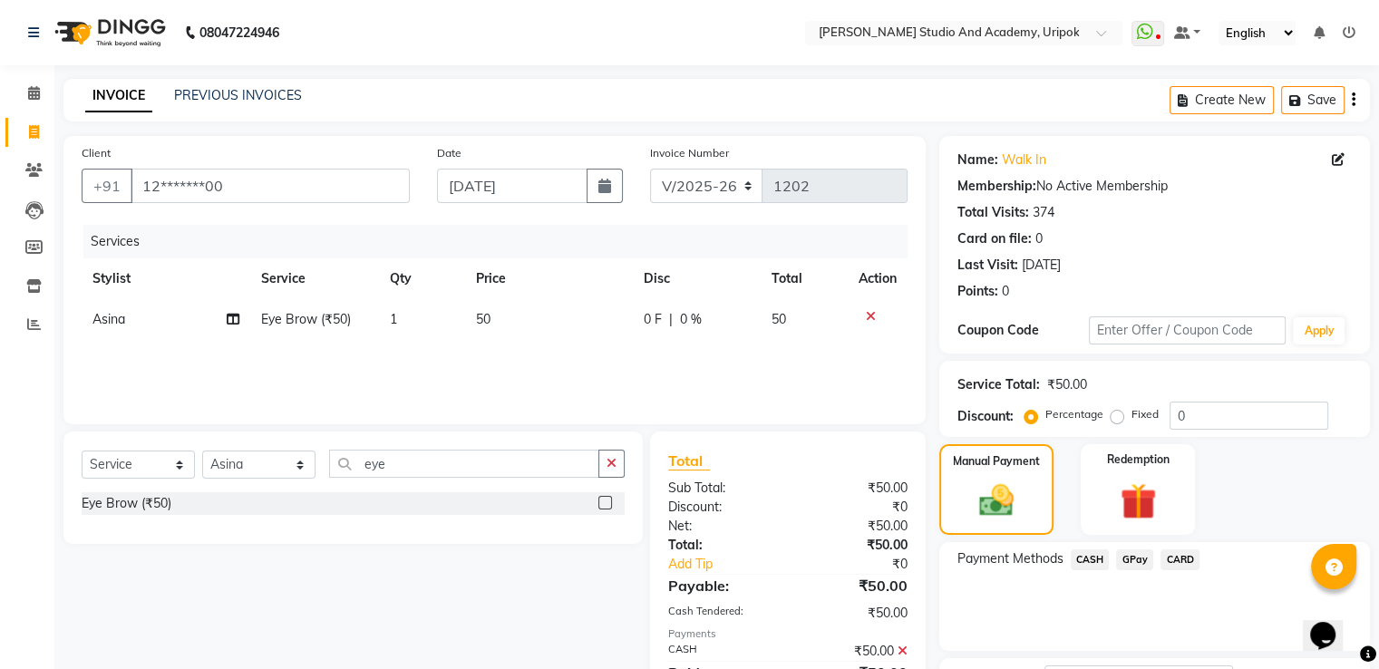
scroll to position [148, 0]
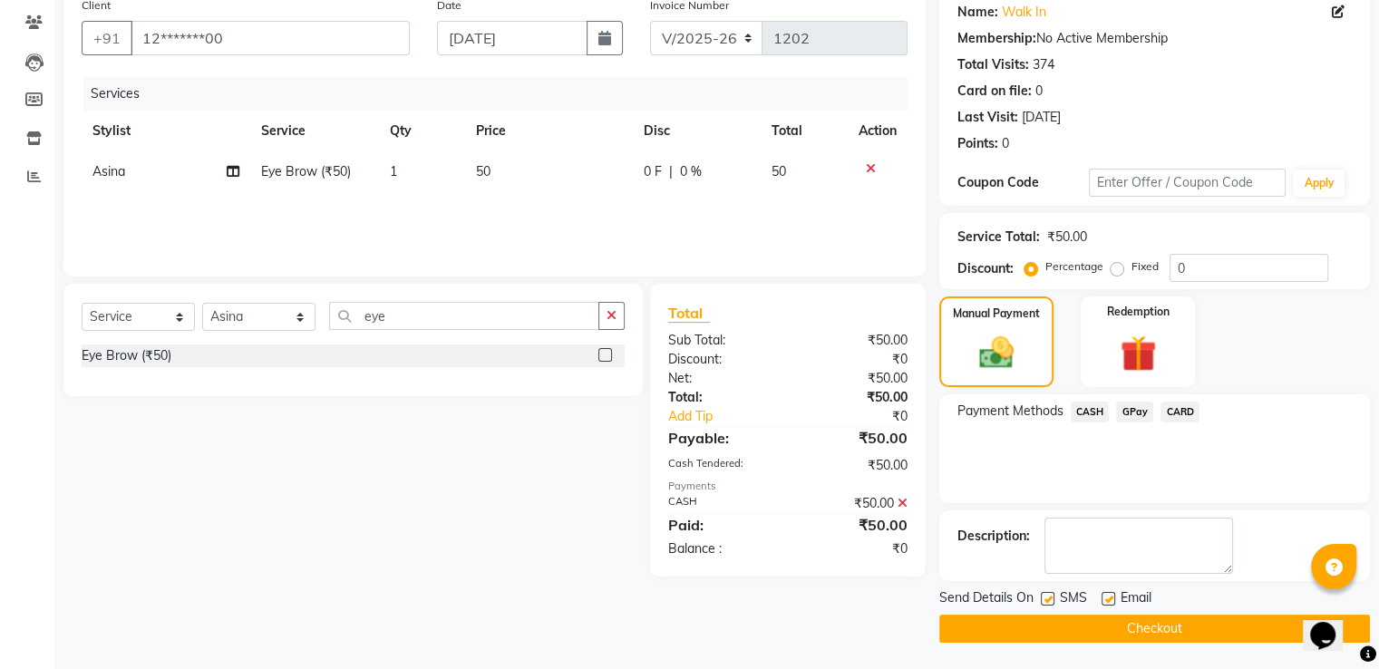
click at [1241, 621] on button "Checkout" at bounding box center [1155, 629] width 431 height 28
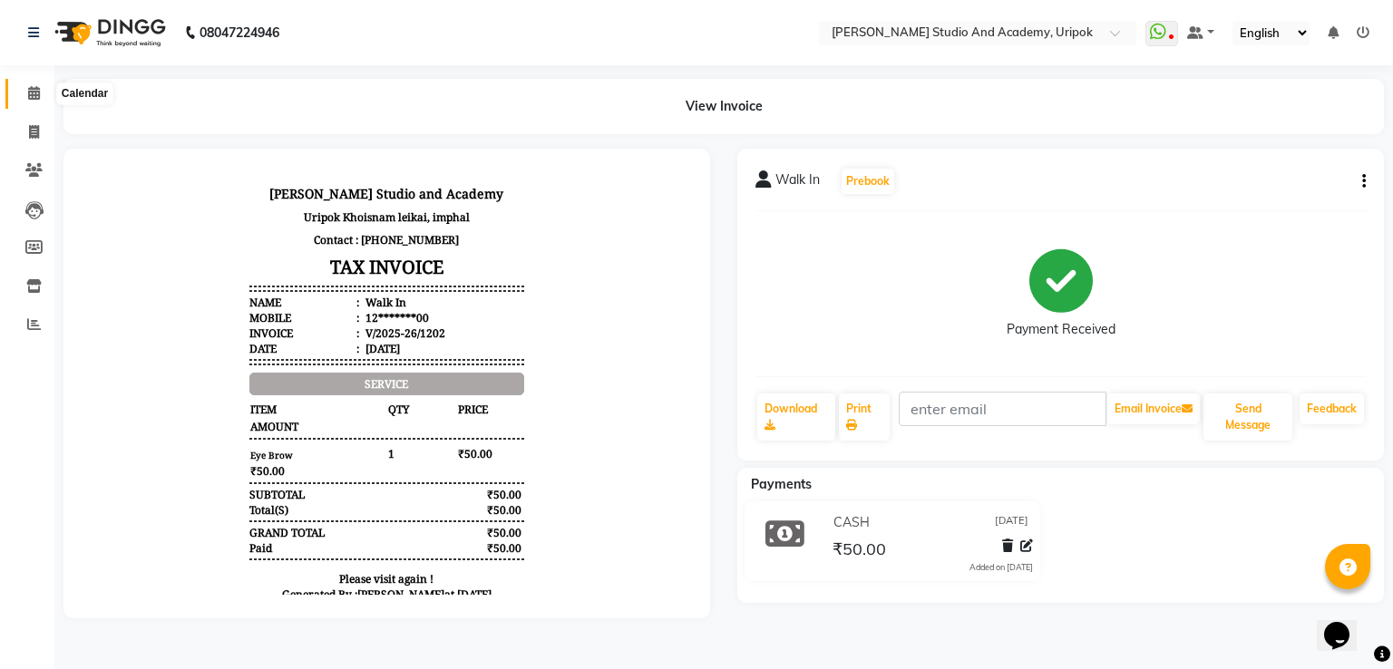
click at [33, 95] on icon at bounding box center [34, 93] width 12 height 14
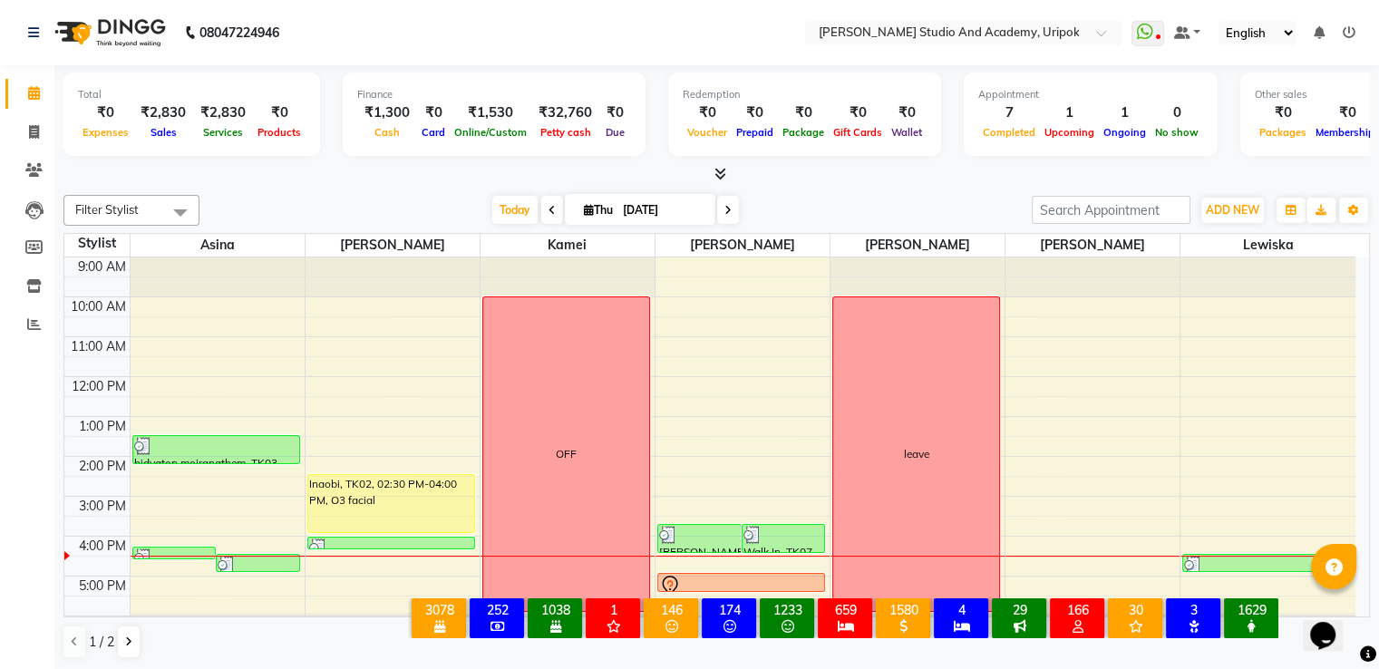
scroll to position [34, 0]
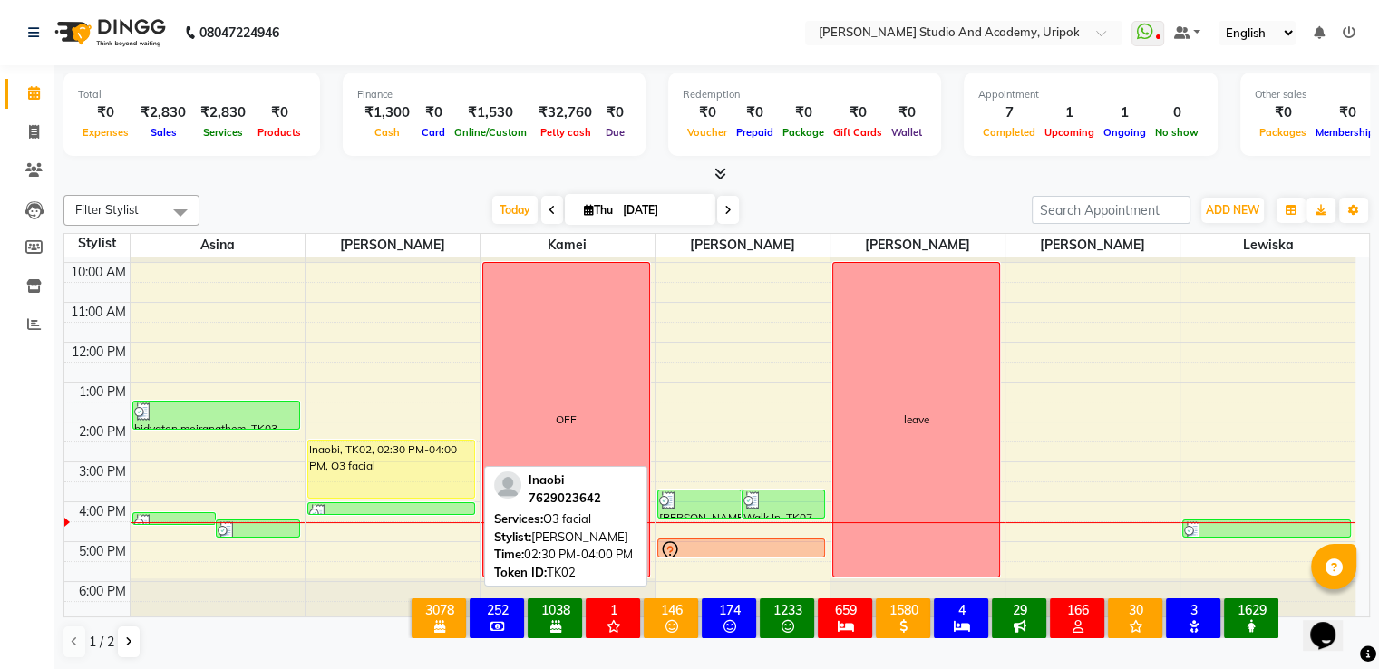
click at [412, 464] on div "Inaobi, TK02, 02:30 PM-04:00 PM, O3 facial" at bounding box center [391, 469] width 166 height 57
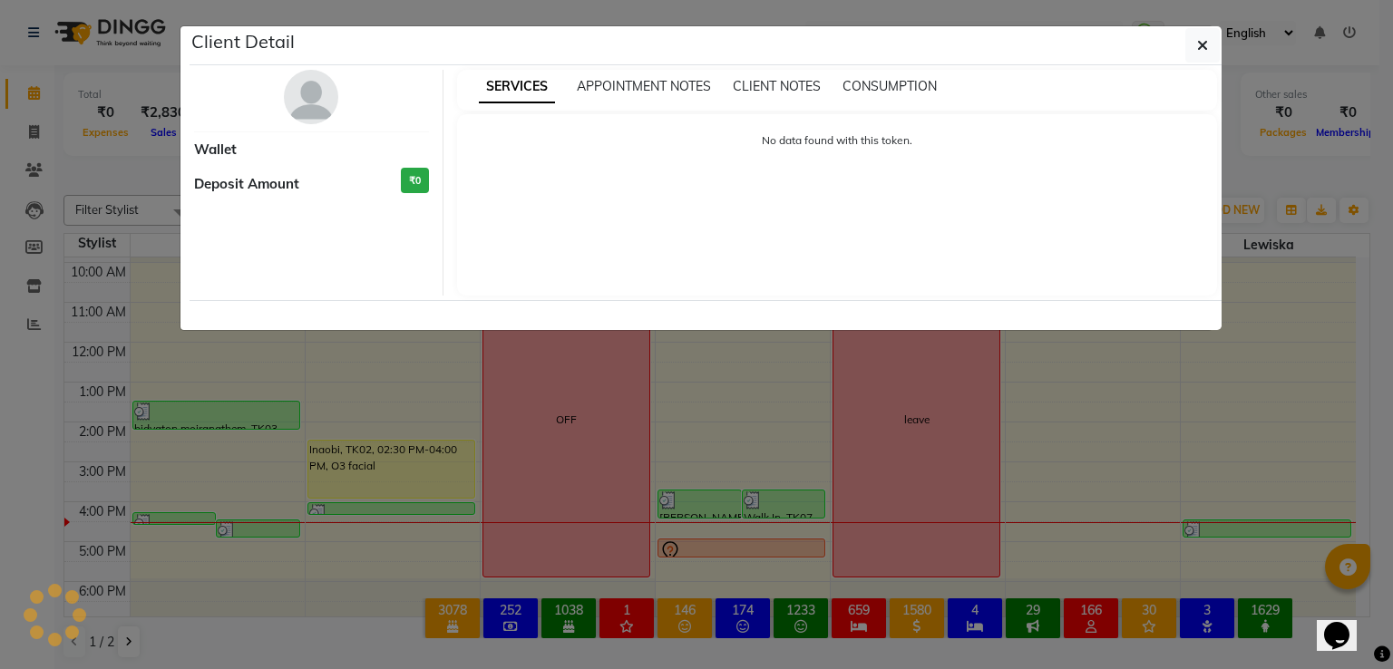
select select "1"
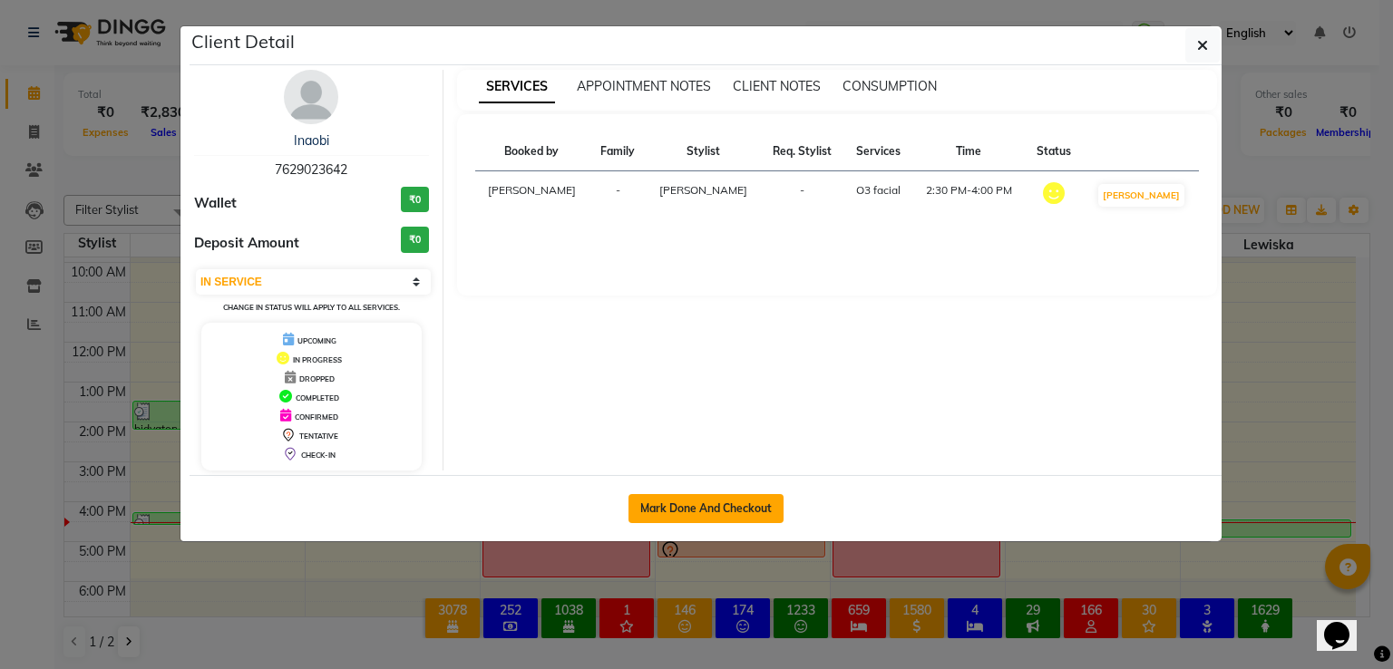
click at [683, 502] on button "Mark Done And Checkout" at bounding box center [705, 508] width 155 height 29
select select "service"
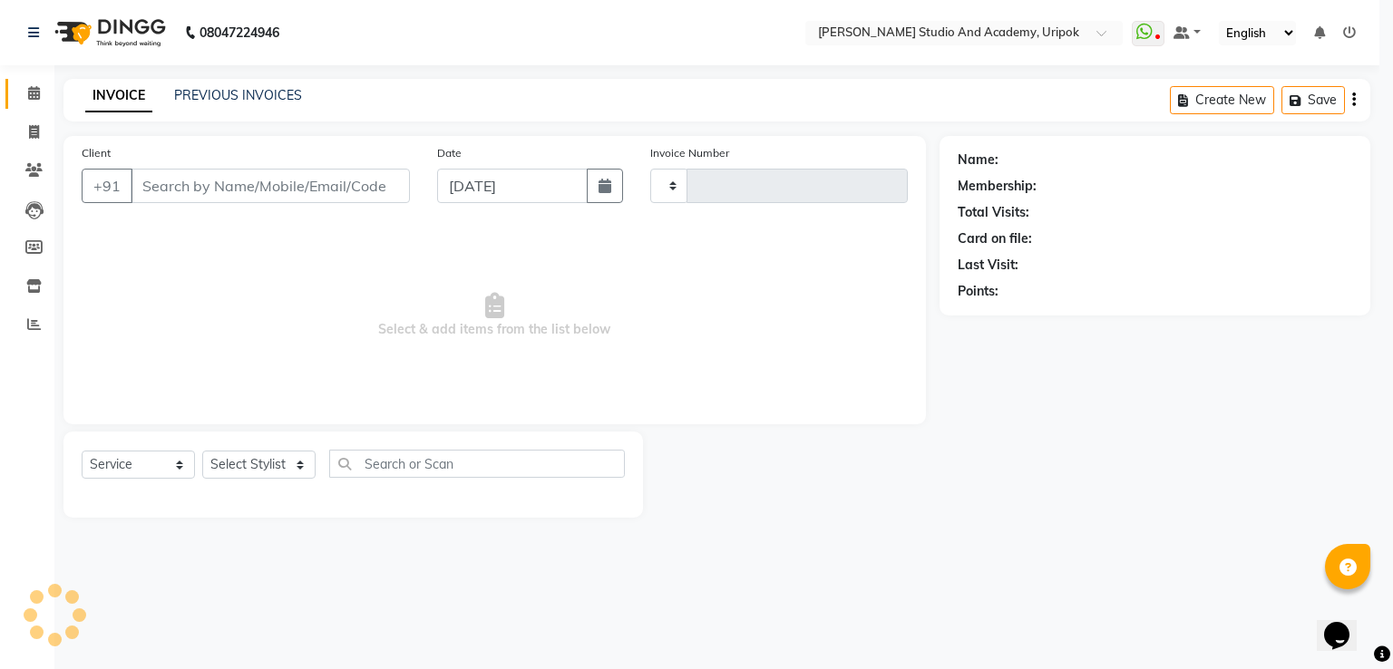
type input "1203"
select select "4880"
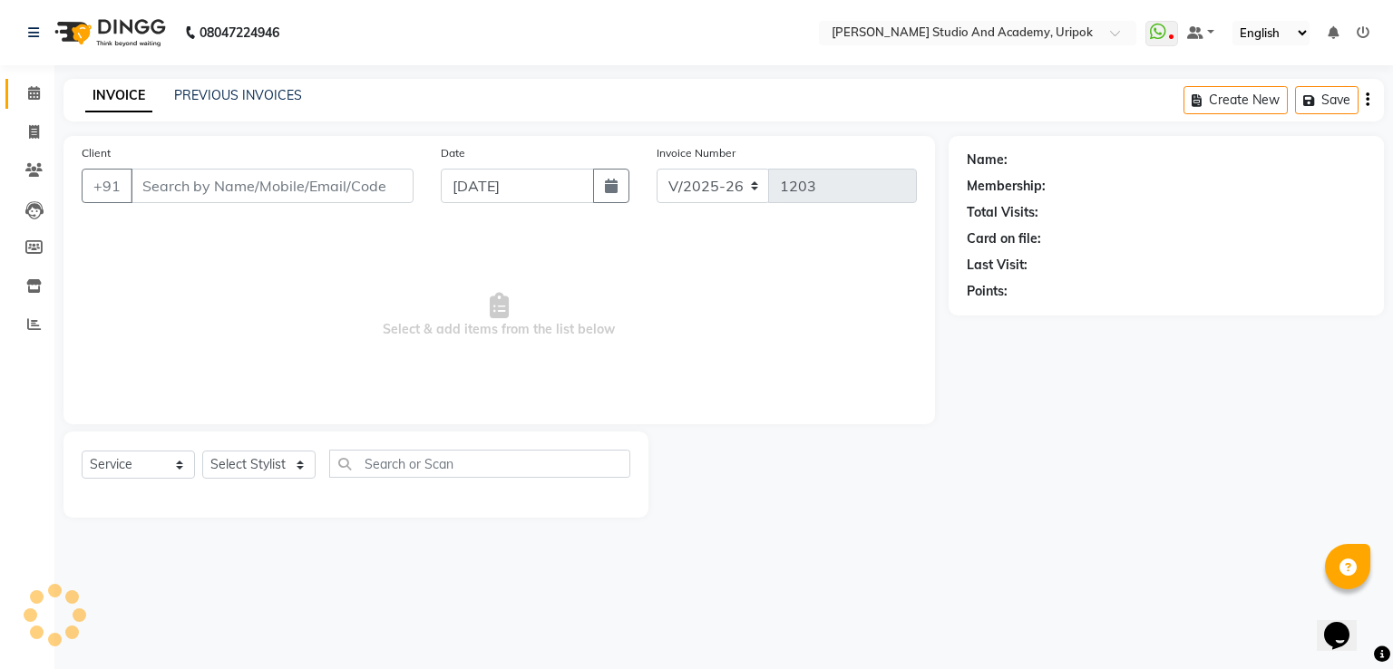
type input "76******42"
select select "84642"
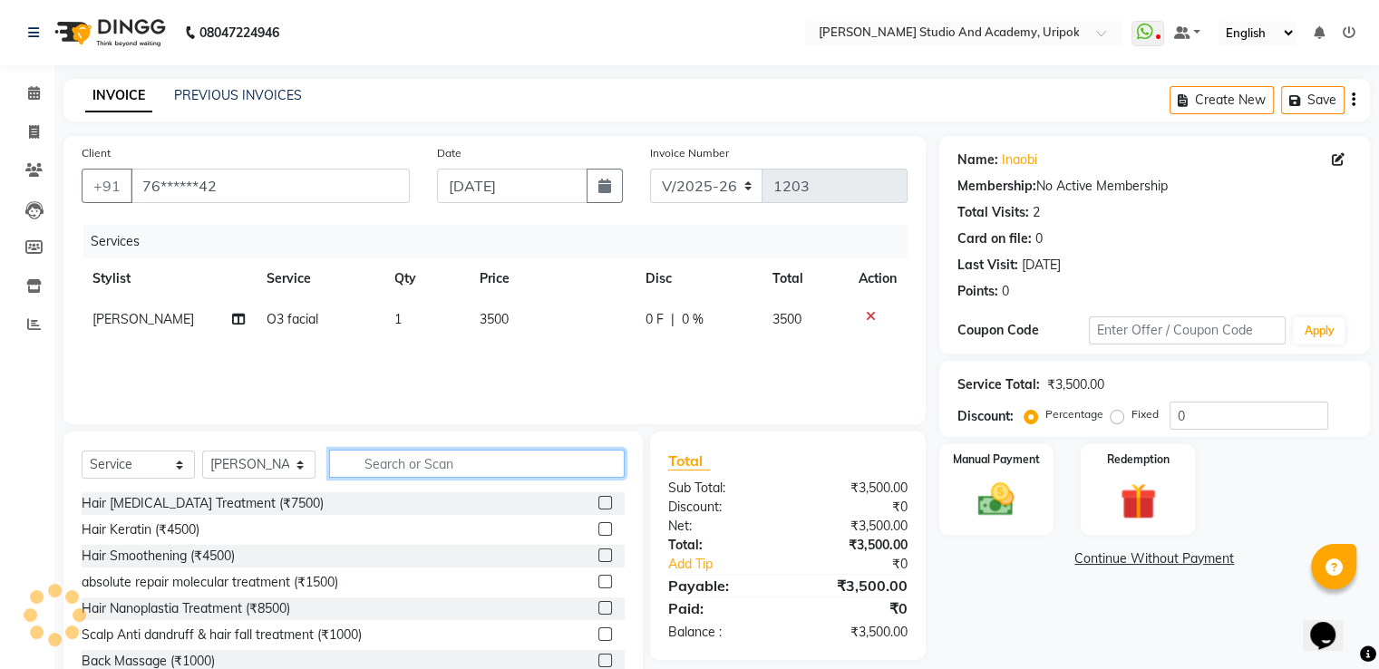
click at [467, 465] on input "text" at bounding box center [477, 464] width 296 height 28
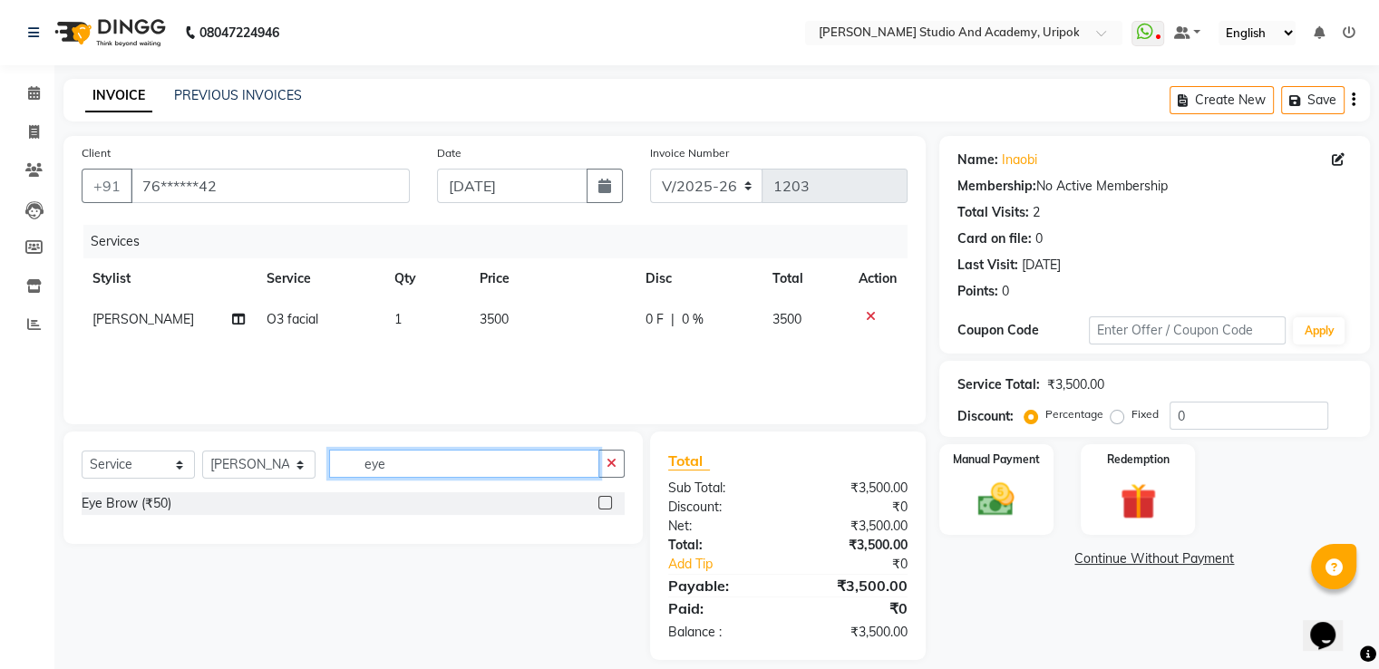
type input "eye"
click at [606, 502] on label at bounding box center [606, 503] width 14 height 14
click at [606, 502] on input "checkbox" at bounding box center [605, 504] width 12 height 12
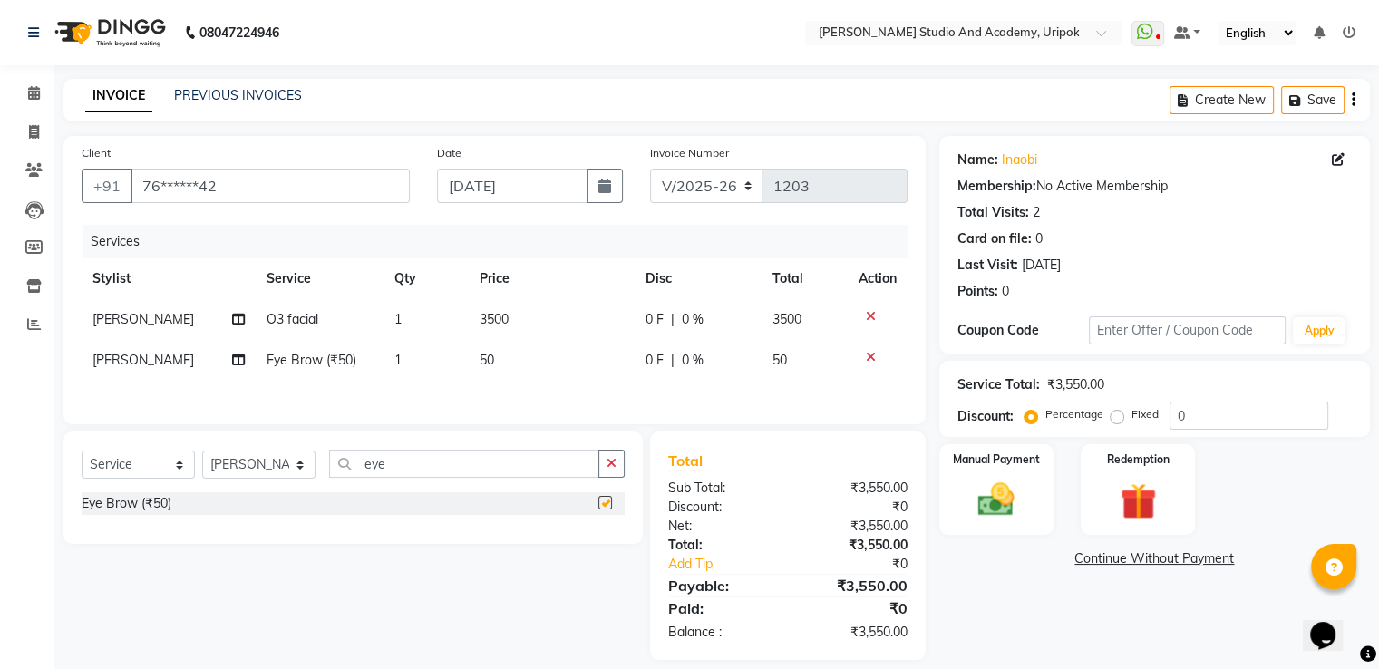
checkbox input "false"
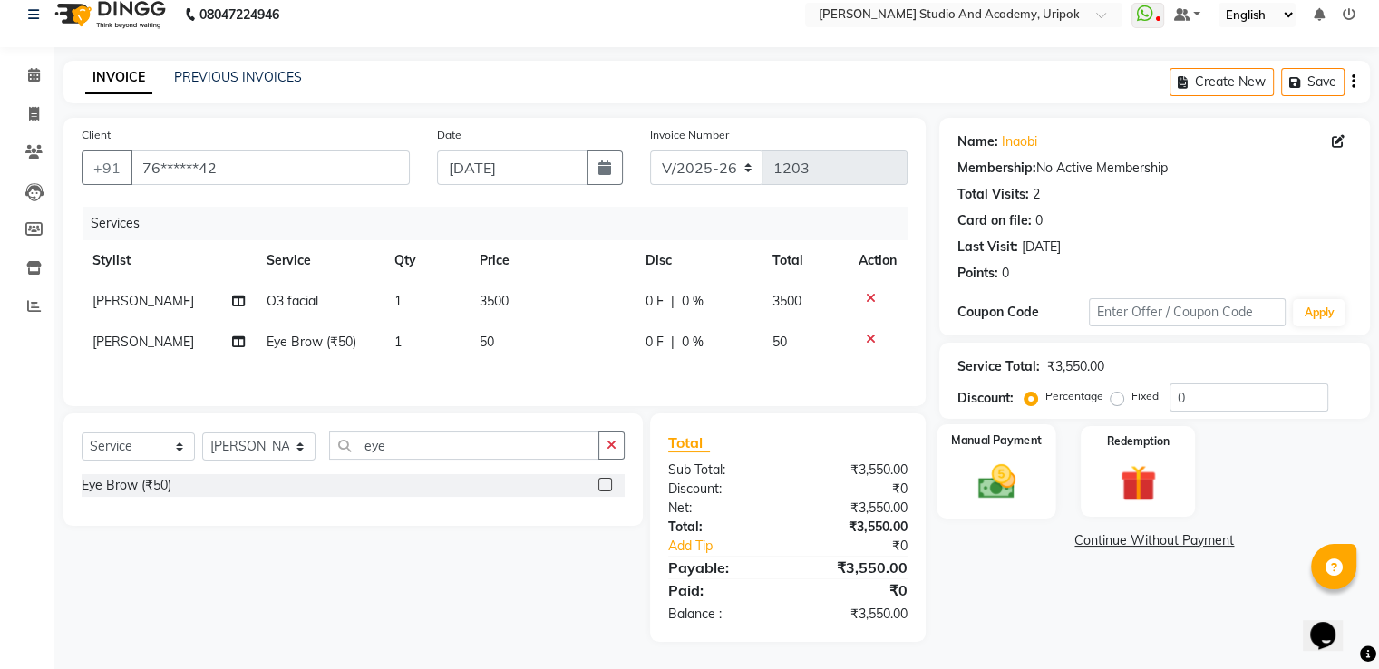
click at [1007, 463] on img at bounding box center [996, 483] width 61 height 44
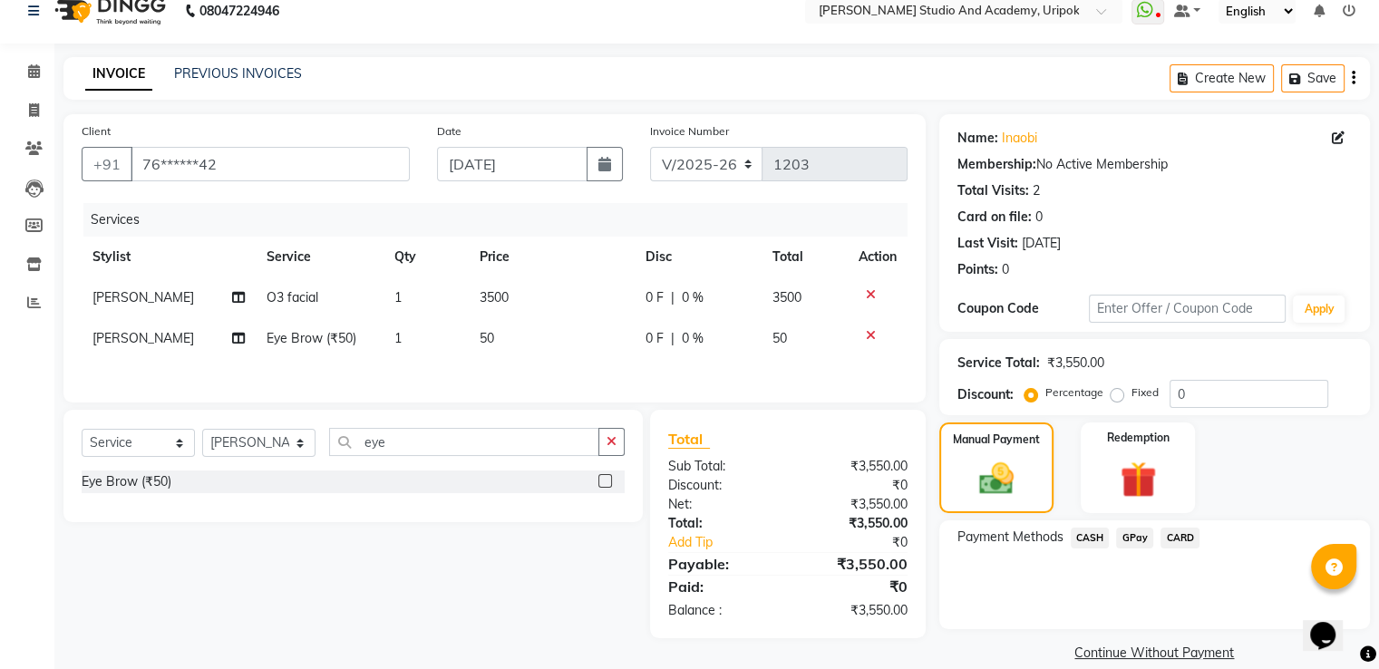
click at [1012, 576] on div "Payment Methods CASH GPay CARD" at bounding box center [1155, 575] width 431 height 109
click at [504, 338] on td "50" at bounding box center [552, 338] width 166 height 41
select select "84642"
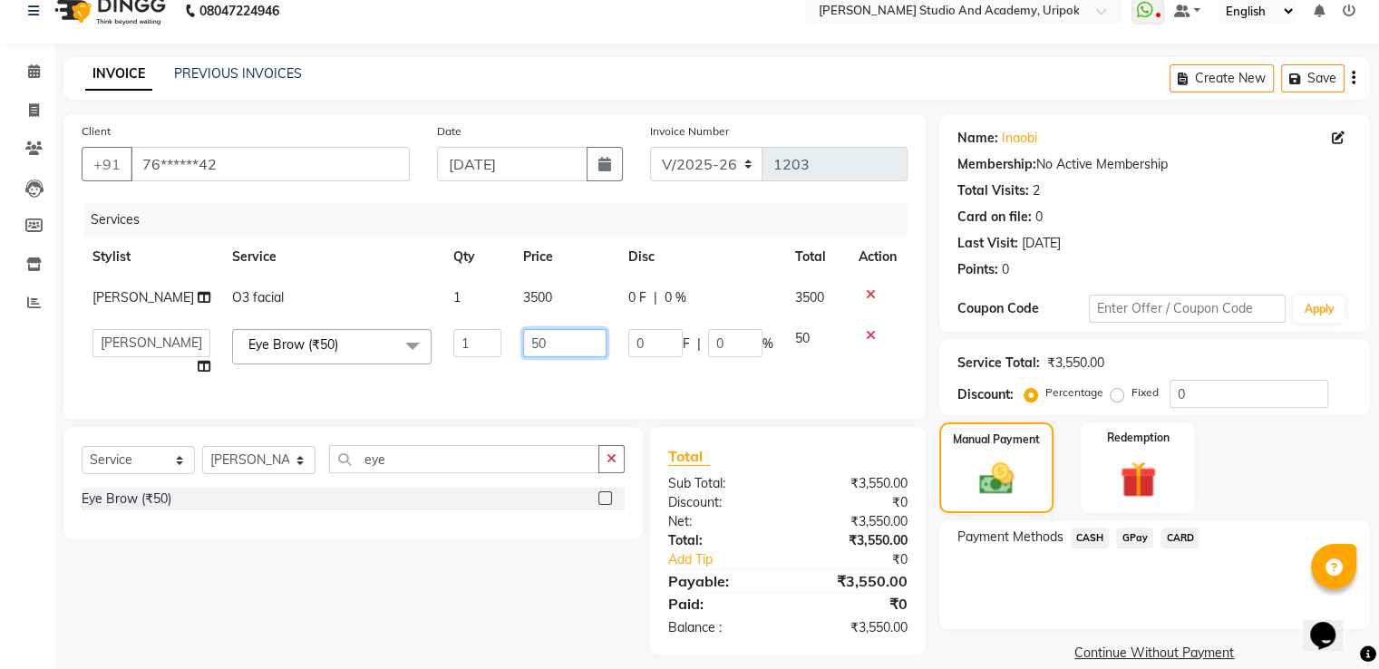
click at [541, 357] on input "50" at bounding box center [564, 343] width 83 height 28
type input "5"
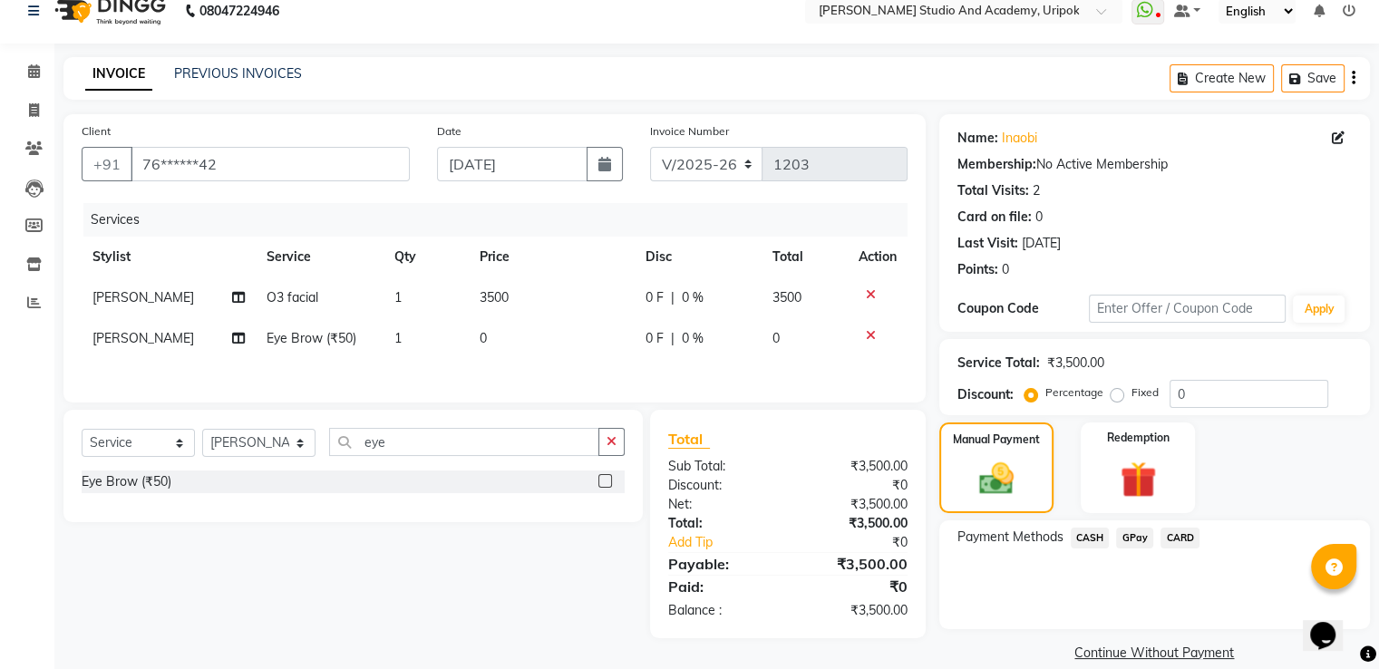
click at [612, 403] on div "Client +91 76******42 Date [DATE] Invoice Number V/2025 V/[PHONE_NUMBER] Servic…" at bounding box center [494, 258] width 862 height 288
click at [1086, 534] on span "CASH" at bounding box center [1090, 538] width 39 height 21
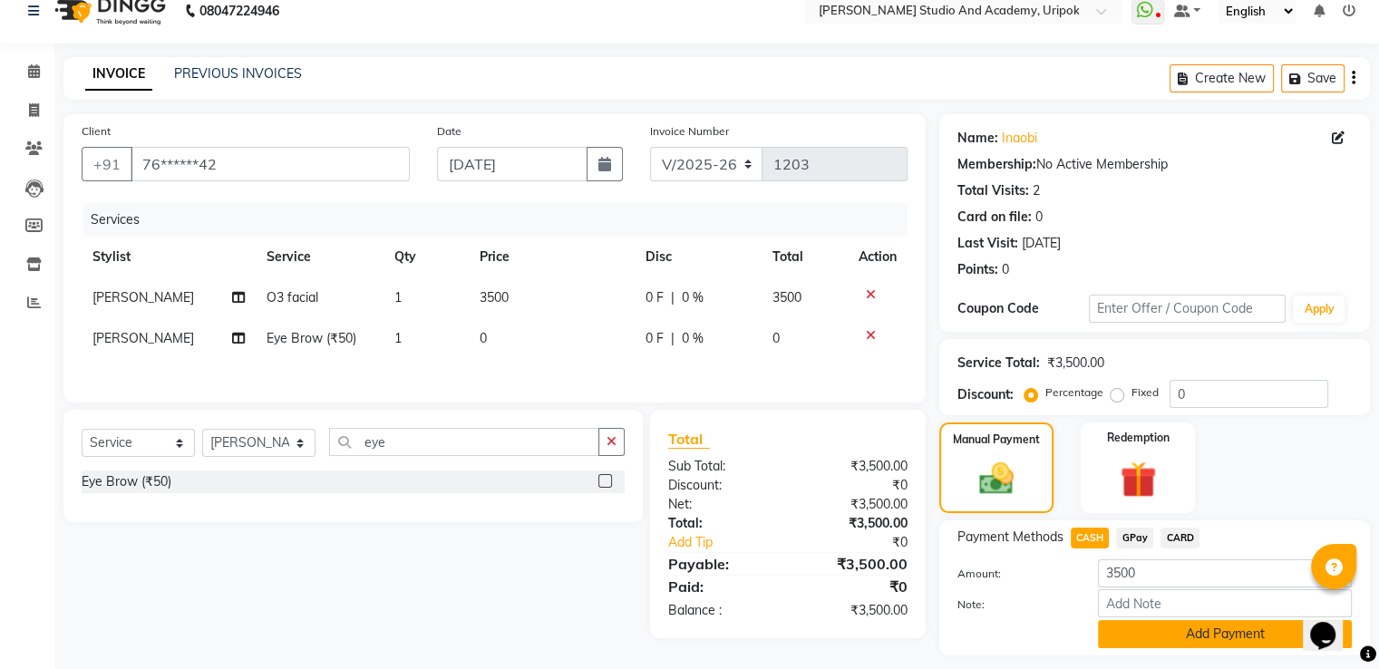
click at [1125, 629] on button "Add Payment" at bounding box center [1225, 634] width 254 height 28
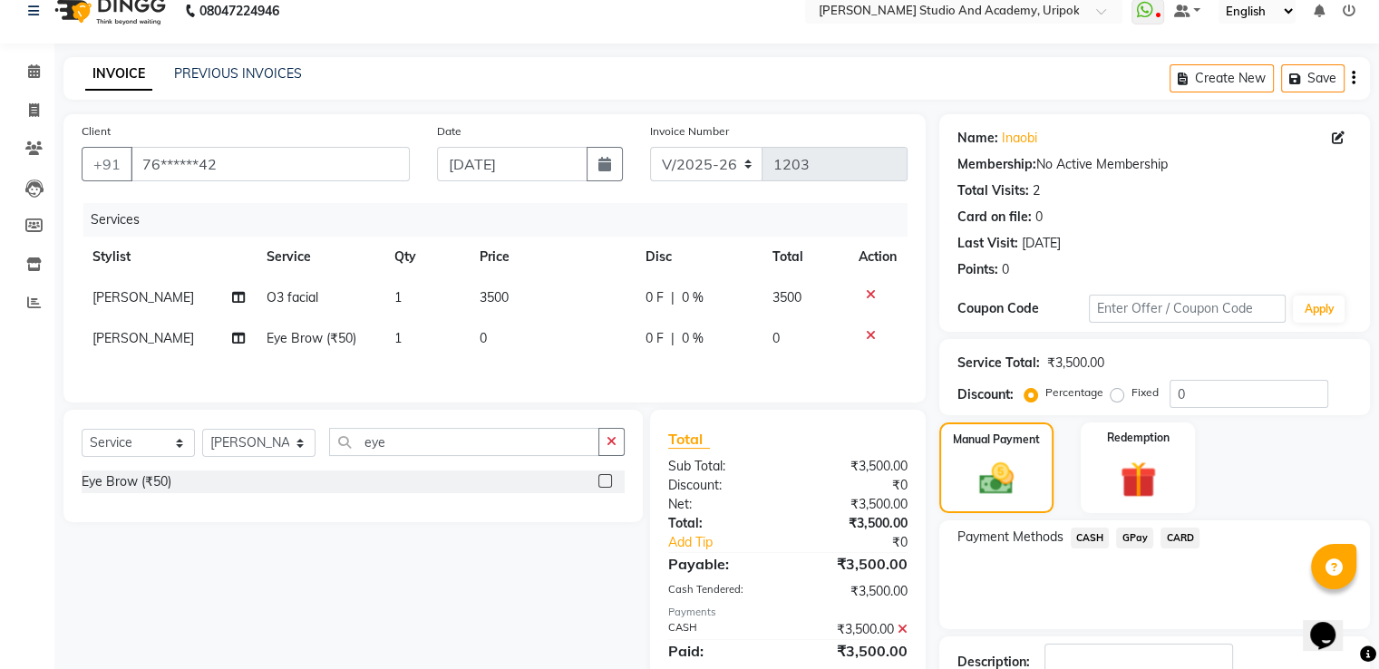
drag, startPoint x: 1388, startPoint y: 459, endPoint x: 44, endPoint y: 48, distance: 1405.4
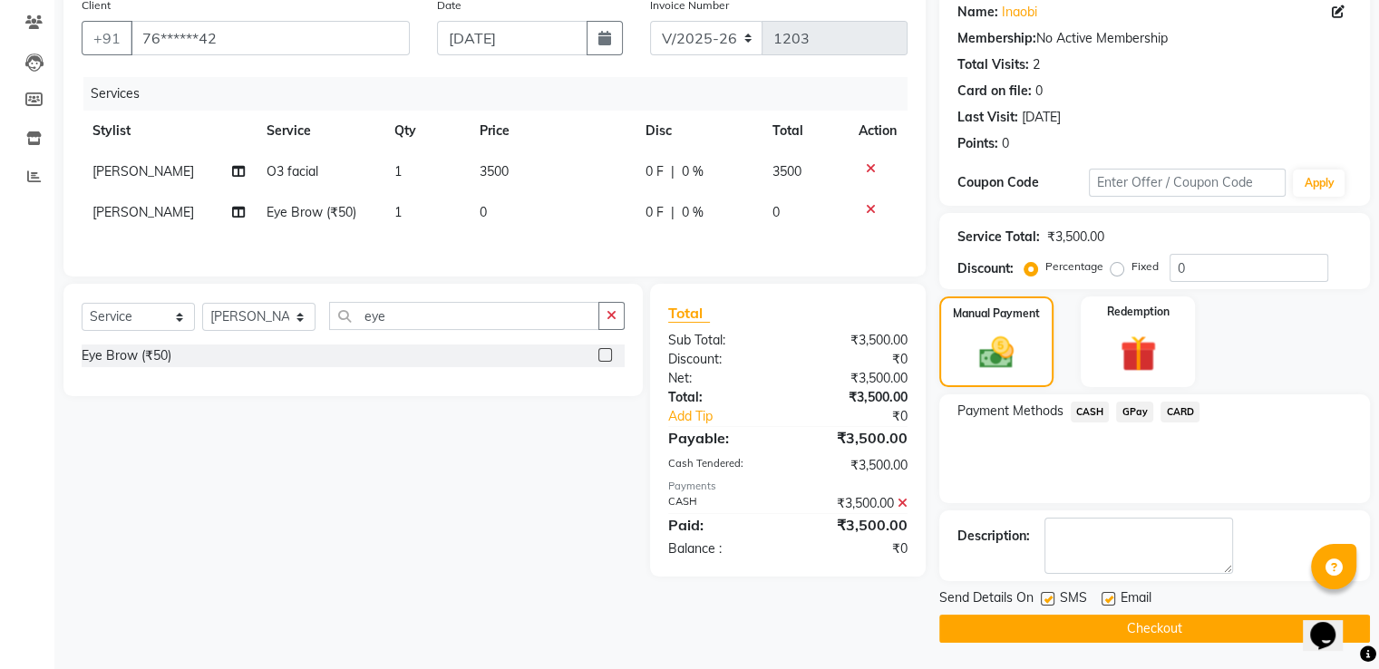
click at [1208, 629] on button "Checkout" at bounding box center [1155, 629] width 431 height 28
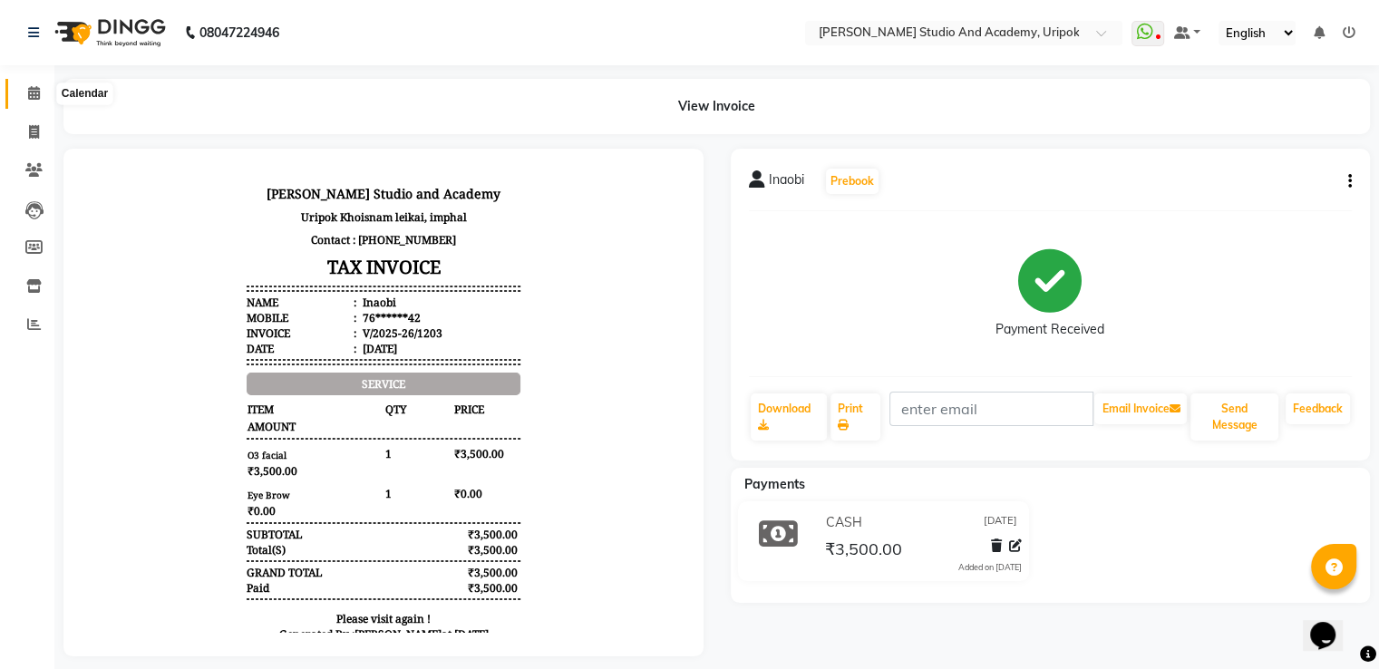
click at [32, 90] on icon at bounding box center [34, 93] width 12 height 14
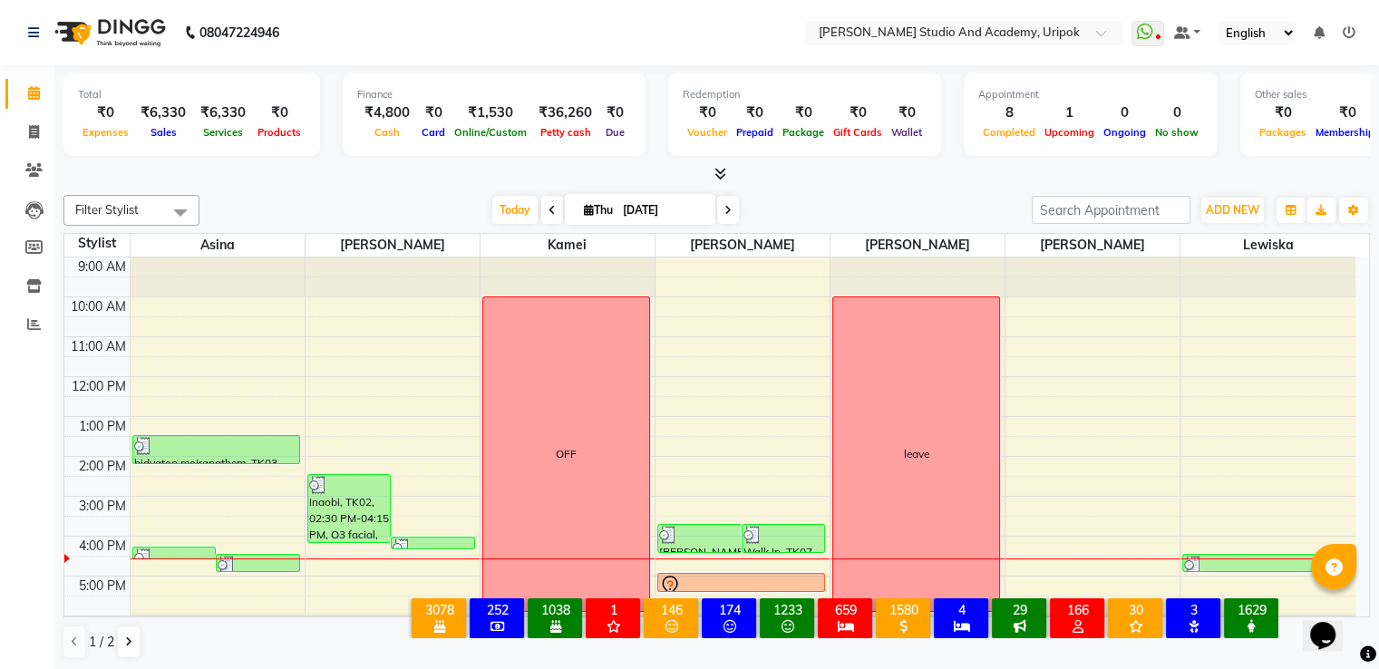
scroll to position [34, 0]
